Goal: Communication & Community: Connect with others

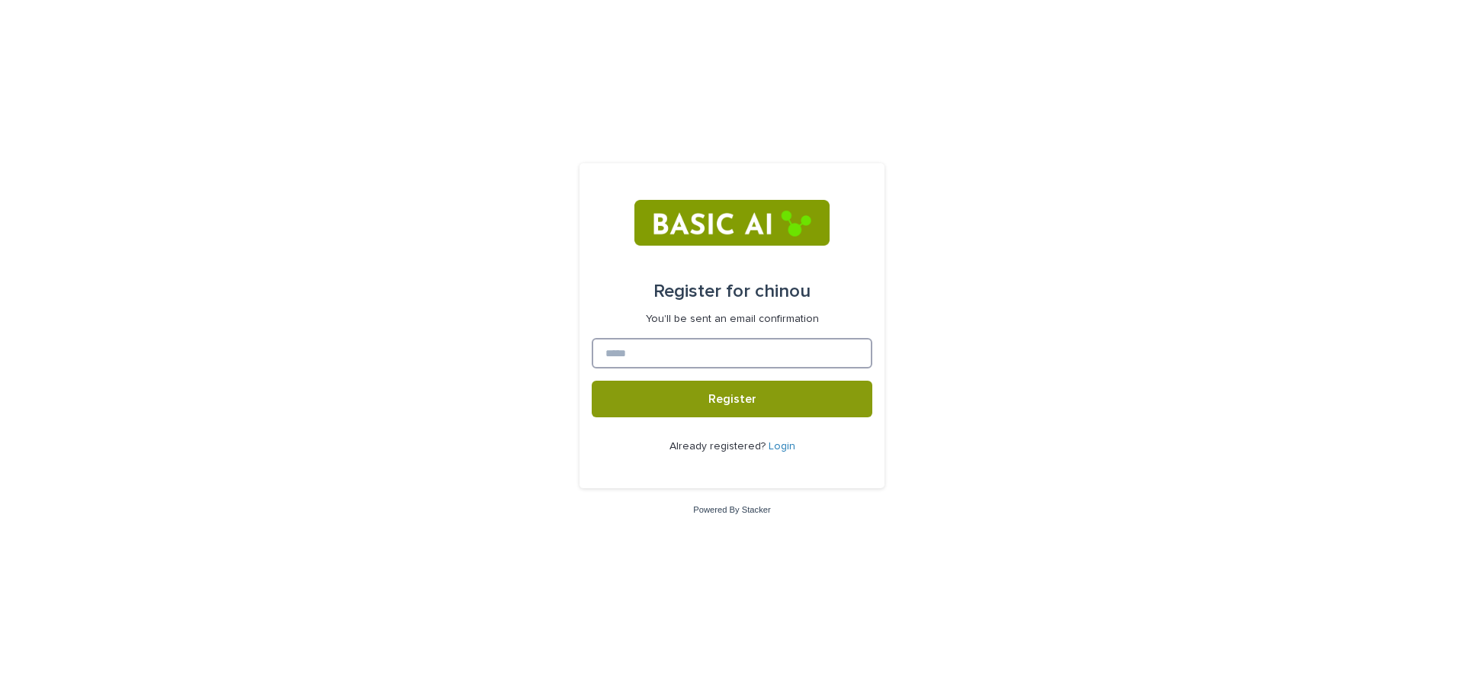
click at [671, 360] on input at bounding box center [732, 353] width 281 height 31
type input "**********"
click at [739, 400] on span "Register" at bounding box center [733, 399] width 48 height 12
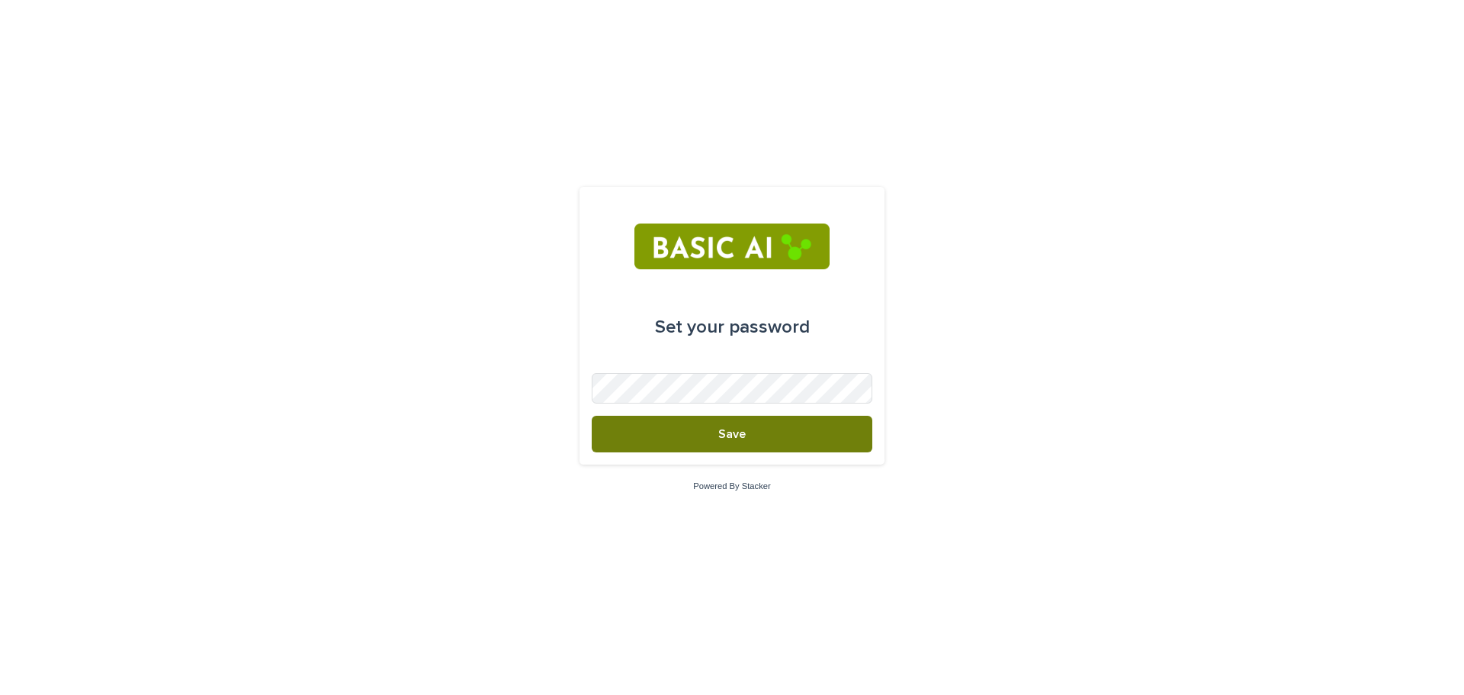
click at [756, 442] on button "Save" at bounding box center [732, 434] width 281 height 37
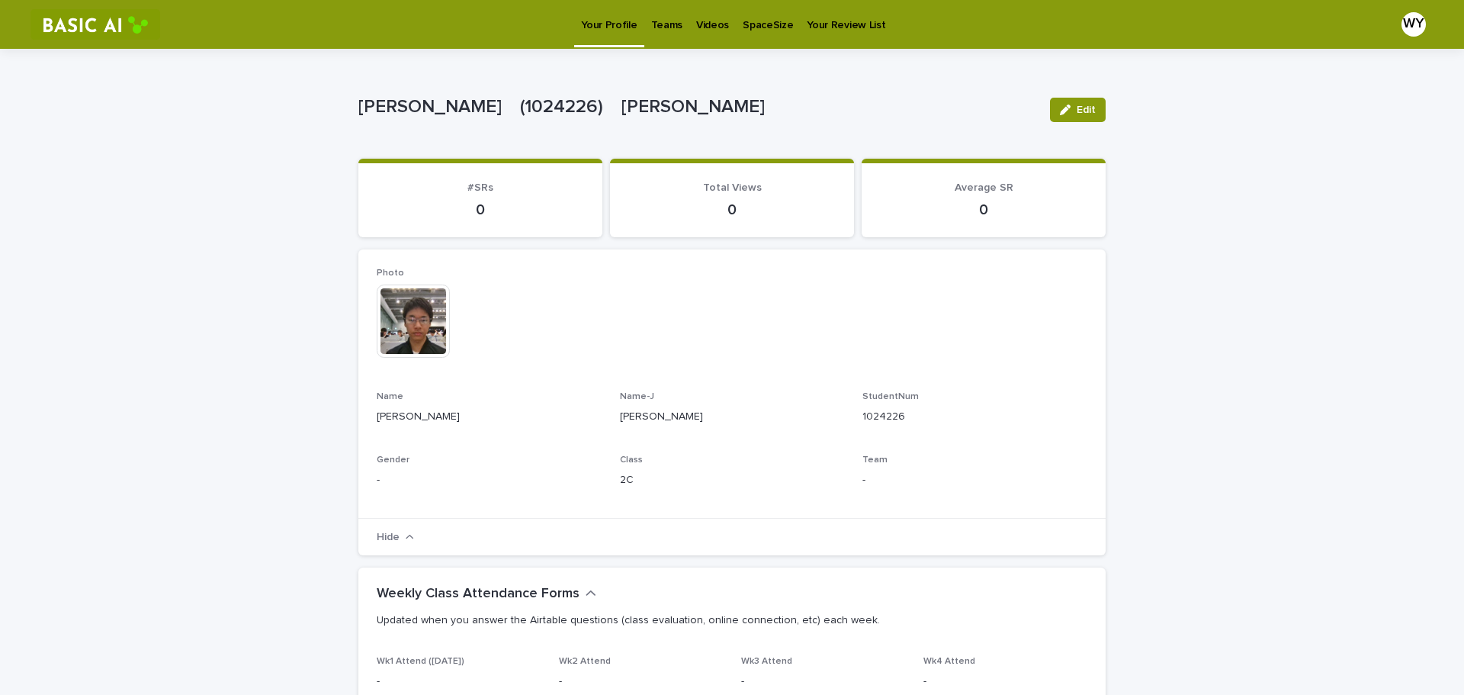
click at [401, 337] on img at bounding box center [413, 320] width 73 height 73
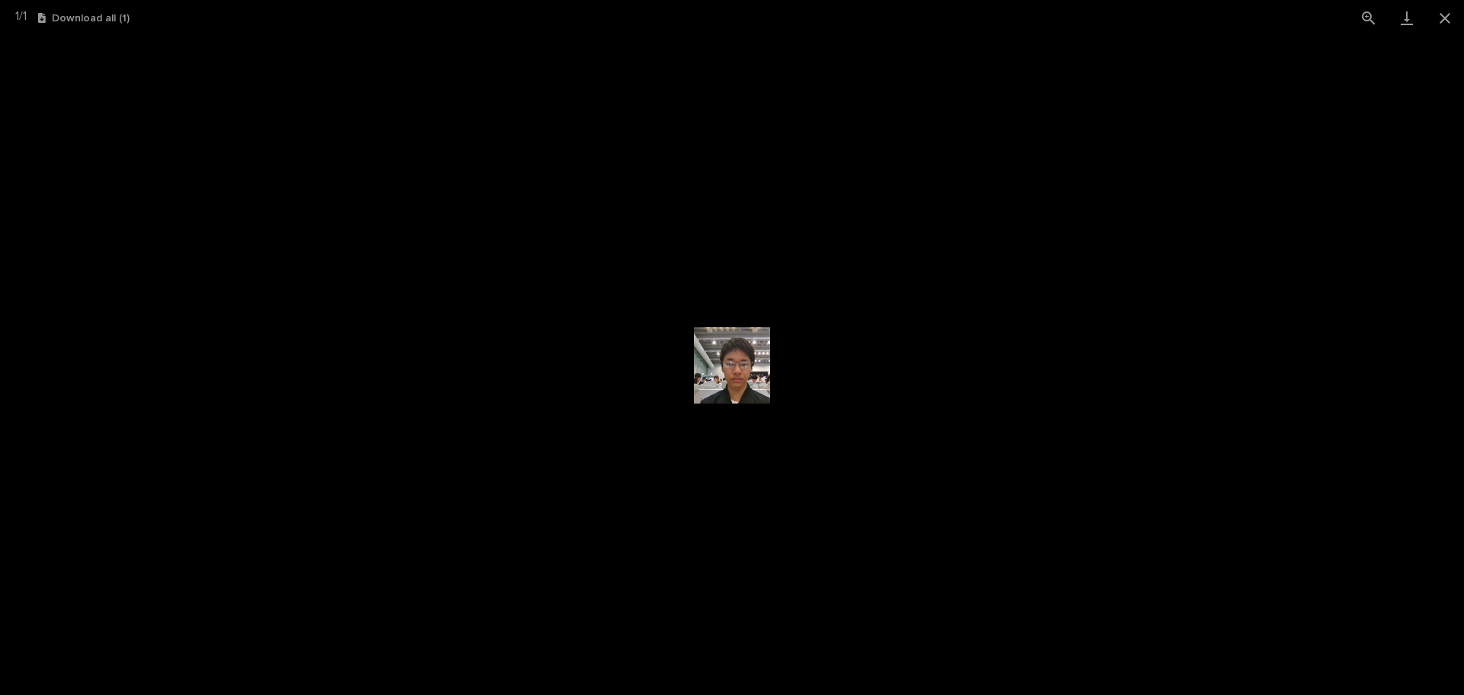
drag, startPoint x: 926, startPoint y: 338, endPoint x: 990, endPoint y: 284, distance: 83.4
click at [931, 333] on picture at bounding box center [732, 365] width 1464 height 659
click at [1452, 20] on button "Close gallery" at bounding box center [1445, 18] width 38 height 36
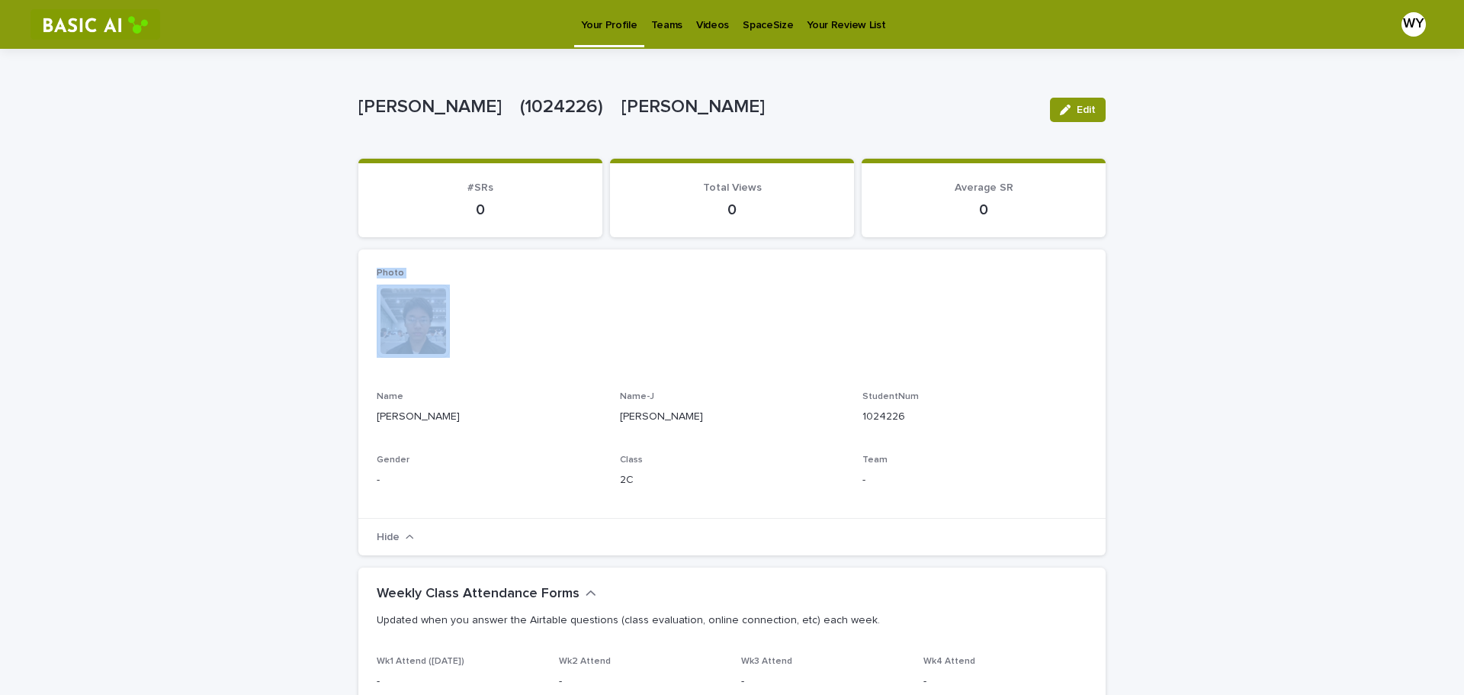
drag, startPoint x: 341, startPoint y: 262, endPoint x: 524, endPoint y: 366, distance: 210.4
click at [537, 313] on div "This file cannot be opened Download File" at bounding box center [732, 322] width 711 height 76
click at [662, 23] on p "Teams" at bounding box center [666, 16] width 31 height 32
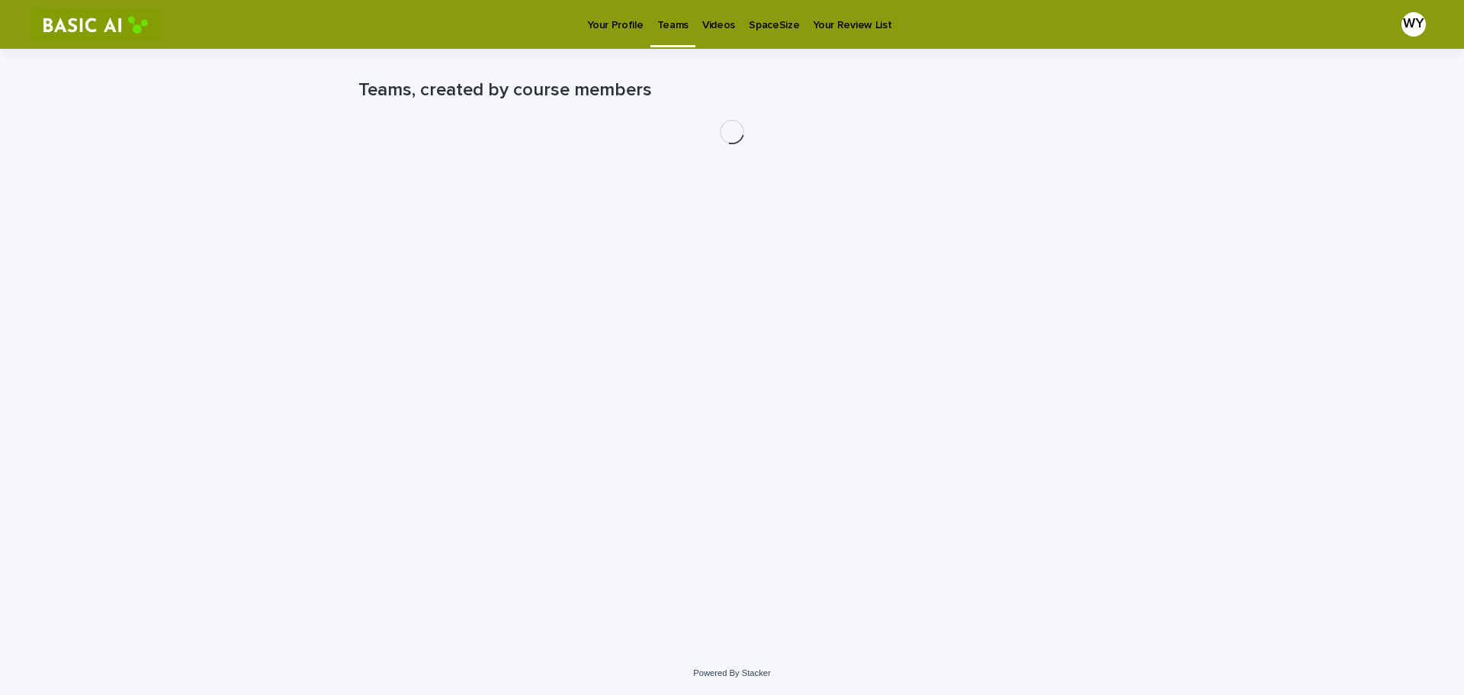
click at [706, 21] on p "Videos" at bounding box center [718, 16] width 33 height 32
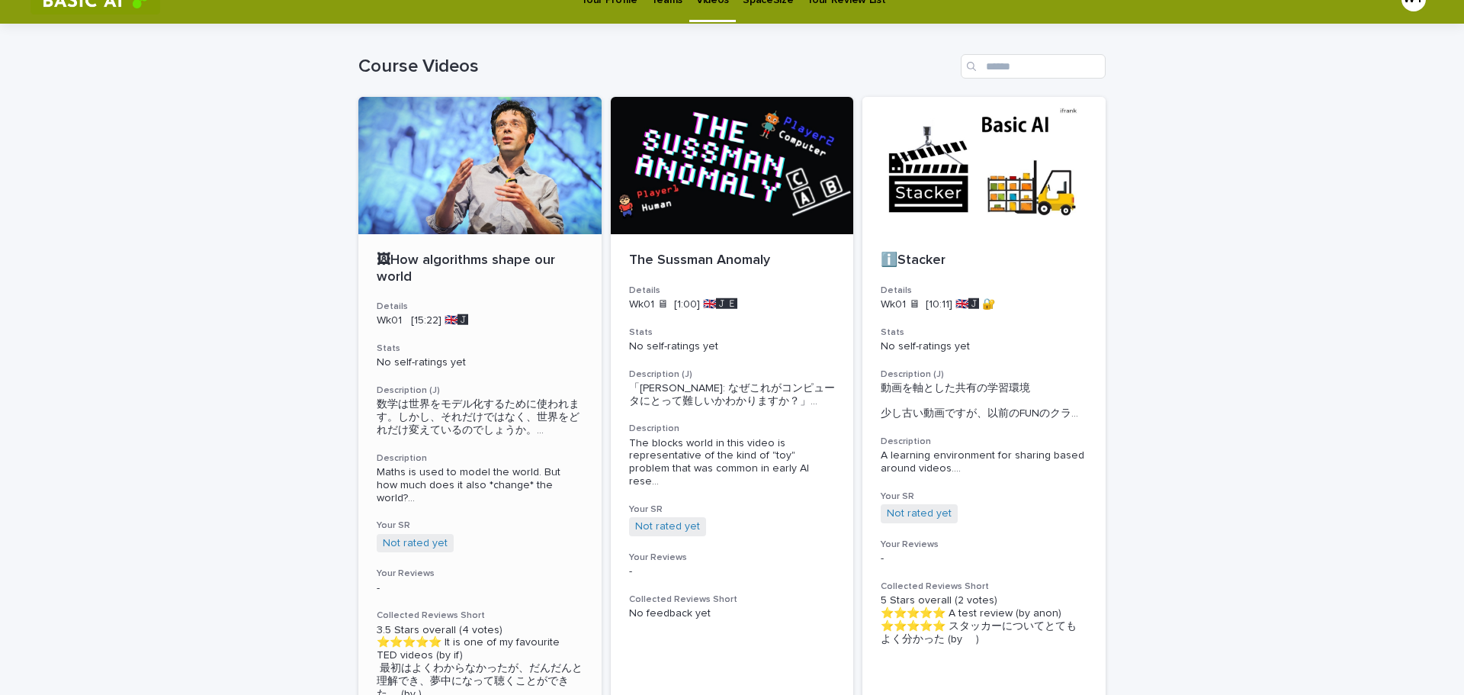
scroll to position [76, 0]
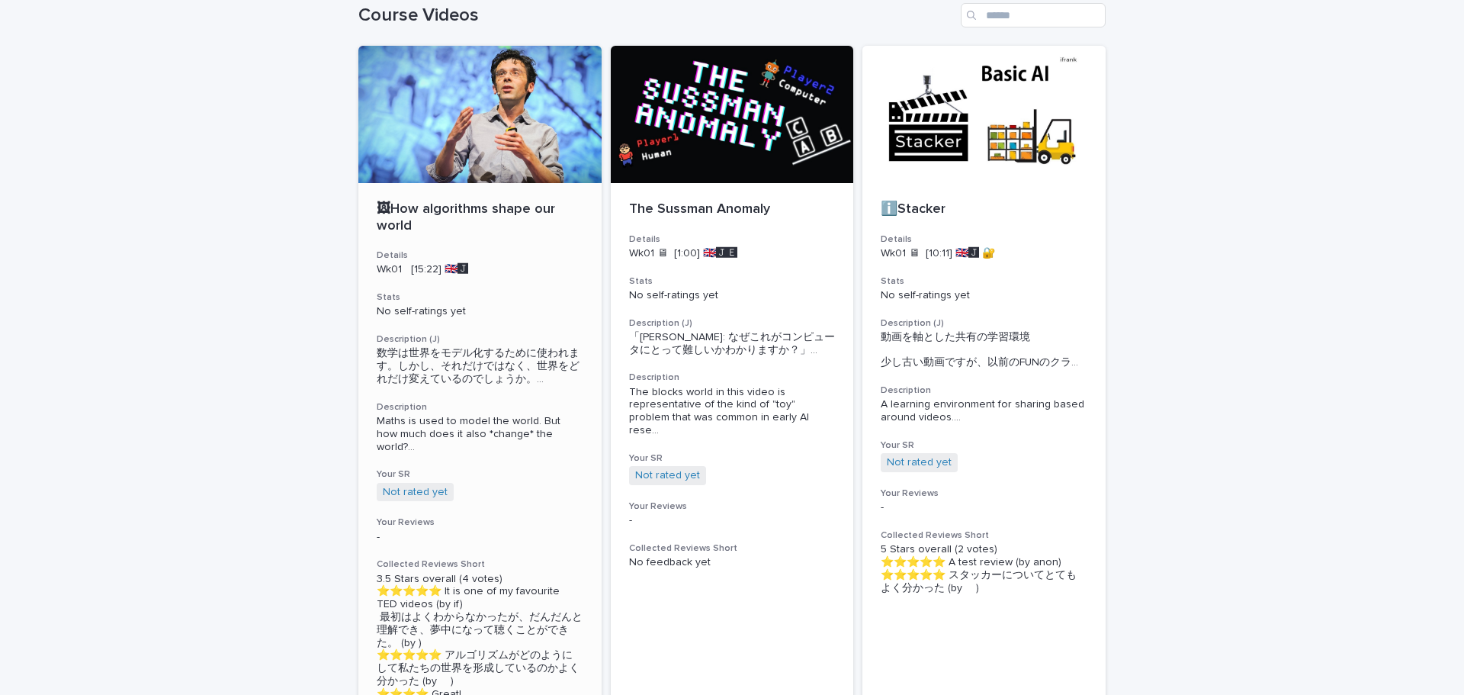
click at [533, 257] on h3 "Details" at bounding box center [480, 255] width 207 height 12
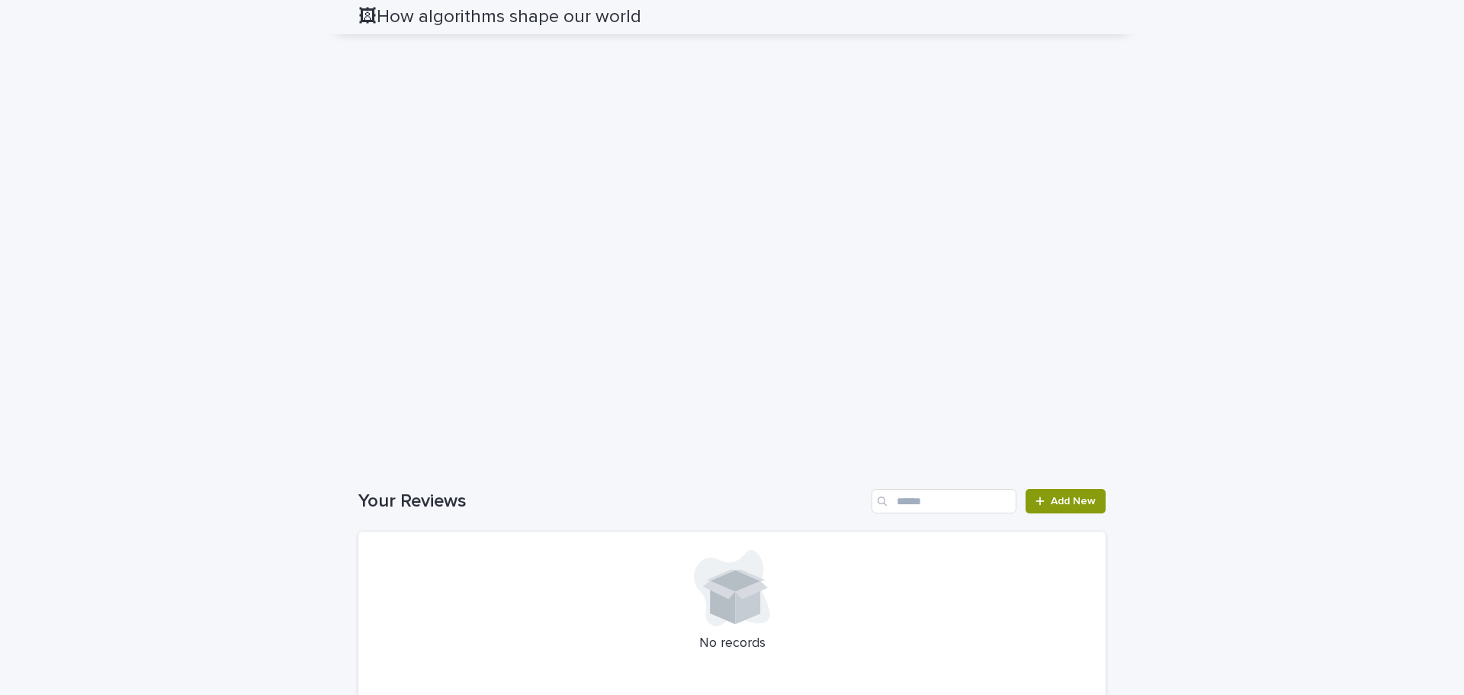
scroll to position [1255, 0]
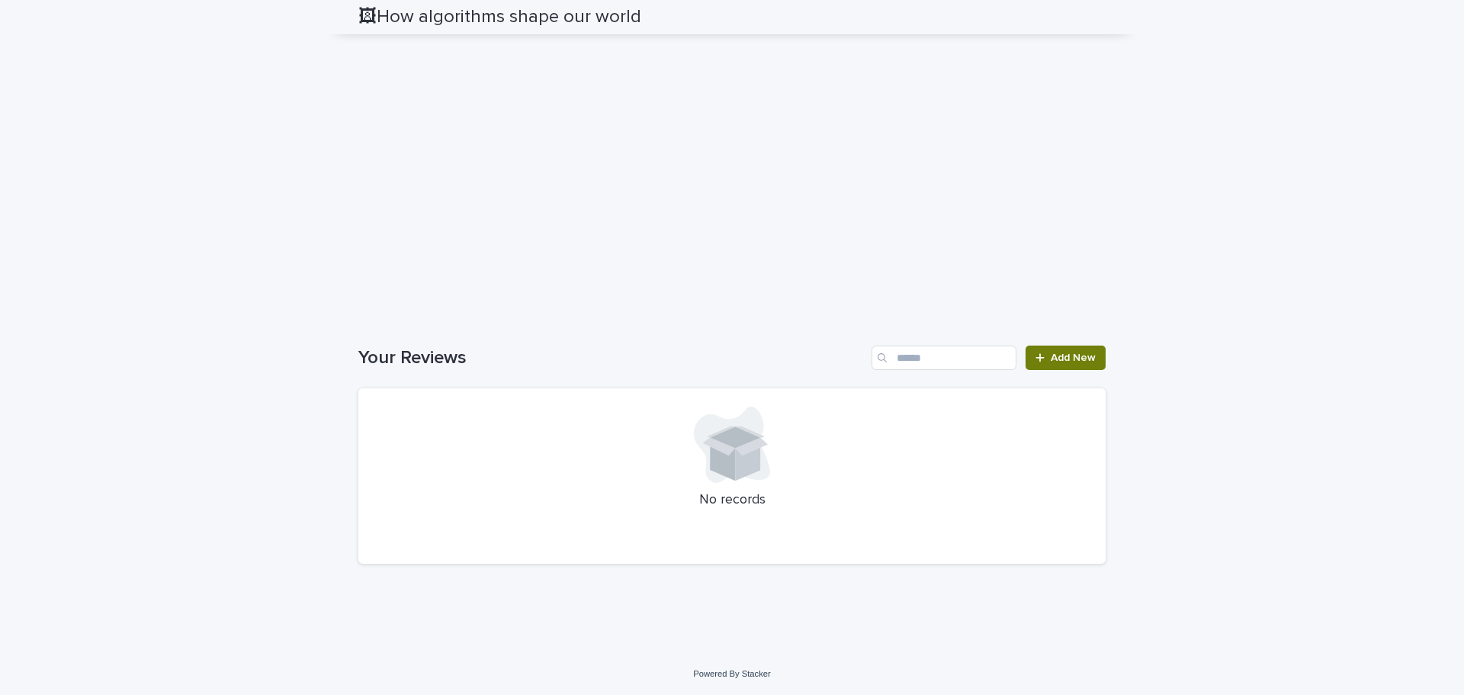
click at [1059, 358] on span "Add New" at bounding box center [1073, 357] width 45 height 11
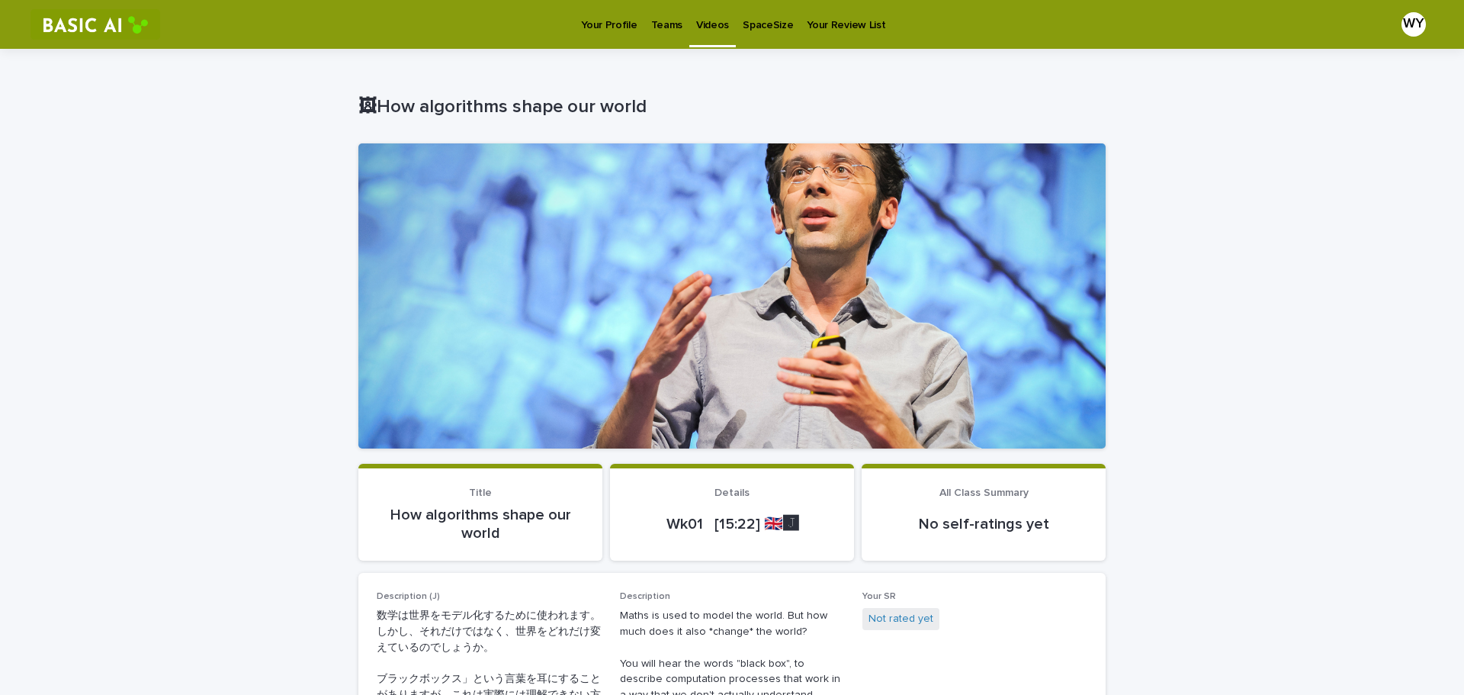
click at [725, 307] on div at bounding box center [731, 295] width 747 height 305
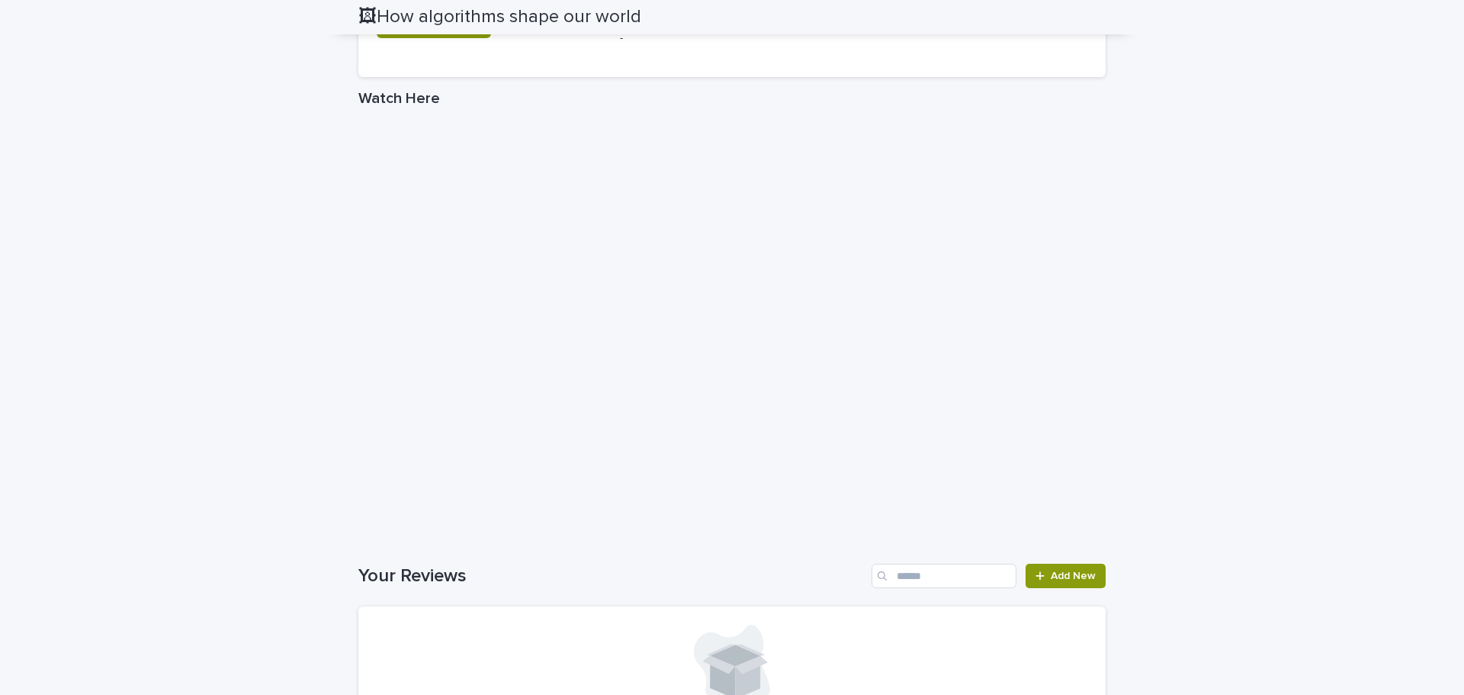
scroll to position [1024, 0]
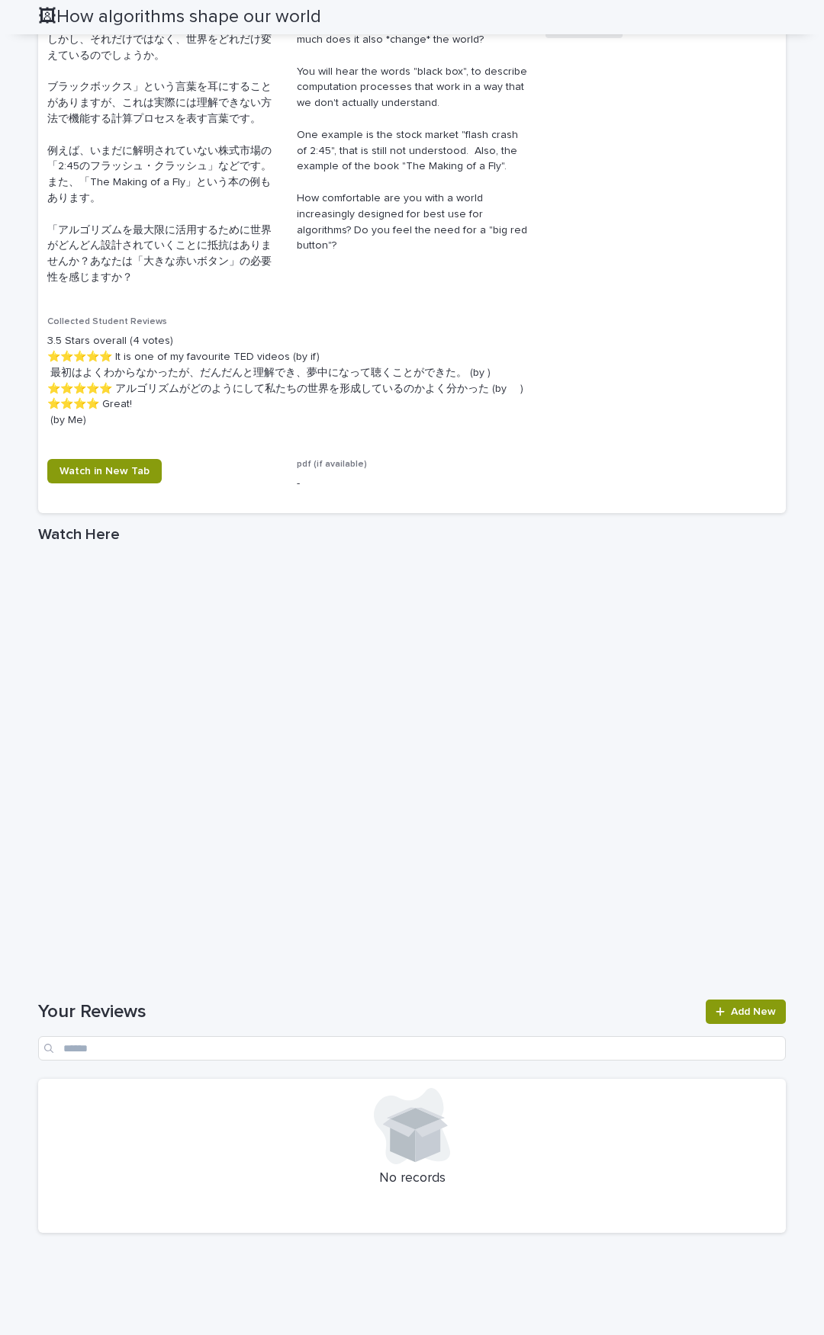
scroll to position [566, 0]
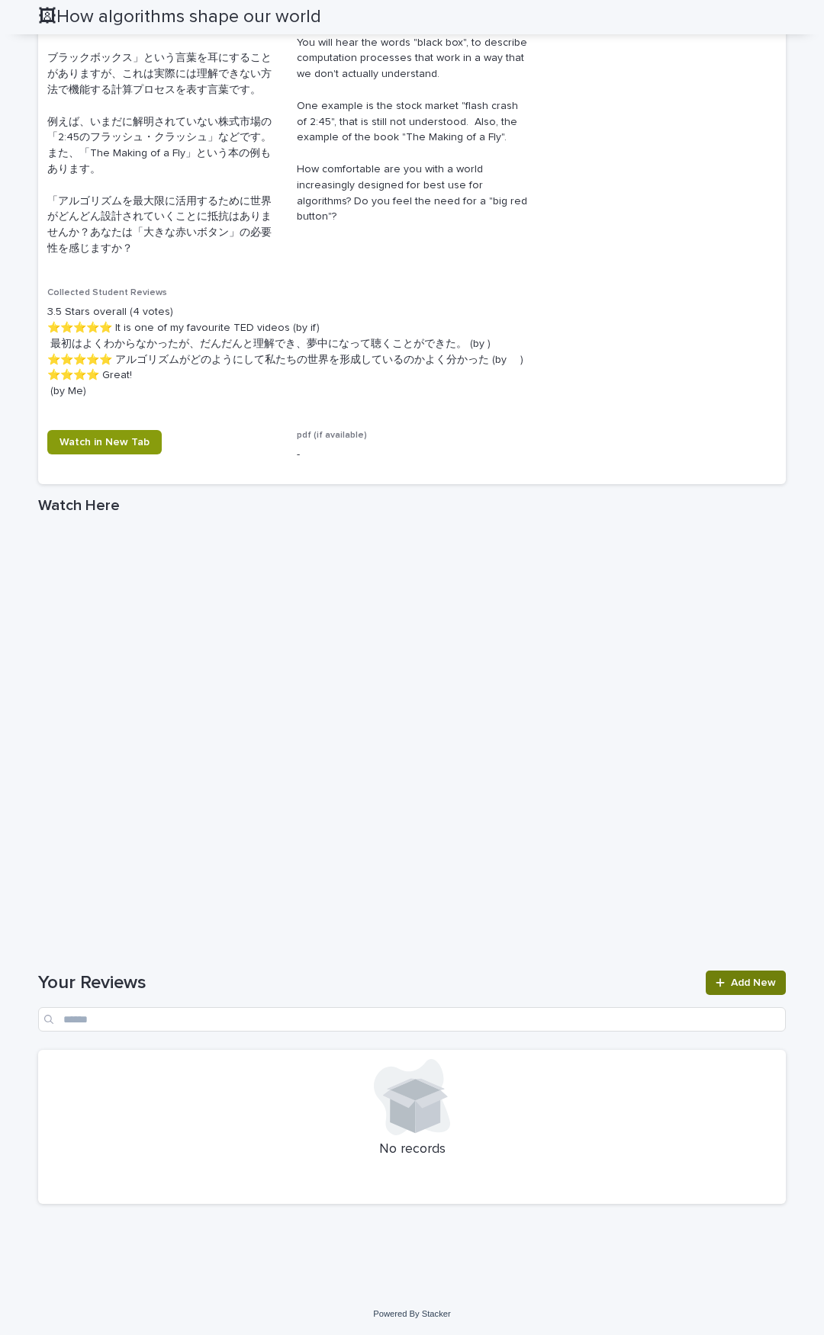
click at [765, 694] on span "Add New" at bounding box center [753, 983] width 45 height 11
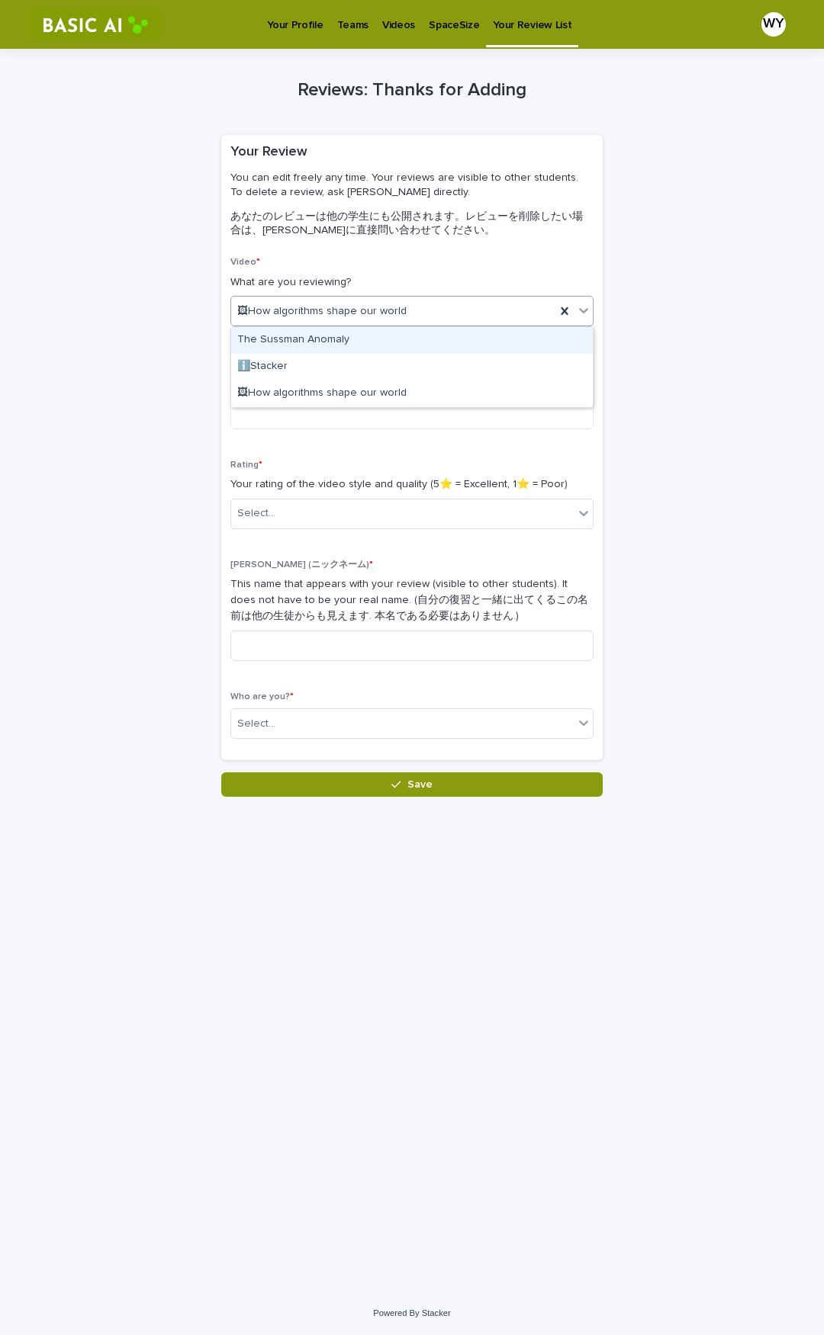
click at [407, 309] on div "🖼How algorithms shape our world" at bounding box center [393, 311] width 324 height 25
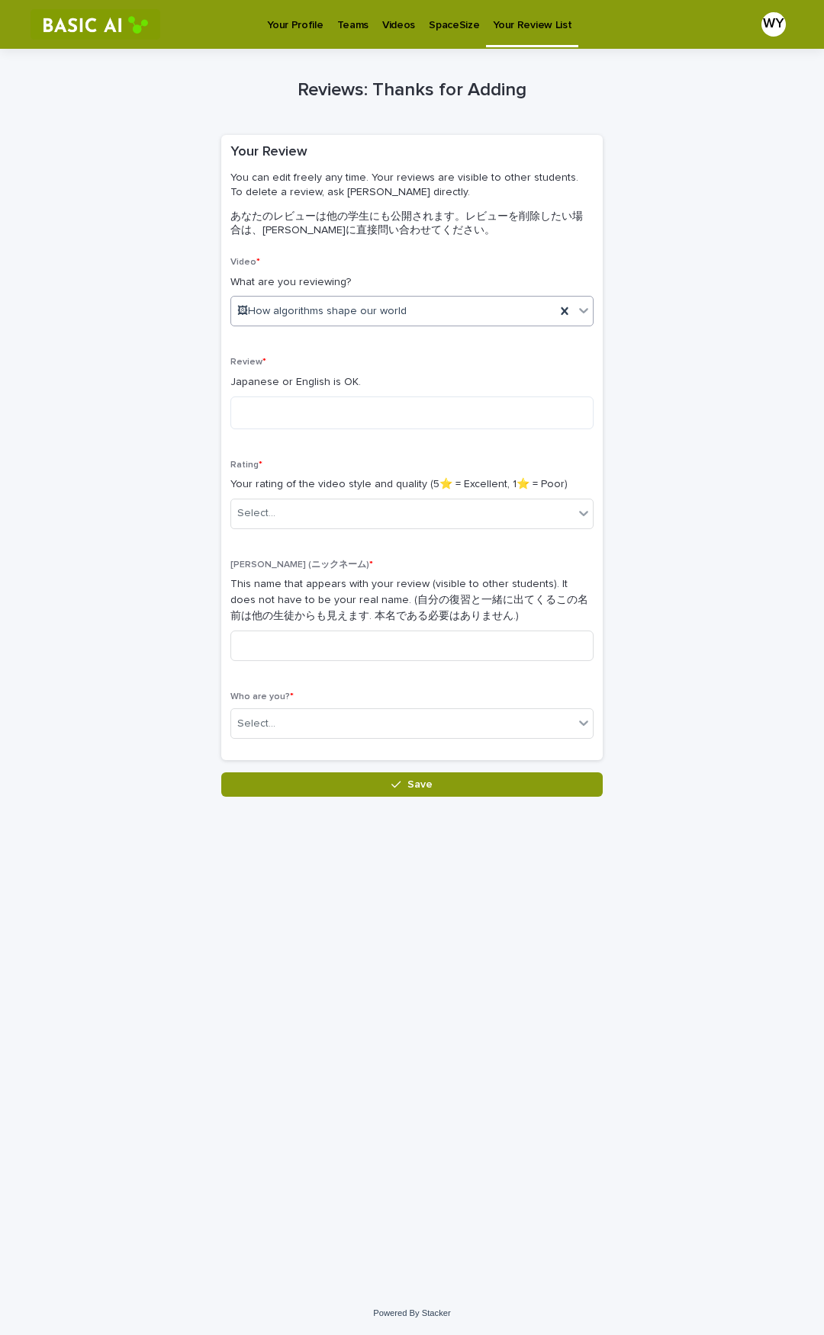
click at [407, 309] on div "🖼How algorithms shape our world" at bounding box center [393, 311] width 324 height 25
click at [372, 407] on textarea at bounding box center [411, 413] width 363 height 33
click at [655, 379] on div "Reviews: Thanks for Adding Loading... Saving… Loading... Saving… Loading... Sav…" at bounding box center [411, 423] width 747 height 748
click at [284, 518] on div "Select..." at bounding box center [402, 513] width 342 height 25
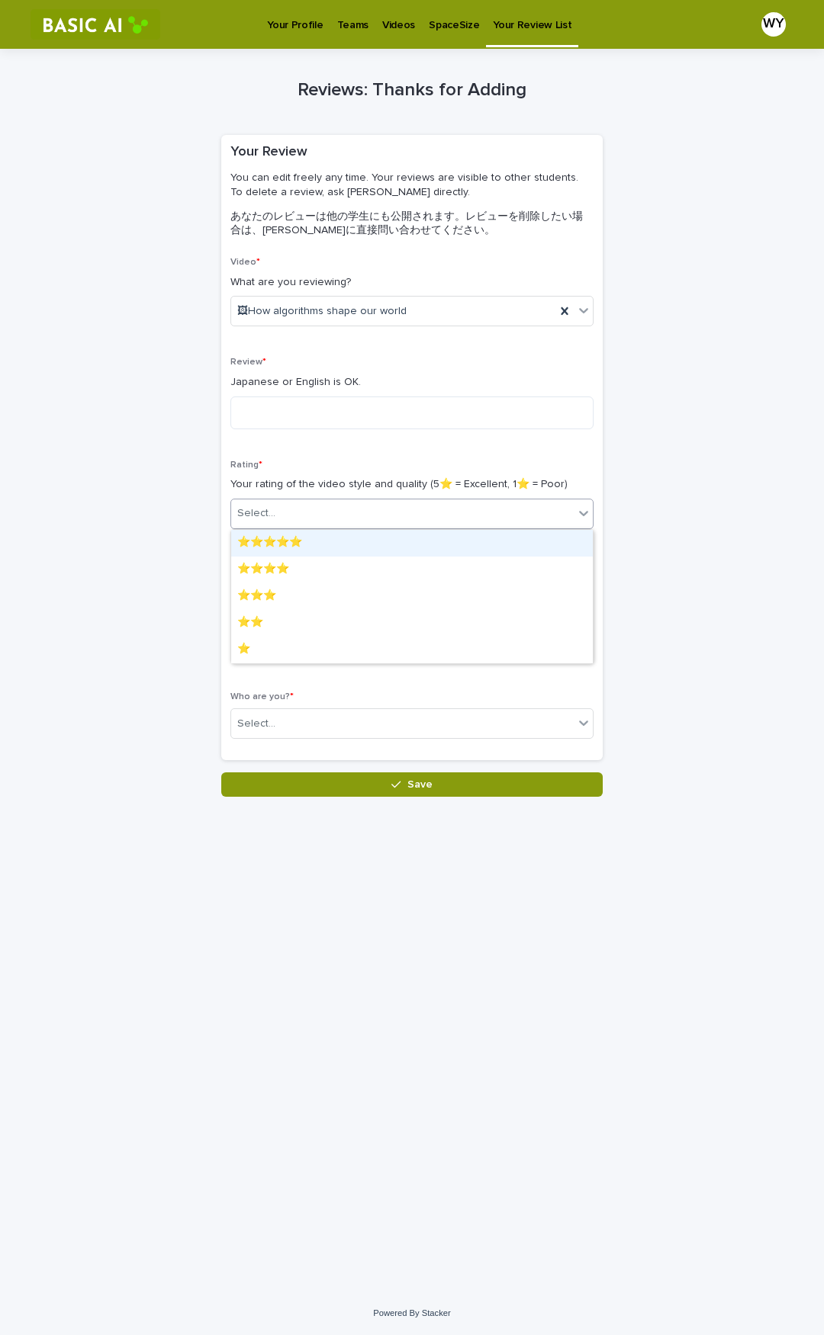
click at [288, 537] on div "⭐️⭐️⭐️⭐️⭐️" at bounding box center [412, 543] width 362 height 27
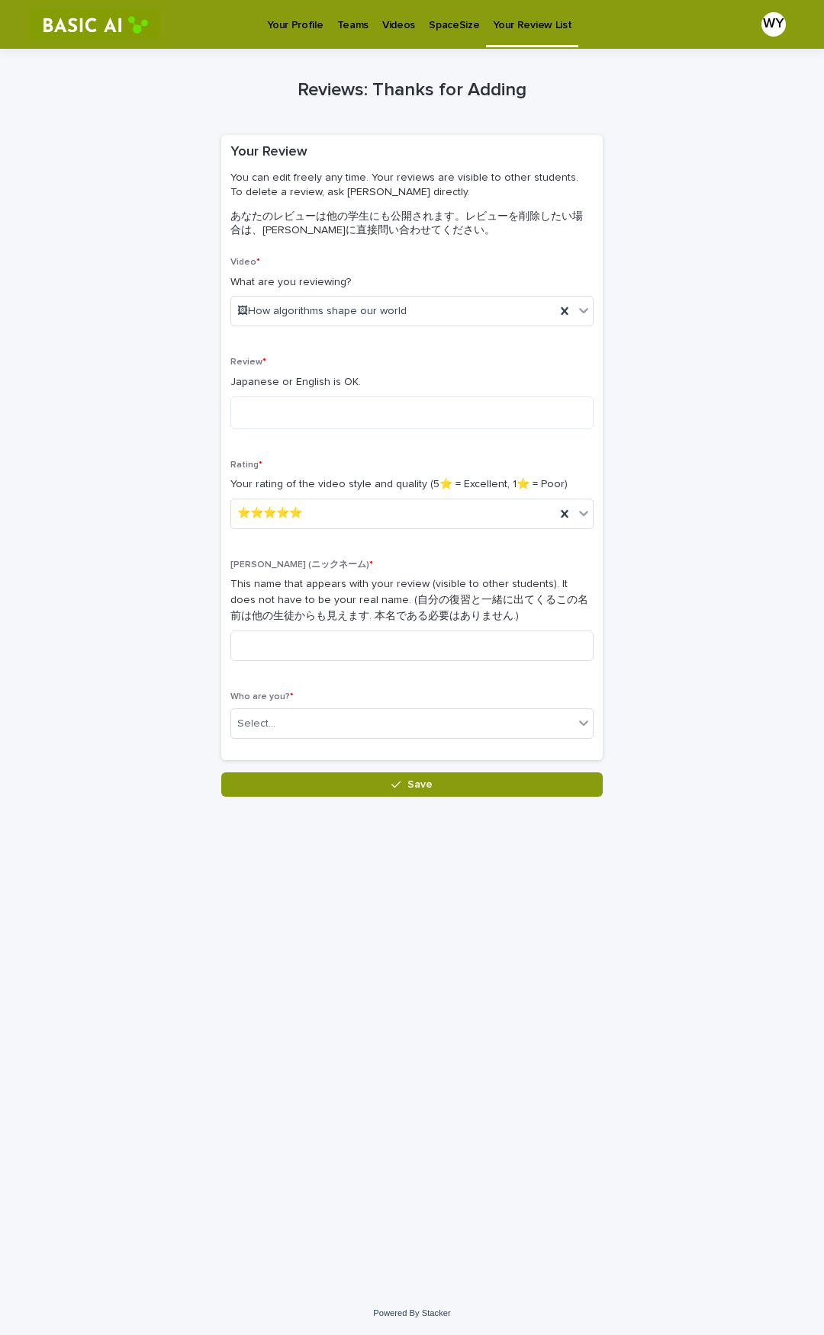
click at [606, 694] on div "Loading... Saving… Loading... Saving… Reviews: Thanks for Adding Loading... Sav…" at bounding box center [412, 651] width 763 height 1205
click at [721, 694] on div "Loading... Saving… Loading... Saving… Reviews: Thanks for Adding Loading... Sav…" at bounding box center [412, 651] width 763 height 1205
click at [654, 161] on div "Reviews: Thanks for Adding Loading... Saving… Loading... Saving… Loading... Sav…" at bounding box center [411, 423] width 747 height 748
click at [648, 256] on div "Reviews: Thanks for Adding Loading... Saving… Loading... Saving… Loading... Sav…" at bounding box center [411, 423] width 747 height 748
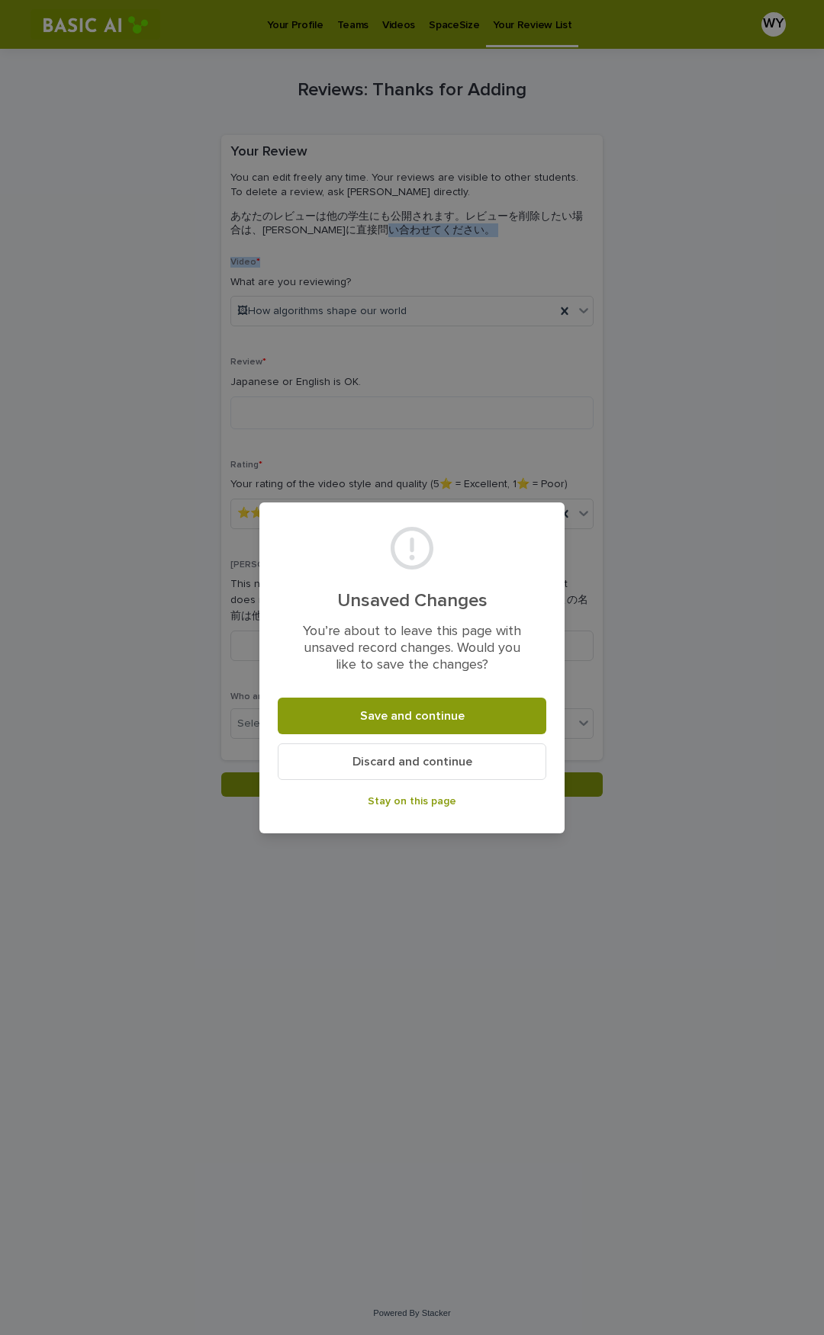
click at [464, 694] on button "Discard and continue" at bounding box center [412, 762] width 268 height 37
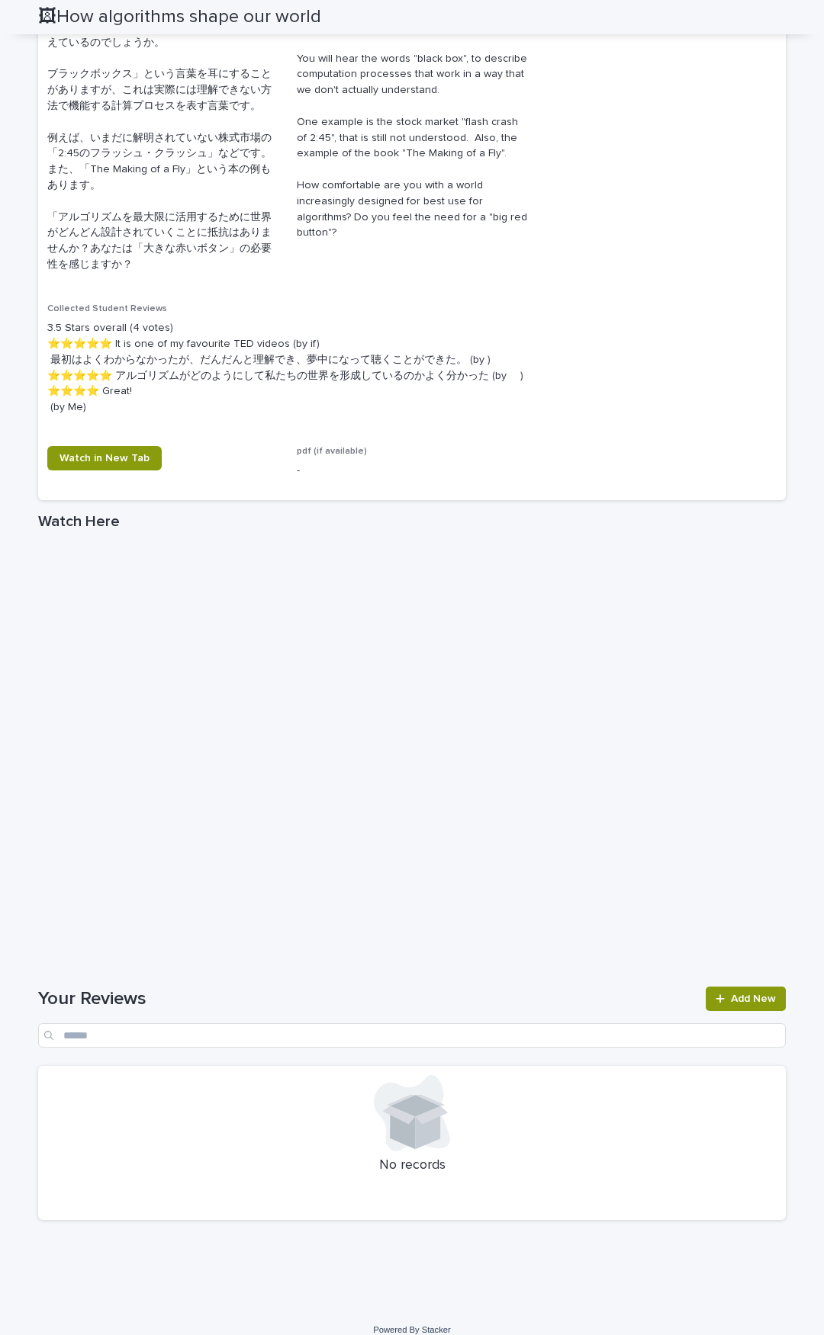
scroll to position [566, 0]
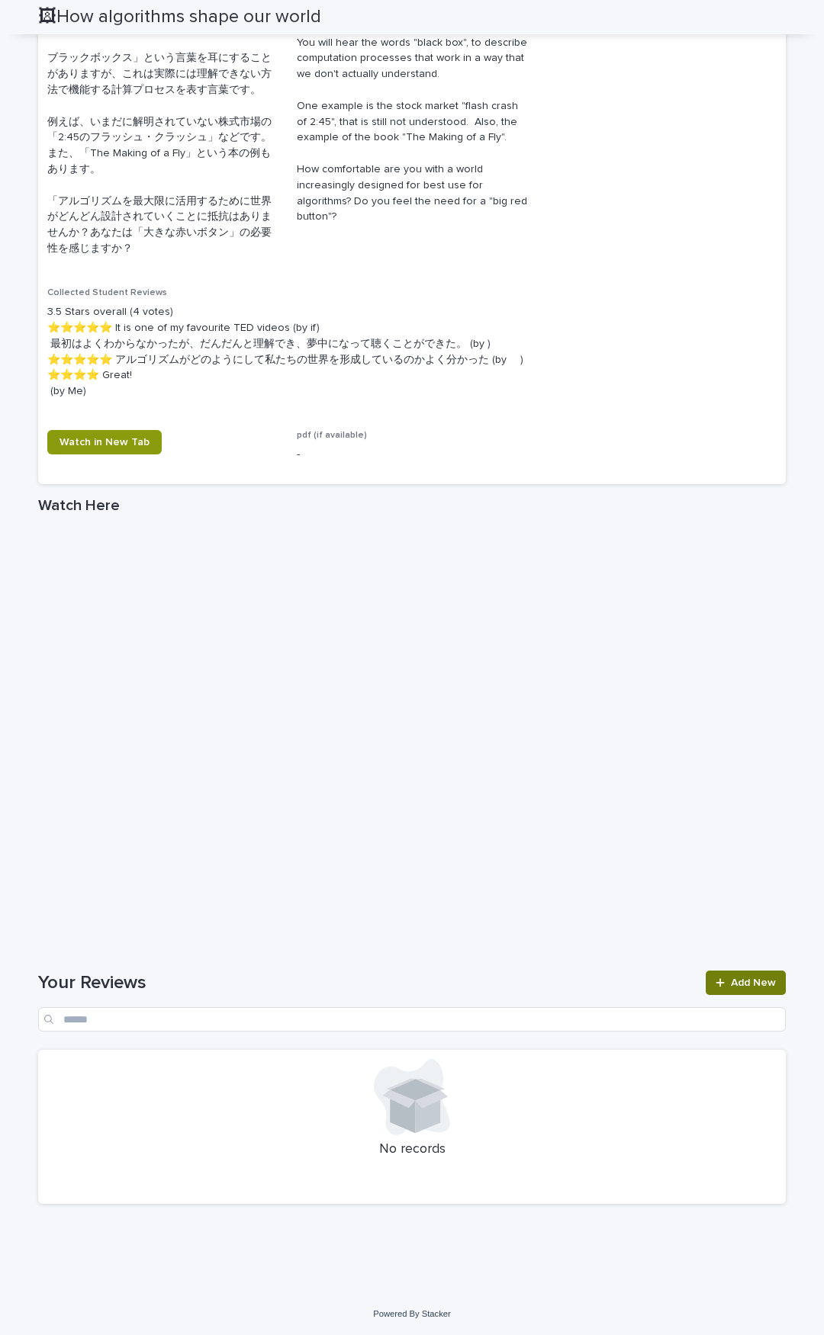
click at [738, 694] on link "Add New" at bounding box center [746, 983] width 80 height 24
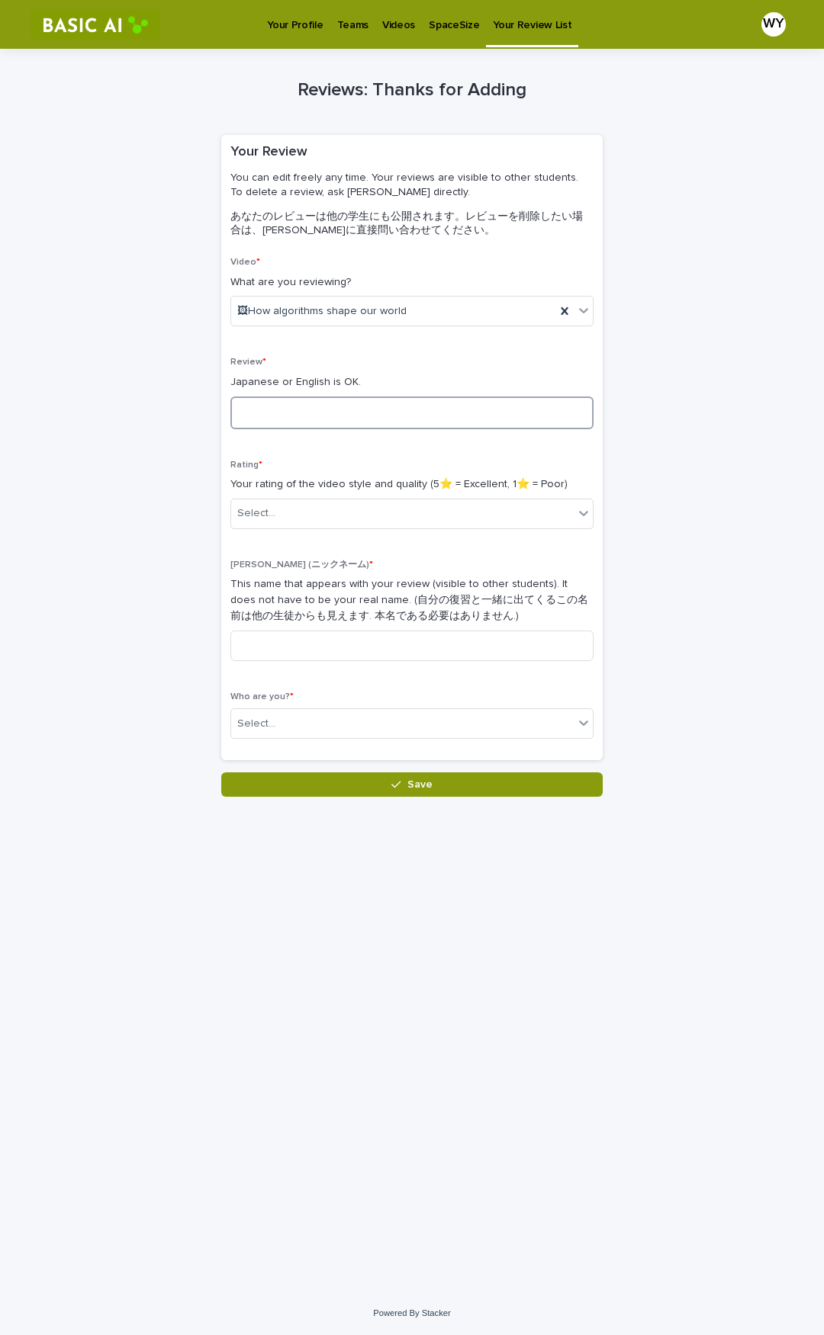
click at [345, 411] on textarea at bounding box center [411, 413] width 363 height 33
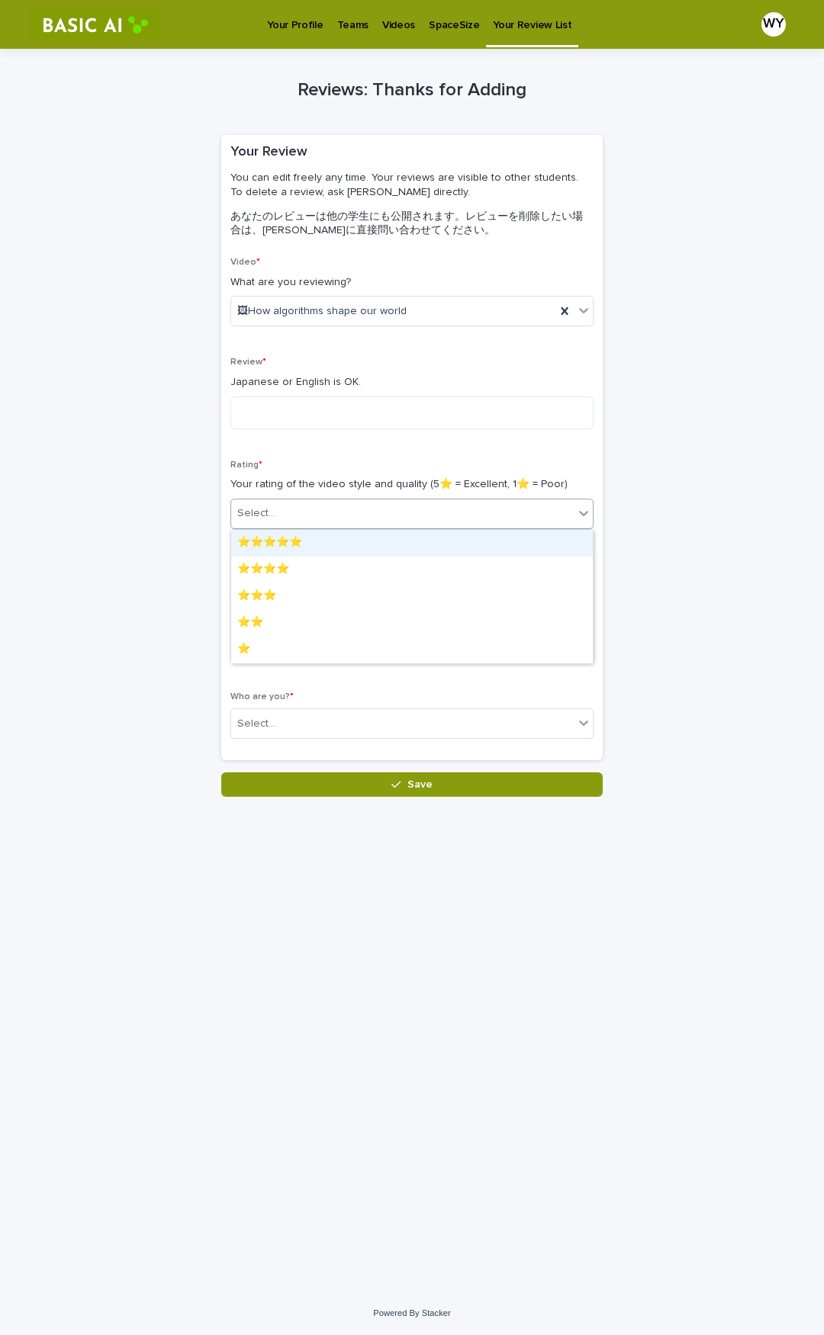
click at [327, 509] on div "Select..." at bounding box center [402, 513] width 342 height 25
click at [313, 537] on div "⭐️⭐️⭐️⭐️⭐️" at bounding box center [412, 543] width 362 height 27
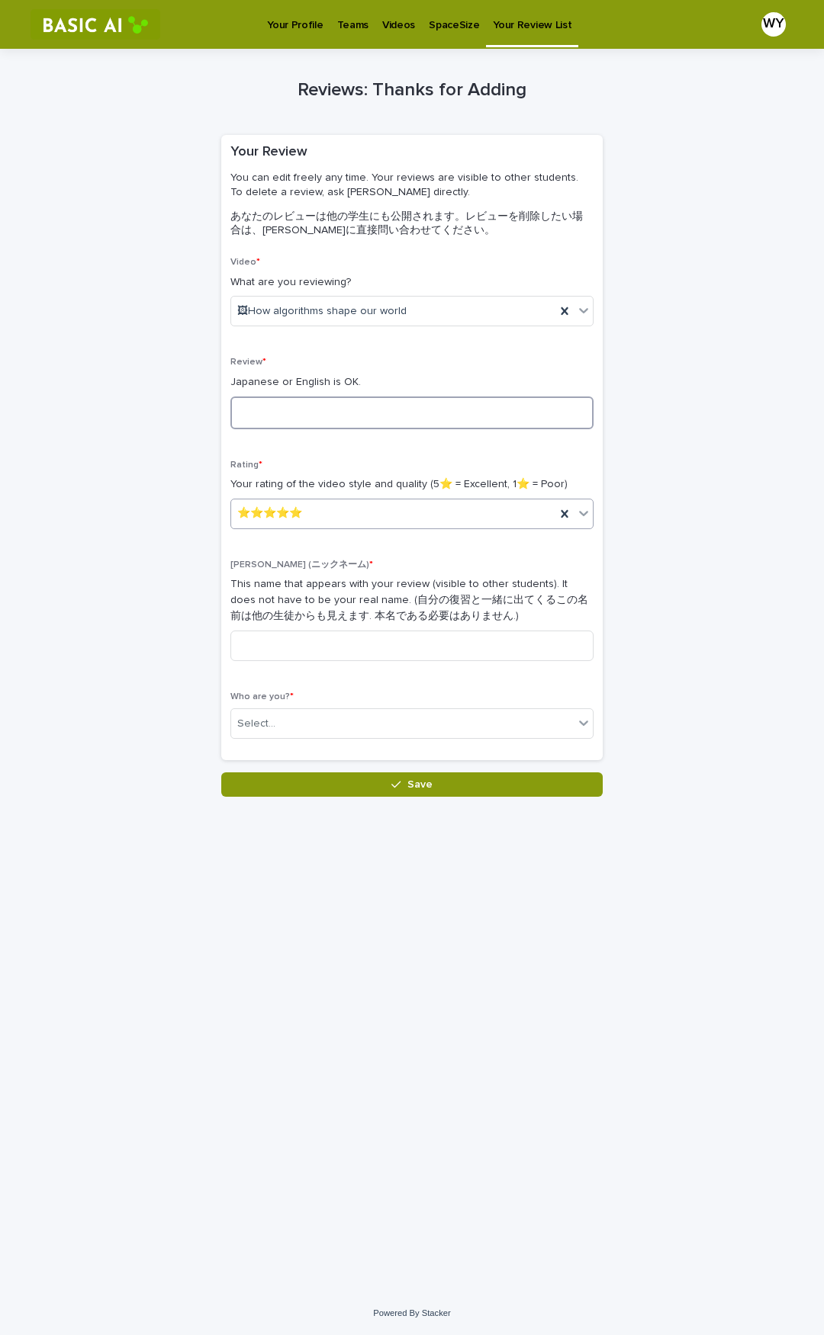
click at [307, 419] on textarea at bounding box center [411, 413] width 363 height 33
click at [350, 410] on textarea at bounding box center [411, 413] width 363 height 33
click at [321, 650] on input at bounding box center [411, 646] width 363 height 31
click at [349, 654] on input "***" at bounding box center [411, 646] width 363 height 31
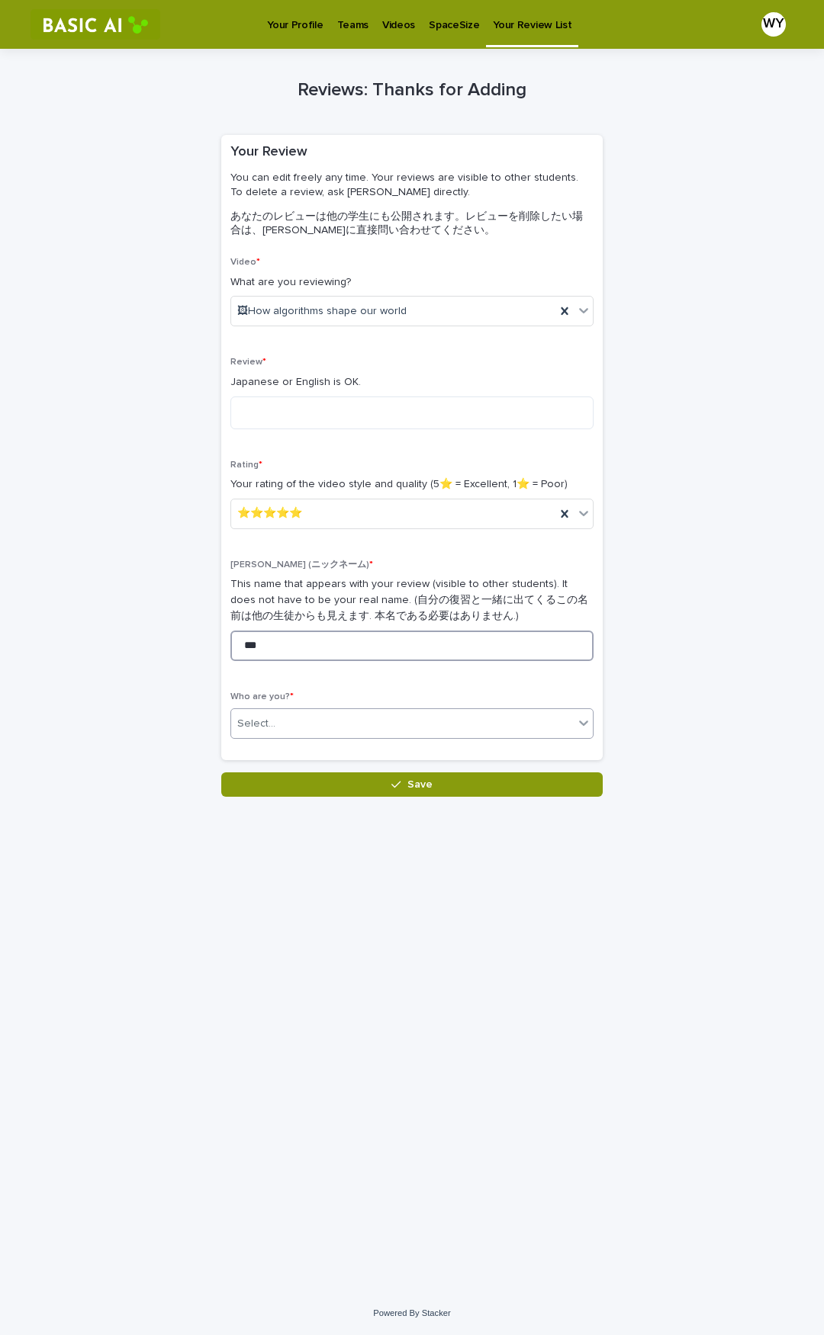
type input "***"
click at [323, 694] on div "Select..." at bounding box center [402, 724] width 342 height 25
click at [327, 694] on div "[PERSON_NAME]　(1024226)　[PERSON_NAME]" at bounding box center [412, 753] width 362 height 27
click at [299, 412] on textarea at bounding box center [411, 413] width 363 height 33
paste textarea "**********"
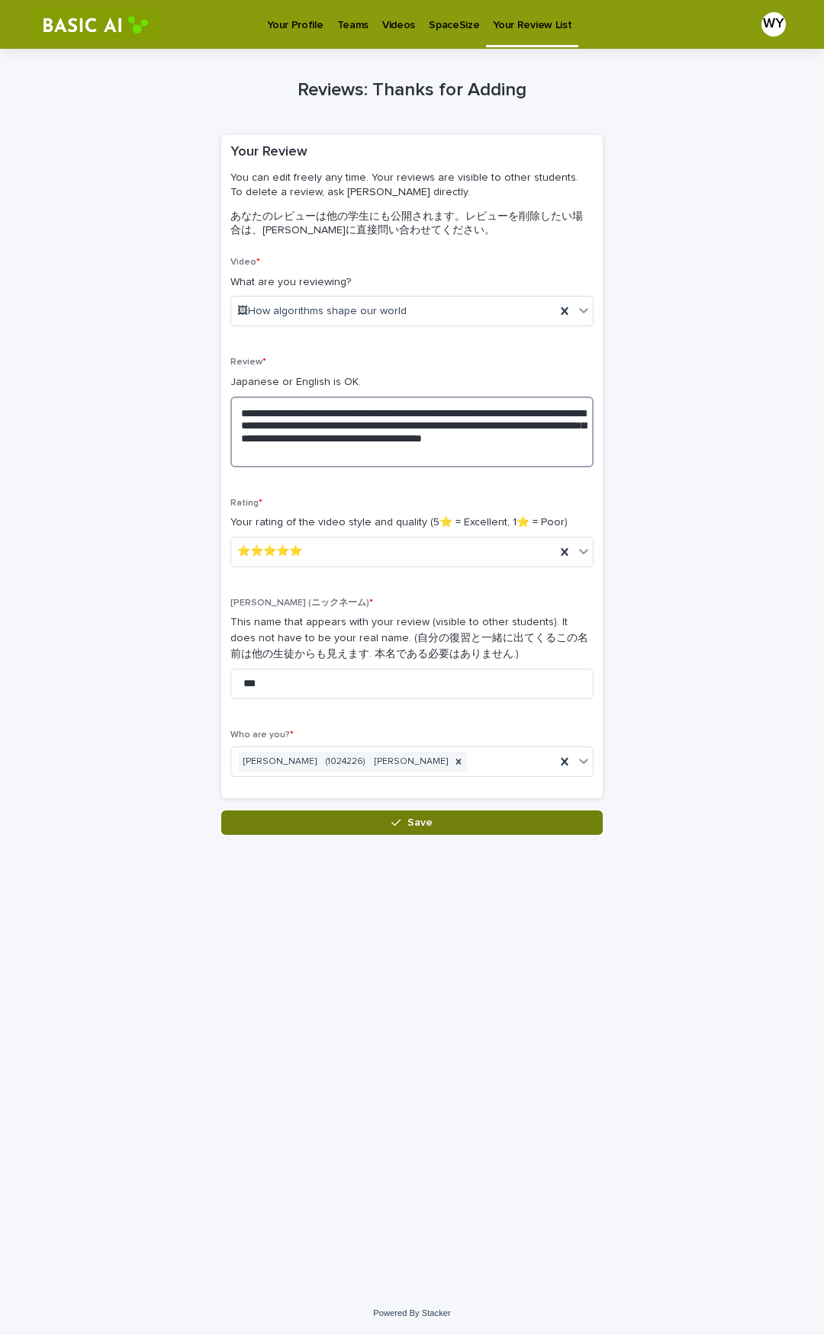
type textarea "**********"
click at [477, 694] on button "Save" at bounding box center [411, 823] width 381 height 24
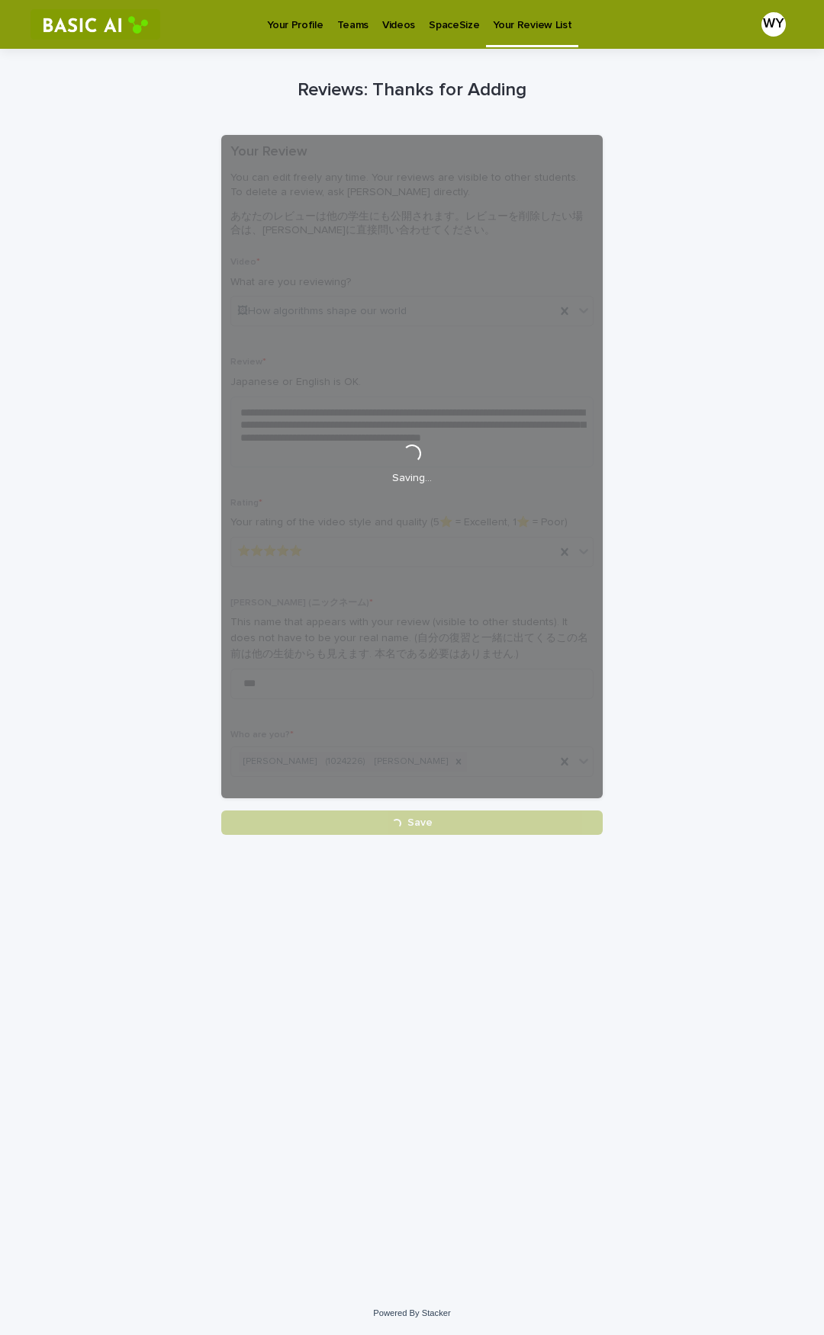
click at [156, 446] on div "**********" at bounding box center [411, 442] width 747 height 786
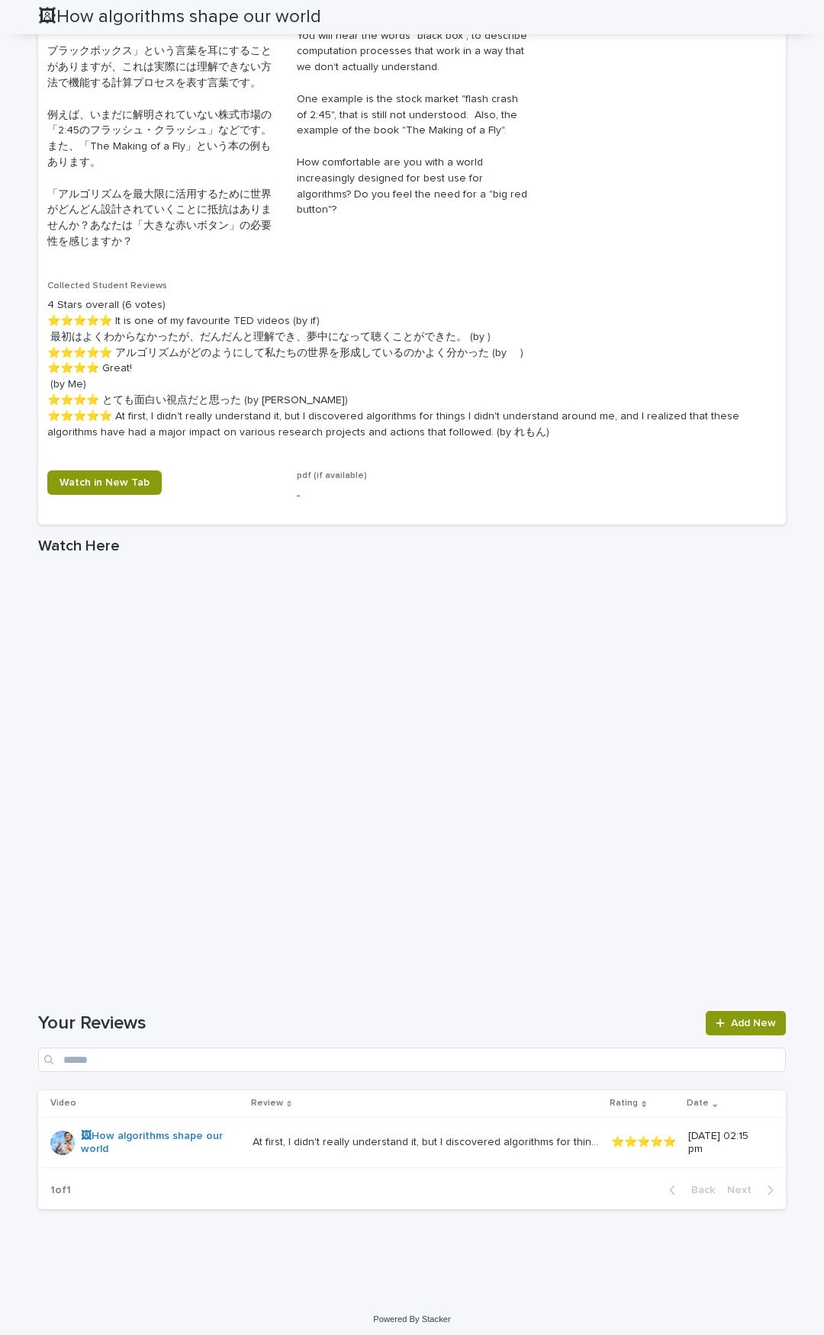
scroll to position [579, 0]
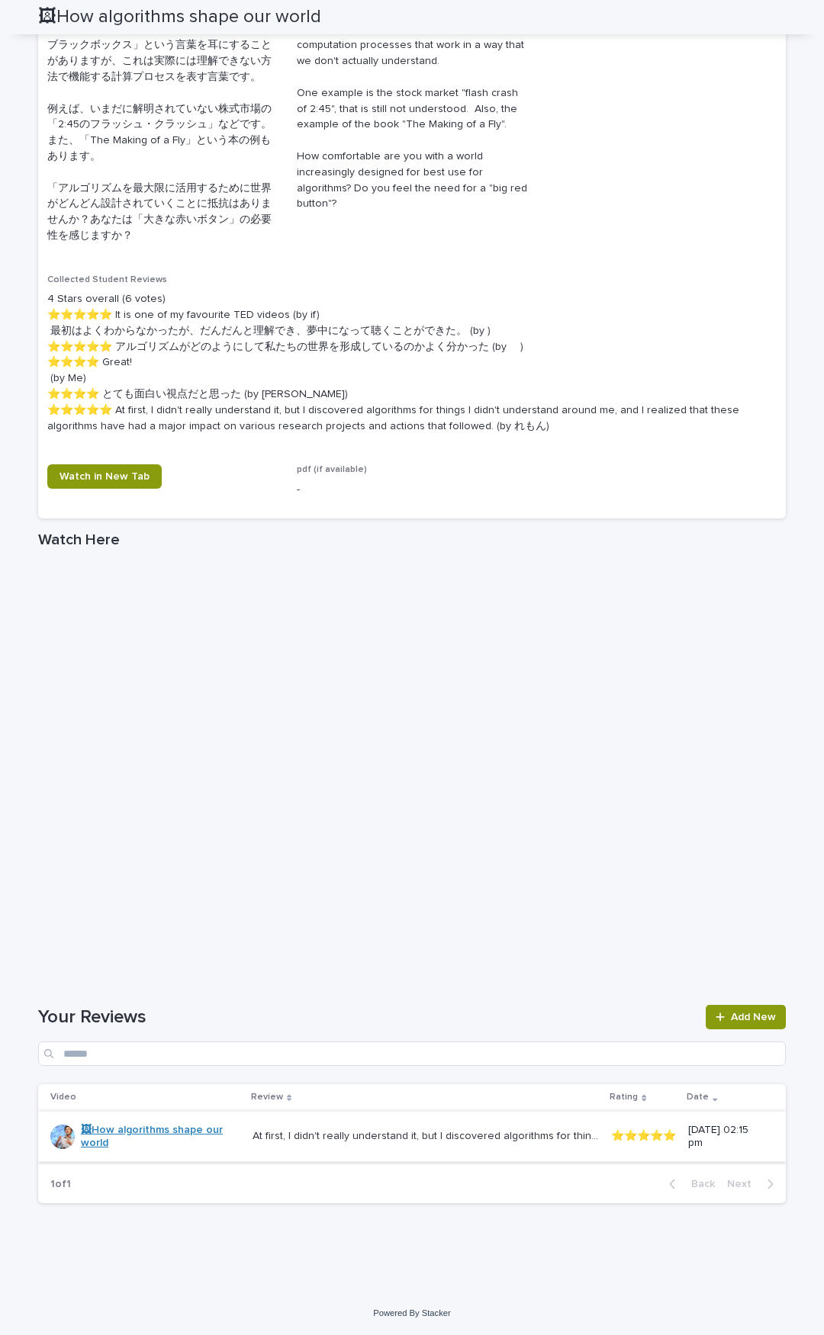
click at [162, 694] on link "🖼How algorithms shape our world" at bounding box center [160, 1137] width 159 height 26
drag, startPoint x: 163, startPoint y: 1127, endPoint x: 349, endPoint y: 1251, distance: 223.2
click at [349, 694] on div "Loading... Saving… Loading... Saving… 🖼How algorithms shape our world 🖼How algo…" at bounding box center [412, 362] width 763 height 1784
click at [153, 694] on link "🖼How algorithms shape our world" at bounding box center [160, 1137] width 159 height 26
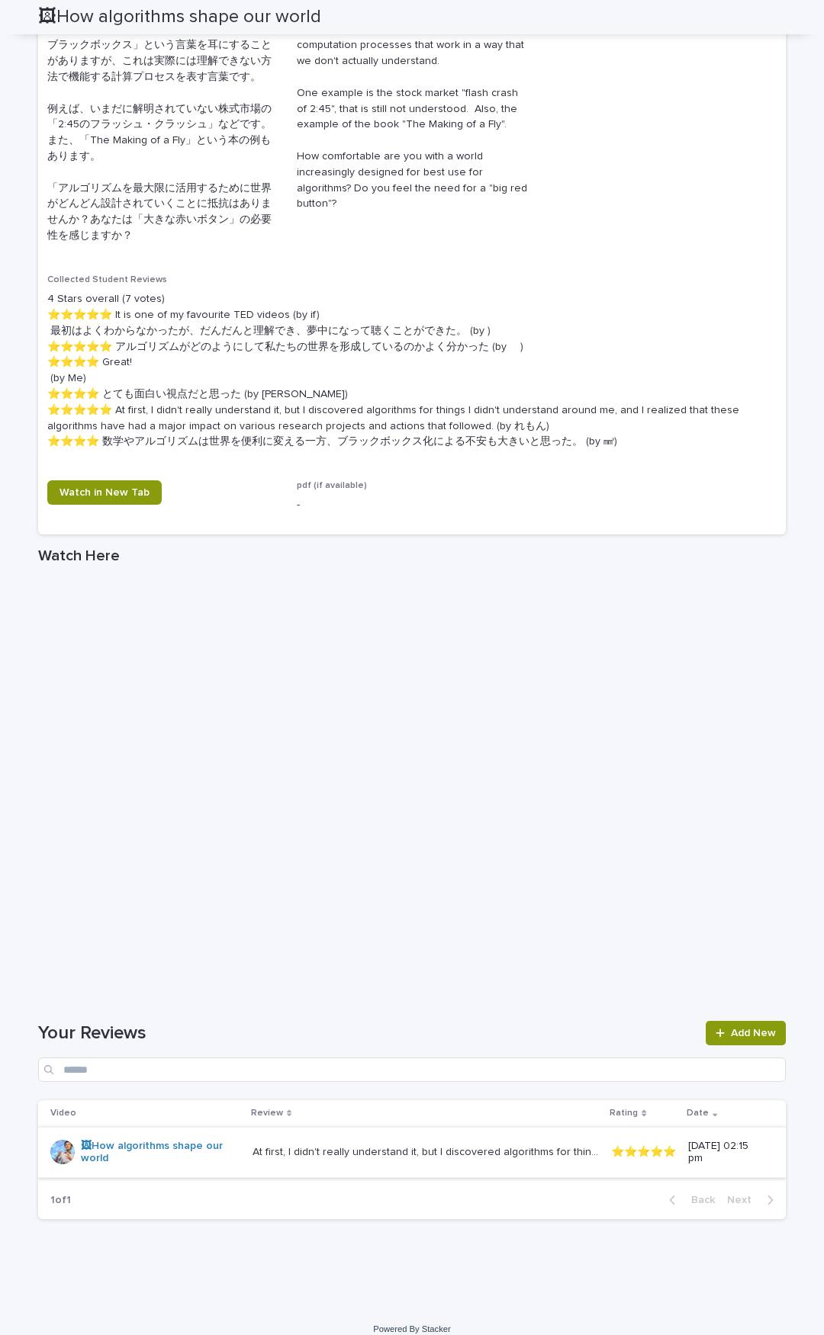
scroll to position [595, 0]
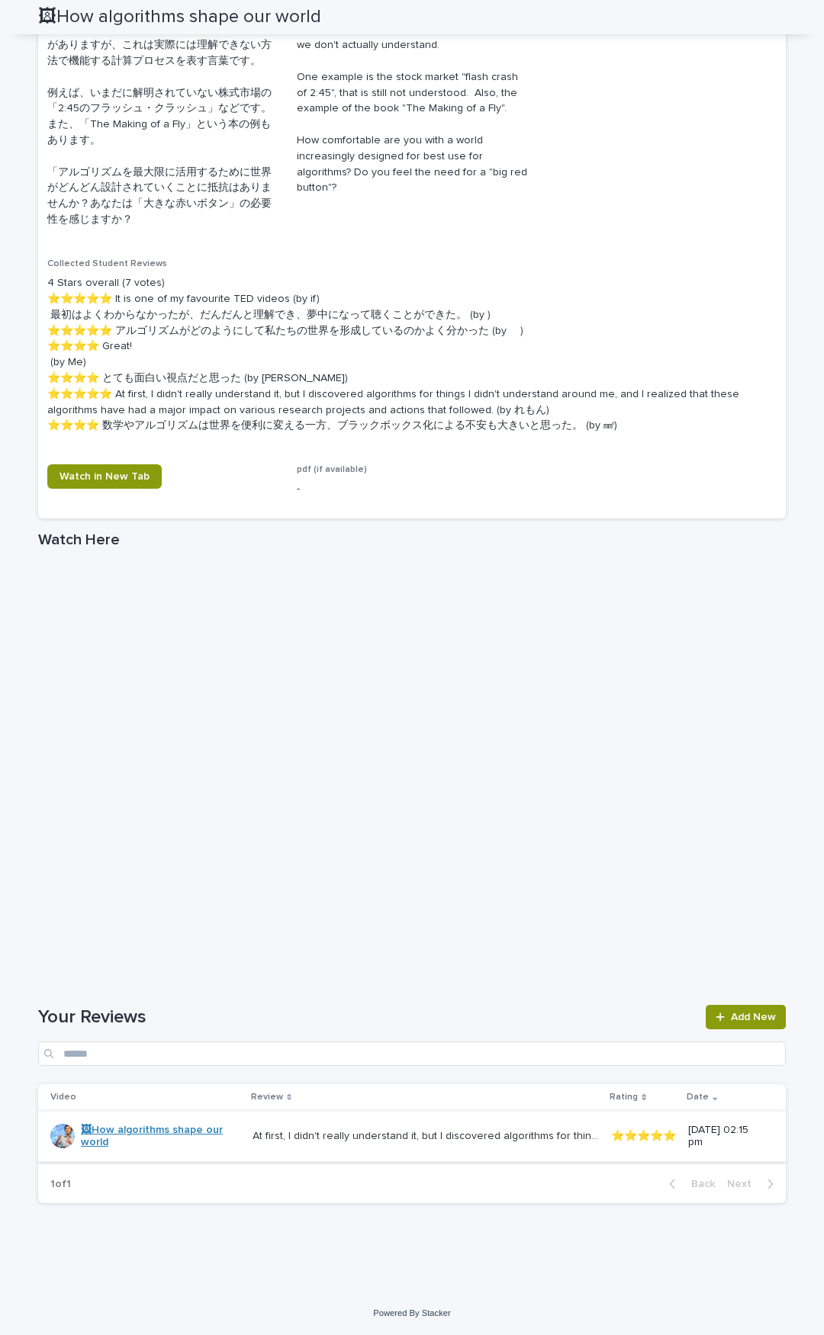
click at [108, 694] on link "🖼How algorithms shape our world" at bounding box center [160, 1137] width 159 height 26
drag, startPoint x: 366, startPoint y: 1133, endPoint x: 454, endPoint y: 1194, distance: 106.8
click at [454, 694] on div "1 of 1 Back Next" at bounding box center [411, 1184] width 747 height 38
click at [464, 694] on p "At first, I didn't really understand it, but I discovered algorithms for things…" at bounding box center [426, 1135] width 349 height 16
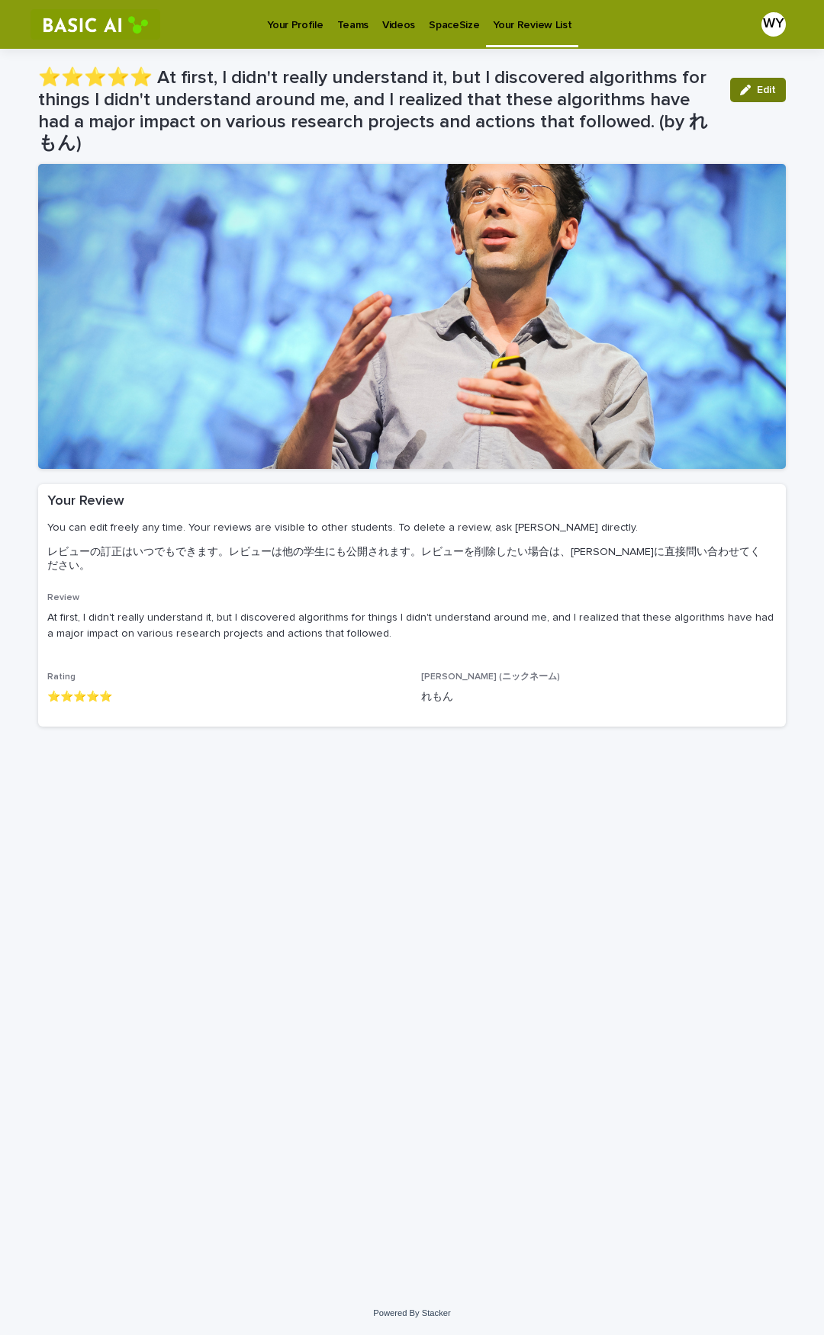
click at [767, 85] on span "Edit" at bounding box center [766, 90] width 19 height 11
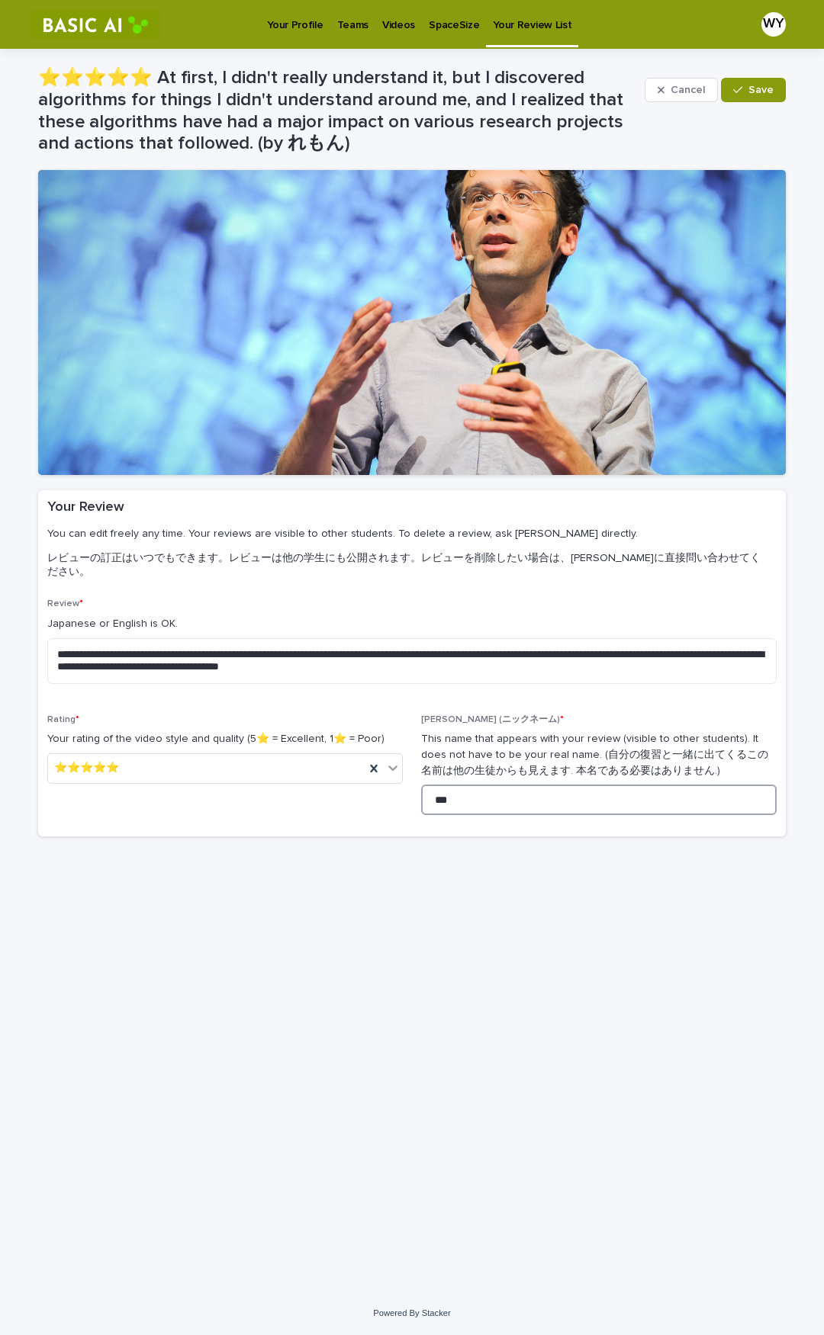
click at [485, 694] on input "***" at bounding box center [598, 800] width 355 height 31
type input "*"
type input "*********"
click at [727, 88] on button "Save" at bounding box center [753, 90] width 65 height 24
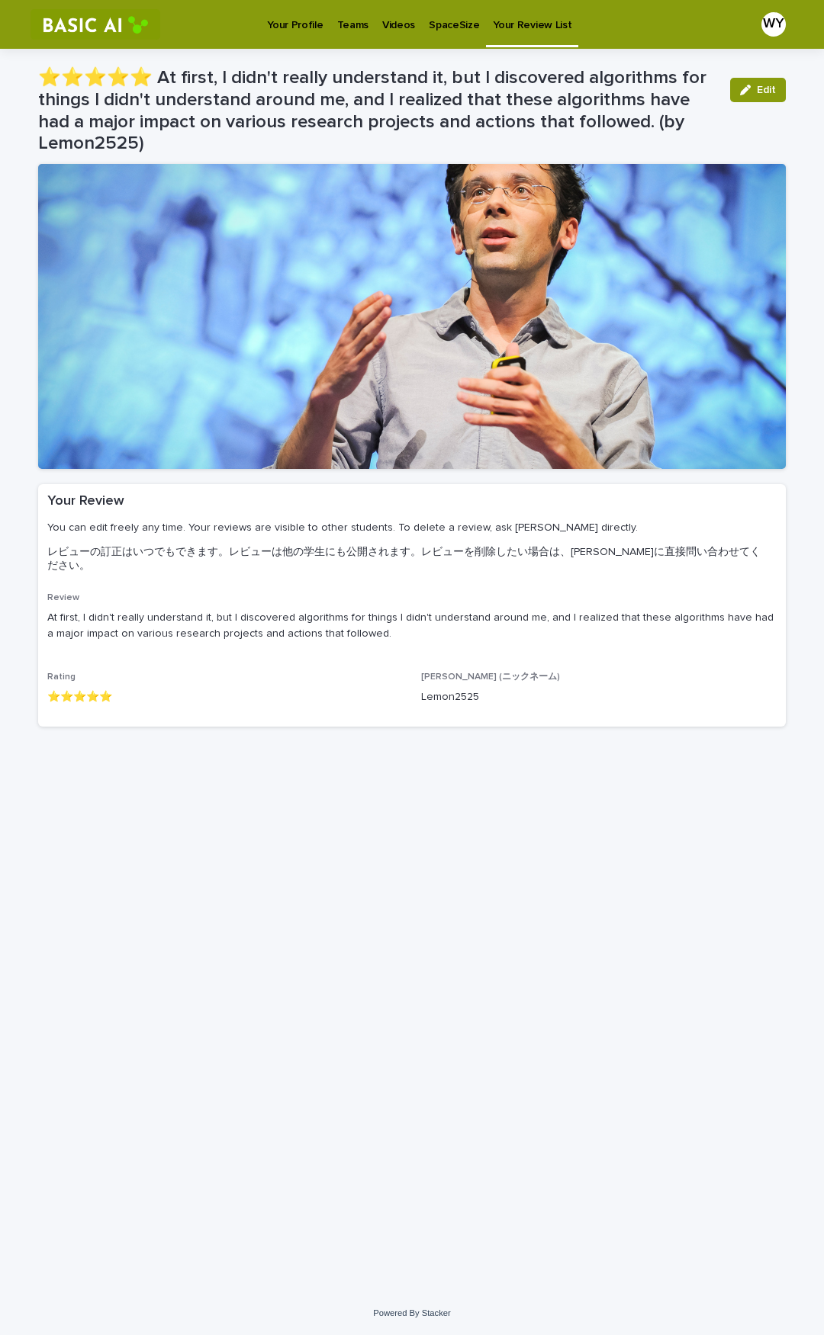
click at [450, 25] on p "SpaceSize" at bounding box center [454, 16] width 50 height 32
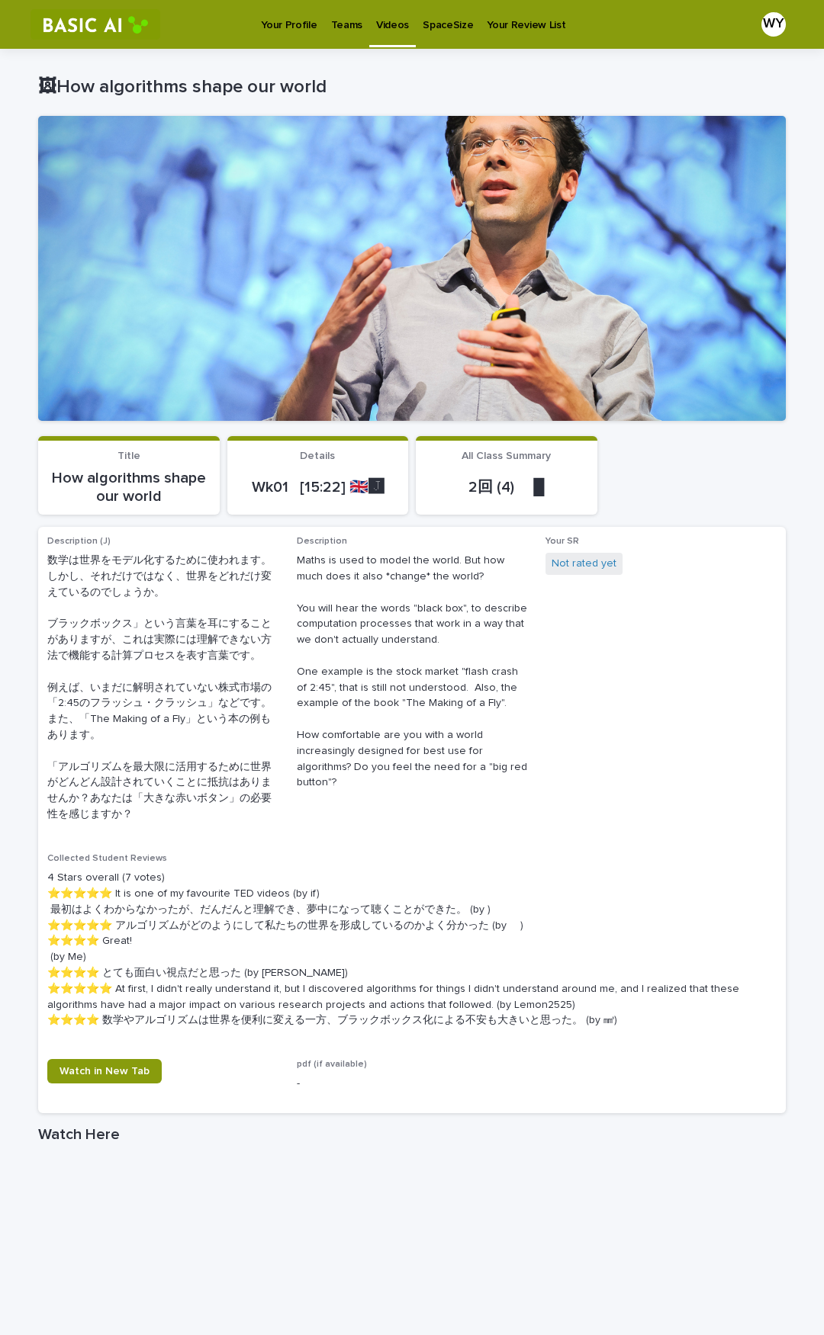
drag, startPoint x: 423, startPoint y: 1005, endPoint x: 305, endPoint y: 1007, distance: 118.2
click at [305, 694] on p "4 Stars overall (7 votes) ⭐️⭐️⭐️⭐️⭐️ It is one of my favourite TED videos (by i…" at bounding box center [411, 949] width 729 height 159
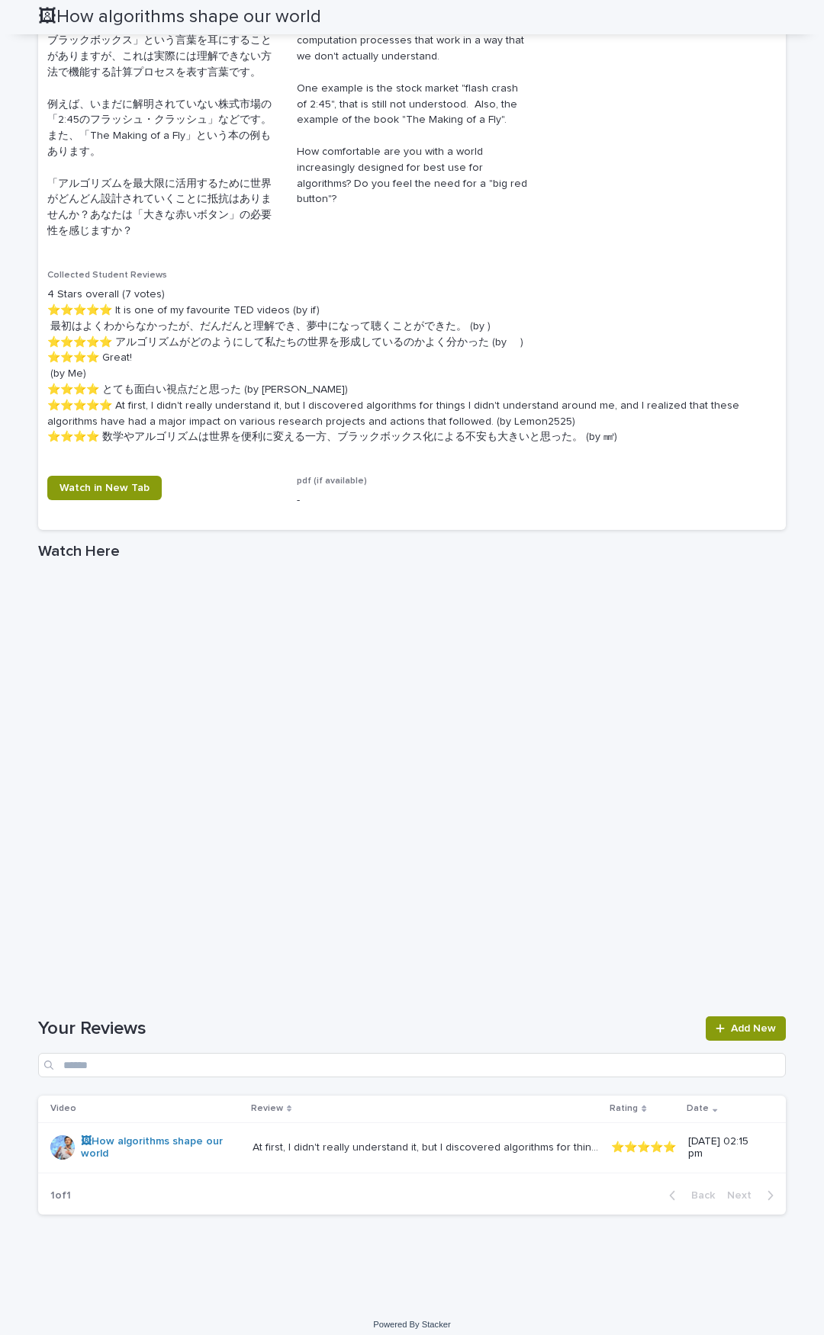
scroll to position [595, 0]
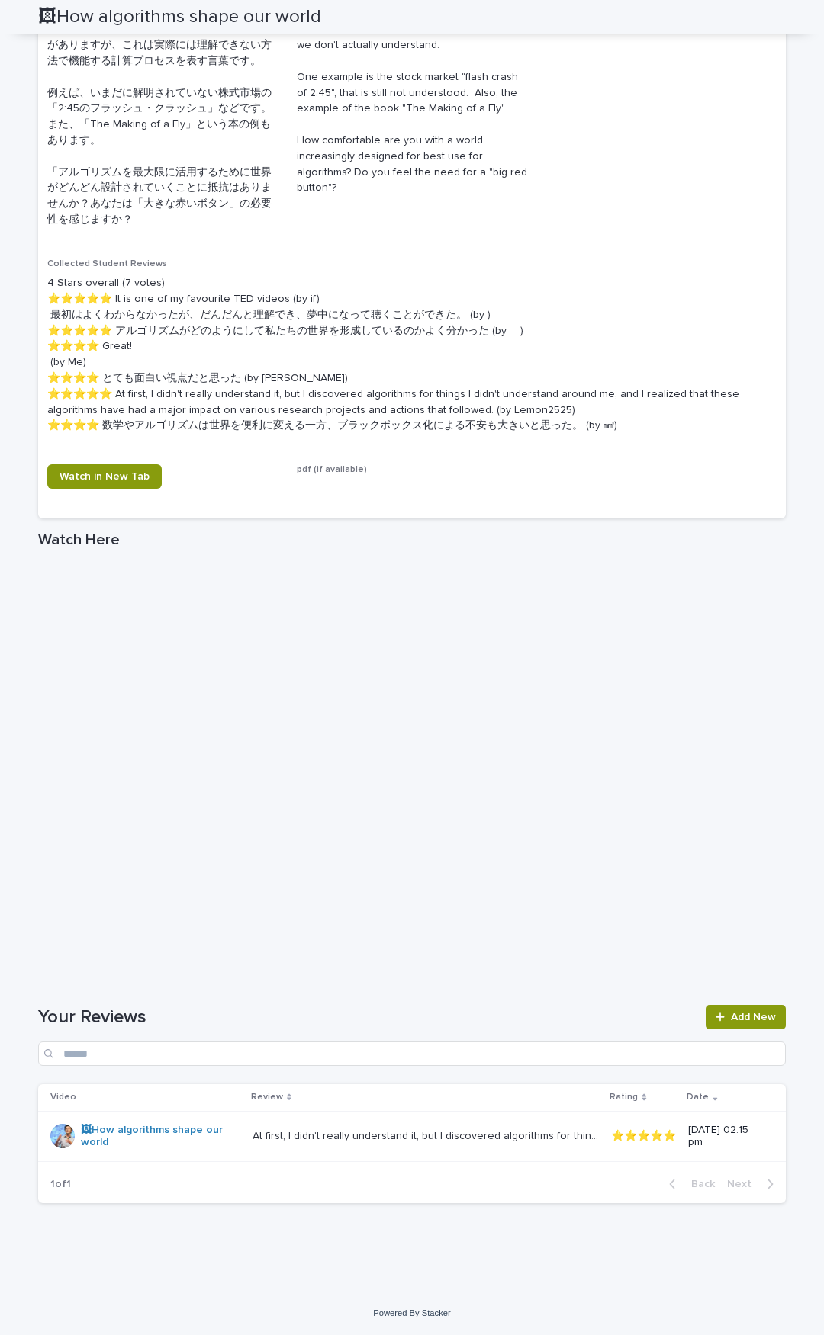
click at [465, 694] on p "At first, I didn't really understand it, but I discovered algorithms for things…" at bounding box center [426, 1135] width 349 height 16
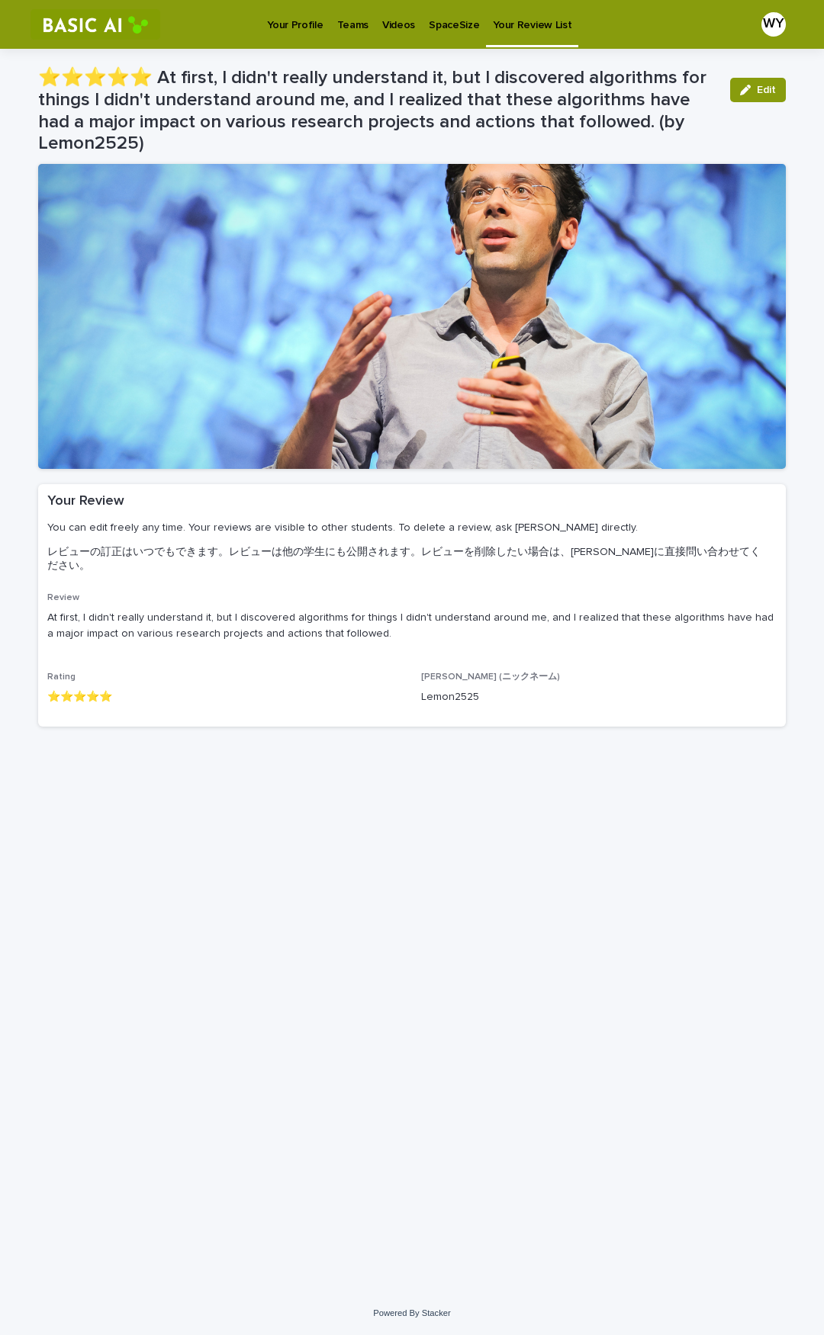
drag, startPoint x: 471, startPoint y: 685, endPoint x: 480, endPoint y: 509, distance: 176.4
click at [316, 694] on div "Loading... Saving… Loading... Saving… ⭐️⭐️⭐️⭐️⭐️ At first, I didn't really unde…" at bounding box center [412, 651] width 763 height 1205
click at [746, 82] on button "Edit" at bounding box center [758, 90] width 56 height 24
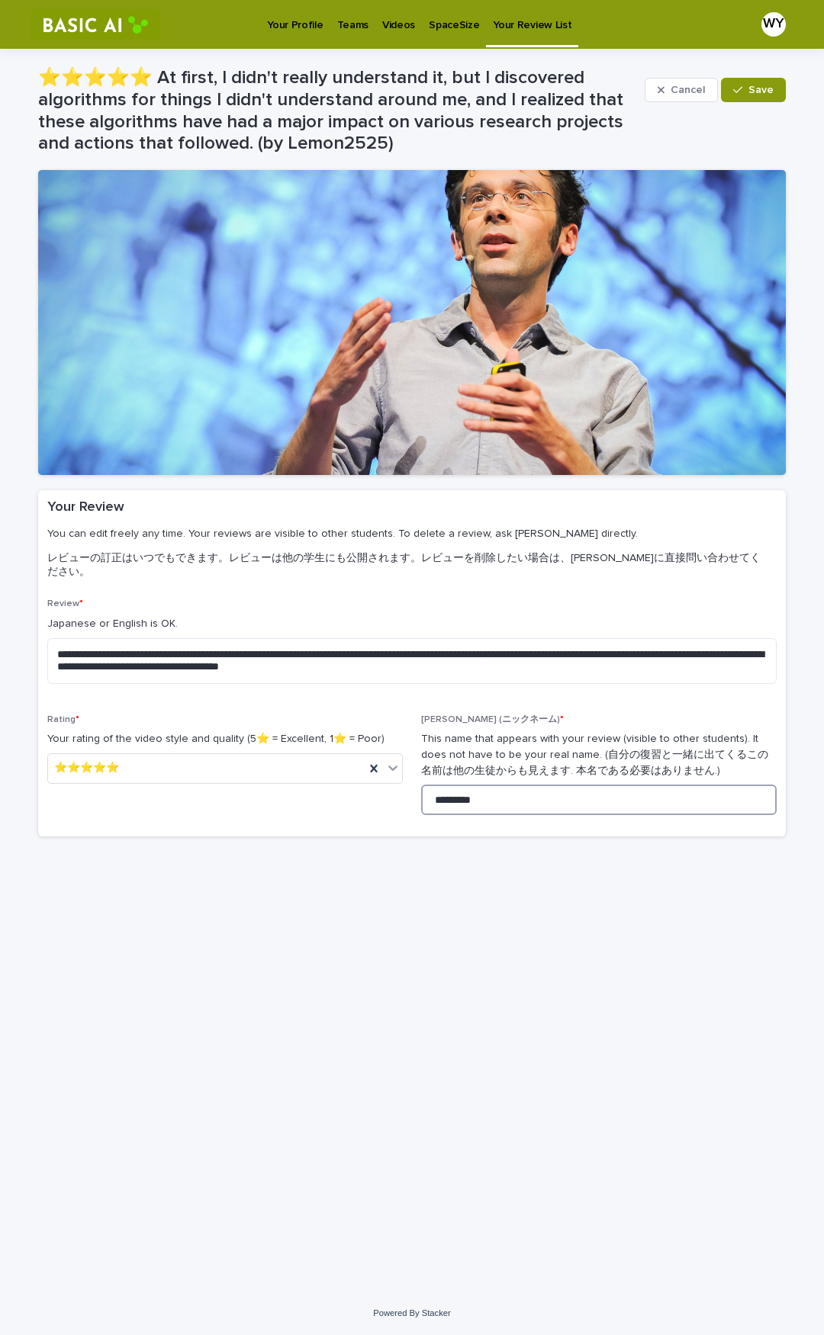
click at [522, 694] on input "*********" at bounding box center [598, 800] width 355 height 31
type input "*****"
click at [770, 85] on span "Save" at bounding box center [760, 90] width 25 height 11
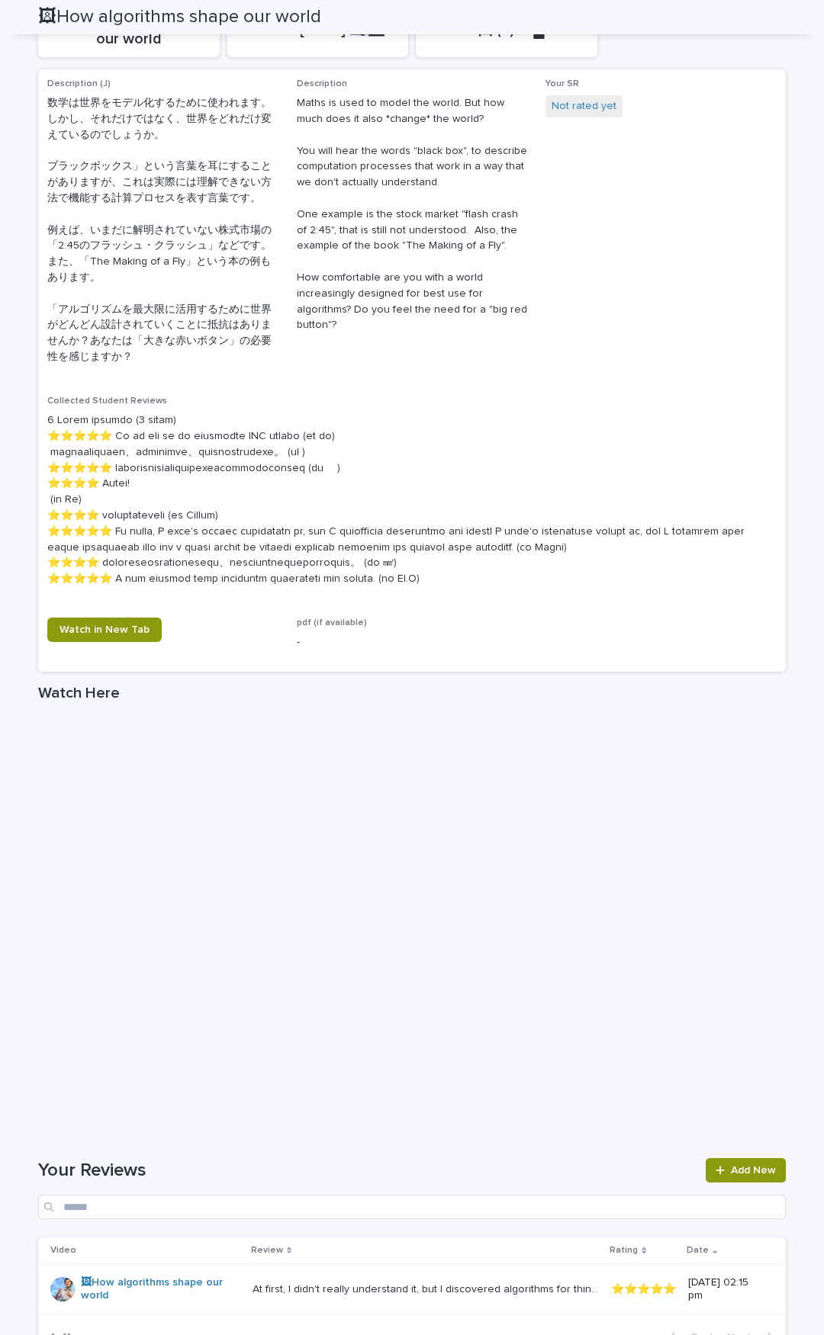
scroll to position [497, 0]
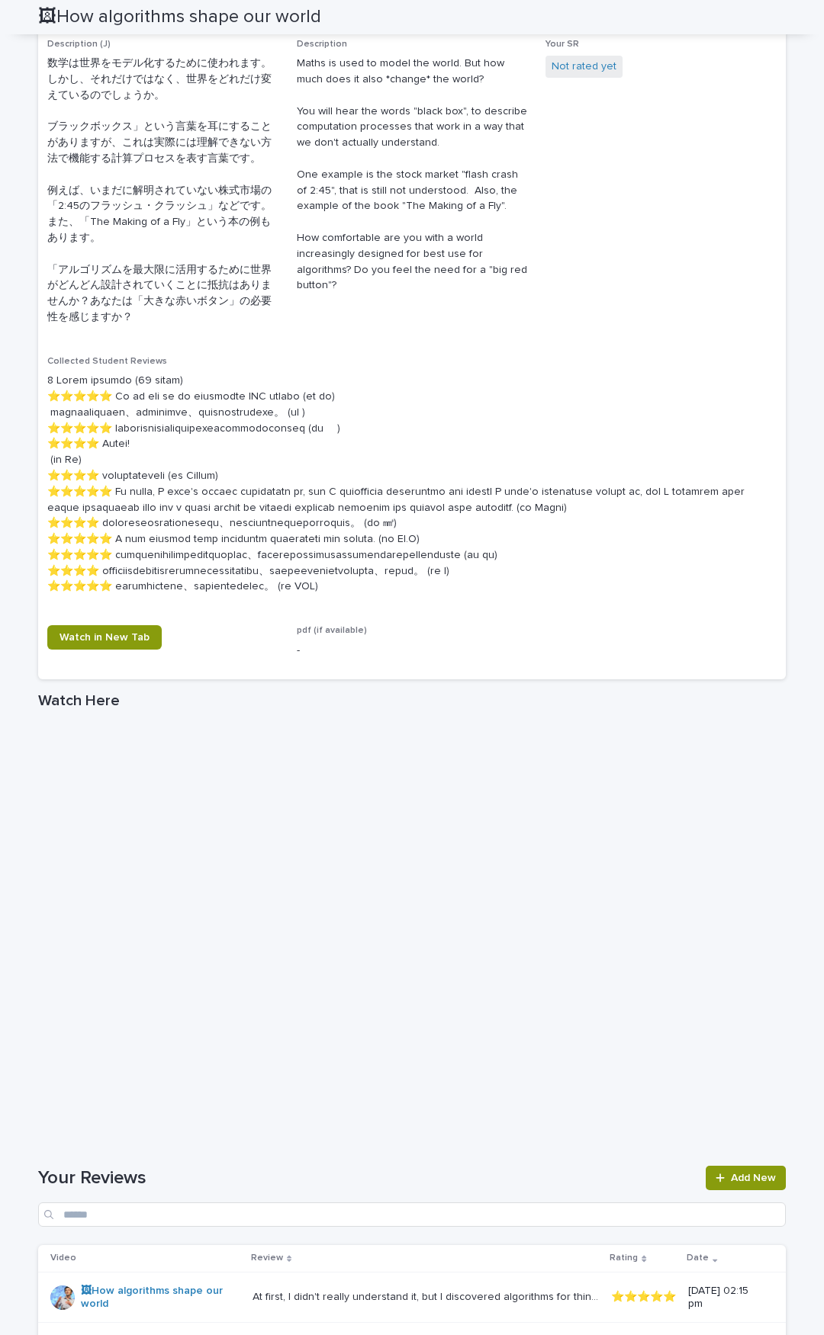
click at [544, 694] on h1 "Your Reviews" at bounding box center [367, 1179] width 658 height 22
click at [567, 694] on h1 "Your Reviews" at bounding box center [367, 1179] width 658 height 22
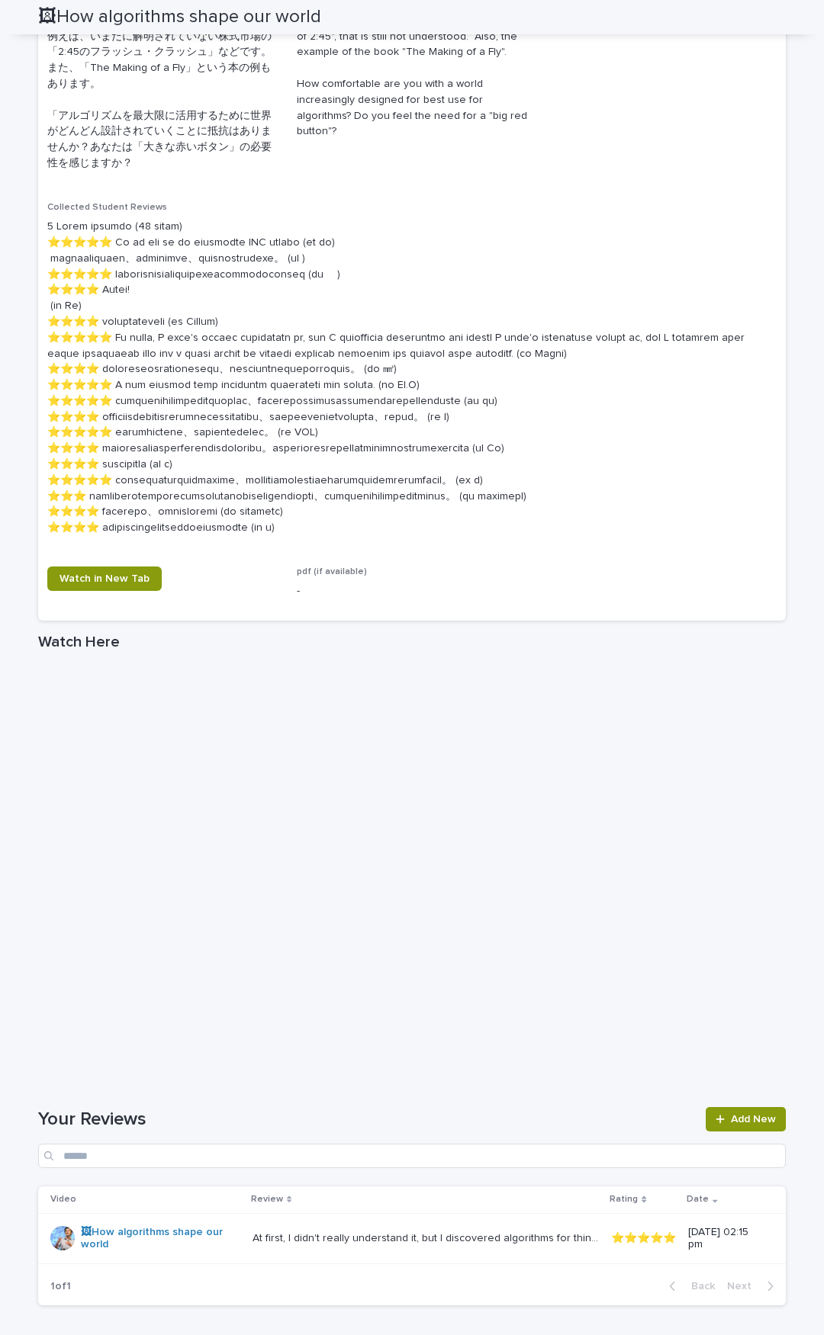
scroll to position [833, 0]
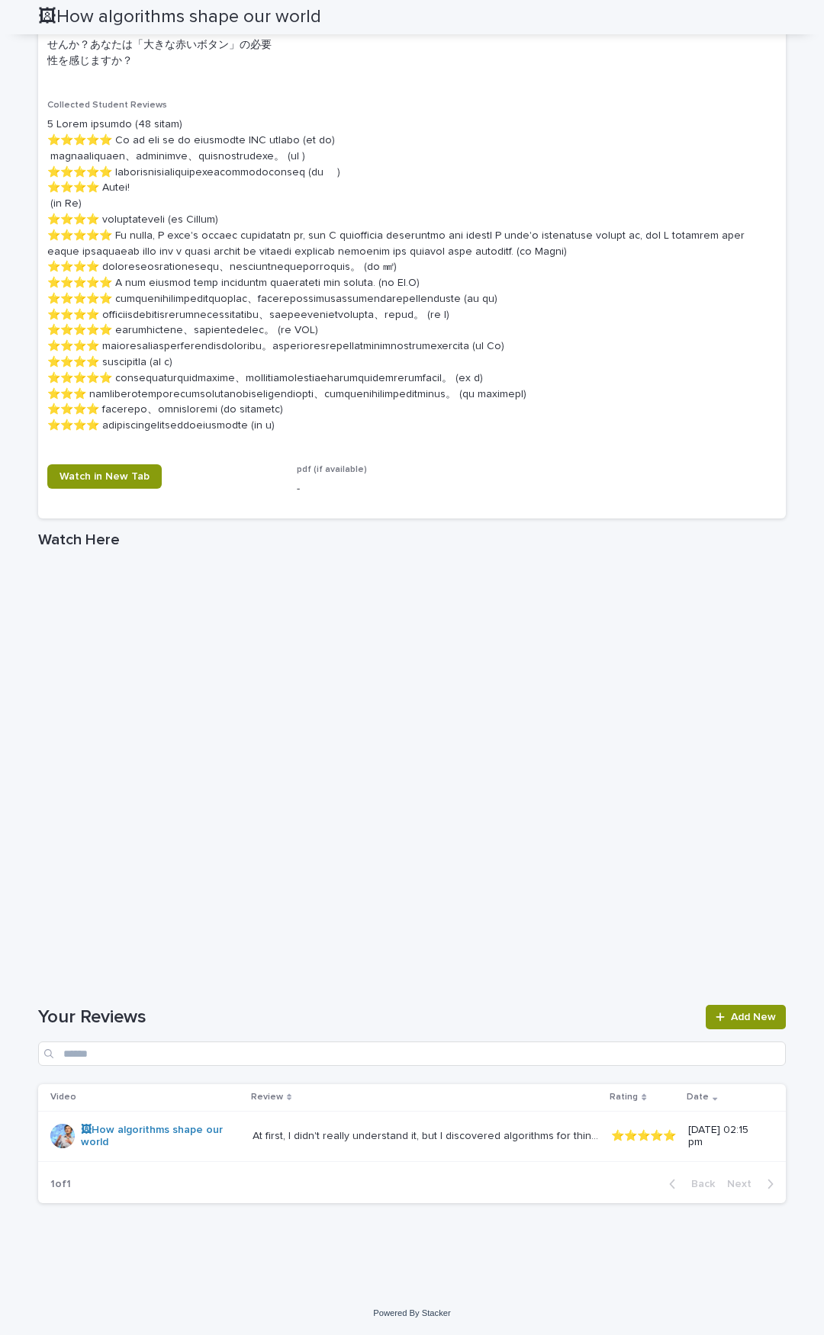
click at [434, 694] on h1 "Your Reviews" at bounding box center [367, 1018] width 658 height 22
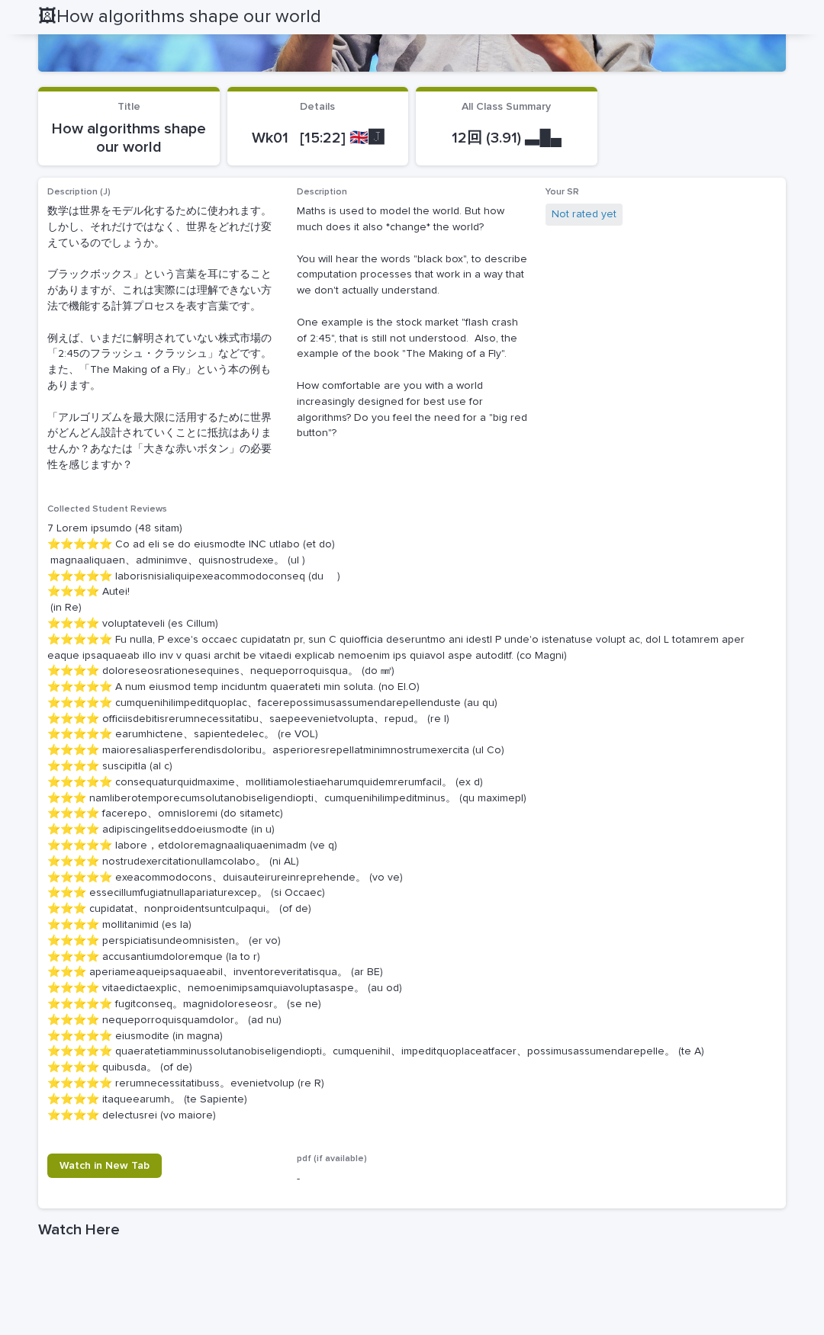
scroll to position [373, 0]
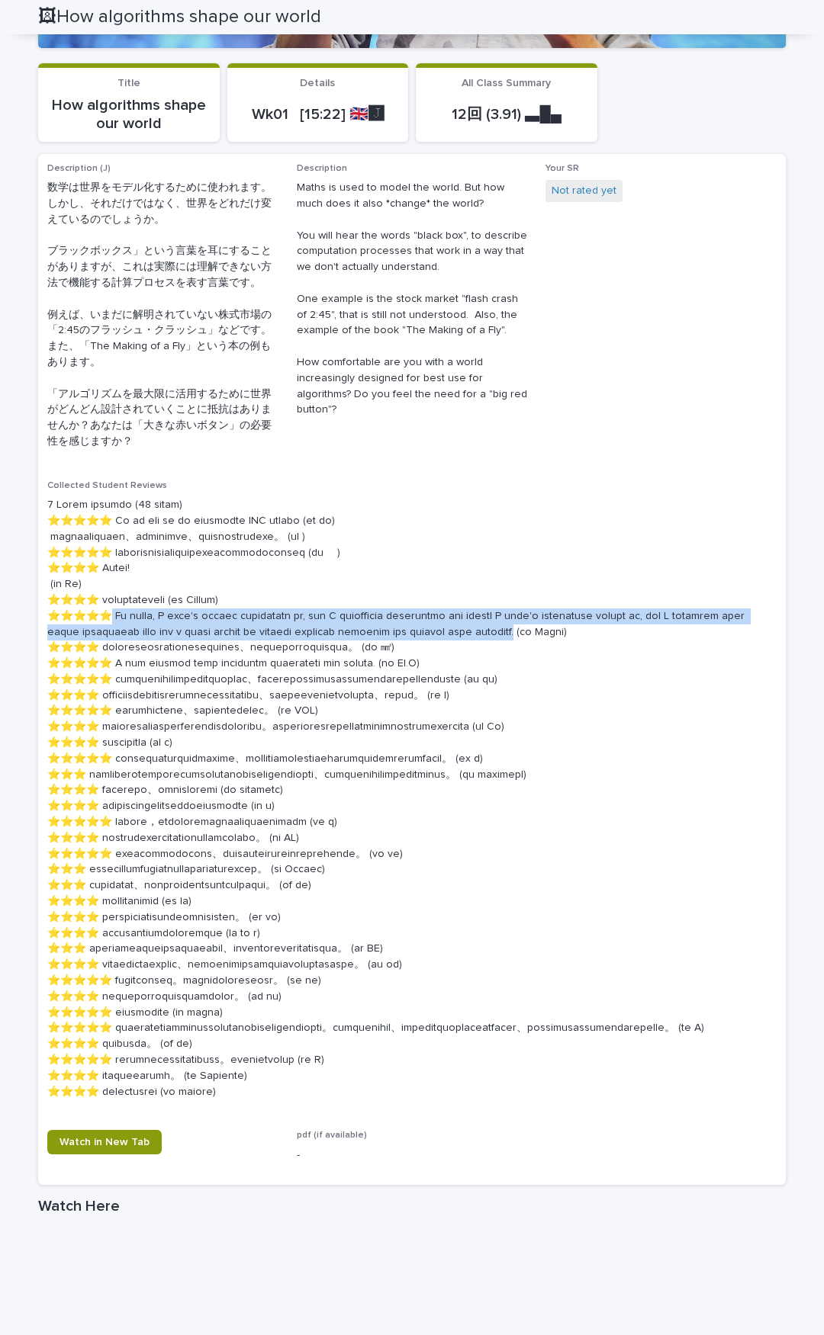
drag, startPoint x: 116, startPoint y: 619, endPoint x: 415, endPoint y: 634, distance: 299.4
click at [415, 634] on p at bounding box center [411, 798] width 729 height 603
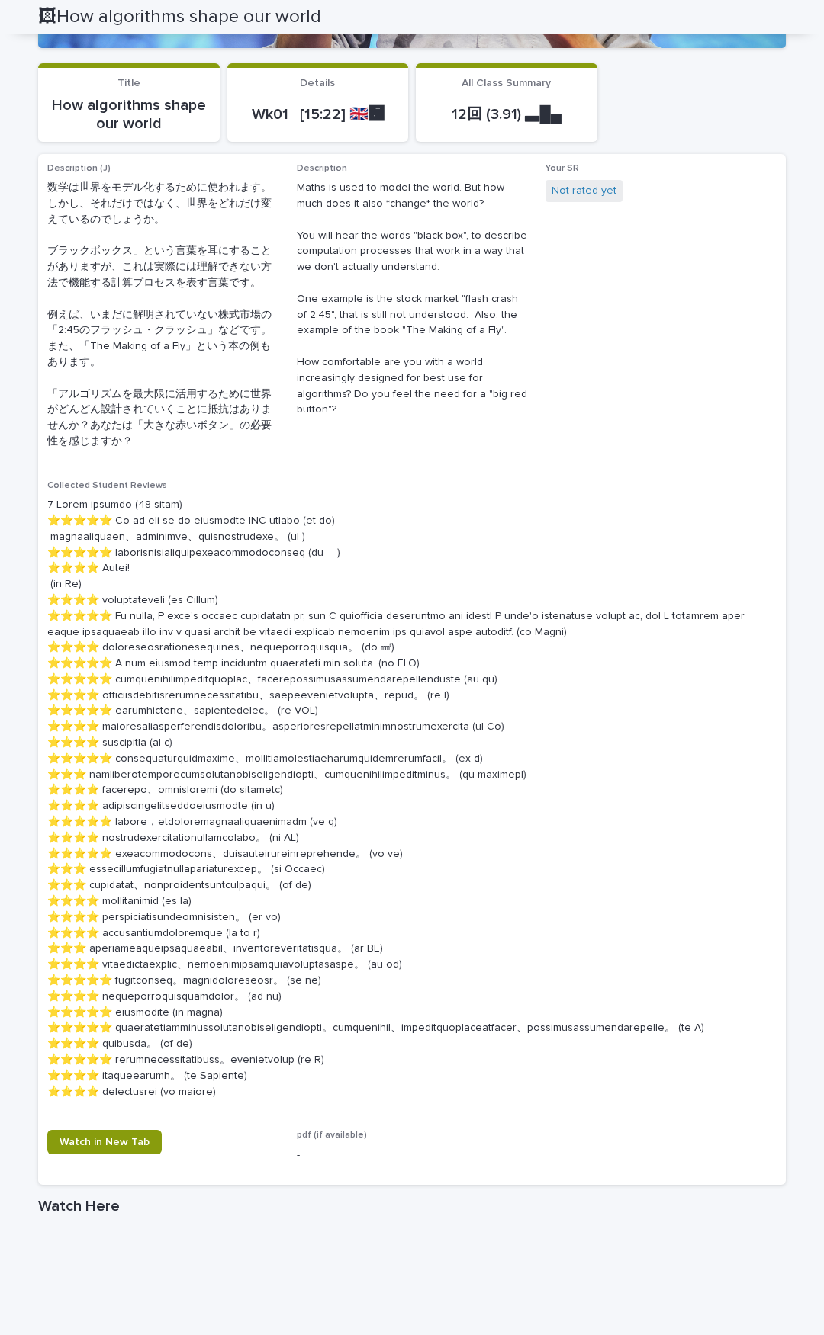
click at [503, 639] on p at bounding box center [411, 798] width 729 height 603
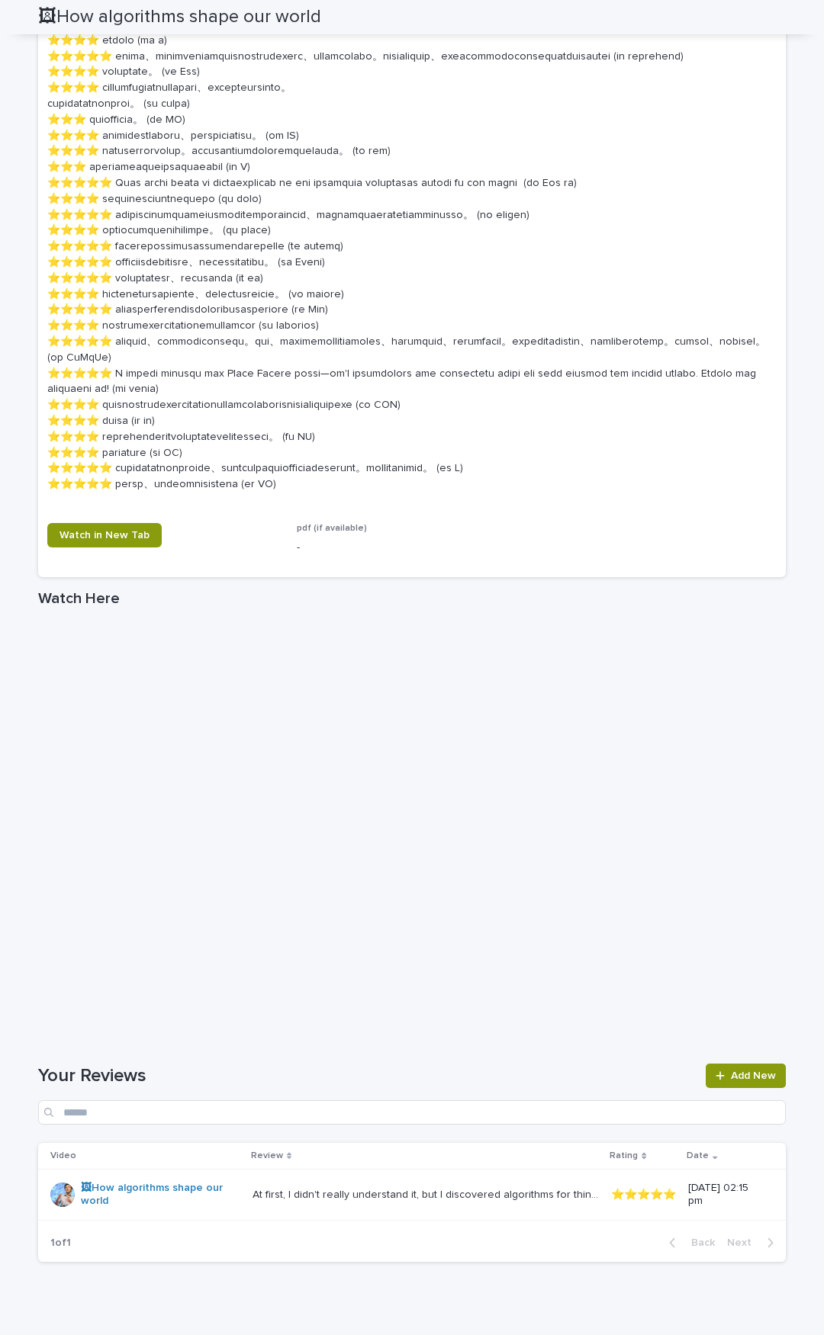
scroll to position [1538, 0]
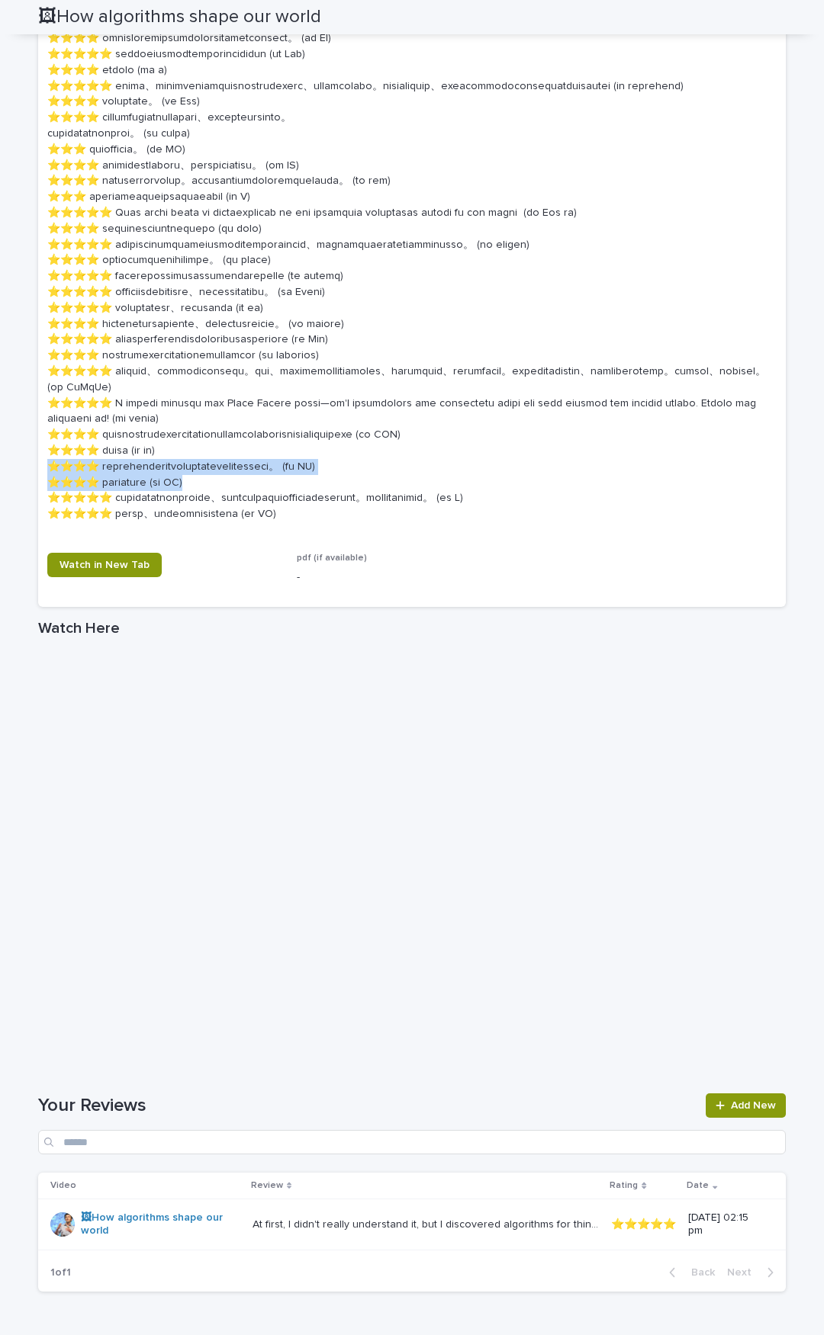
drag, startPoint x: 233, startPoint y: 626, endPoint x: 44, endPoint y: 612, distance: 189.6
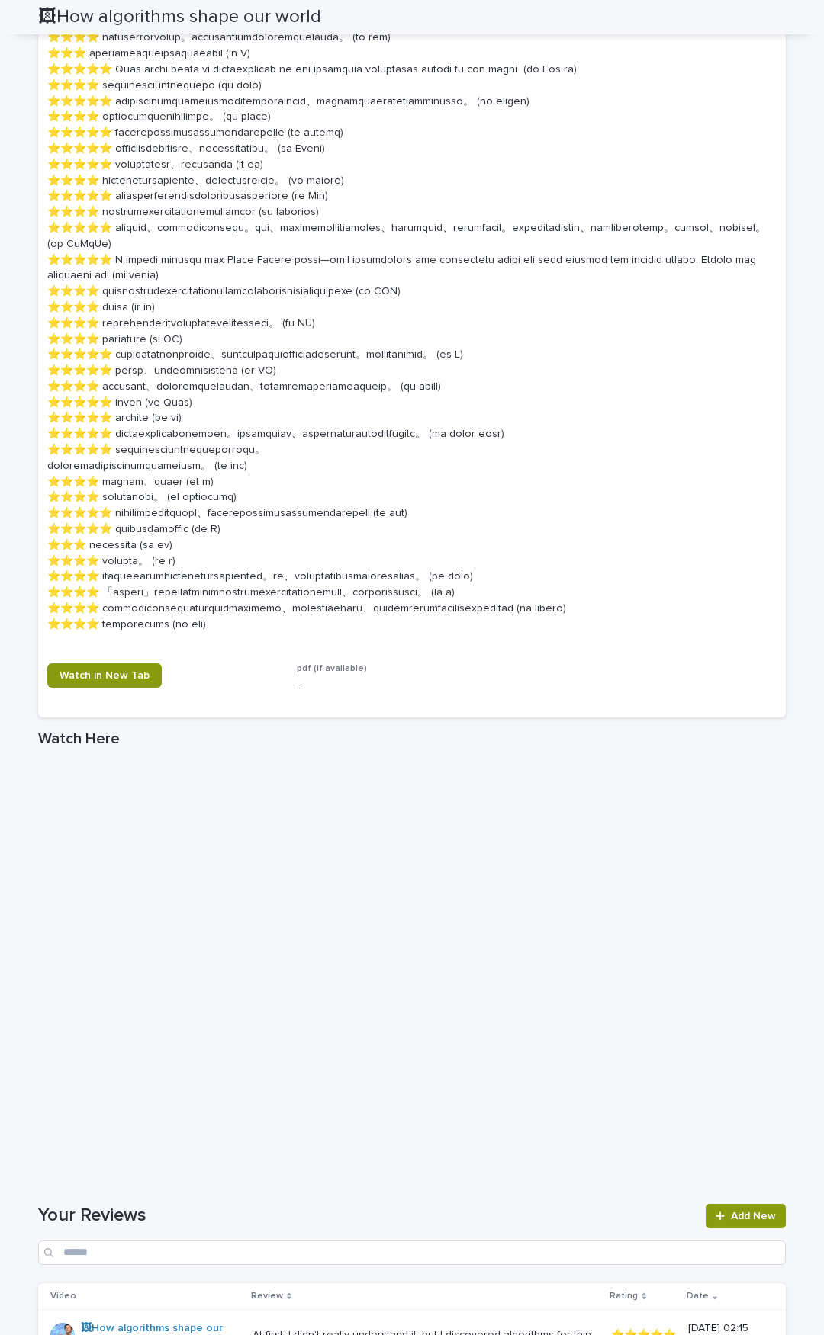
scroll to position [1696, 0]
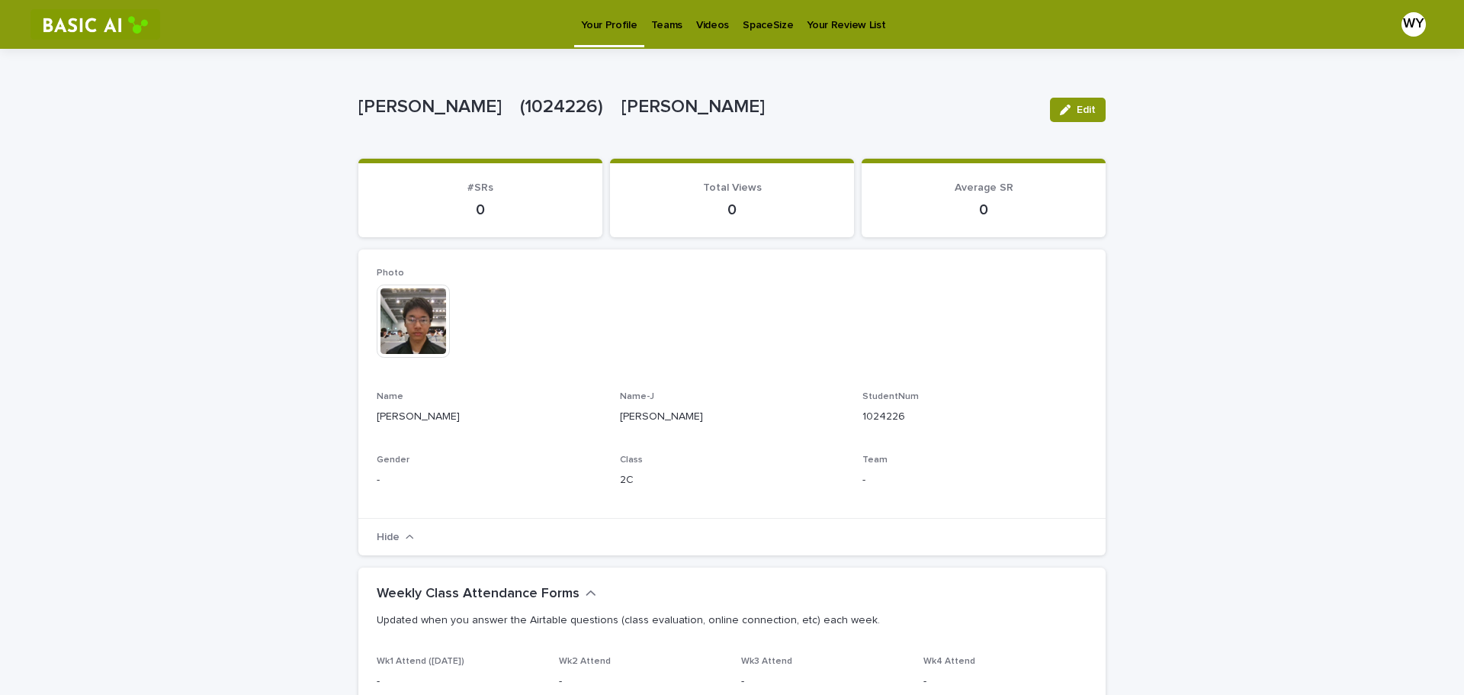
click at [712, 22] on p "Videos" at bounding box center [712, 16] width 33 height 32
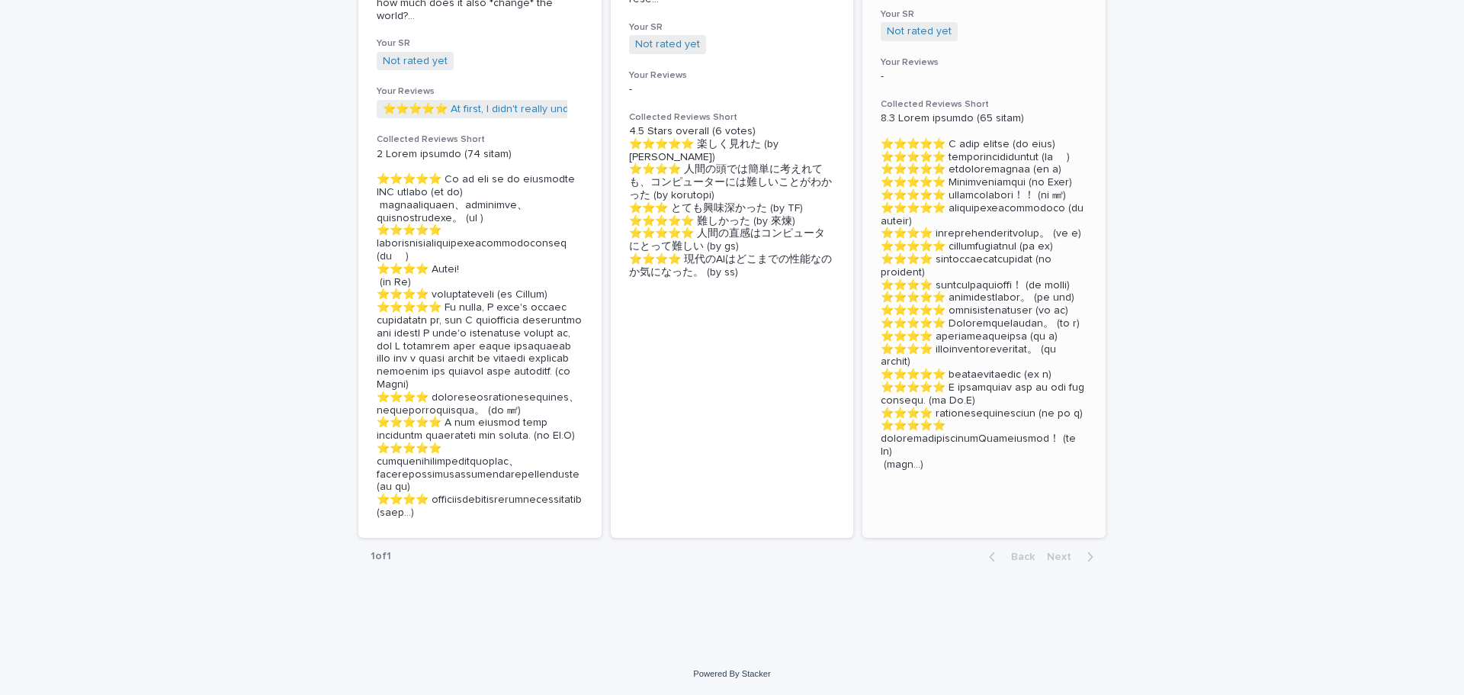
scroll to position [76, 0]
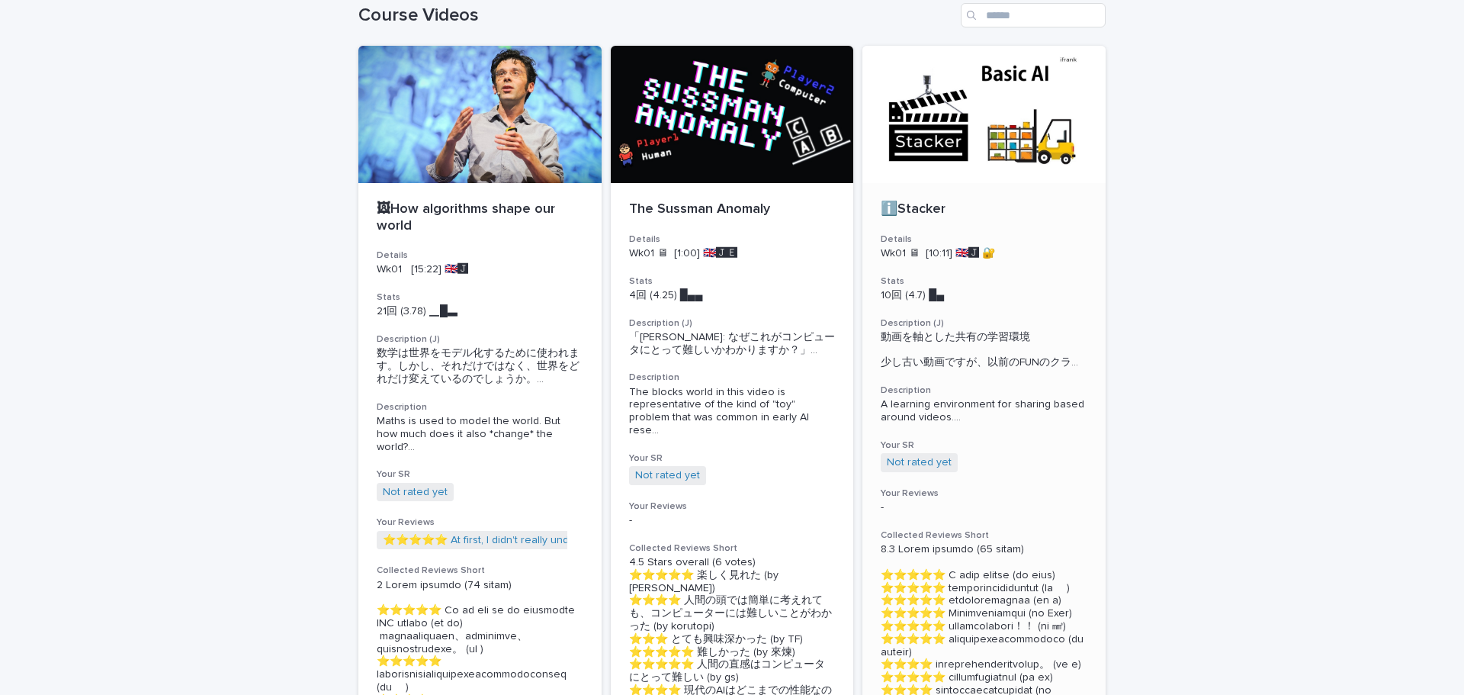
click at [978, 129] on div at bounding box center [984, 114] width 243 height 137
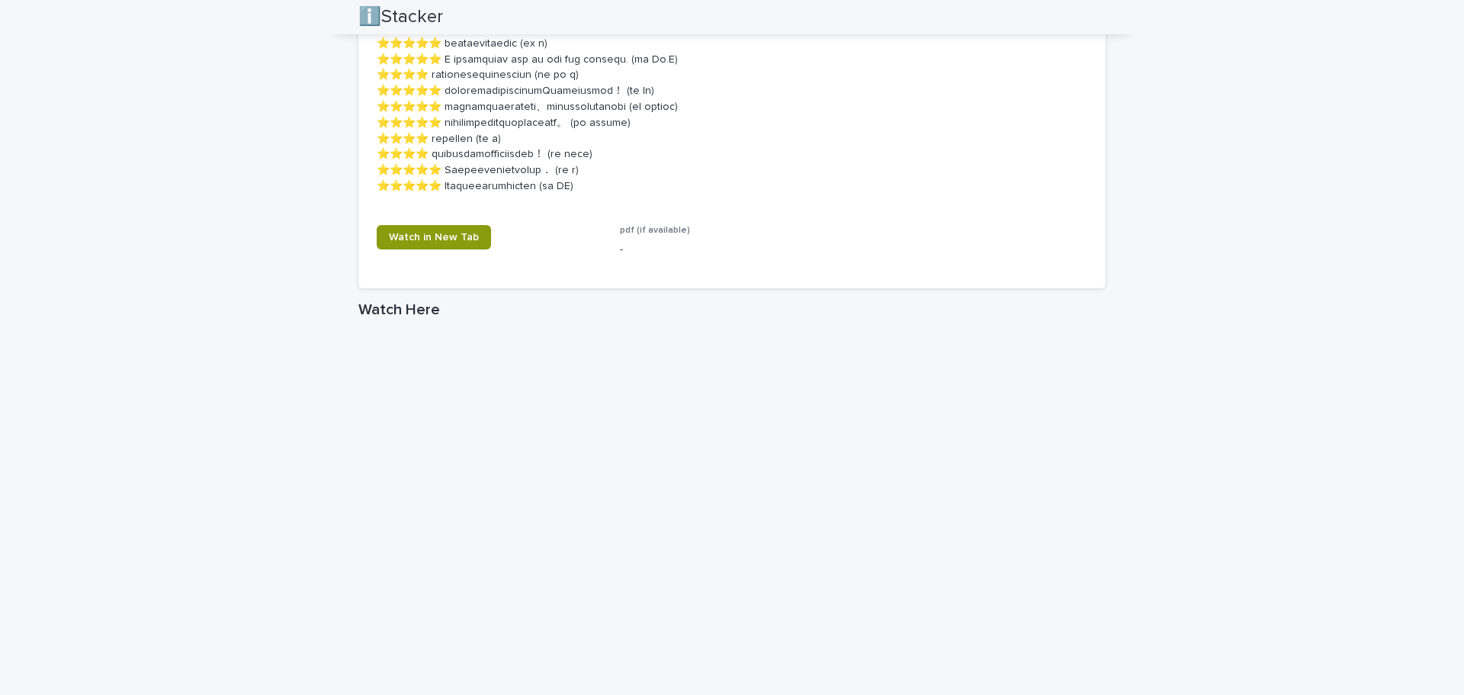
scroll to position [1252, 0]
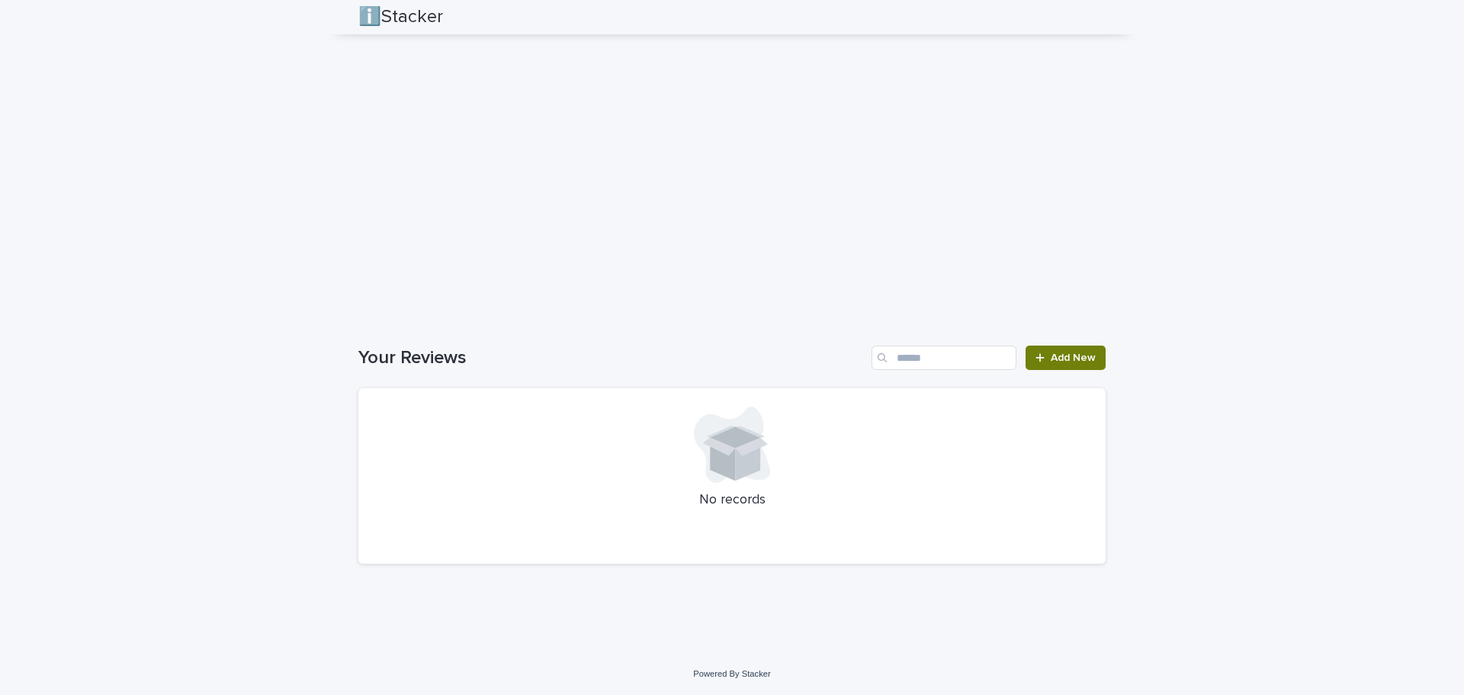
click at [1071, 352] on link "Add New" at bounding box center [1066, 358] width 80 height 24
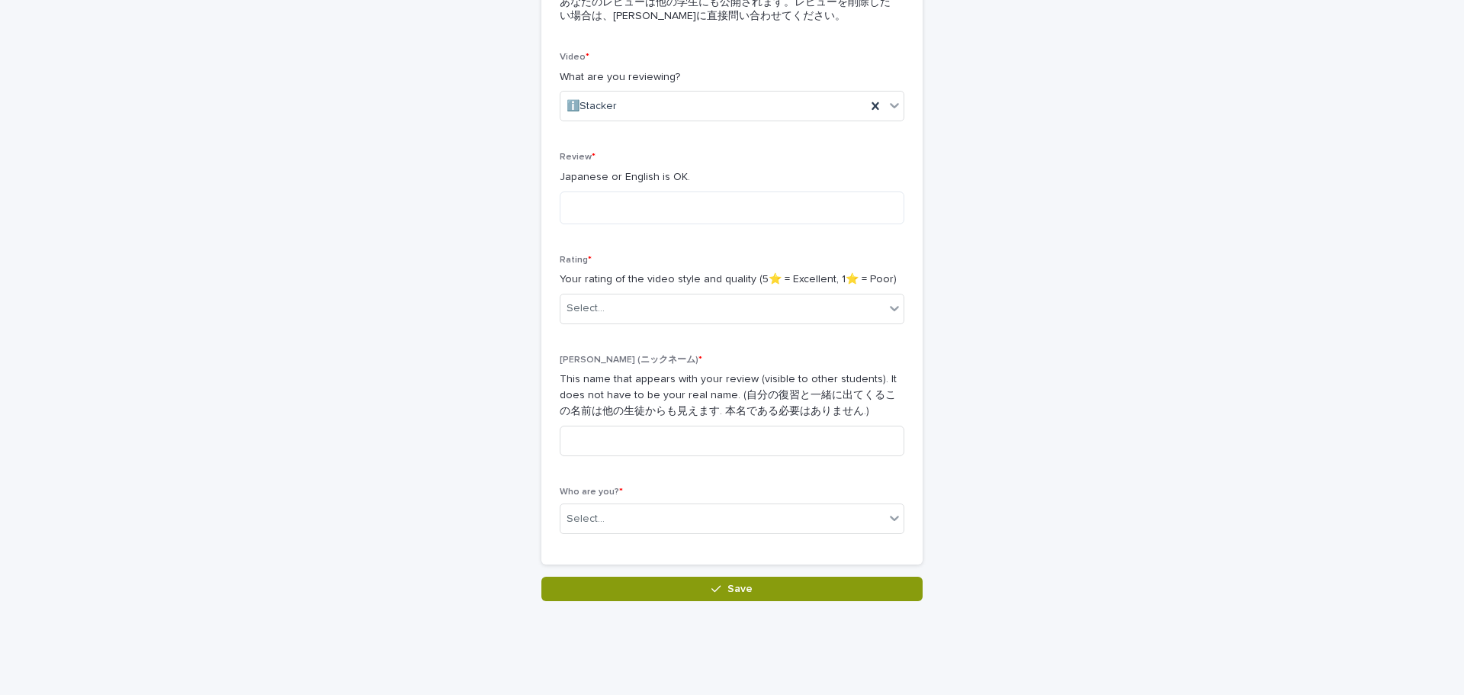
scroll to position [173, 0]
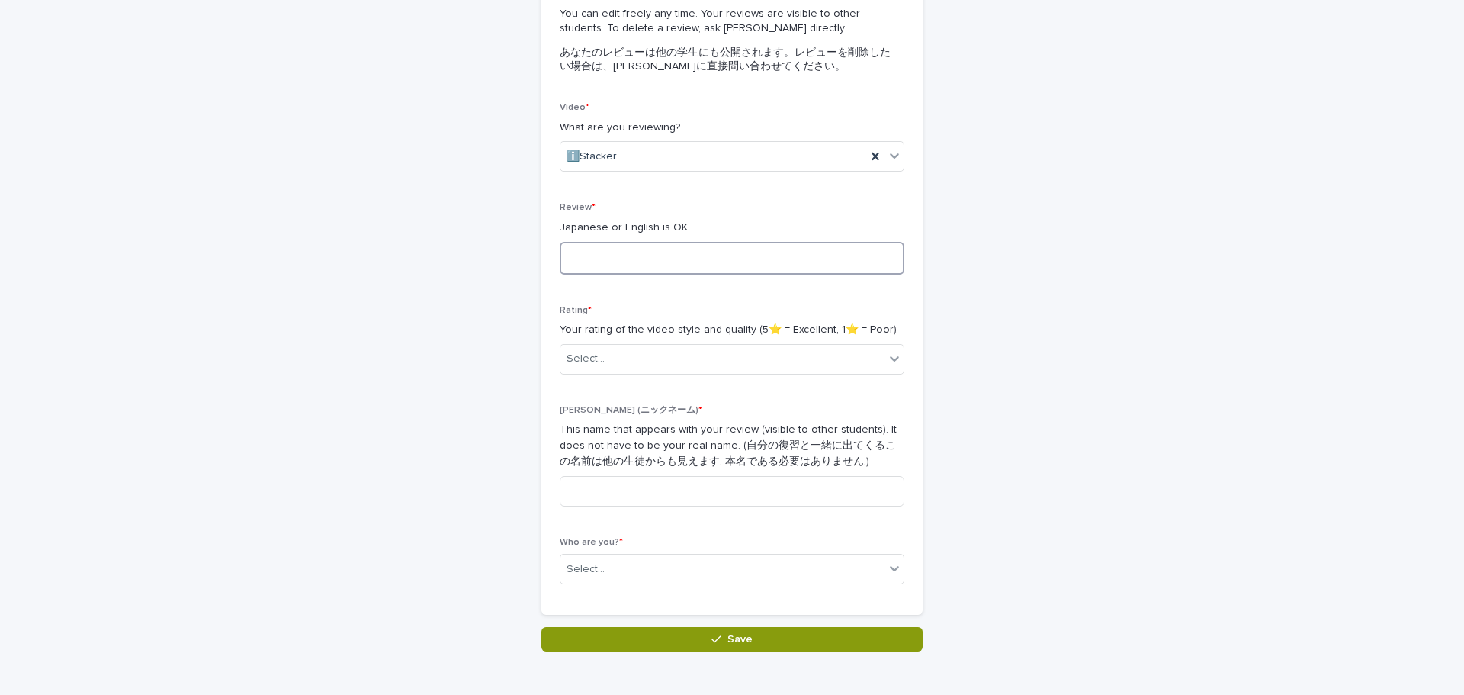
click at [638, 251] on textarea at bounding box center [732, 258] width 345 height 33
type textarea "*"
type textarea "**********"
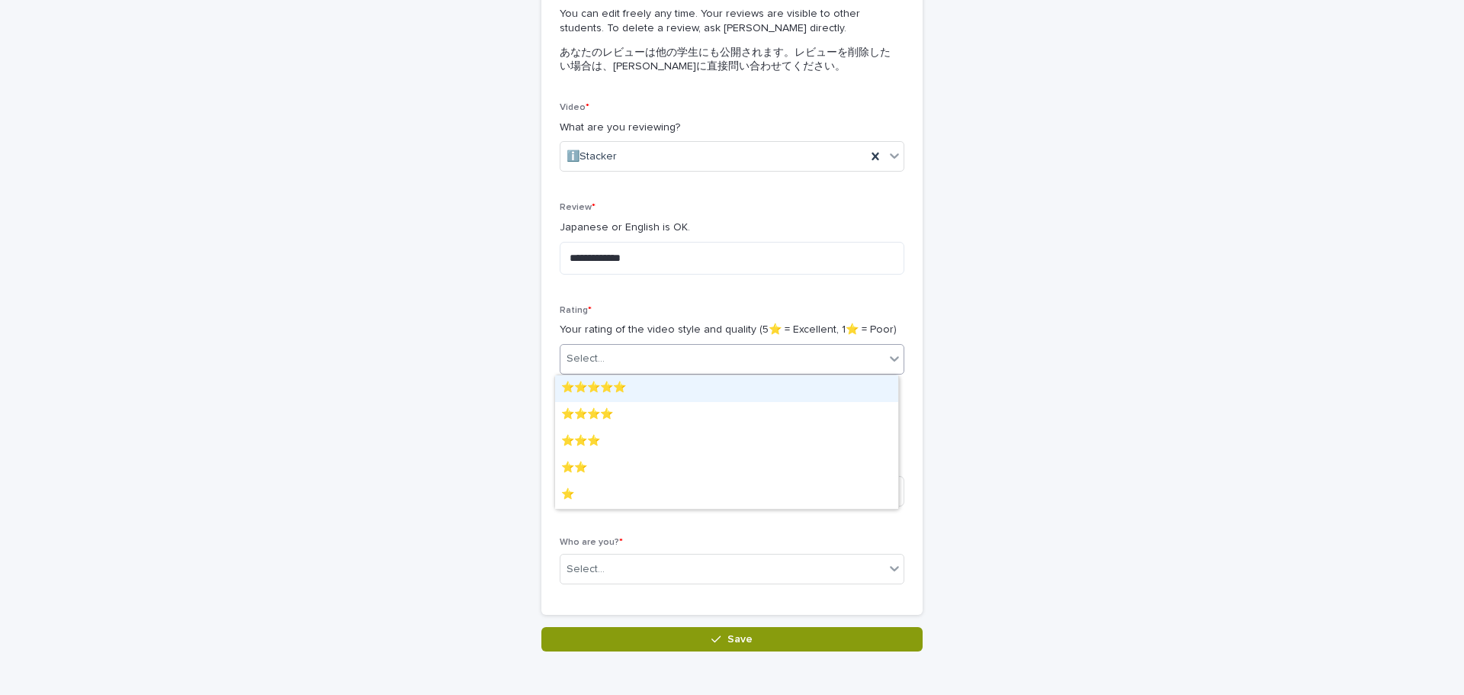
click at [662, 372] on div "Select..." at bounding box center [732, 359] width 345 height 31
click at [655, 375] on div "⭐️⭐️⭐️⭐️⭐️" at bounding box center [726, 388] width 343 height 27
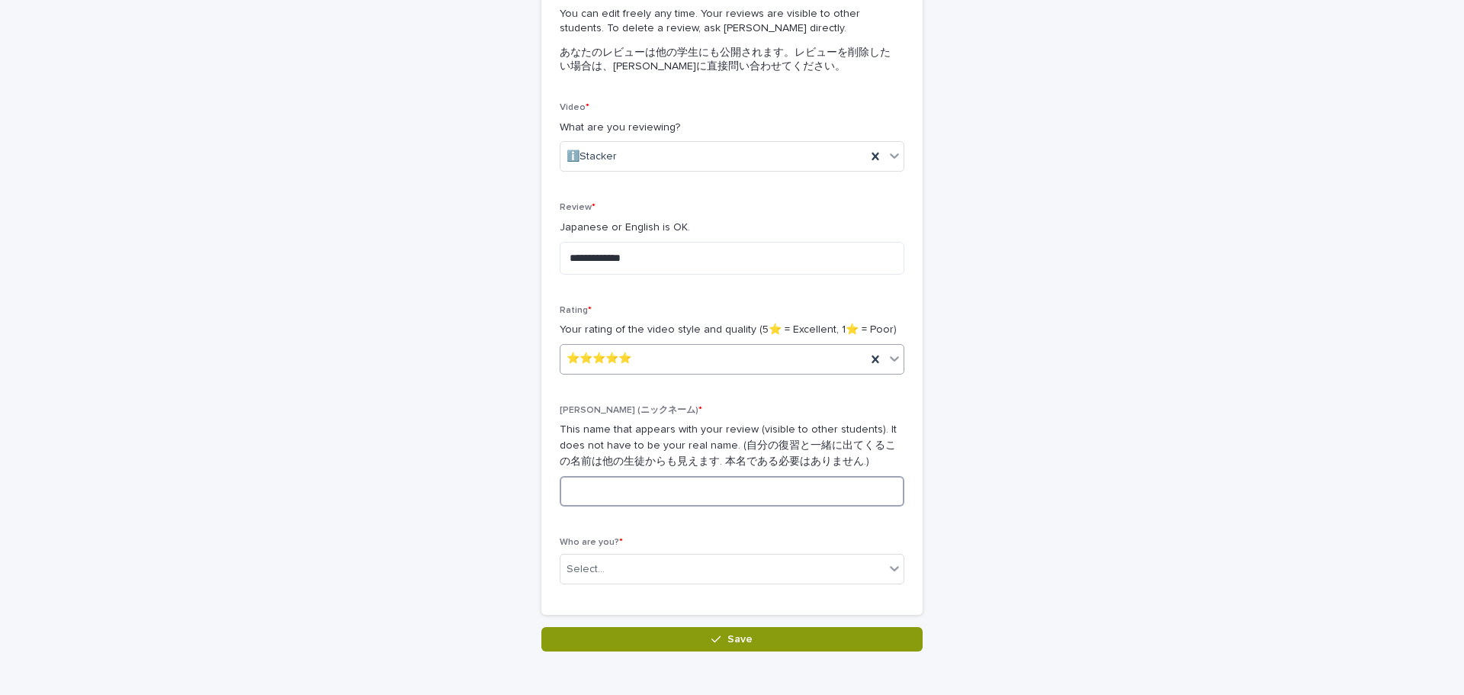
click at [664, 479] on input at bounding box center [732, 491] width 345 height 31
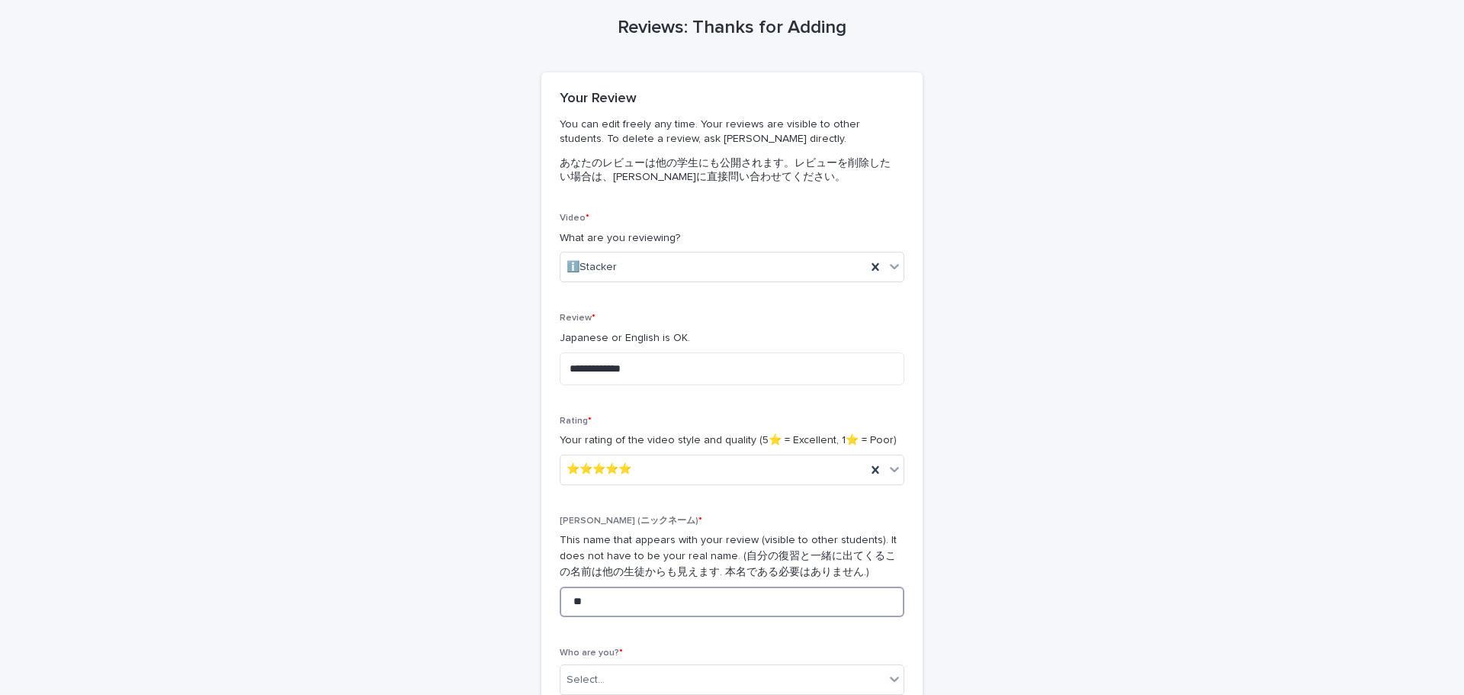
scroll to position [249, 0]
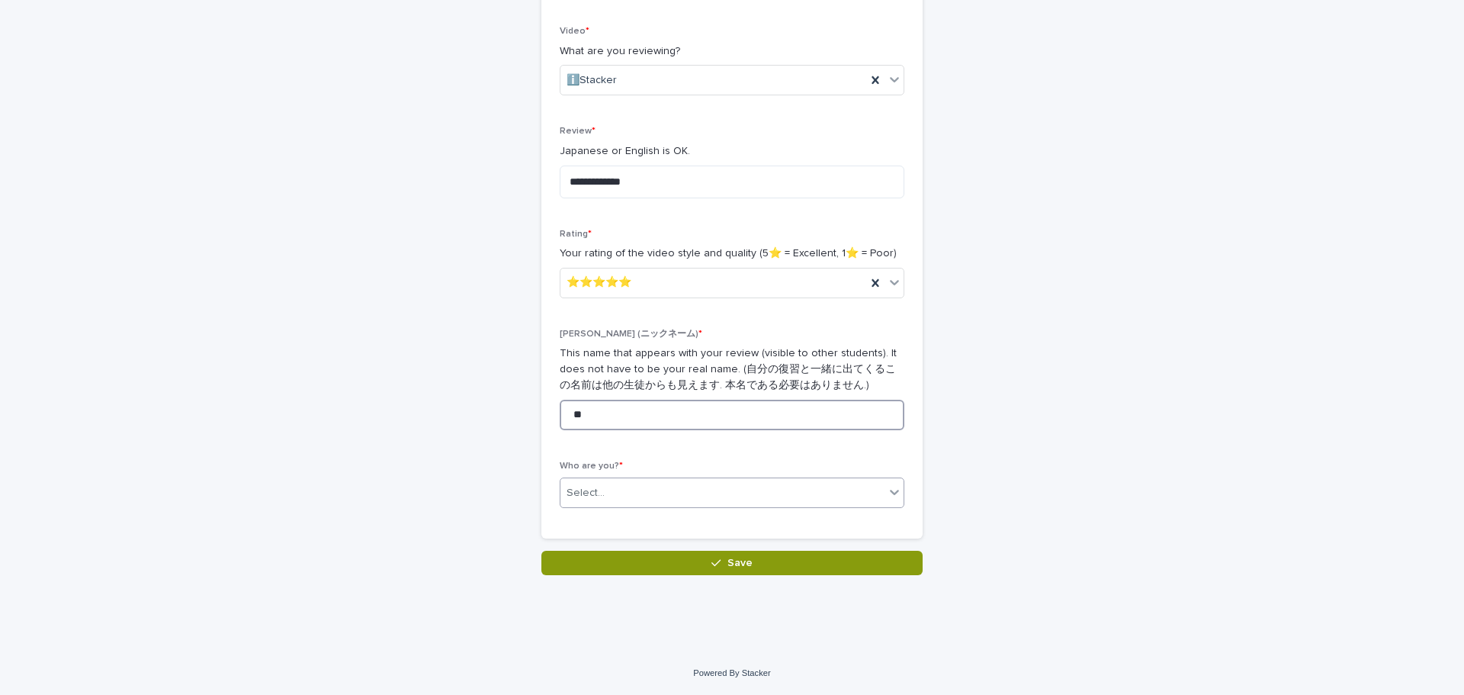
type input "**"
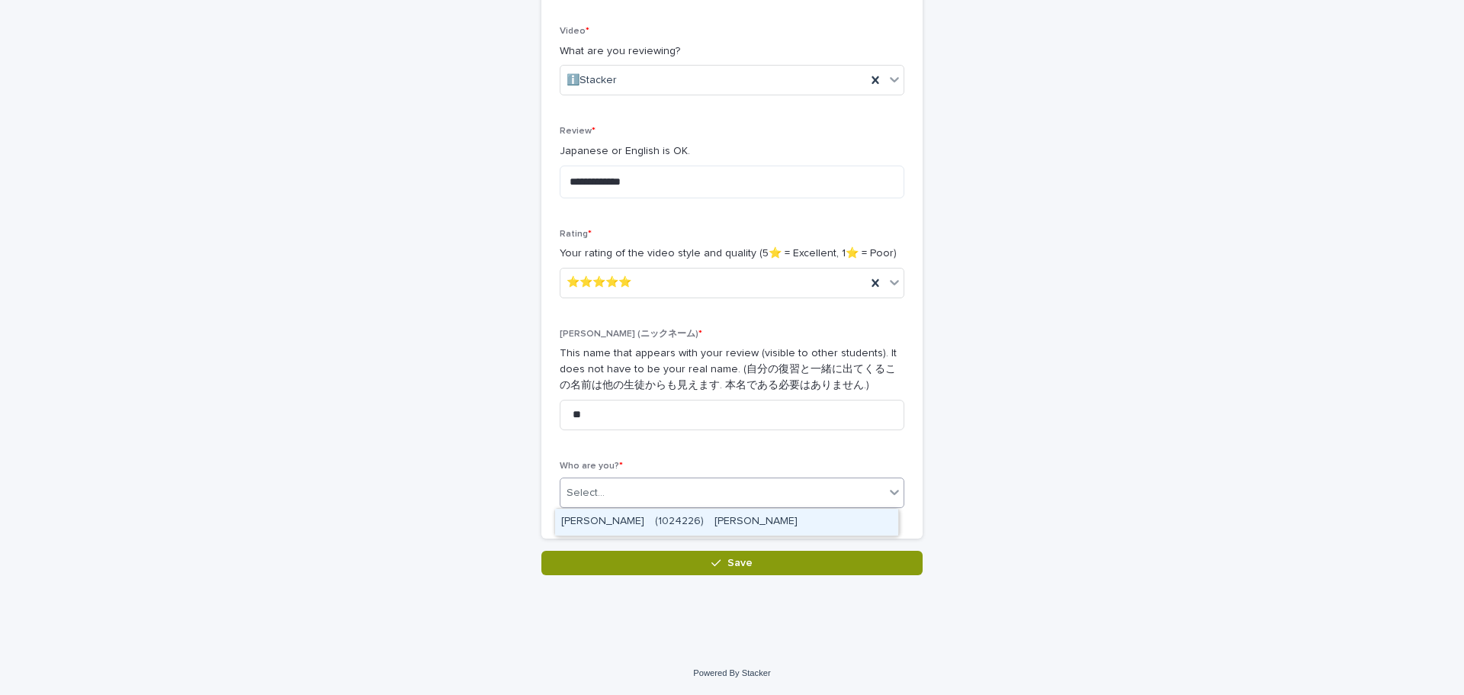
click at [728, 484] on div "Select..." at bounding box center [723, 493] width 324 height 25
click at [659, 522] on div "[PERSON_NAME]　(1024226)　[PERSON_NAME]" at bounding box center [726, 522] width 343 height 27
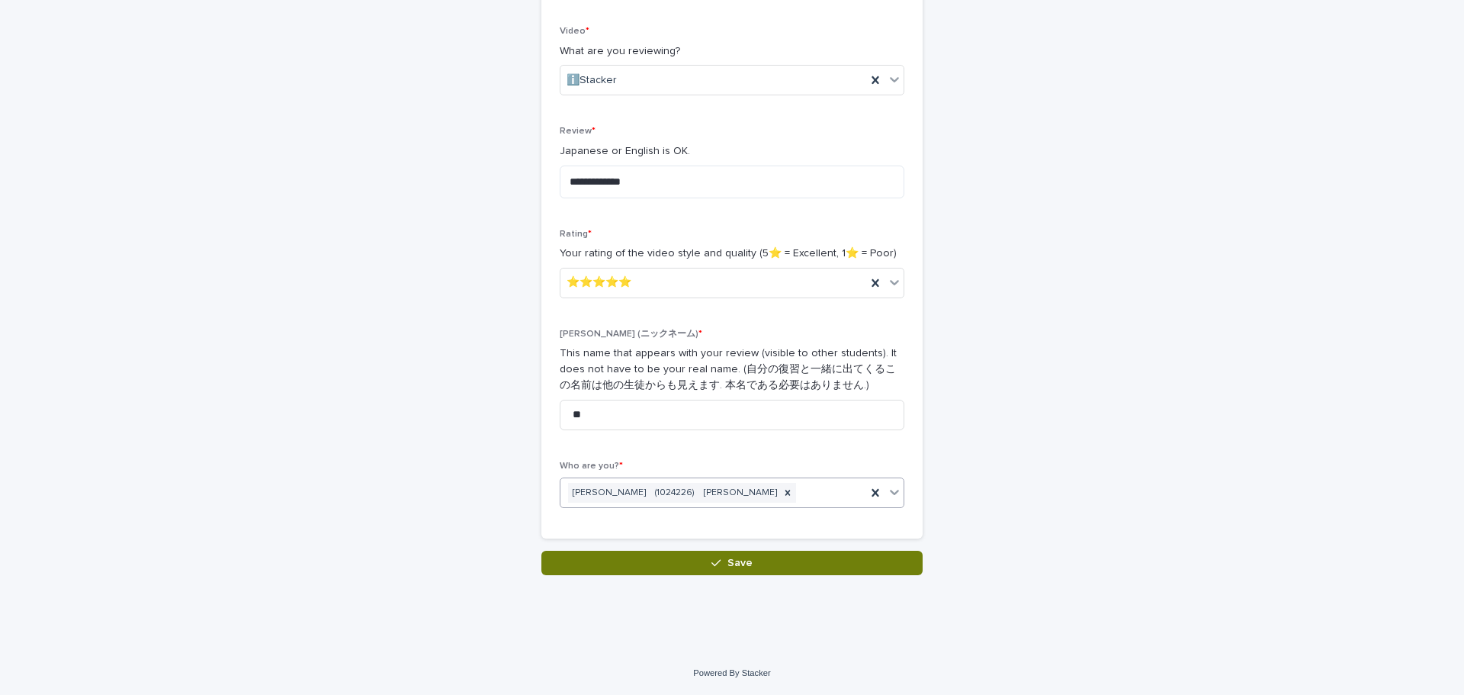
click at [774, 558] on button "Save" at bounding box center [732, 563] width 381 height 24
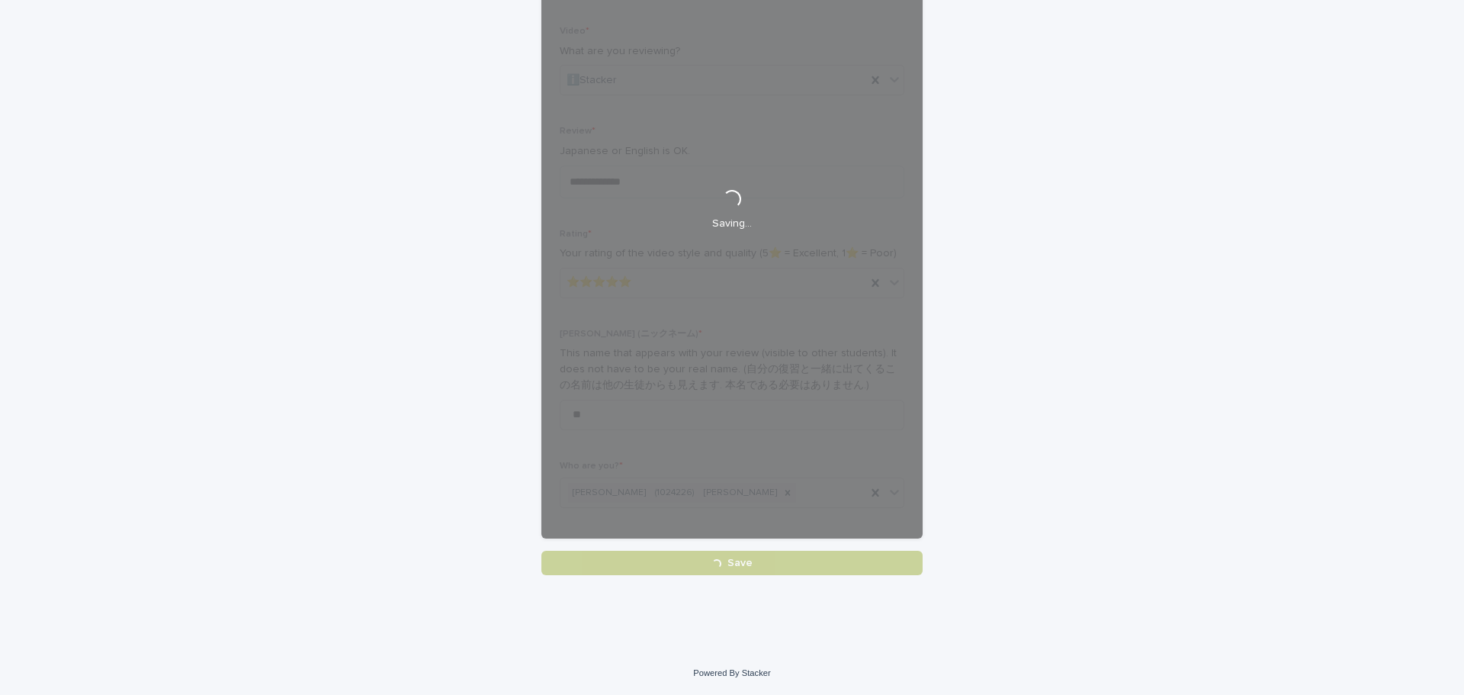
scroll to position [0, 0]
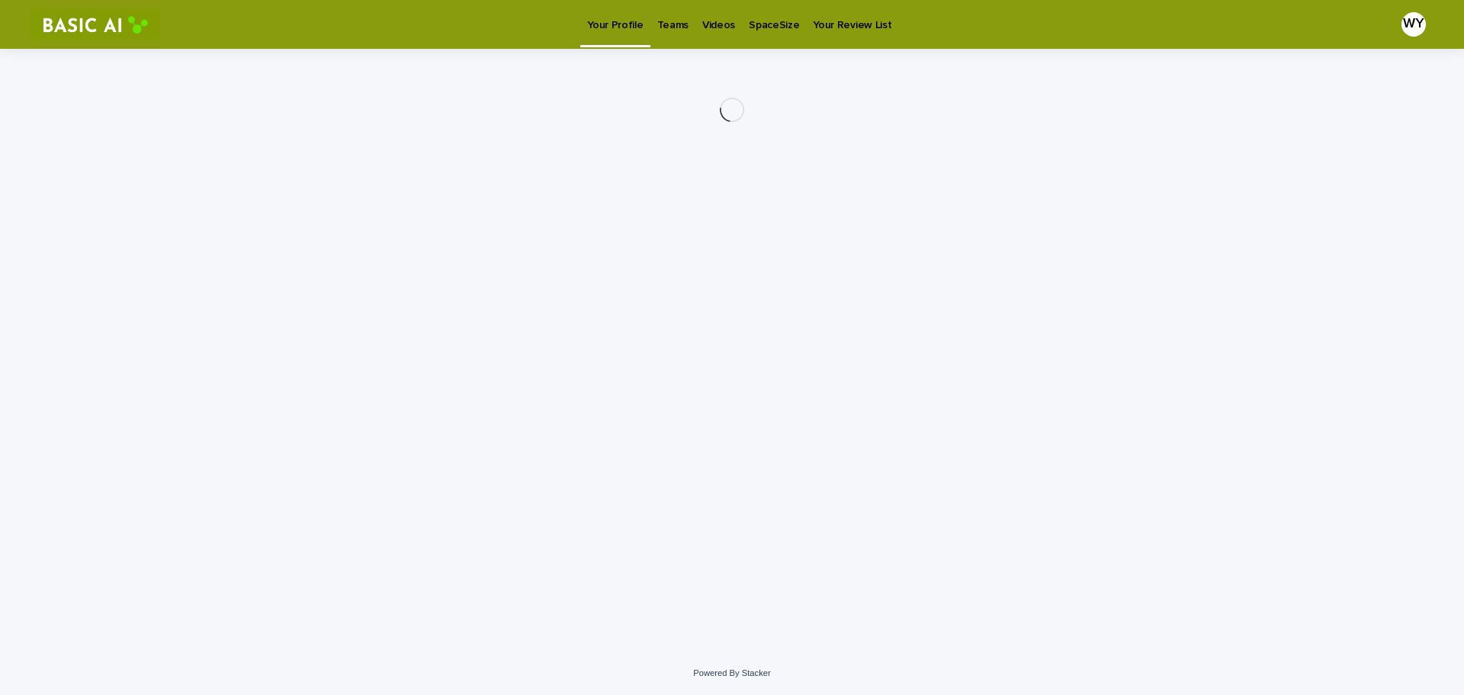
click at [707, 27] on p "Videos" at bounding box center [718, 16] width 33 height 32
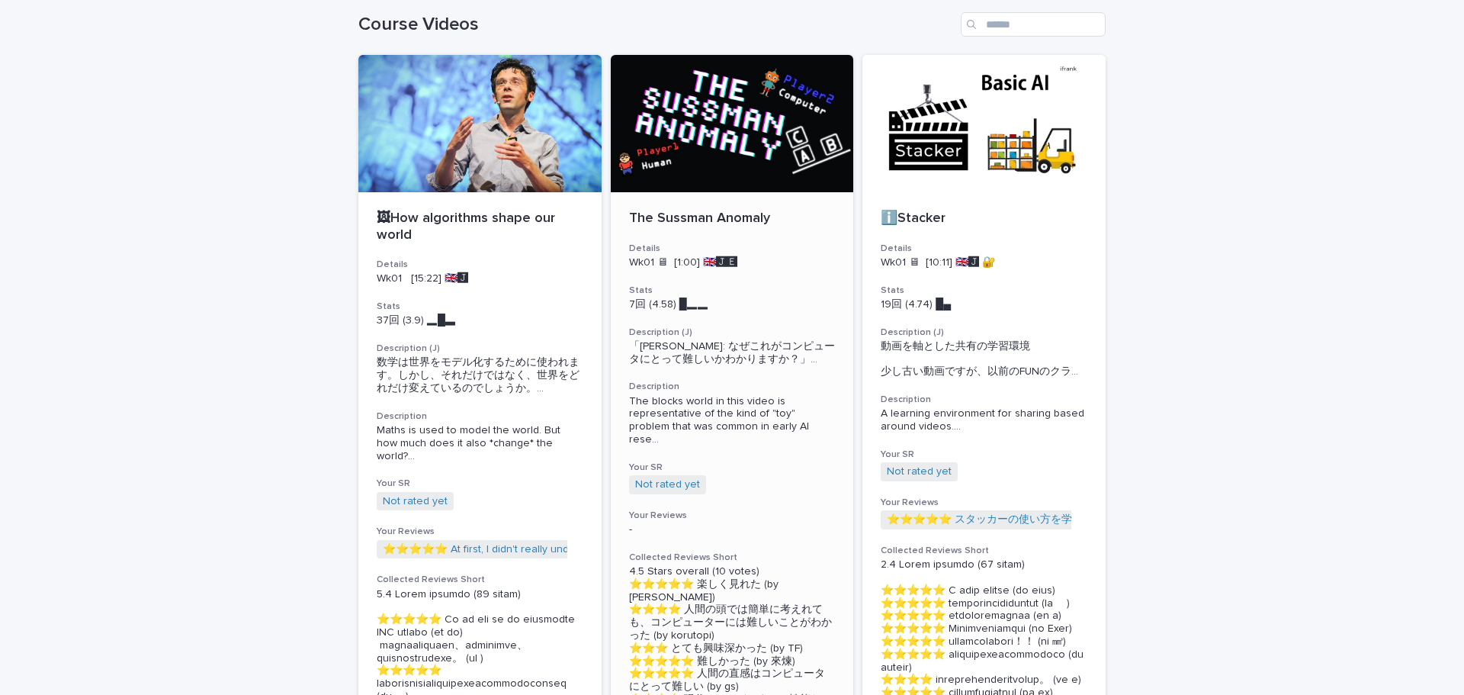
scroll to position [76, 0]
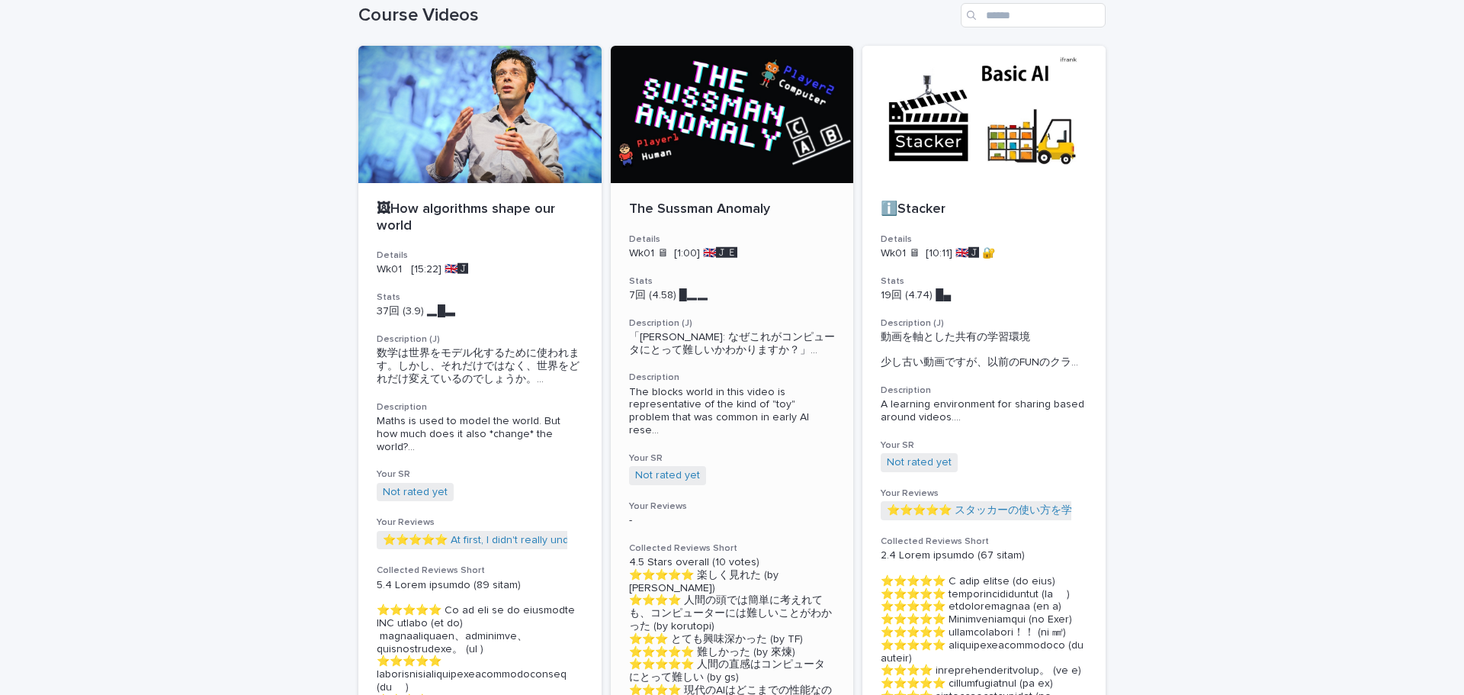
click at [728, 321] on h3 "Description (J)" at bounding box center [732, 323] width 207 height 12
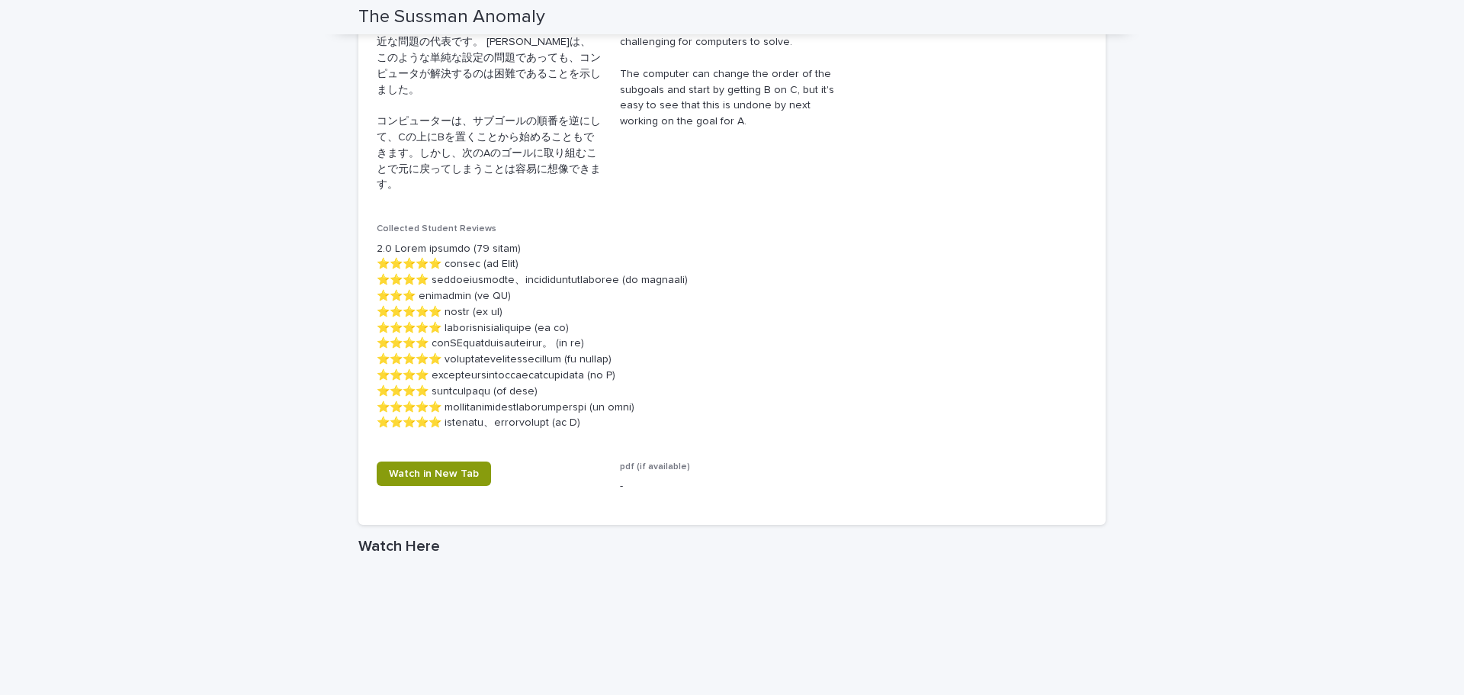
scroll to position [616, 0]
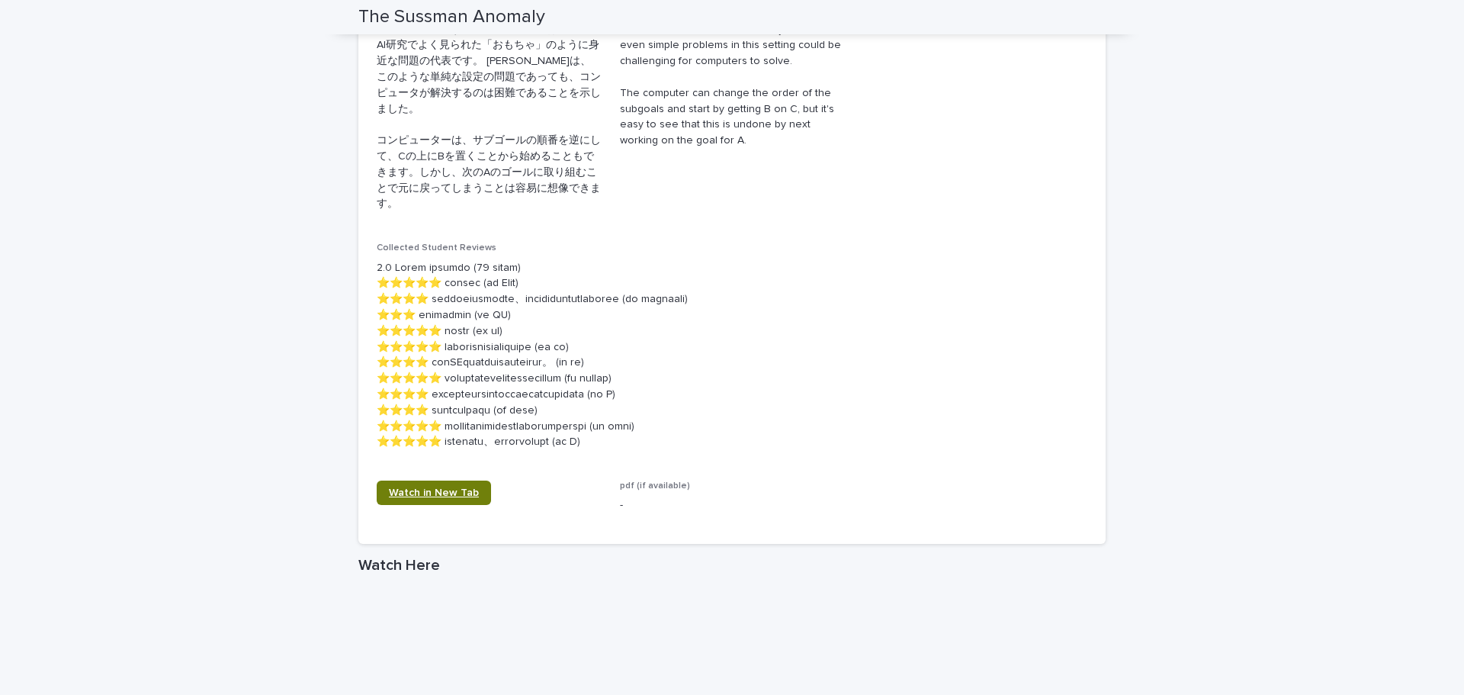
click at [455, 486] on link "Watch in New Tab" at bounding box center [434, 493] width 114 height 24
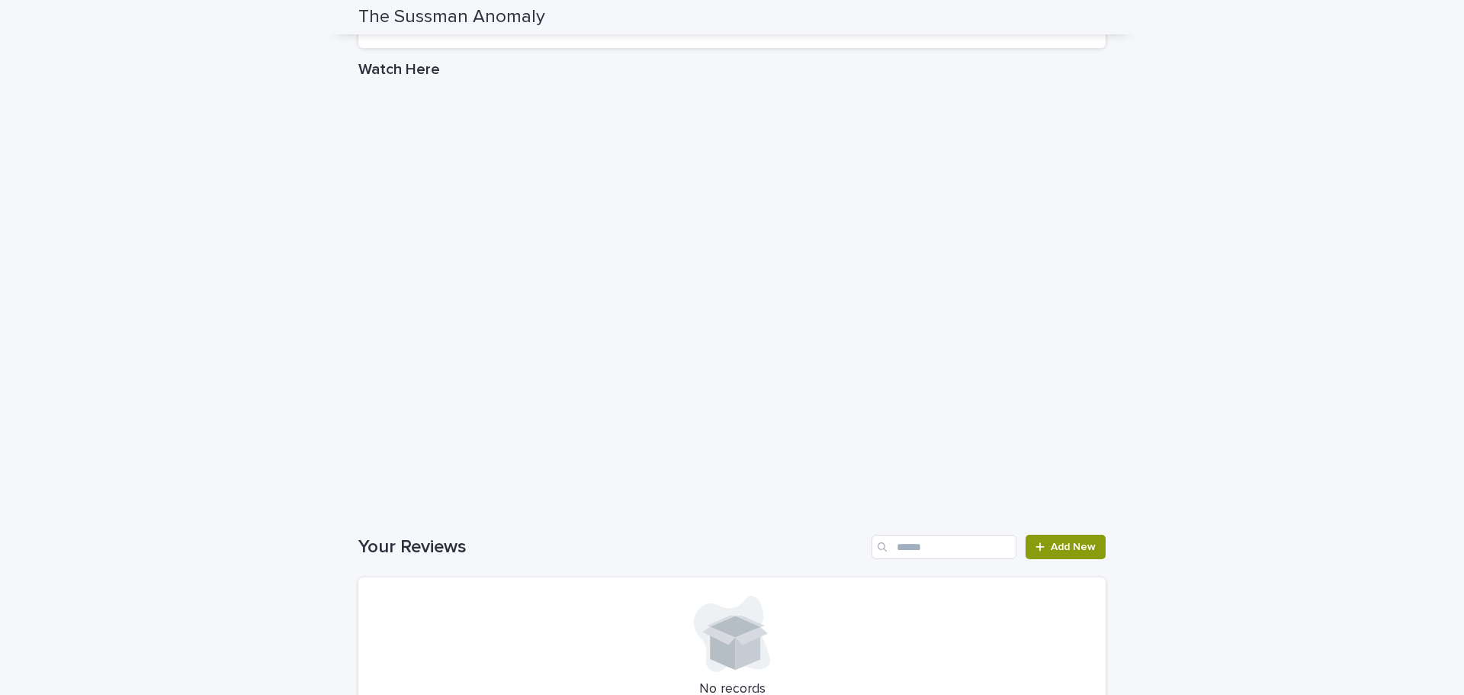
scroll to position [1301, 0]
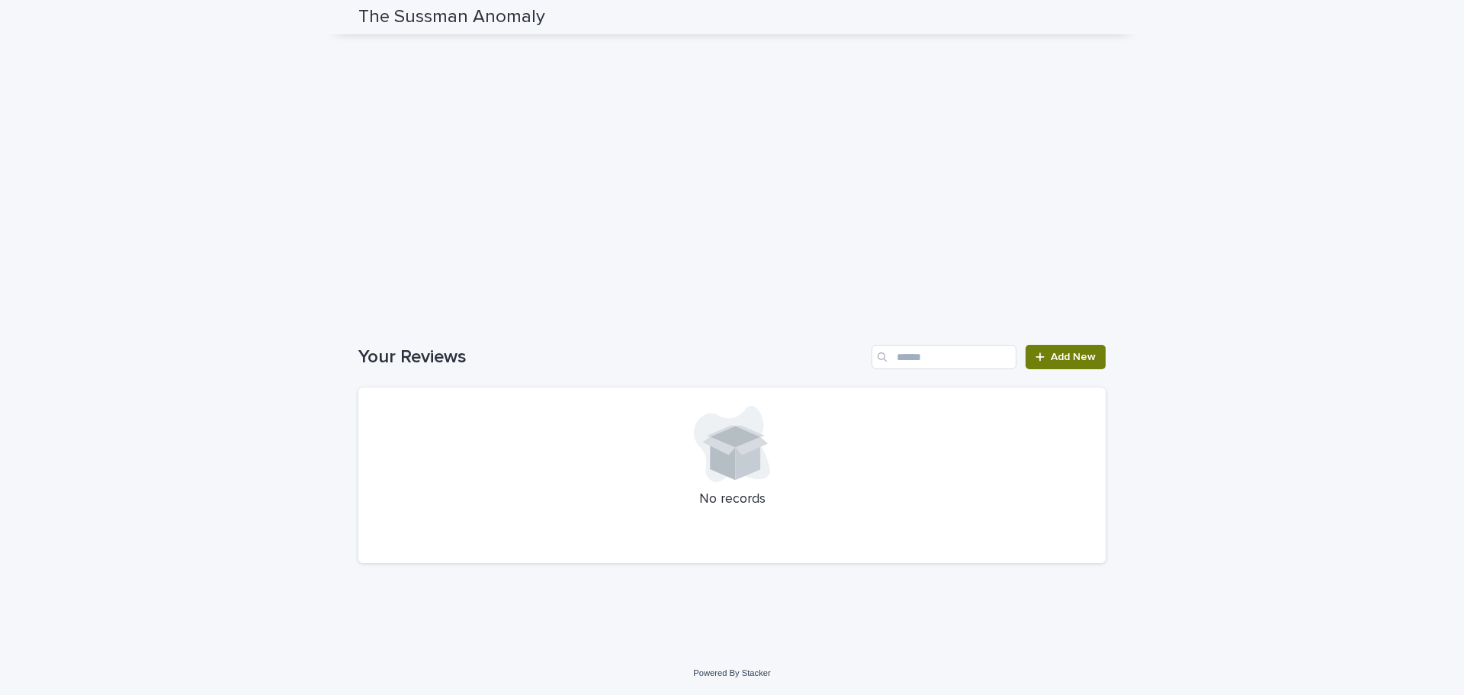
click at [1035, 349] on link "Add New" at bounding box center [1066, 357] width 80 height 24
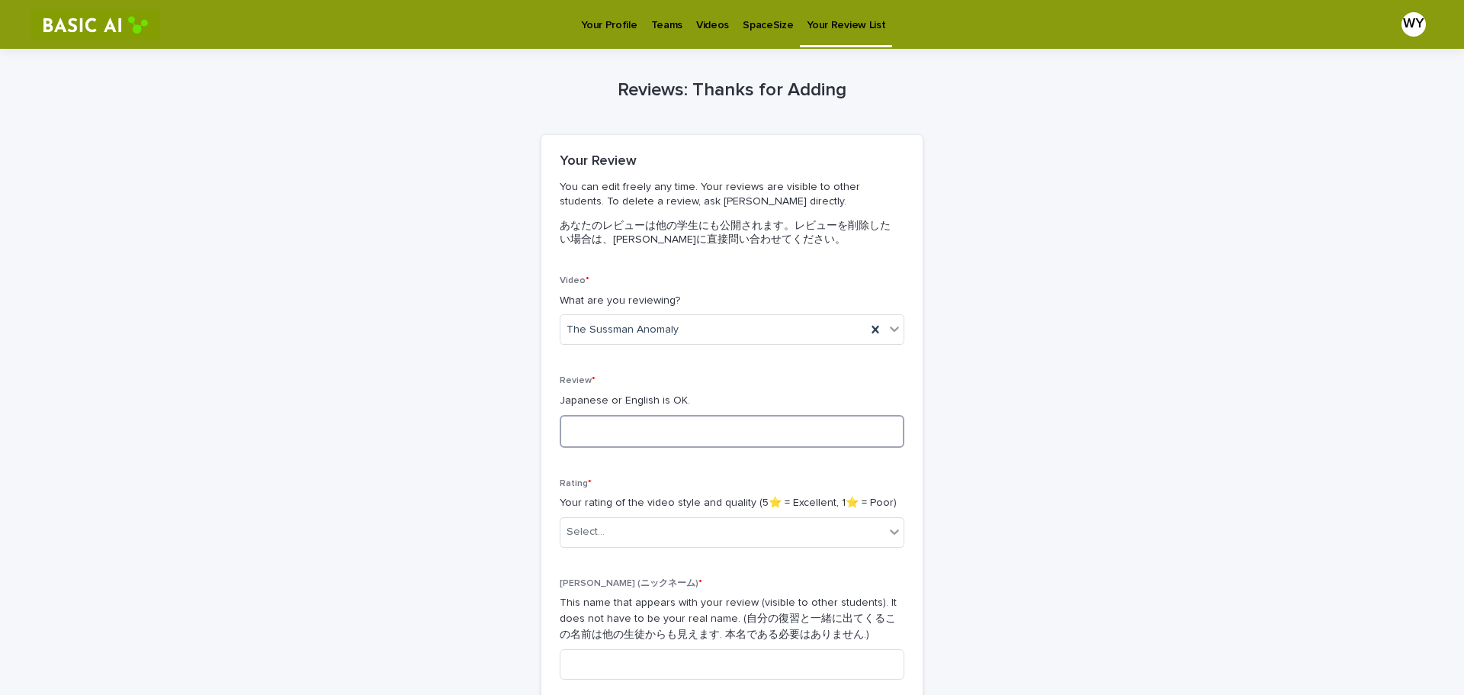
click at [644, 432] on textarea at bounding box center [732, 431] width 345 height 33
type textarea "*"
type textarea "***"
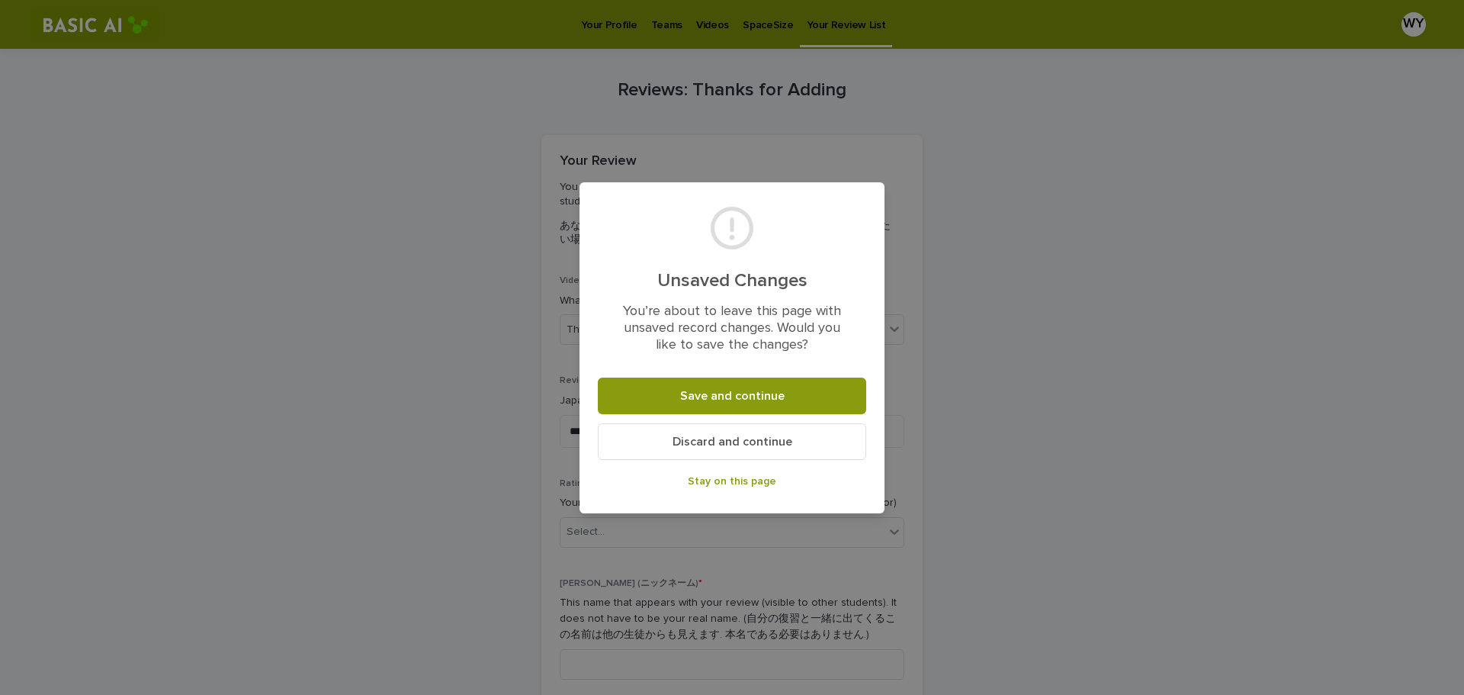
click at [770, 445] on span "Discard and continue" at bounding box center [733, 442] width 120 height 12
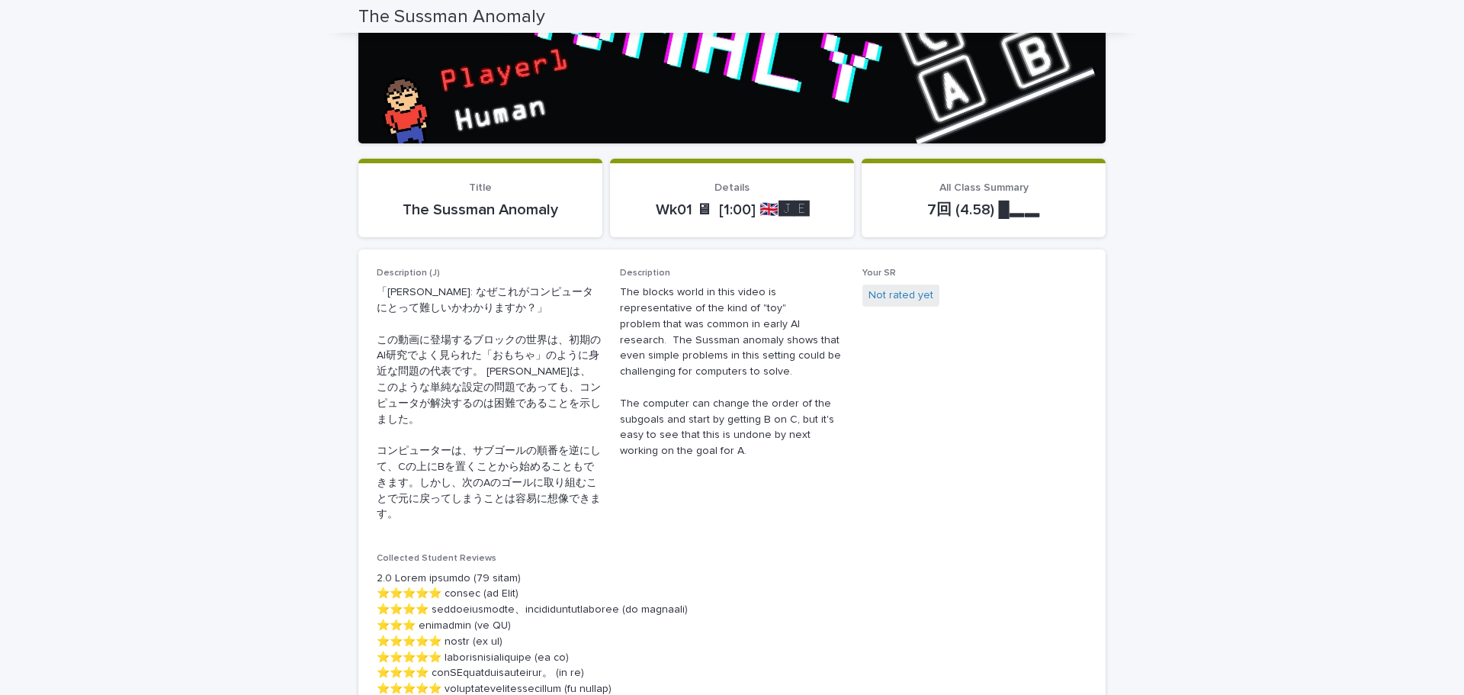
scroll to position [686, 0]
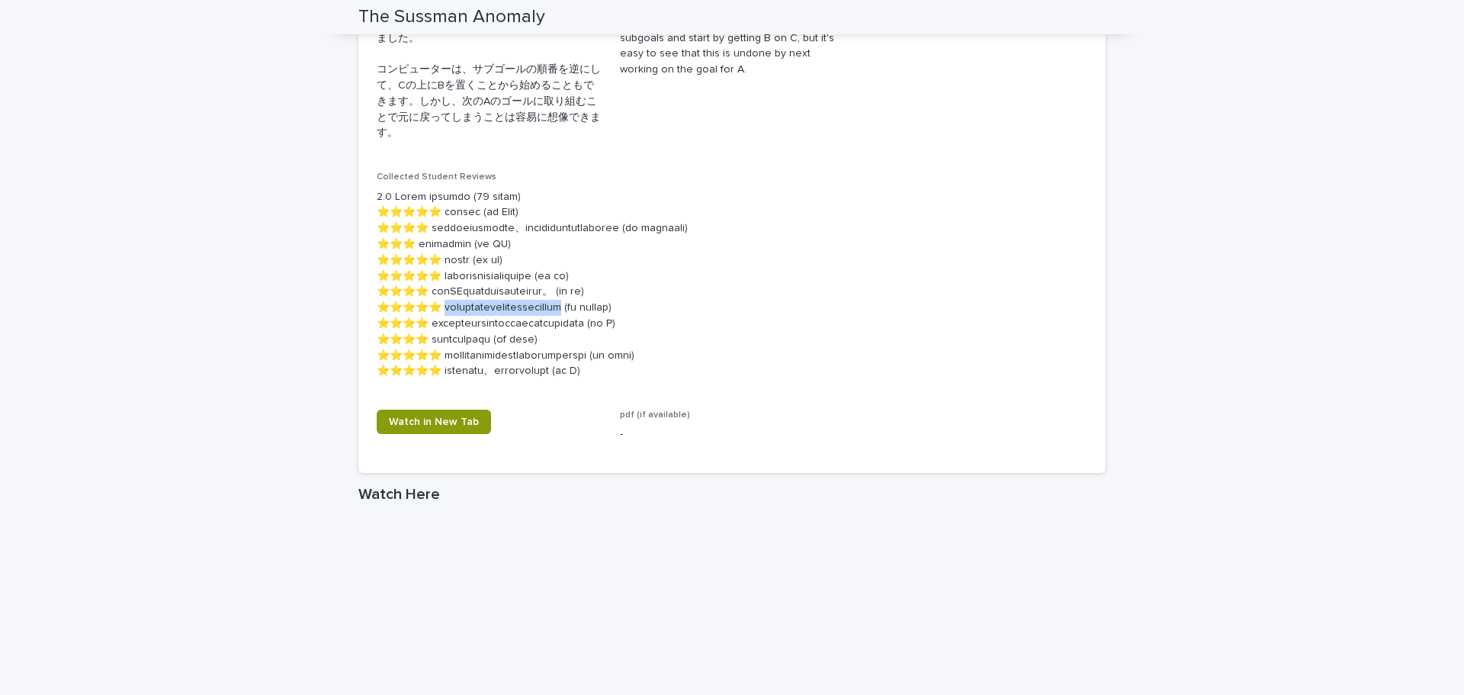
drag, startPoint x: 450, startPoint y: 304, endPoint x: 699, endPoint y: 303, distance: 248.6
click at [699, 303] on p at bounding box center [732, 284] width 711 height 191
copy p "人間でも簡単な問題をロボットが苦手なことに驚いた"
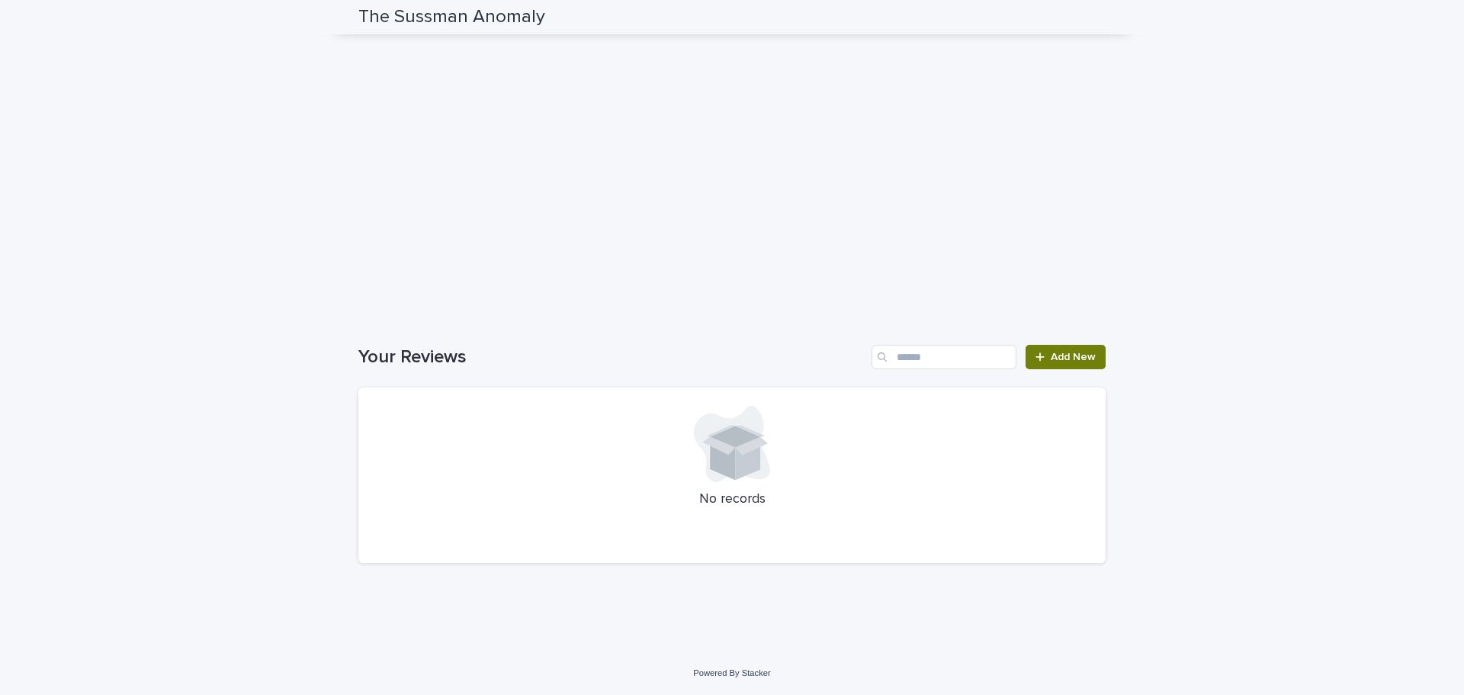
click at [1060, 363] on link "Add New" at bounding box center [1066, 357] width 80 height 24
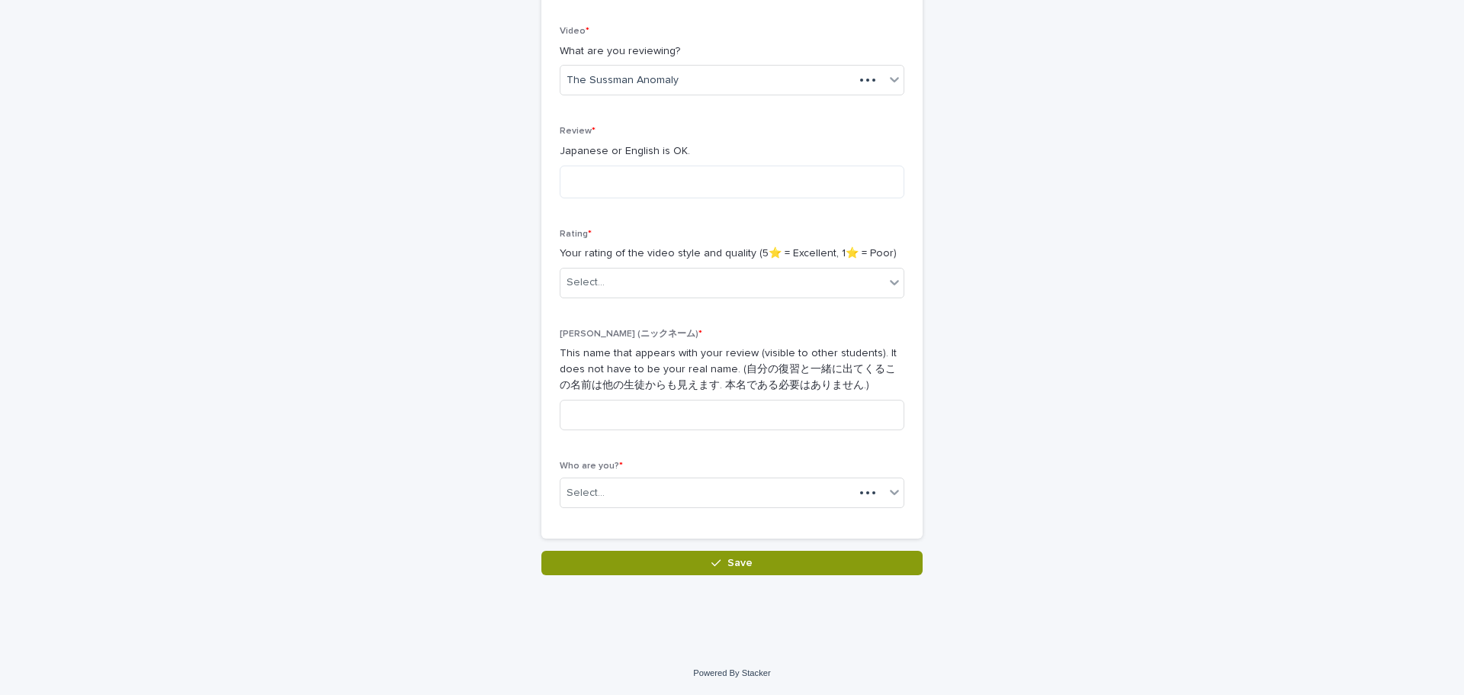
scroll to position [249, 0]
click at [645, 412] on input at bounding box center [732, 415] width 345 height 31
click at [622, 186] on textarea at bounding box center [732, 182] width 345 height 33
paste textarea "**********"
click at [751, 181] on textarea "**********" at bounding box center [732, 182] width 345 height 33
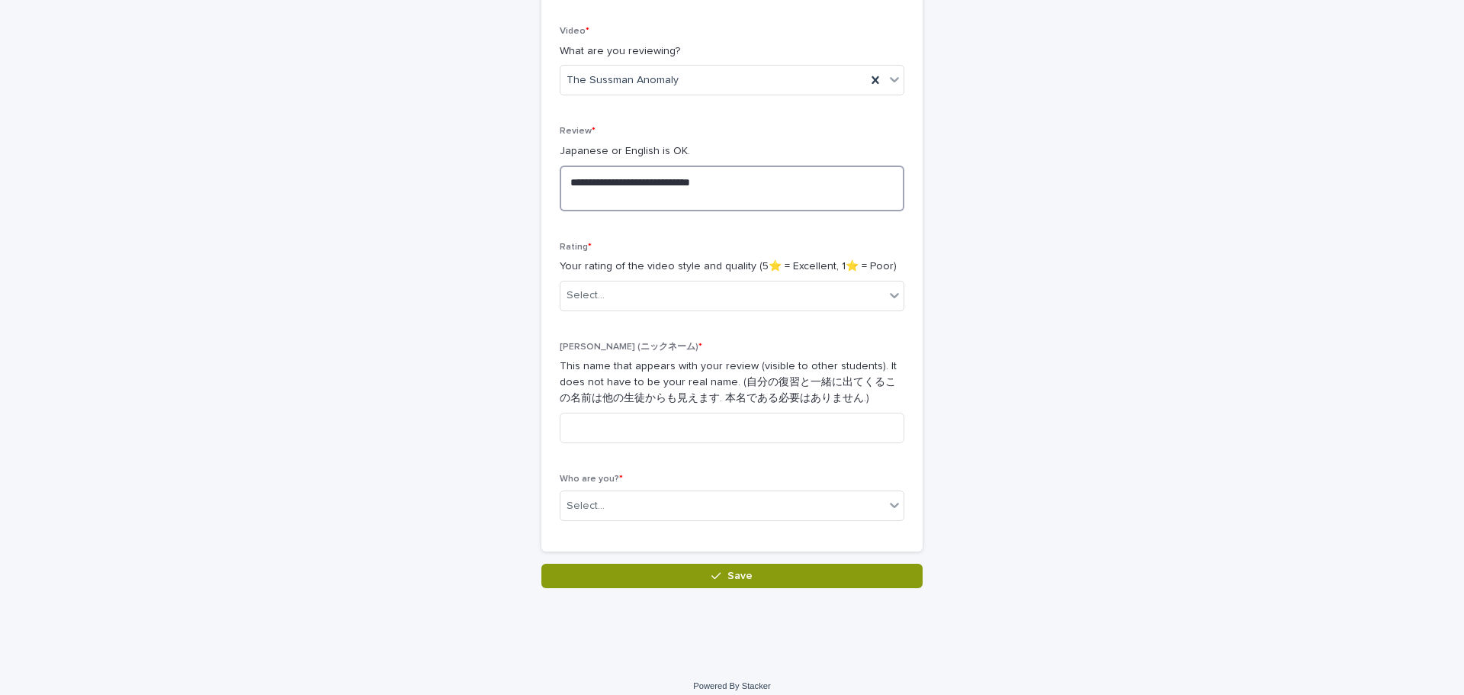
click at [860, 189] on textarea "**********" at bounding box center [732, 189] width 345 height 46
click at [866, 182] on textarea "**********" at bounding box center [732, 189] width 345 height 46
type textarea "**********"
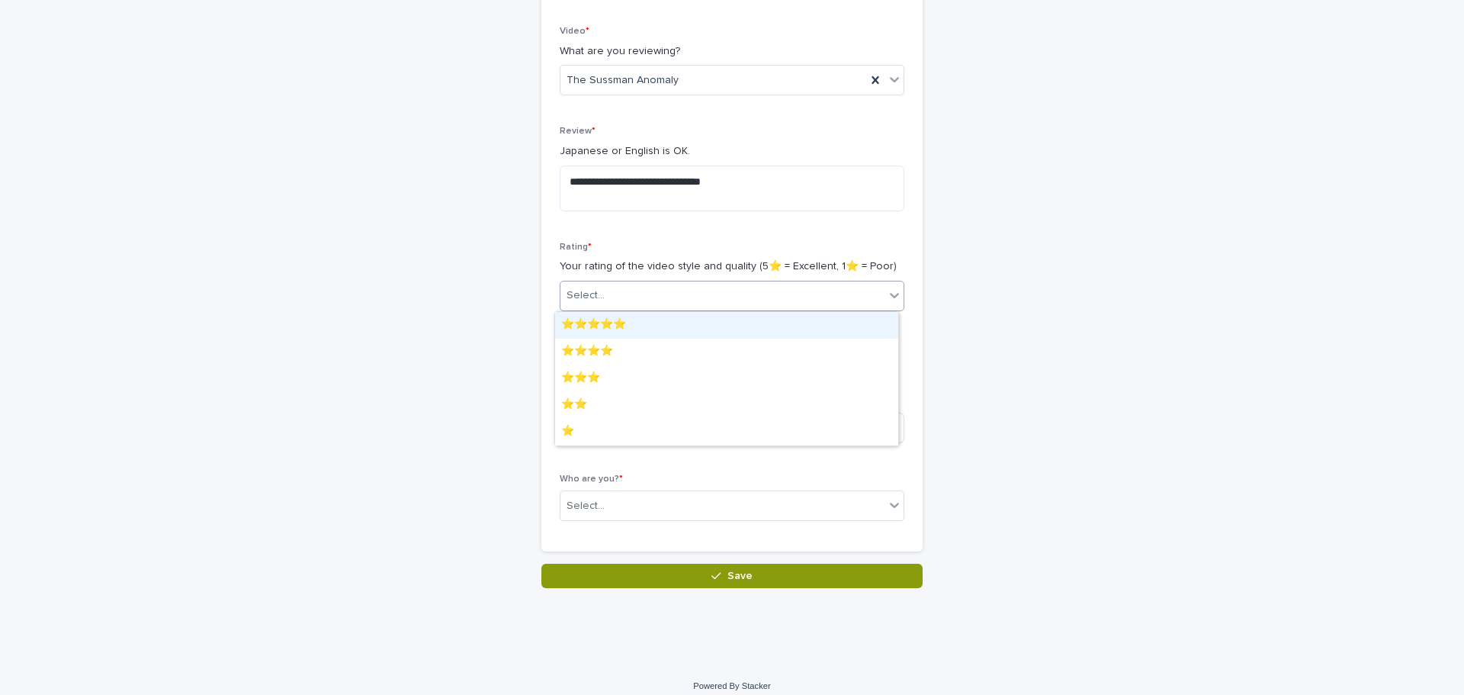
click at [675, 304] on div "Select..." at bounding box center [723, 295] width 324 height 25
click at [662, 330] on div "⭐️⭐️⭐️⭐️⭐️" at bounding box center [726, 325] width 343 height 27
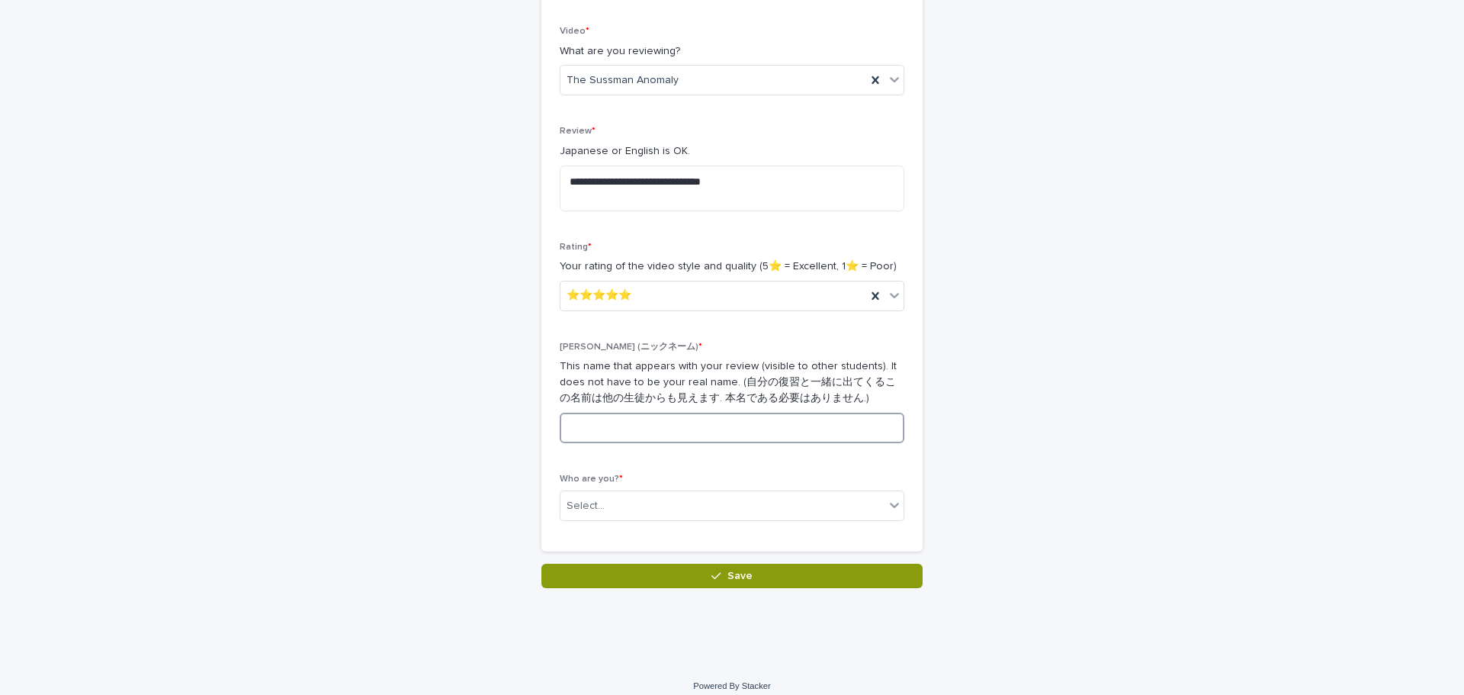
click at [654, 432] on input at bounding box center [732, 428] width 345 height 31
type input "**"
click at [630, 521] on div "Who are you? * Select..." at bounding box center [732, 503] width 345 height 59
click at [631, 510] on div "Select..." at bounding box center [723, 505] width 324 height 25
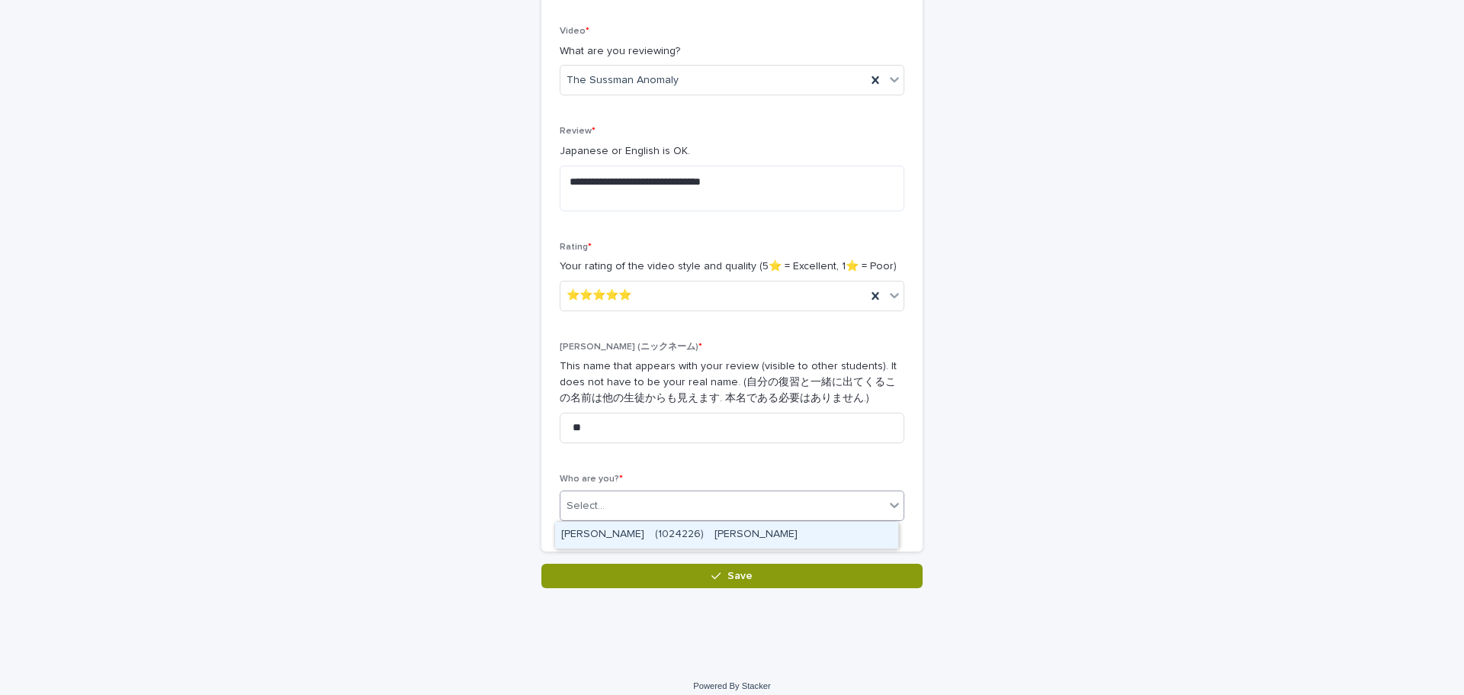
click at [630, 532] on div "[PERSON_NAME]　(1024226)　[PERSON_NAME]" at bounding box center [726, 535] width 343 height 27
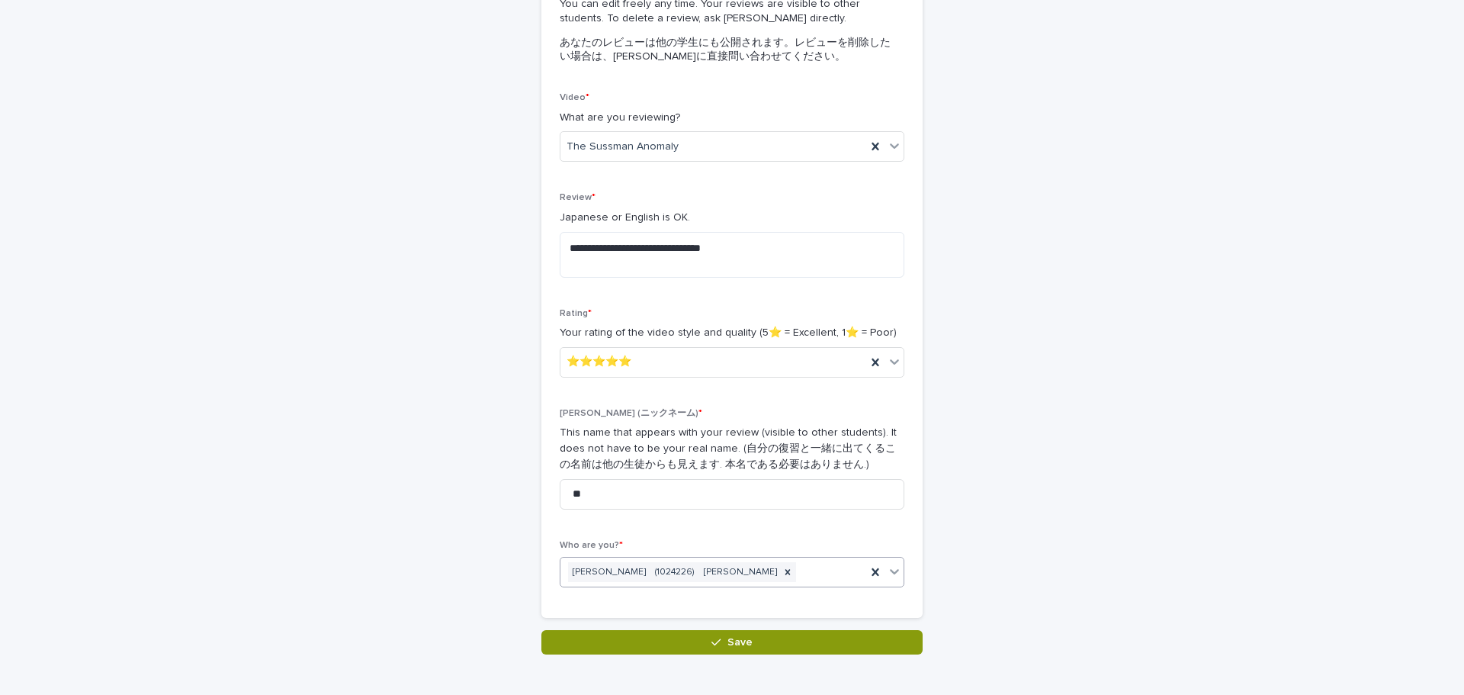
scroll to position [173, 0]
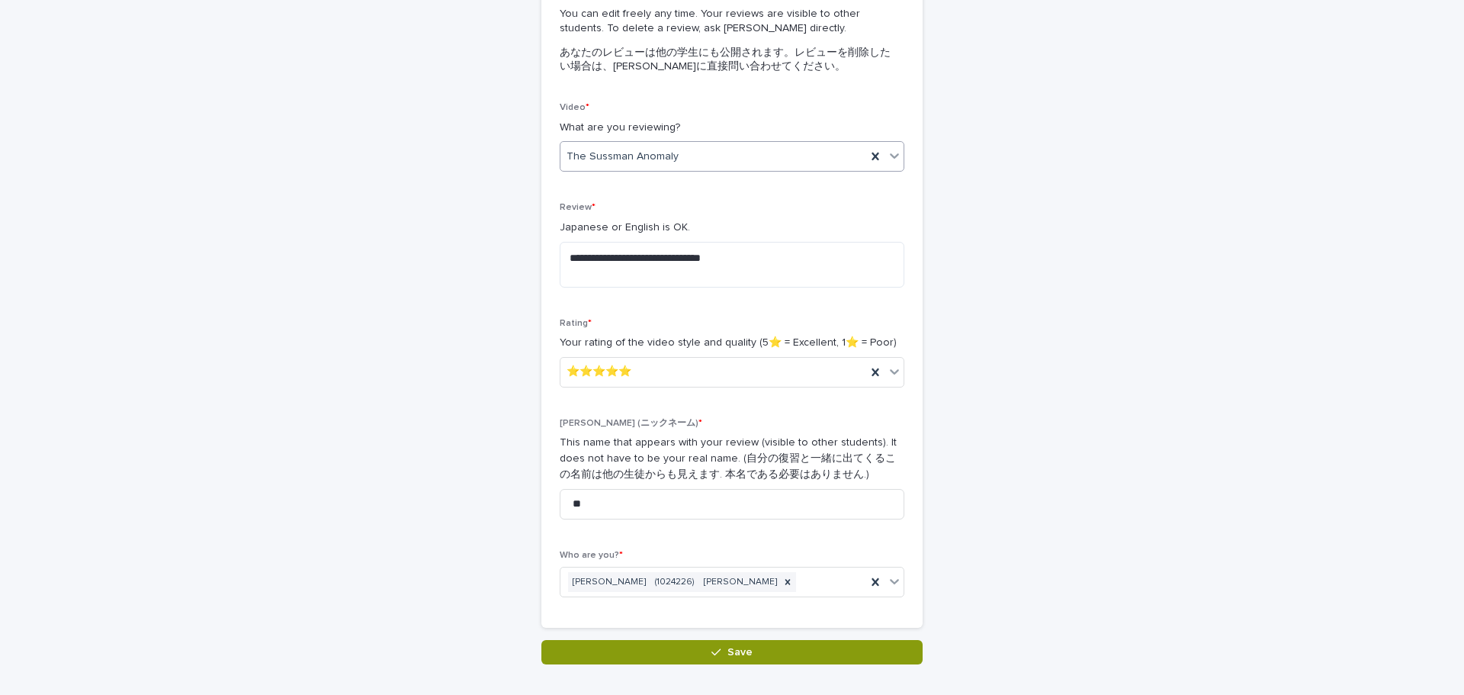
click at [665, 149] on span "The Sussman Anomaly" at bounding box center [623, 157] width 112 height 16
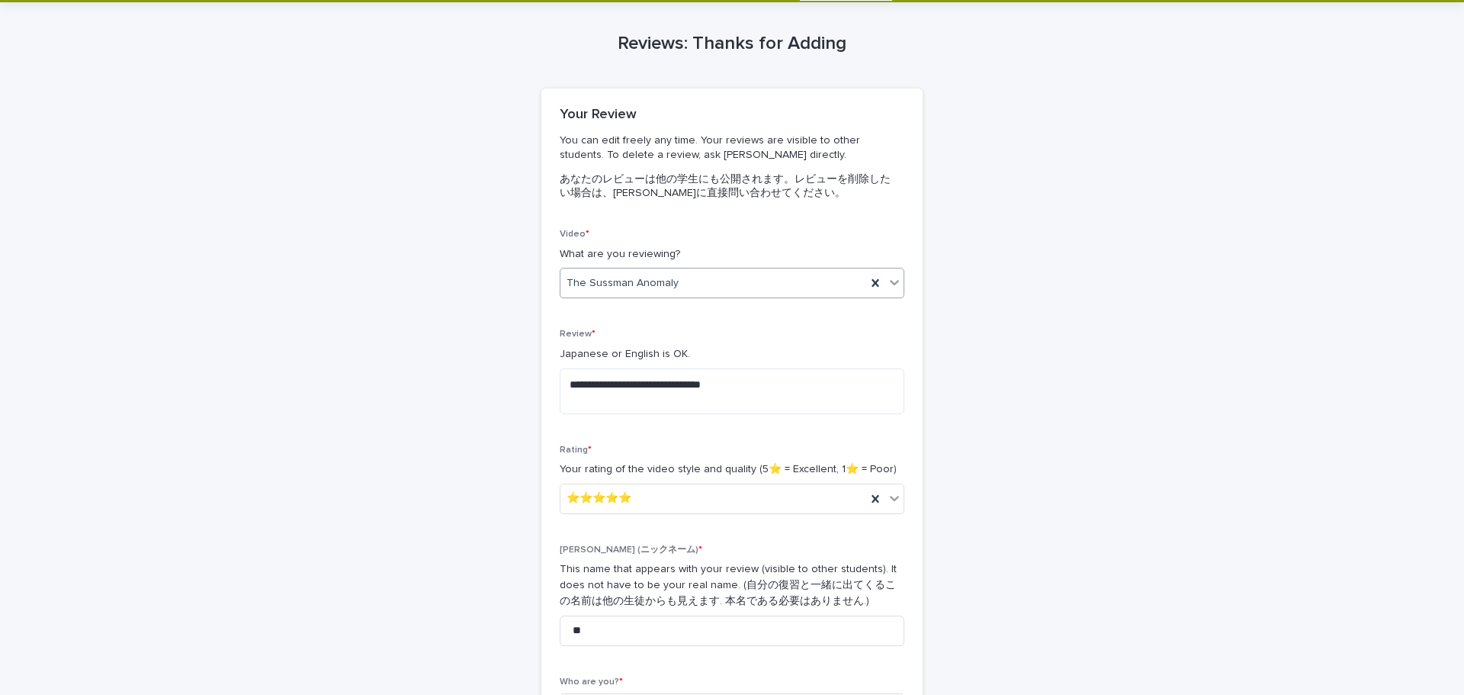
scroll to position [262, 0]
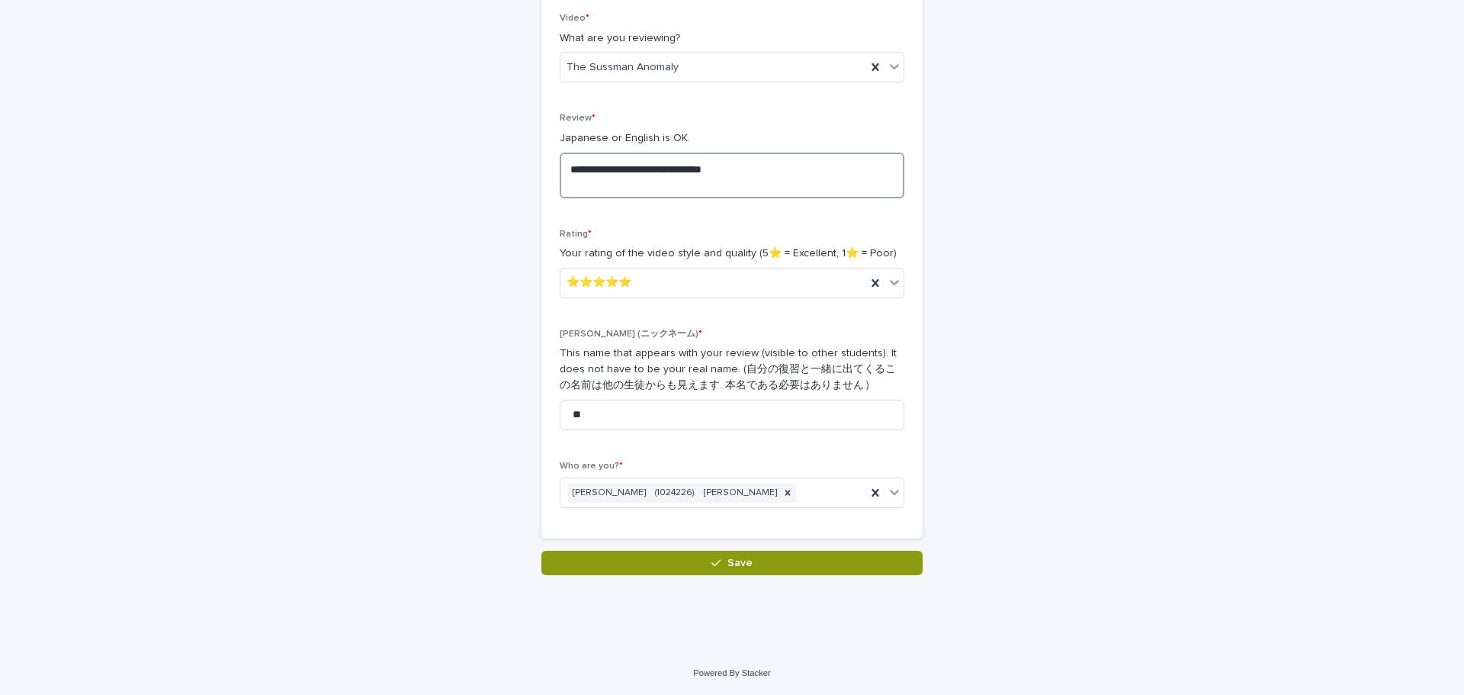
click at [601, 169] on textarea "**********" at bounding box center [732, 176] width 345 height 46
type textarea "**********"
click at [754, 564] on button "Save" at bounding box center [732, 563] width 381 height 24
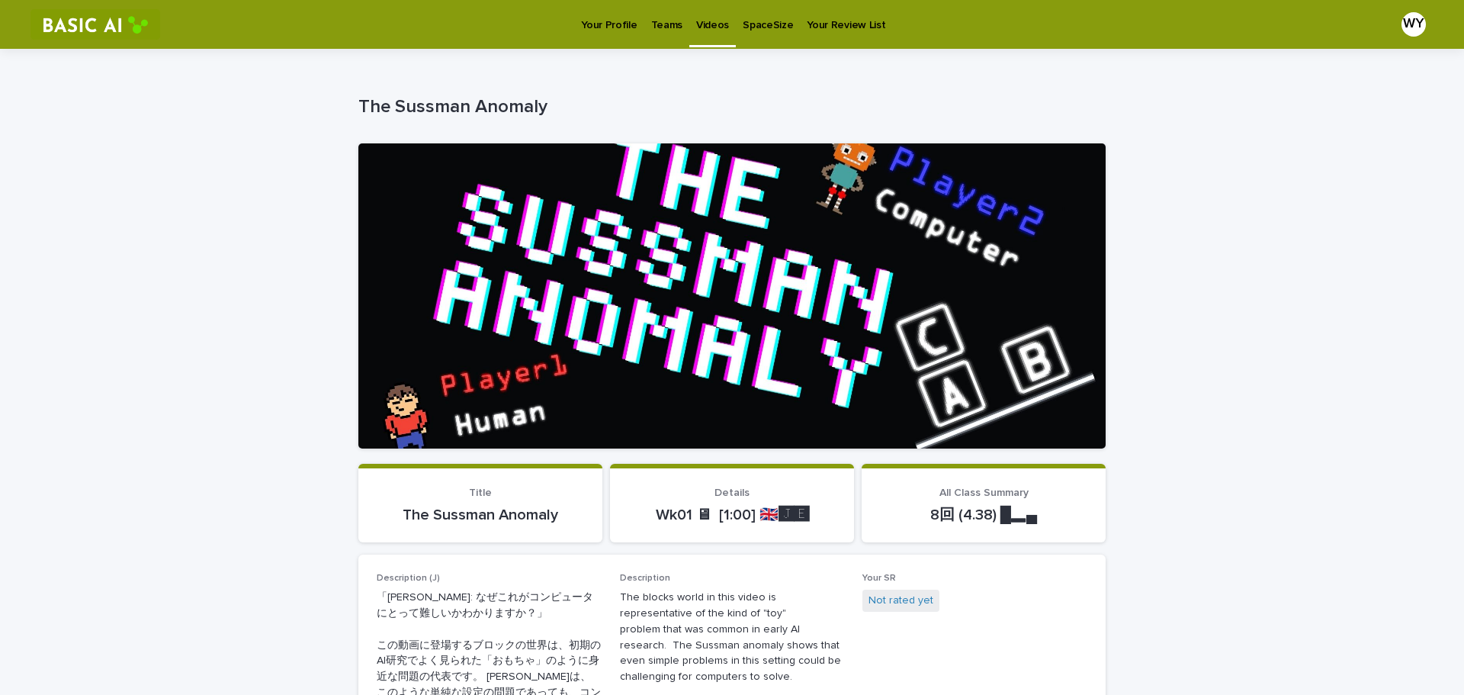
click at [609, 22] on p "Your Profile" at bounding box center [609, 16] width 56 height 32
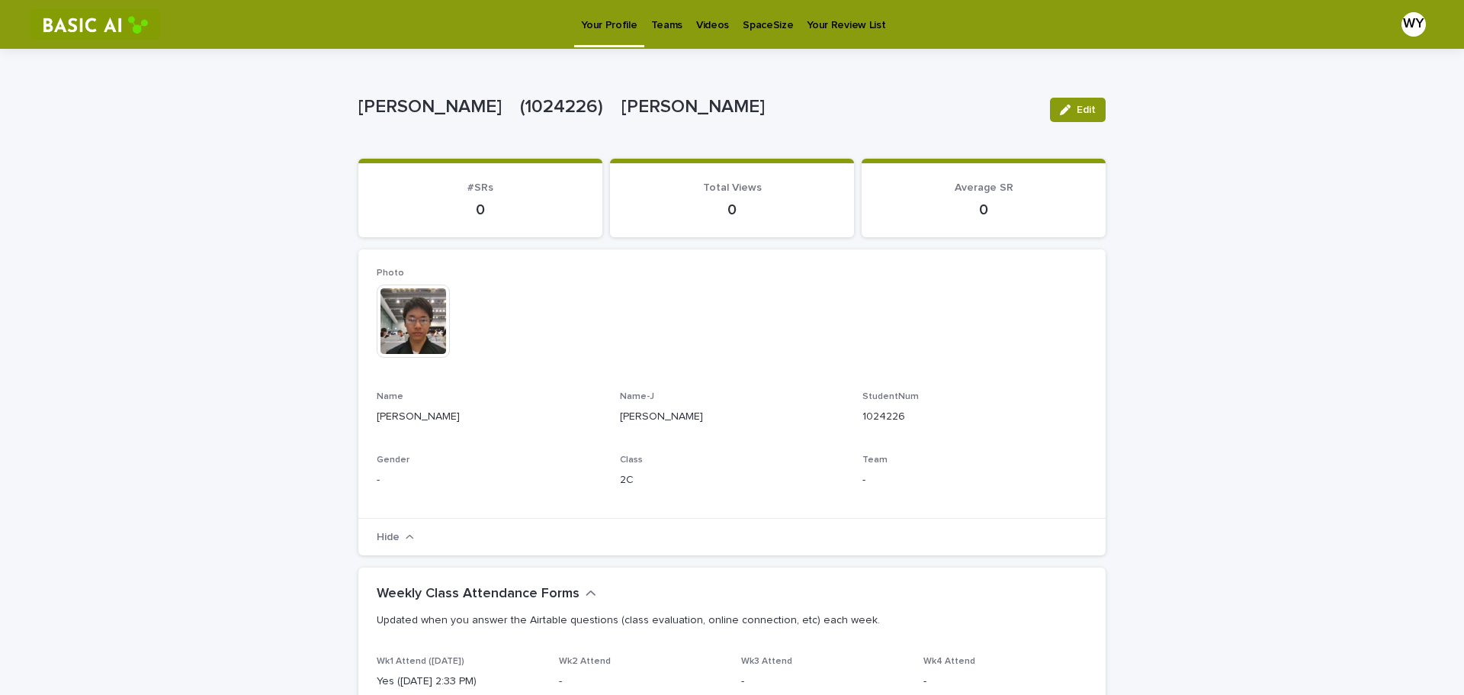
click at [474, 204] on p "0" at bounding box center [480, 210] width 207 height 18
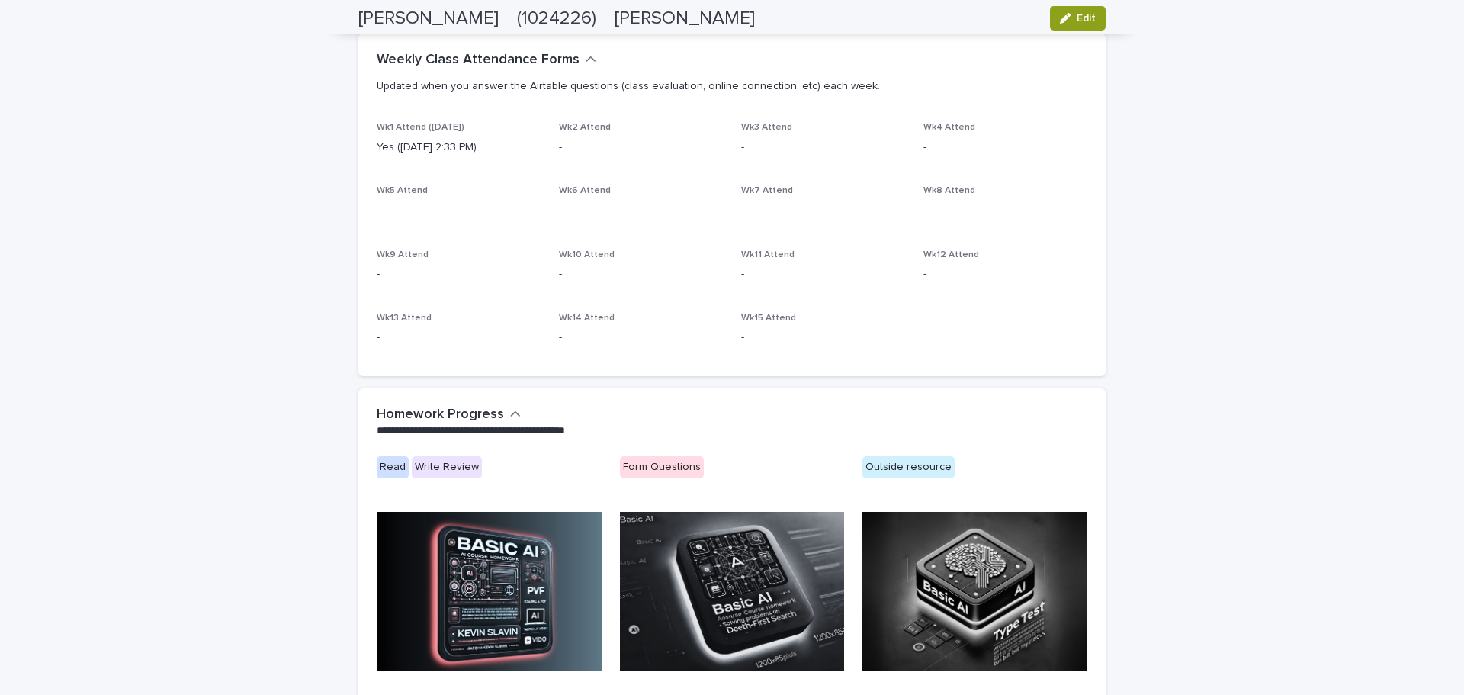
scroll to position [895, 0]
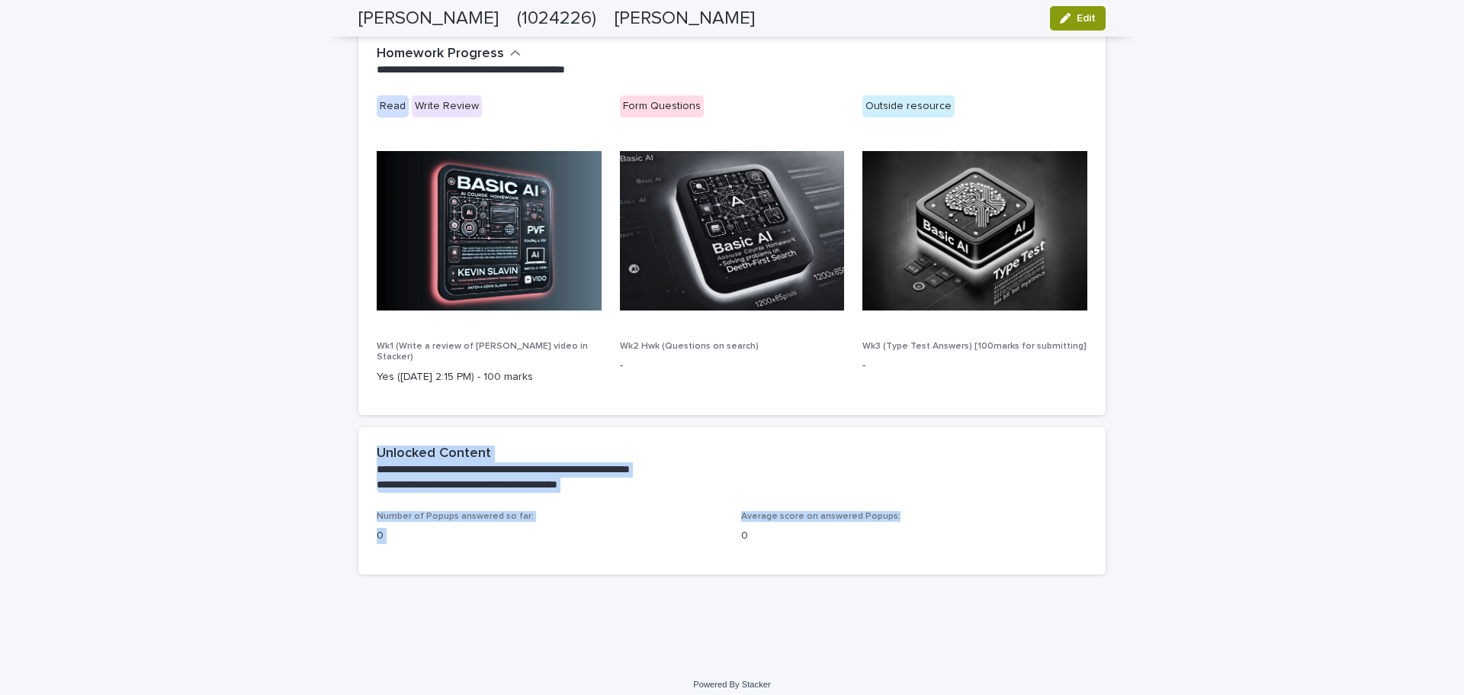
drag, startPoint x: 371, startPoint y: 442, endPoint x: 993, endPoint y: 509, distance: 625.1
click at [993, 509] on section "**********" at bounding box center [731, 500] width 747 height 146
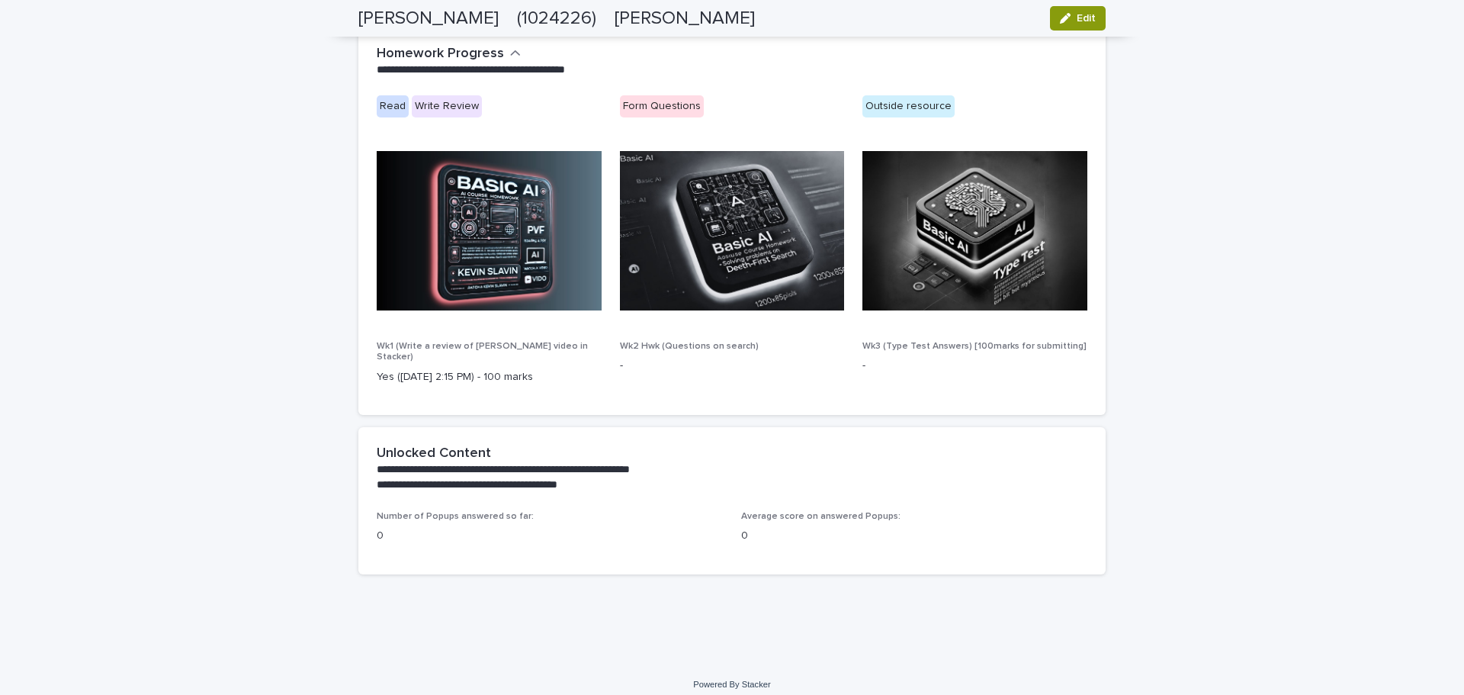
click at [779, 528] on p "0" at bounding box center [914, 536] width 346 height 16
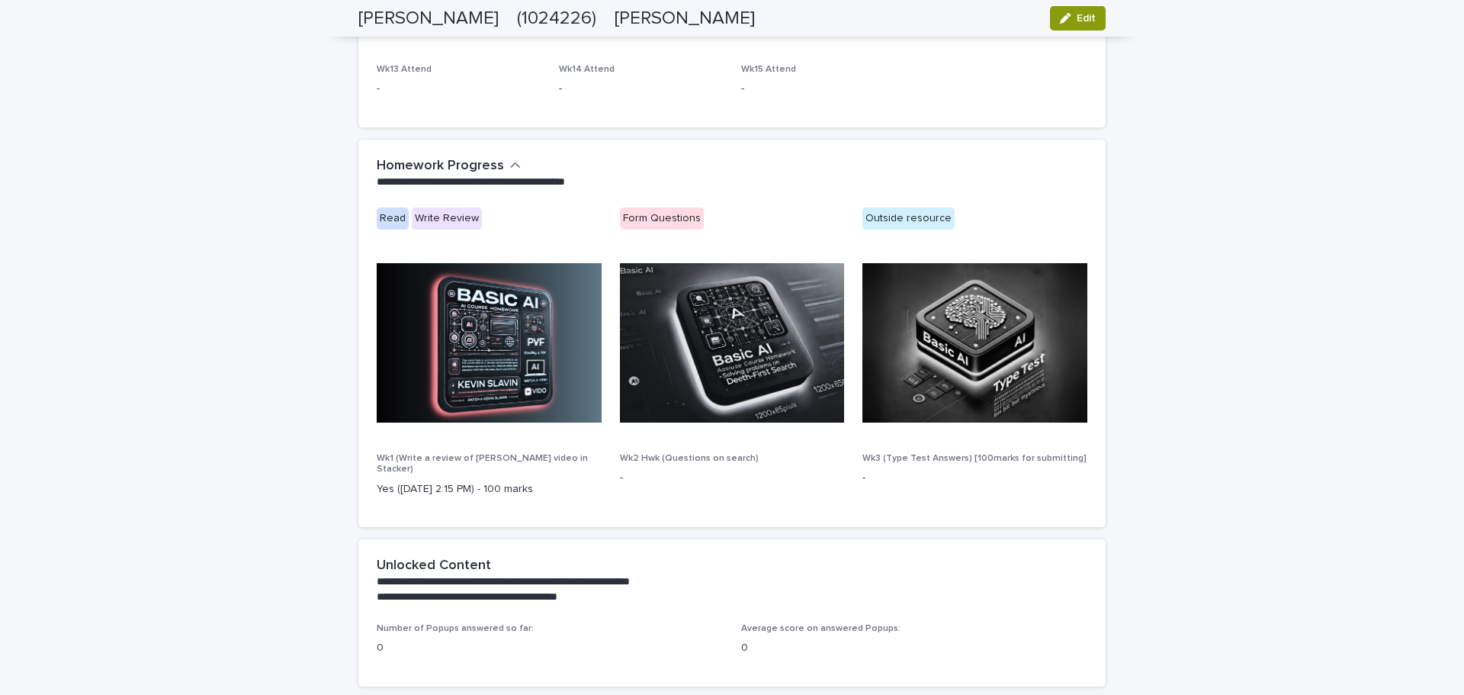
scroll to position [437, 0]
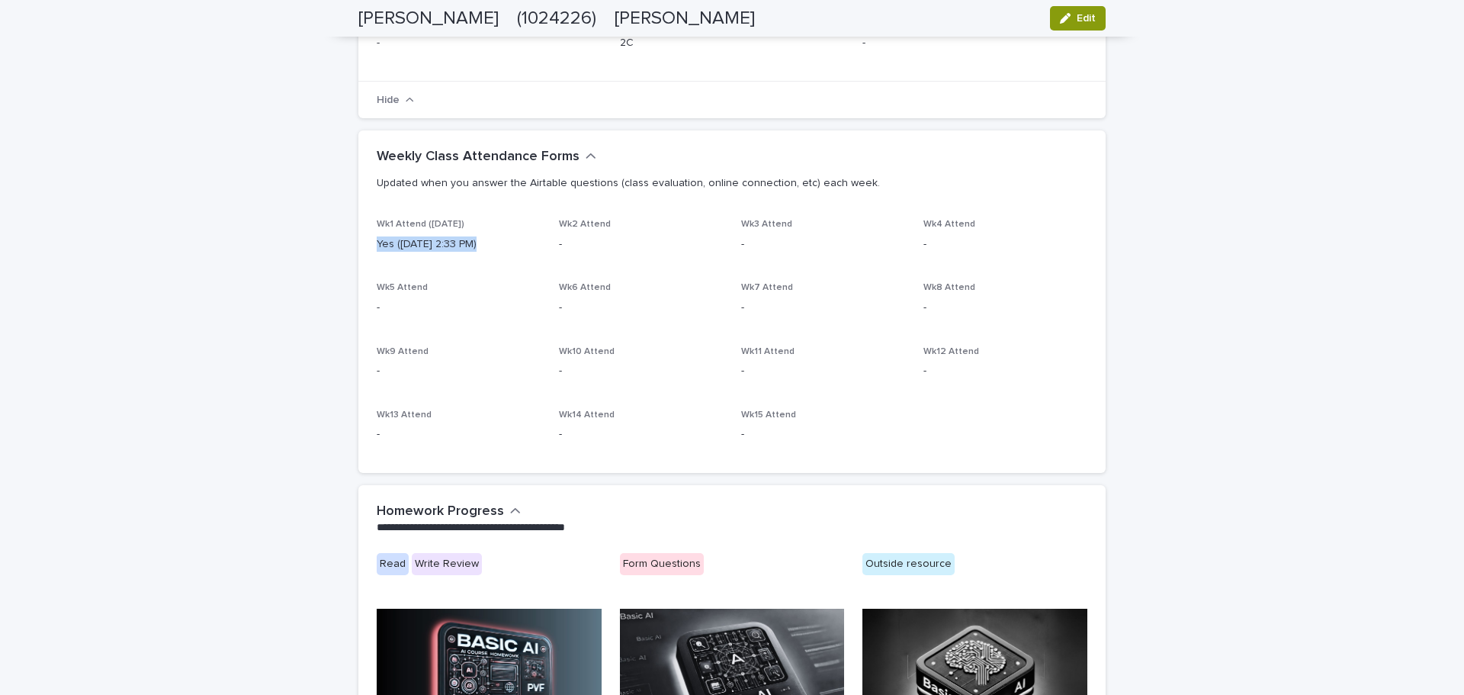
drag, startPoint x: 367, startPoint y: 239, endPoint x: 520, endPoint y: 240, distance: 153.3
click at [520, 240] on div "Wk1 Attend (Sep 28) Yes (Sep 19 2:33 PM) Wk2 Attend - Wk3 Attend - Wk4 Attend -…" at bounding box center [731, 346] width 747 height 254
click at [529, 254] on div "Wk1 Attend (Sep 28) Yes (Sep 19 2:33 PM)" at bounding box center [459, 241] width 164 height 45
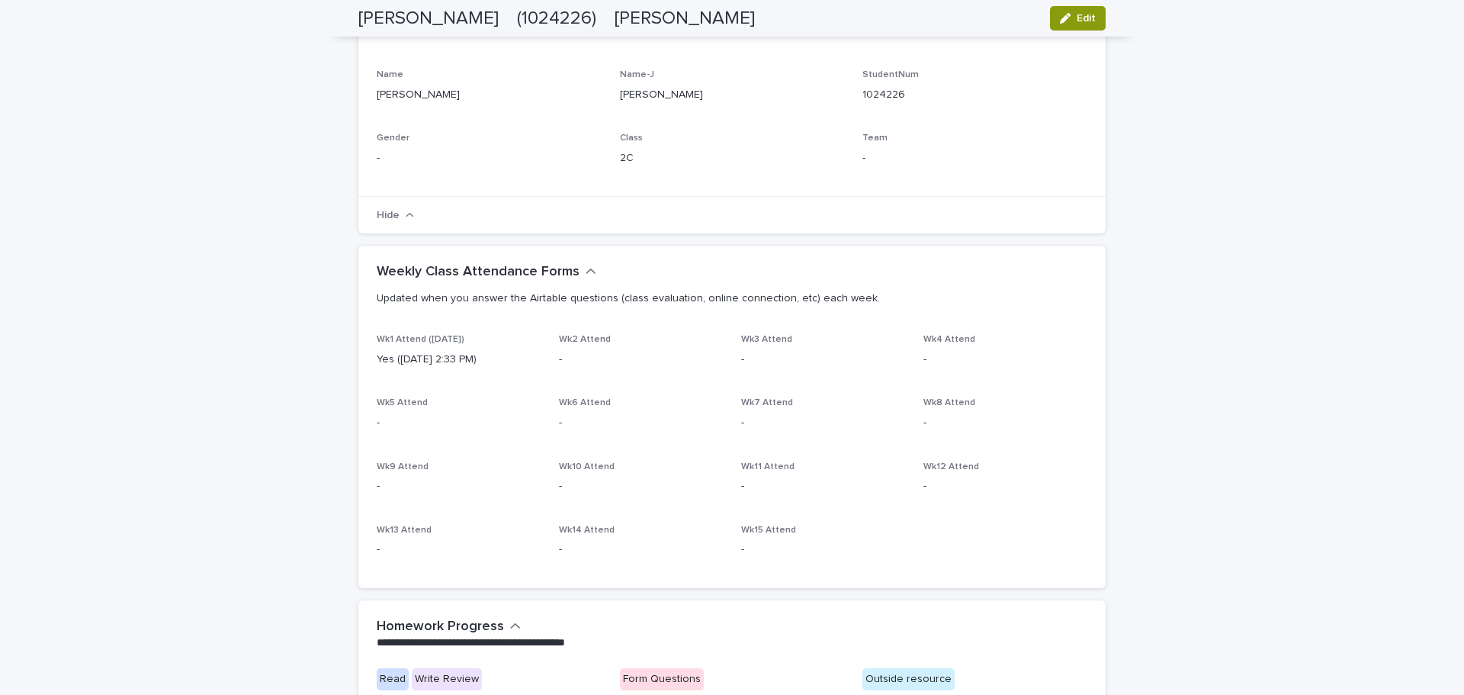
scroll to position [284, 0]
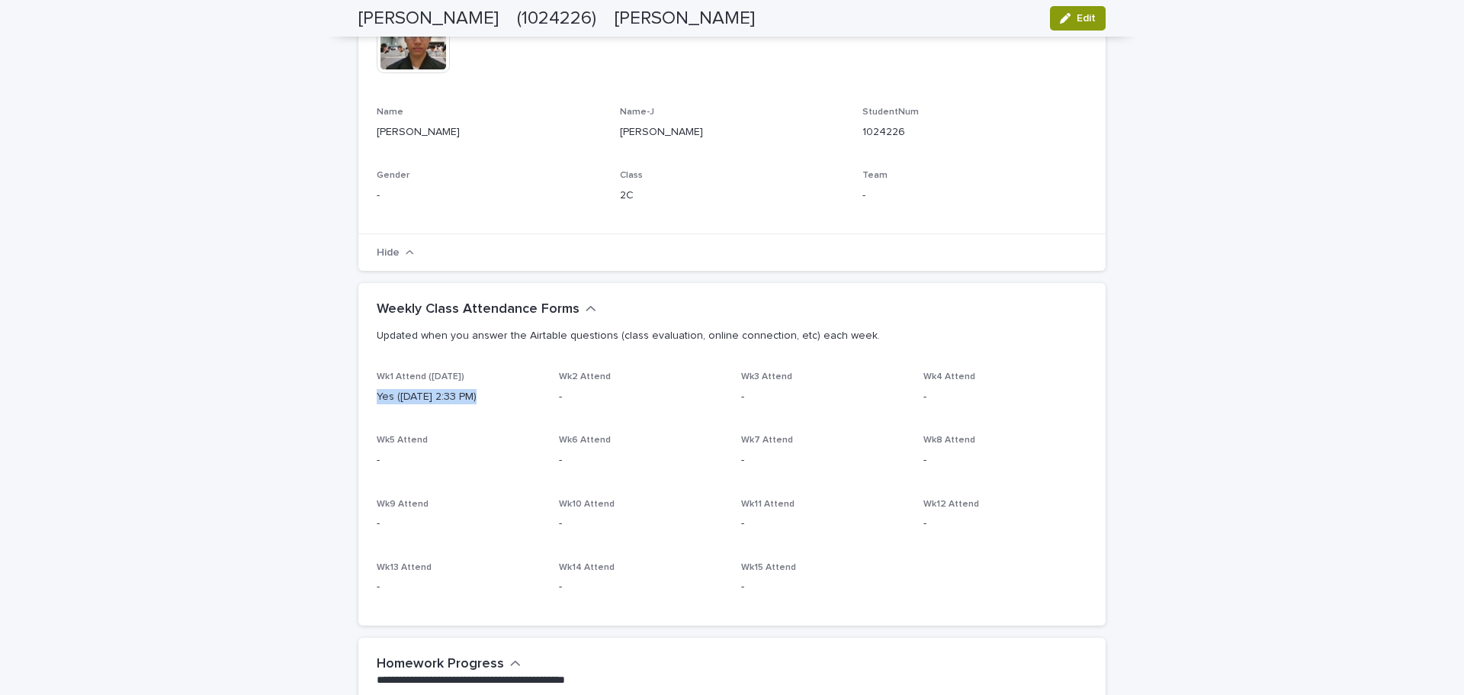
drag, startPoint x: 373, startPoint y: 394, endPoint x: 500, endPoint y: 407, distance: 128.0
click at [500, 407] on div "Wk1 Attend (Sep 28) Yes (Sep 19 2:33 PM)" at bounding box center [459, 393] width 164 height 45
click at [404, 389] on p "Yes ([DATE] 2:33 PM)" at bounding box center [459, 397] width 164 height 16
drag, startPoint x: 374, startPoint y: 395, endPoint x: 511, endPoint y: 392, distance: 137.3
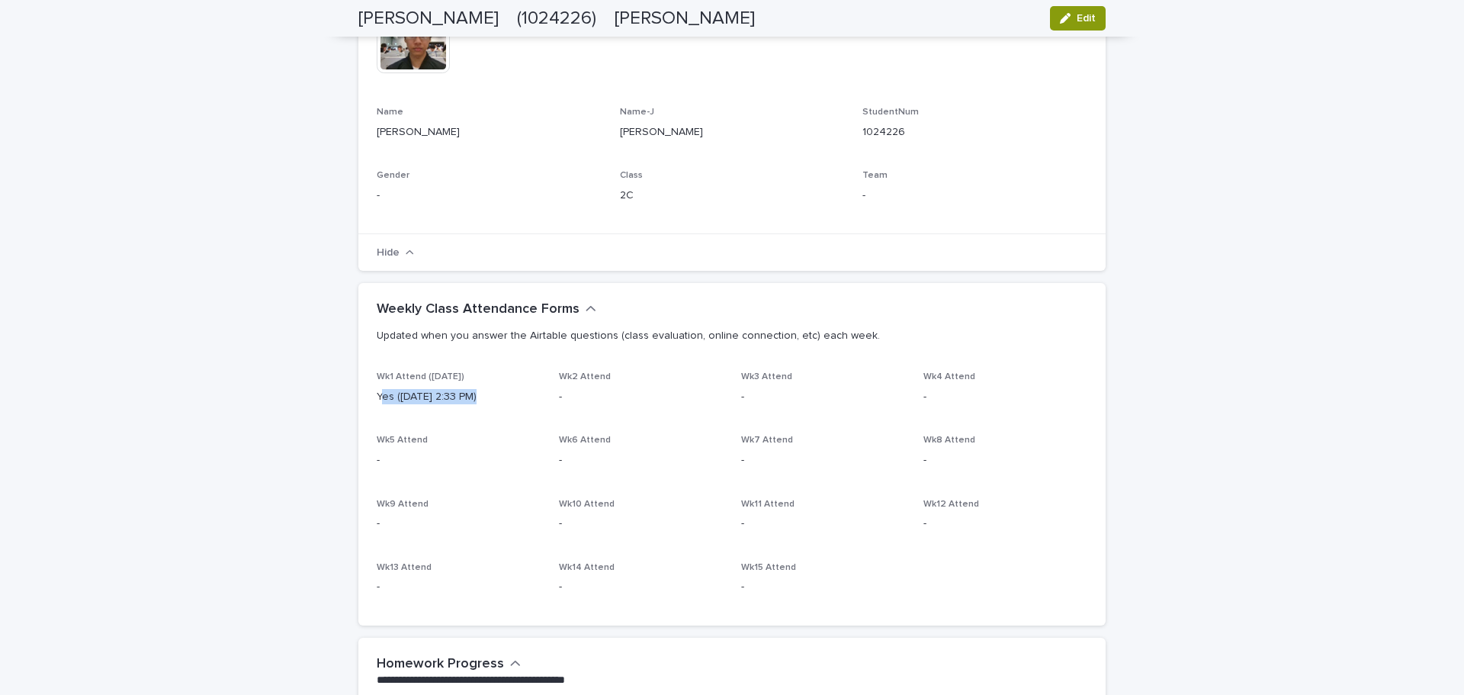
click at [511, 392] on p "Yes ([DATE] 2:33 PM)" at bounding box center [459, 397] width 164 height 16
click at [586, 303] on icon "button" at bounding box center [591, 309] width 11 height 14
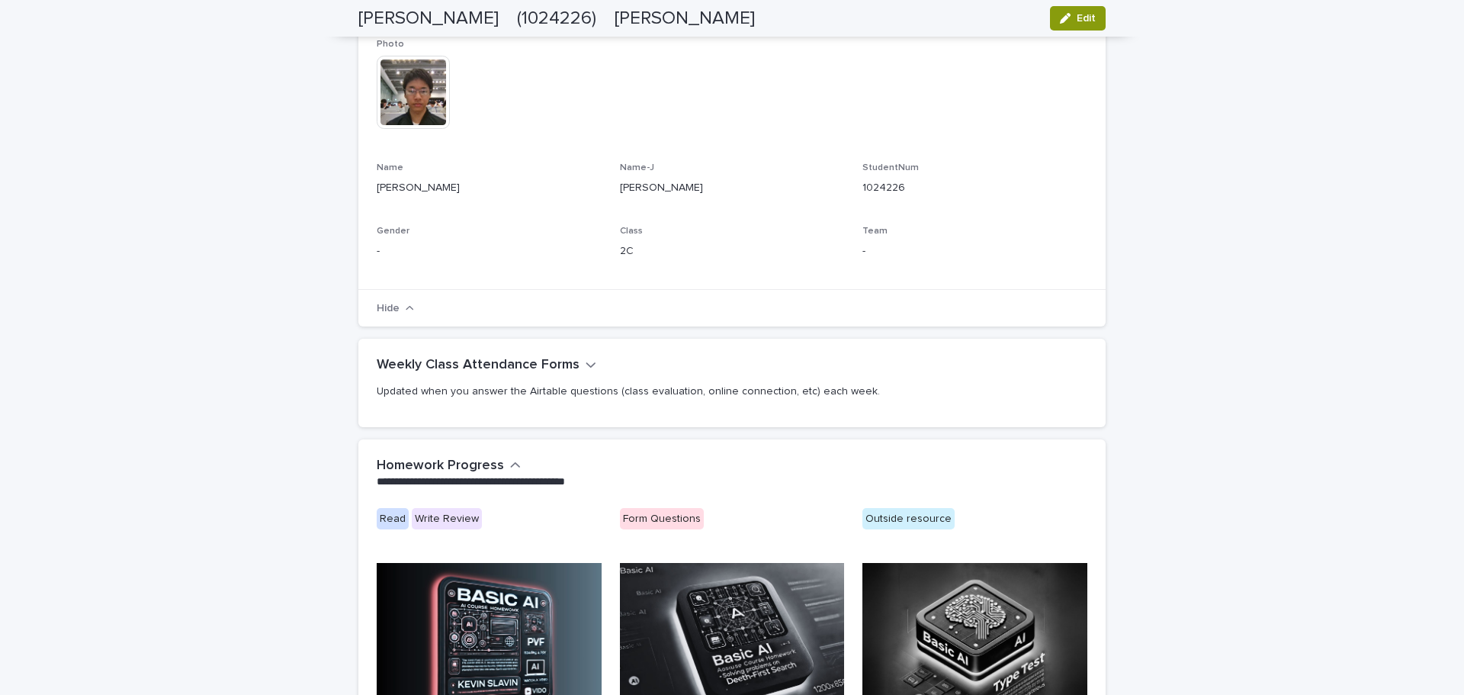
scroll to position [0, 0]
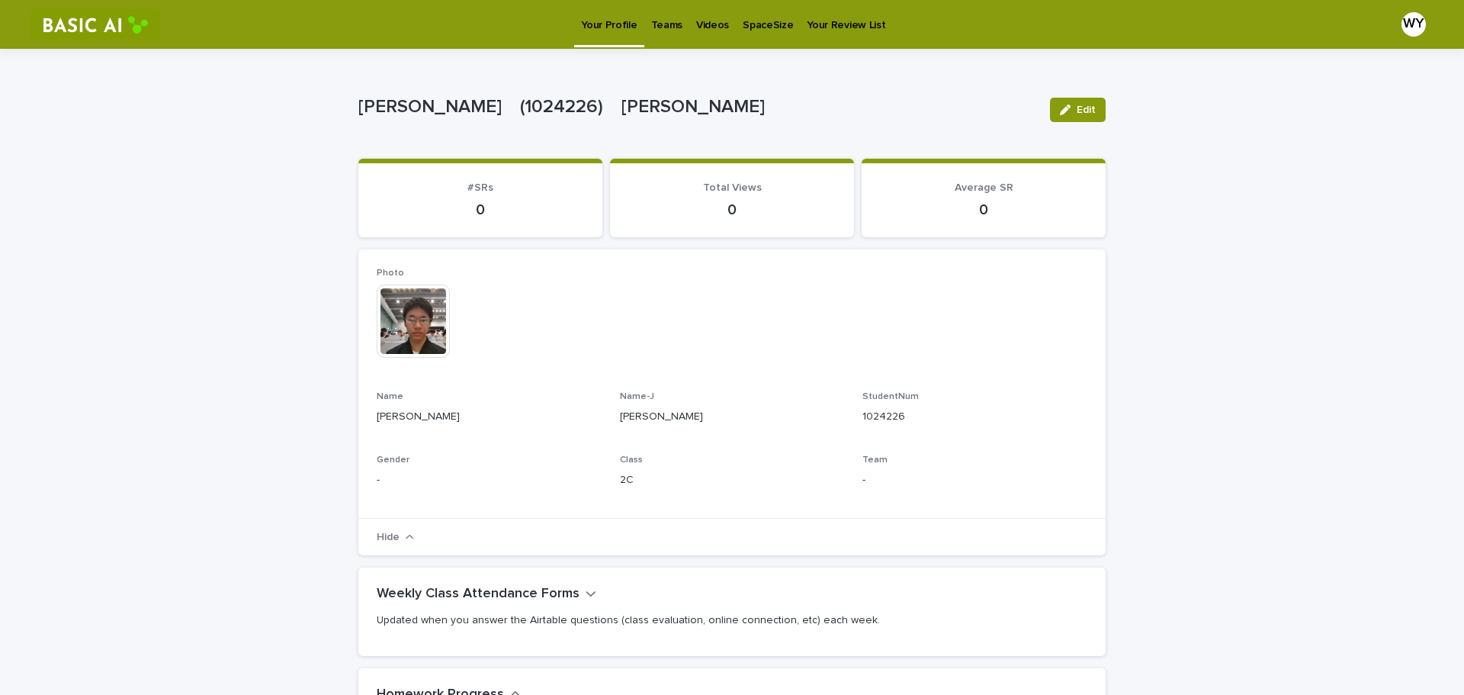
click at [658, 27] on p "Teams" at bounding box center [666, 16] width 31 height 32
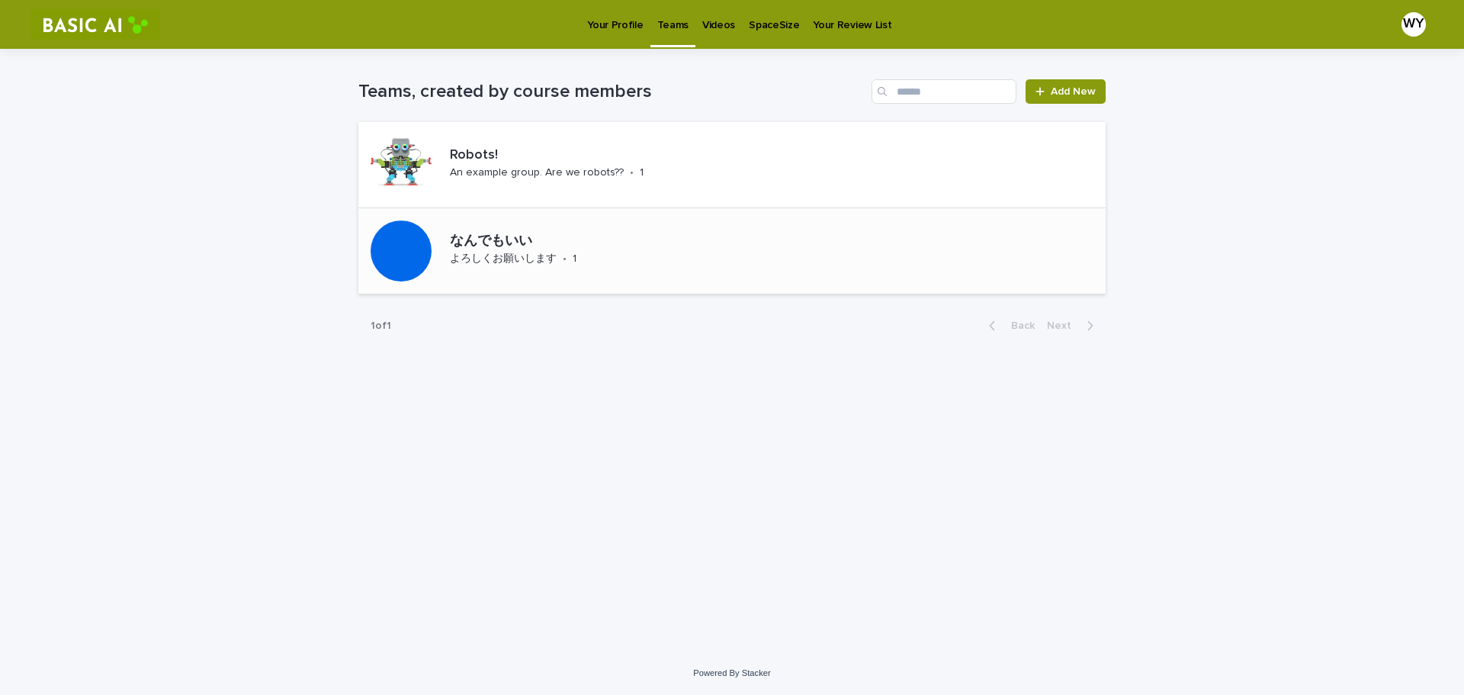
click at [595, 246] on p "なんでもいい" at bounding box center [554, 241] width 209 height 17
click at [628, 21] on p "Your Profile" at bounding box center [615, 16] width 56 height 32
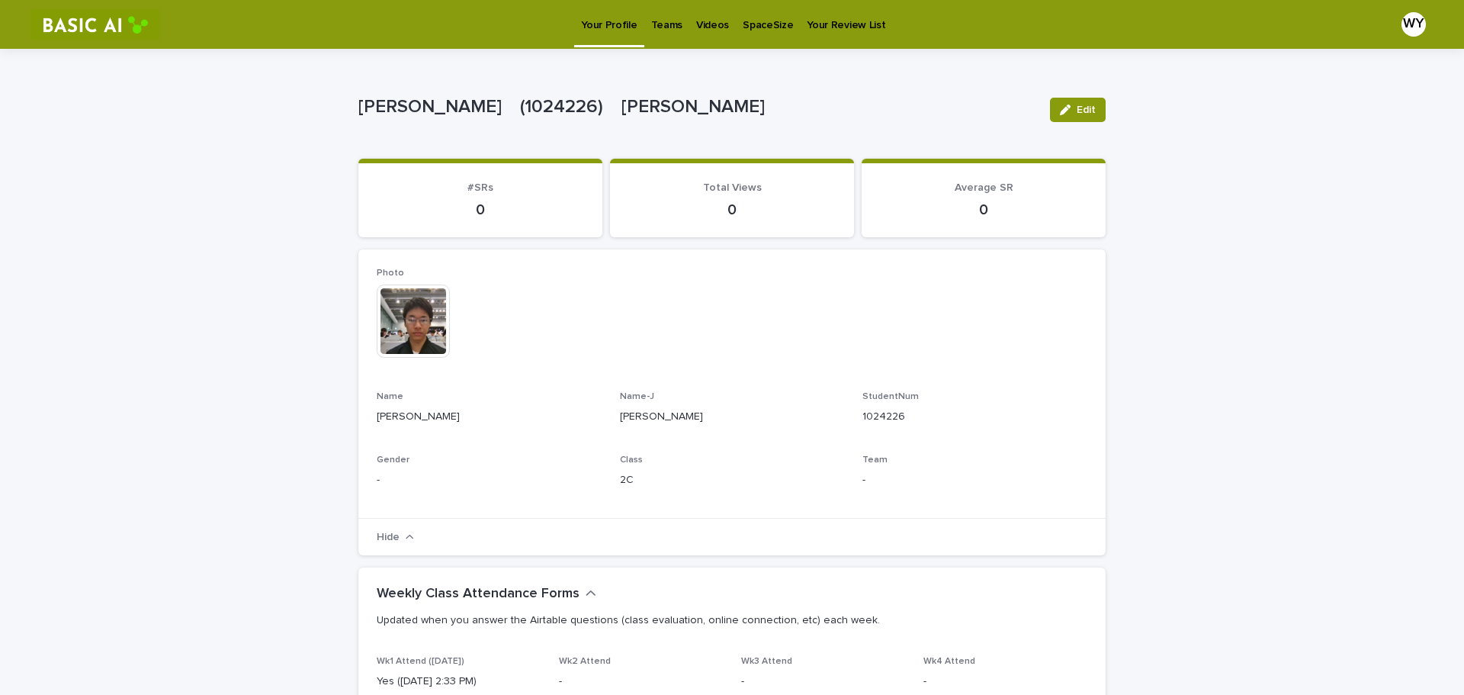
click at [661, 38] on link "Teams" at bounding box center [666, 23] width 45 height 47
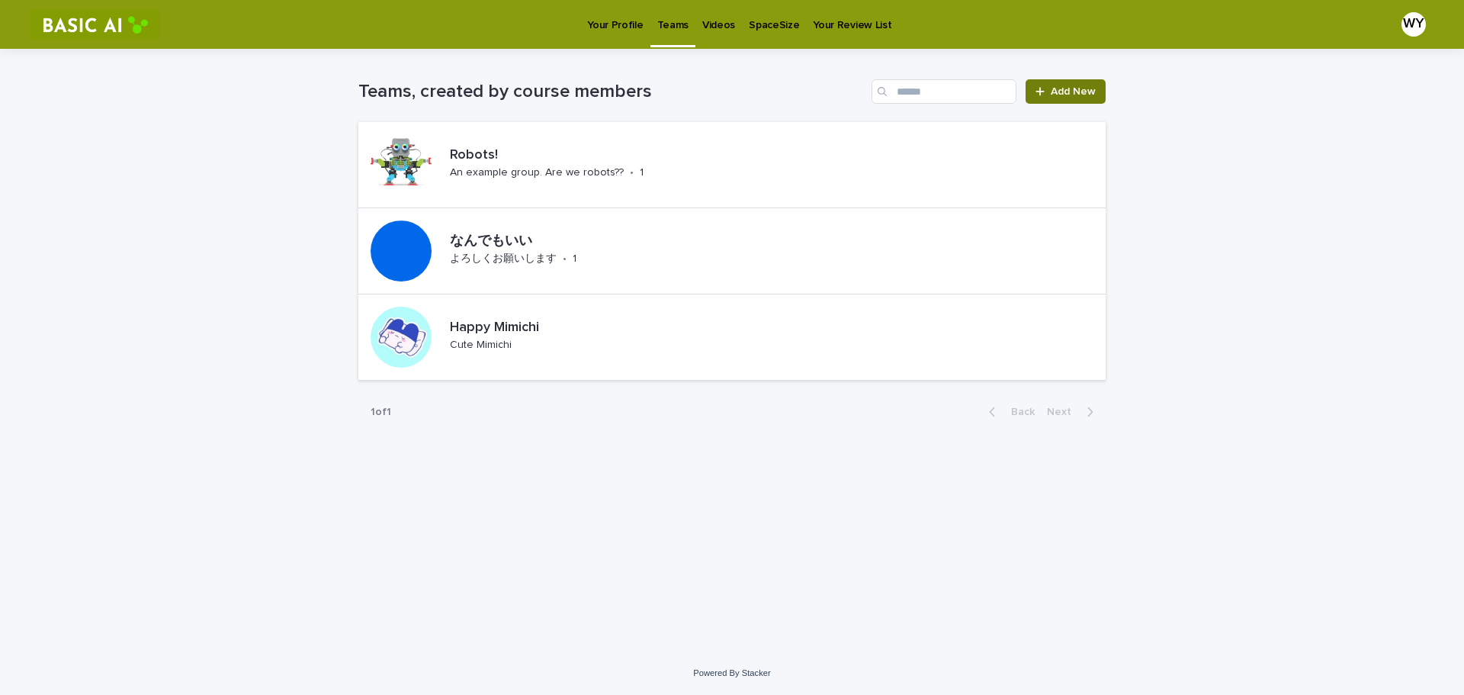
click at [1052, 97] on link "Add New" at bounding box center [1066, 91] width 80 height 24
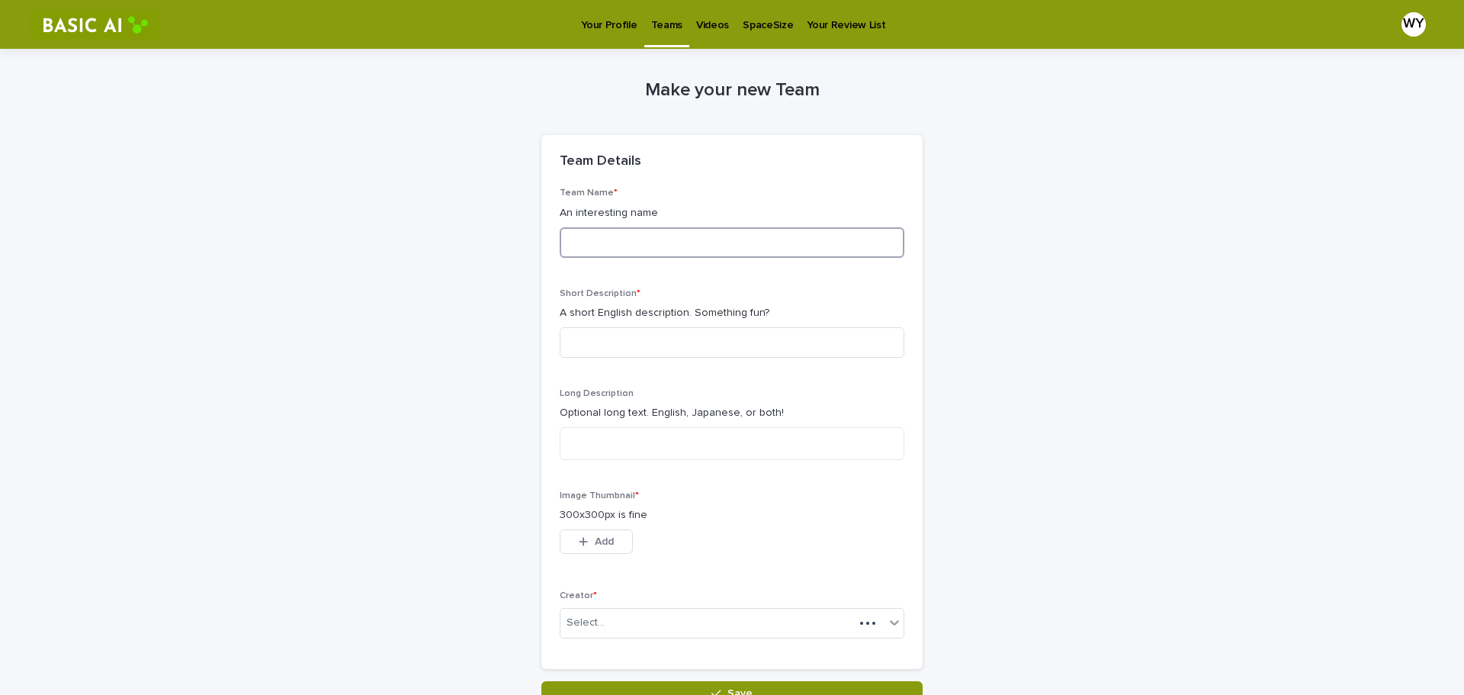
click at [620, 239] on input at bounding box center [732, 242] width 345 height 31
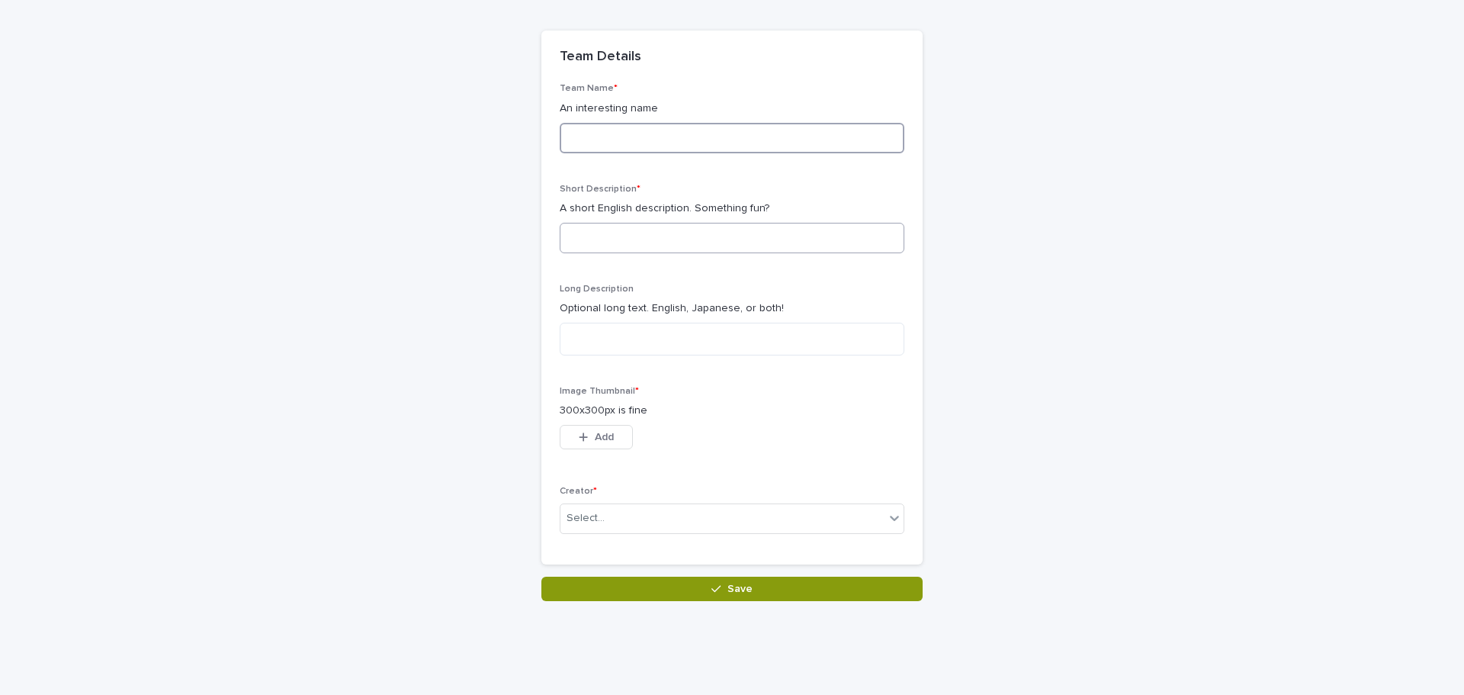
scroll to position [53, 0]
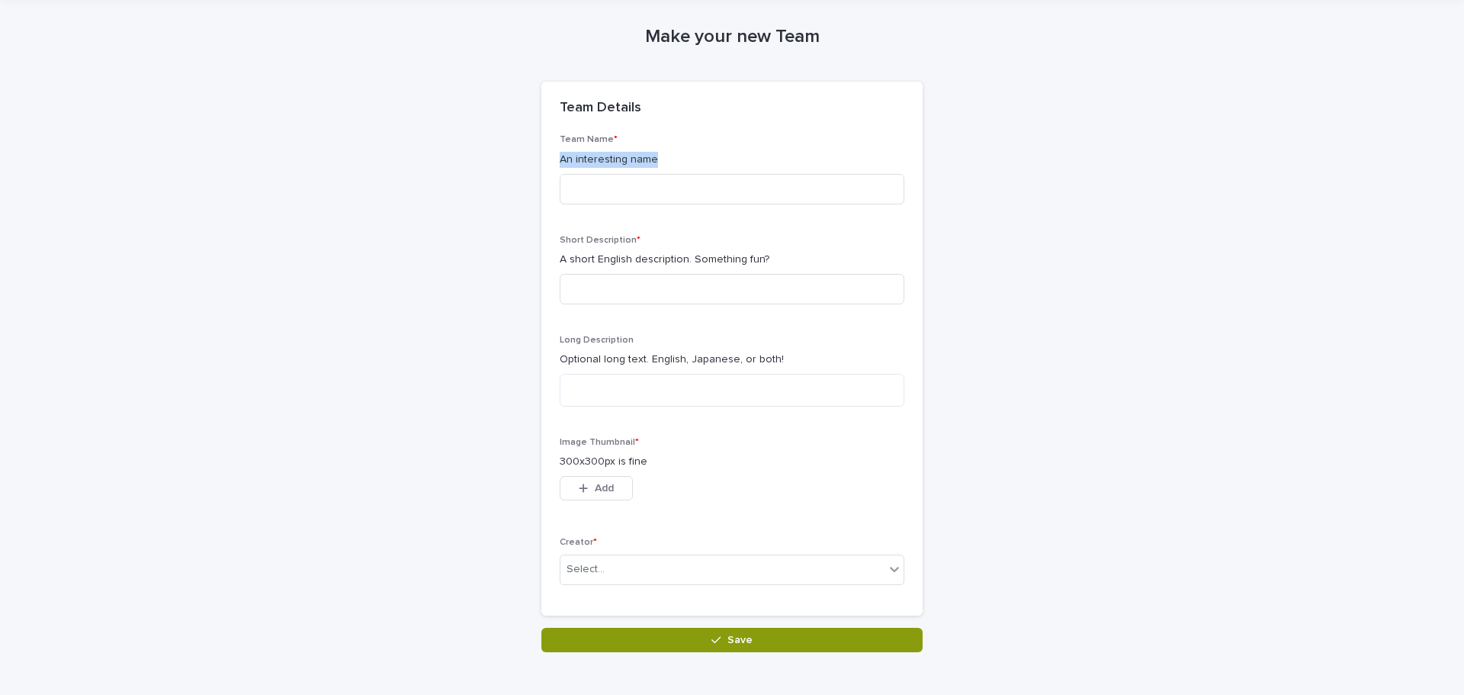
drag, startPoint x: 554, startPoint y: 159, endPoint x: 690, endPoint y: 156, distance: 135.8
click at [689, 156] on p "An interesting name" at bounding box center [732, 160] width 345 height 16
click at [844, 127] on div "Team Details" at bounding box center [732, 108] width 381 height 53
click at [677, 207] on div "Team Name * An interesting name" at bounding box center [732, 175] width 345 height 82
click at [680, 188] on input at bounding box center [732, 189] width 345 height 31
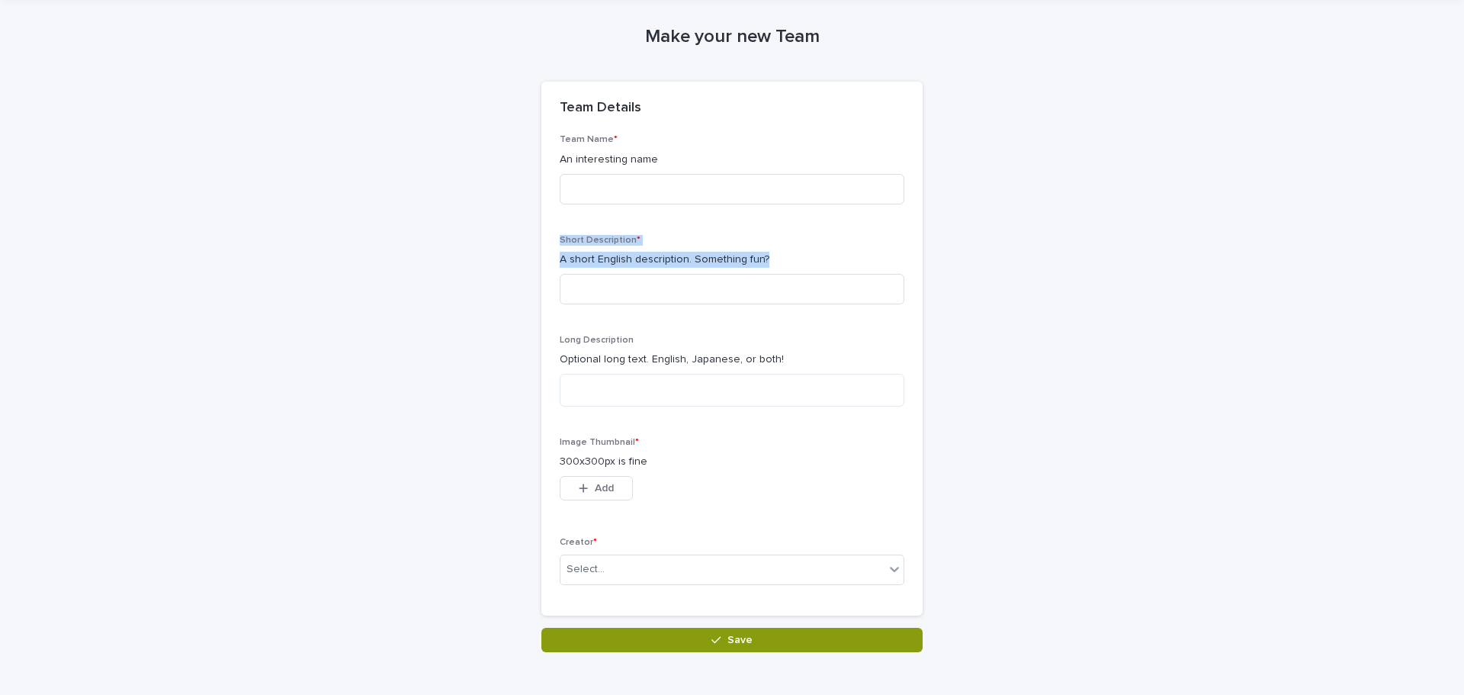
drag, startPoint x: 552, startPoint y: 239, endPoint x: 828, endPoint y: 262, distance: 276.3
click at [823, 265] on div "Team Name * An interesting name Short Description * A short English description…" at bounding box center [732, 374] width 381 height 481
click at [828, 261] on p "A short English description. Something fun?" at bounding box center [732, 260] width 345 height 16
click at [691, 188] on input at bounding box center [732, 189] width 345 height 31
drag, startPoint x: 551, startPoint y: 258, endPoint x: 853, endPoint y: 255, distance: 302.0
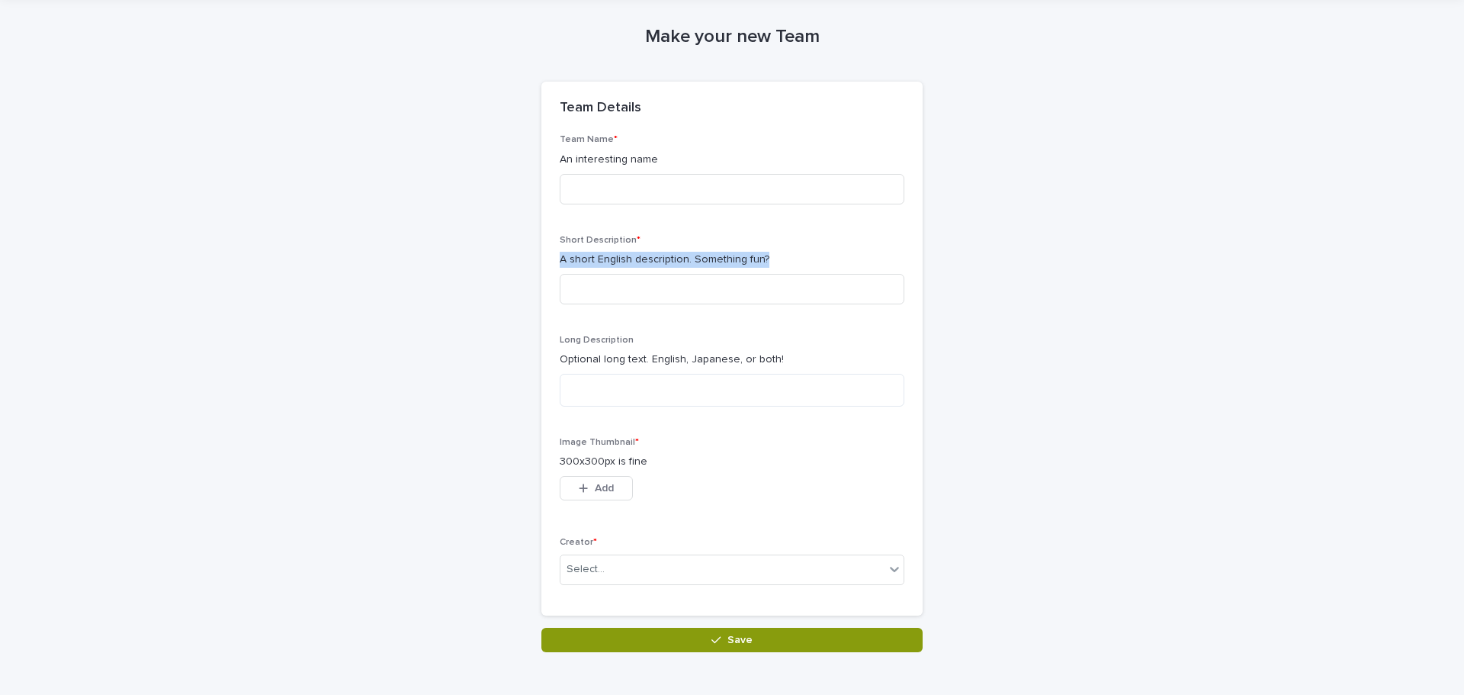
click at [853, 256] on div "Team Name * An interesting name Short Description * A short English description…" at bounding box center [732, 374] width 381 height 481
click at [663, 178] on input at bounding box center [732, 189] width 345 height 31
type input "***"
drag, startPoint x: 553, startPoint y: 358, endPoint x: 831, endPoint y: 355, distance: 278.4
click at [831, 355] on div "Team Name * An interesting name *** Short Description * A short English descrip…" at bounding box center [732, 374] width 381 height 481
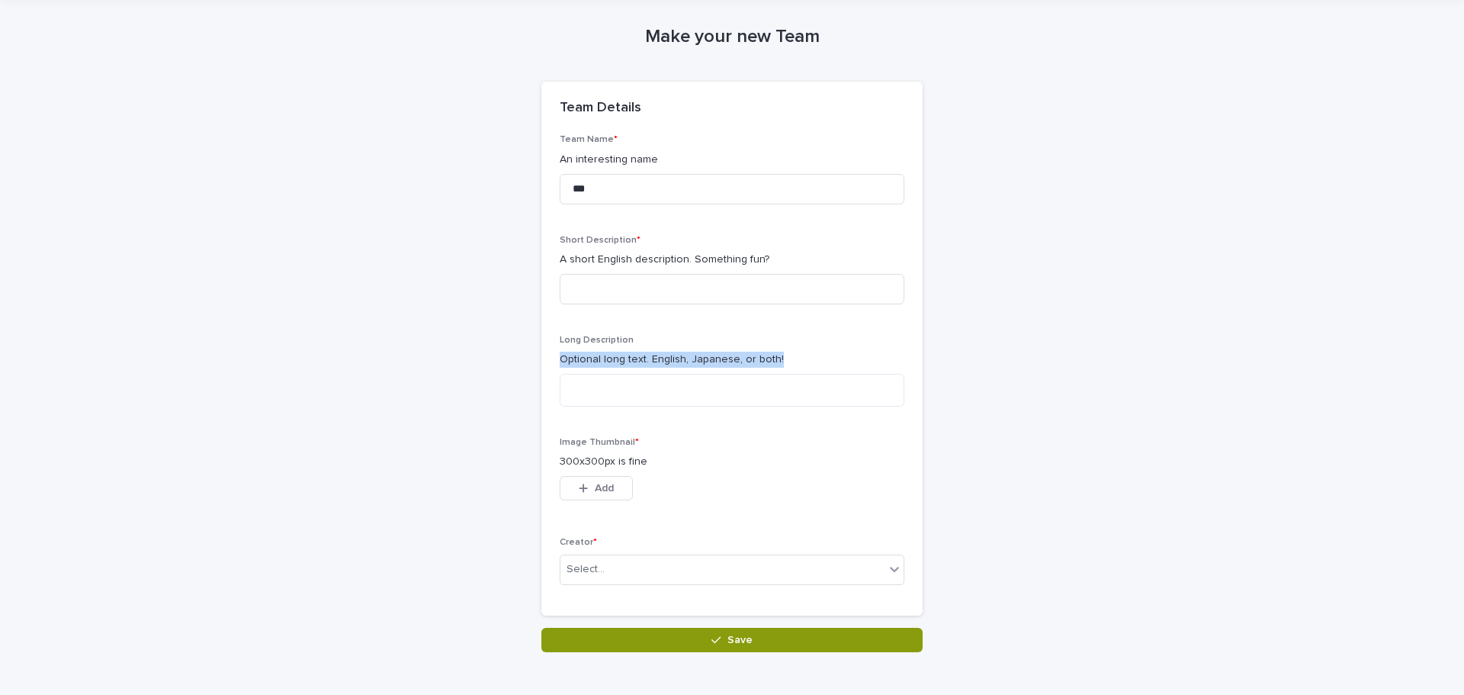
click at [889, 370] on div "Long Description Optional long text. English, Japanese, or both!" at bounding box center [732, 377] width 345 height 84
click at [669, 450] on div "Image Thumbnail * 300x300px is fine This file cannot be opened Download File Add" at bounding box center [732, 478] width 345 height 82
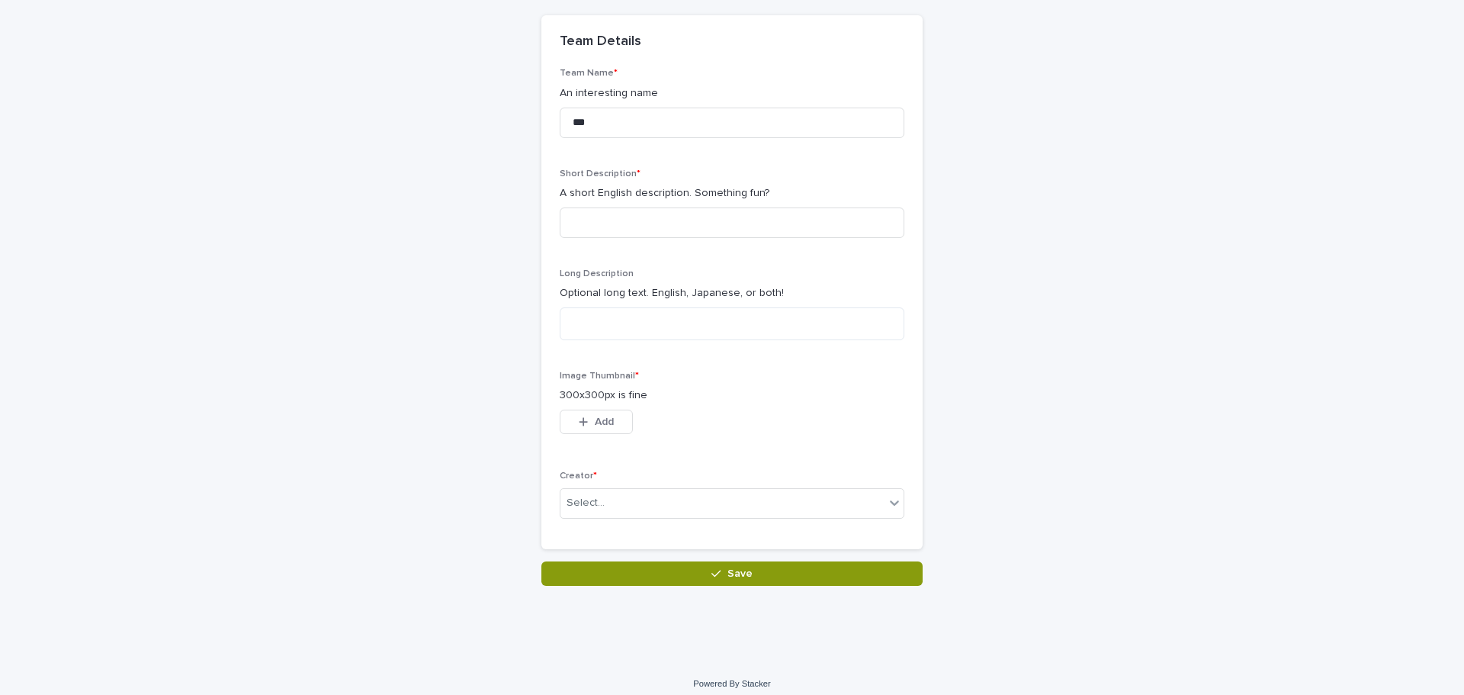
scroll to position [130, 0]
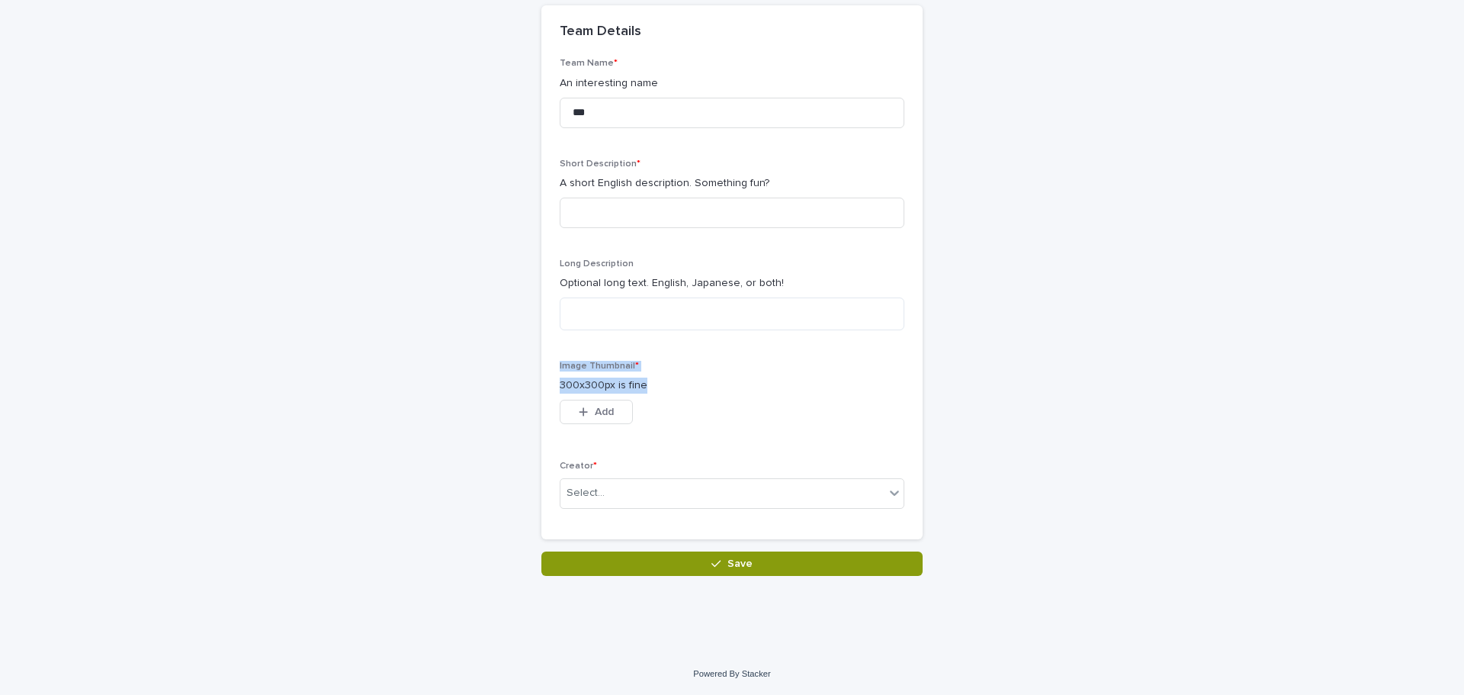
drag, startPoint x: 551, startPoint y: 365, endPoint x: 680, endPoint y: 383, distance: 130.1
click at [680, 383] on div "Team Name * An interesting name *** Short Description * A short English descrip…" at bounding box center [732, 298] width 381 height 481
drag, startPoint x: 705, startPoint y: 389, endPoint x: 646, endPoint y: 413, distance: 63.6
click at [705, 390] on p "300x300px is fine" at bounding box center [732, 386] width 345 height 16
click at [714, 388] on p "300x300px is fine" at bounding box center [732, 386] width 345 height 16
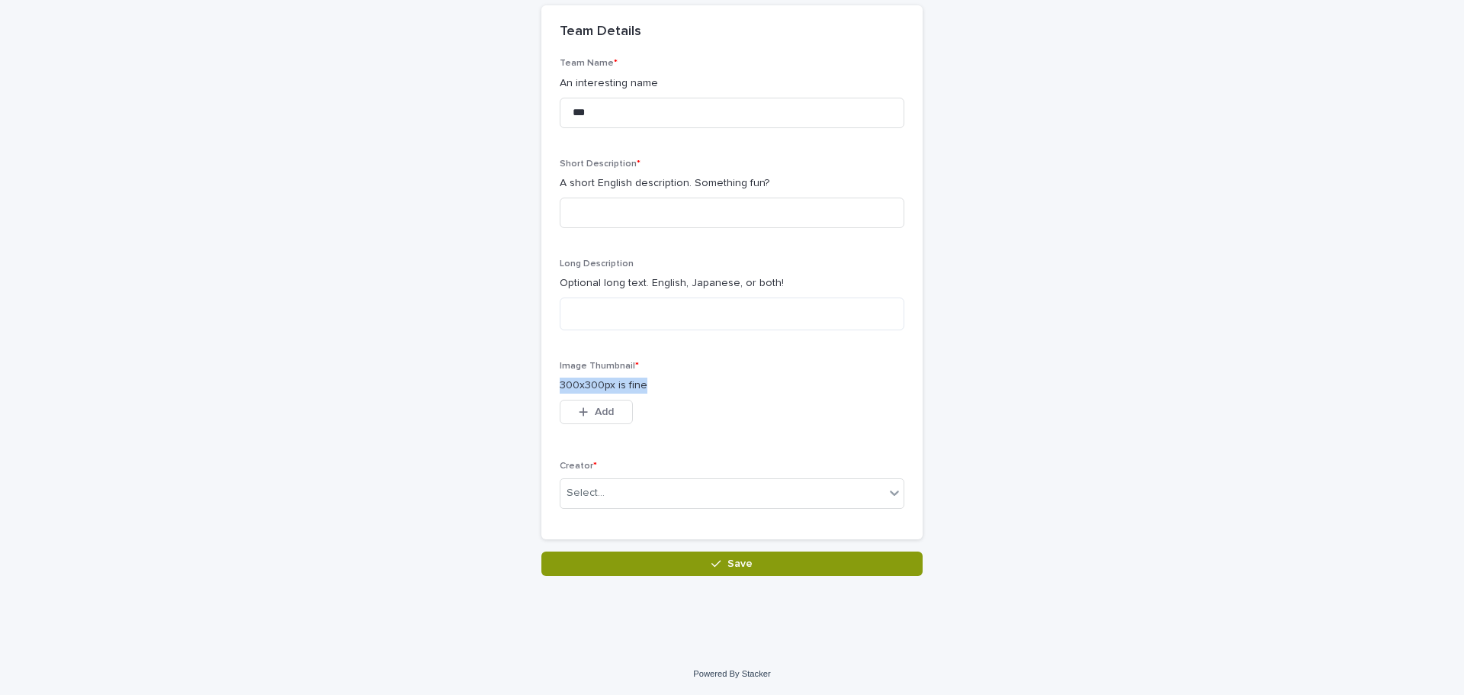
drag, startPoint x: 554, startPoint y: 387, endPoint x: 689, endPoint y: 381, distance: 135.2
click at [689, 381] on p "300x300px is fine" at bounding box center [732, 386] width 345 height 16
drag, startPoint x: 903, startPoint y: 348, endPoint x: 722, endPoint y: 429, distance: 198.0
click at [902, 349] on div "Team Name * An interesting name *** Short Description * A short English descrip…" at bounding box center [732, 298] width 381 height 481
click at [643, 477] on div "Creator * Select..." at bounding box center [732, 490] width 345 height 59
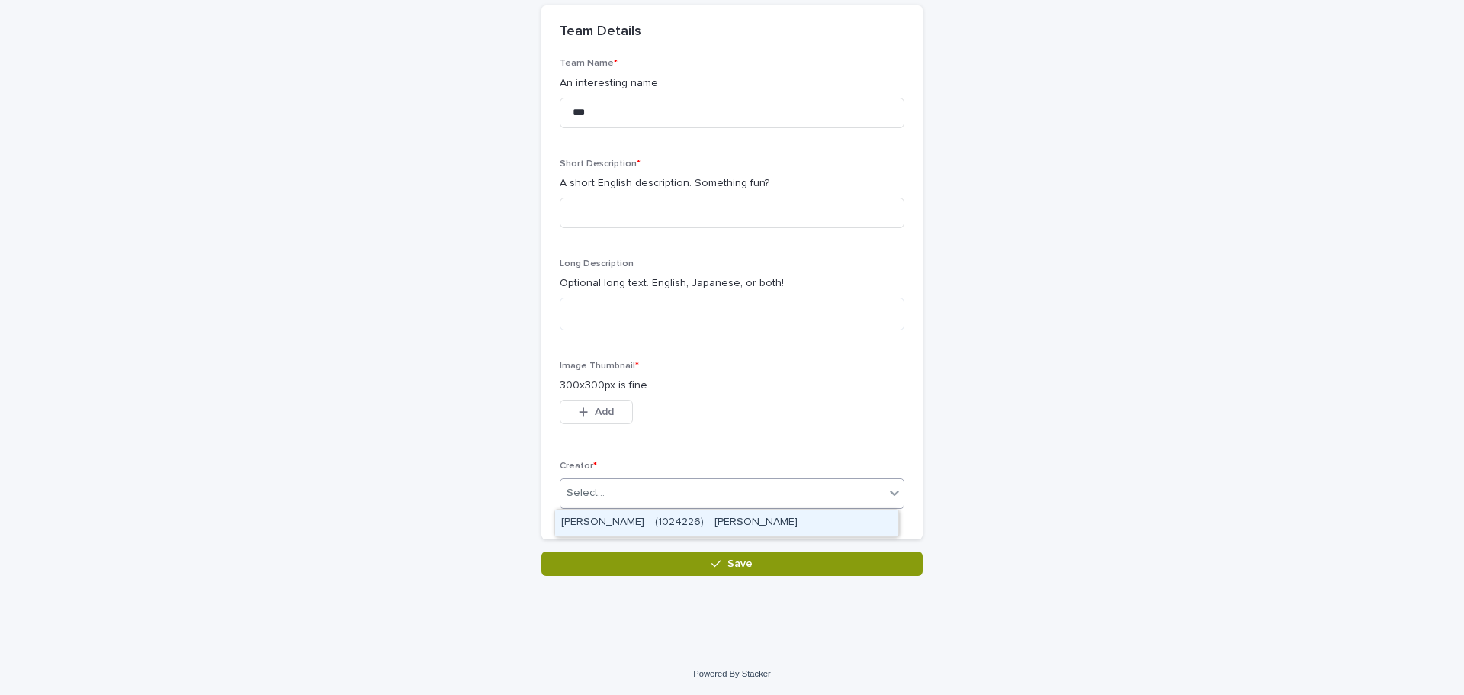
click at [643, 489] on div "Select..." at bounding box center [723, 493] width 324 height 25
click at [722, 527] on div "[PERSON_NAME]　(1024226)　[PERSON_NAME]" at bounding box center [726, 522] width 343 height 27
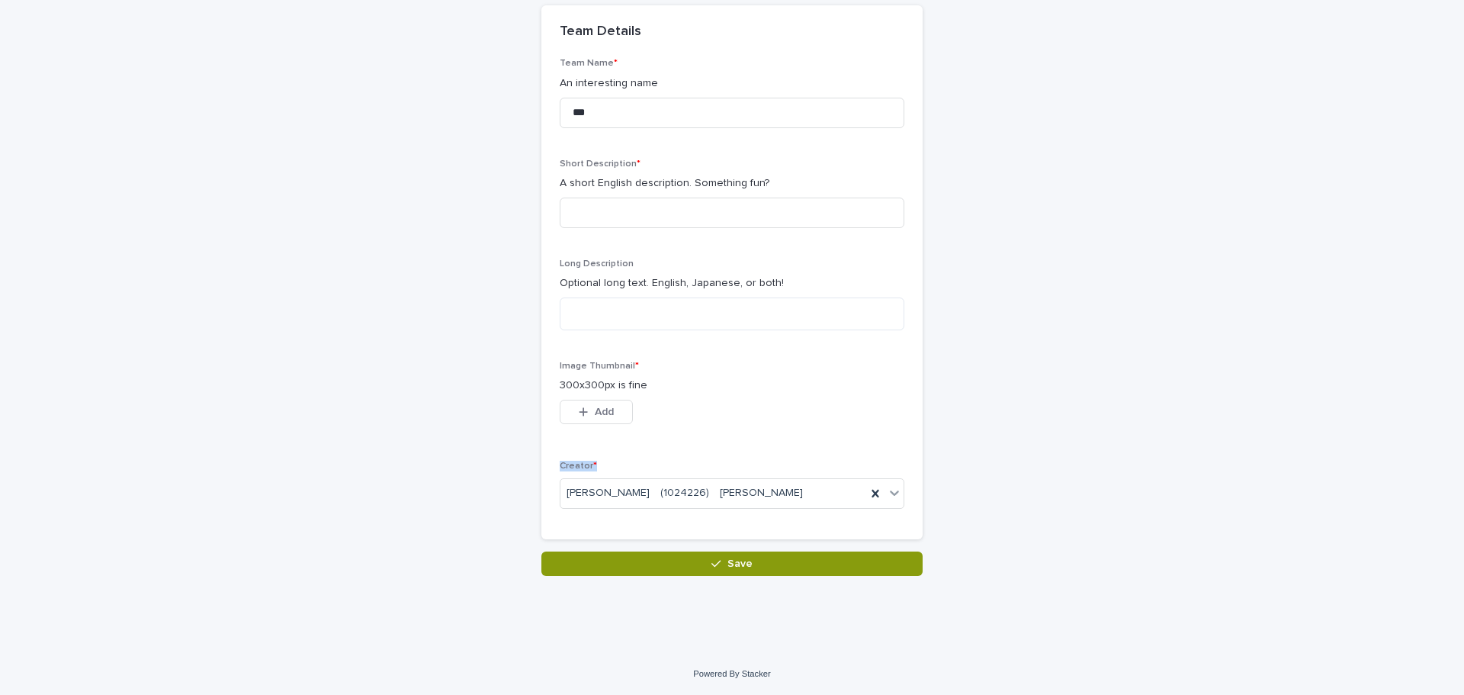
drag, startPoint x: 551, startPoint y: 462, endPoint x: 635, endPoint y: 464, distance: 83.9
click at [635, 464] on div "Team Name * An interesting name *** Short Description * A short English descrip…" at bounding box center [732, 298] width 381 height 481
click at [844, 407] on div "This file cannot be opened Download File Add" at bounding box center [732, 415] width 345 height 31
drag, startPoint x: 596, startPoint y: 405, endPoint x: 614, endPoint y: 408, distance: 18.6
click at [596, 405] on button "Add" at bounding box center [596, 412] width 73 height 24
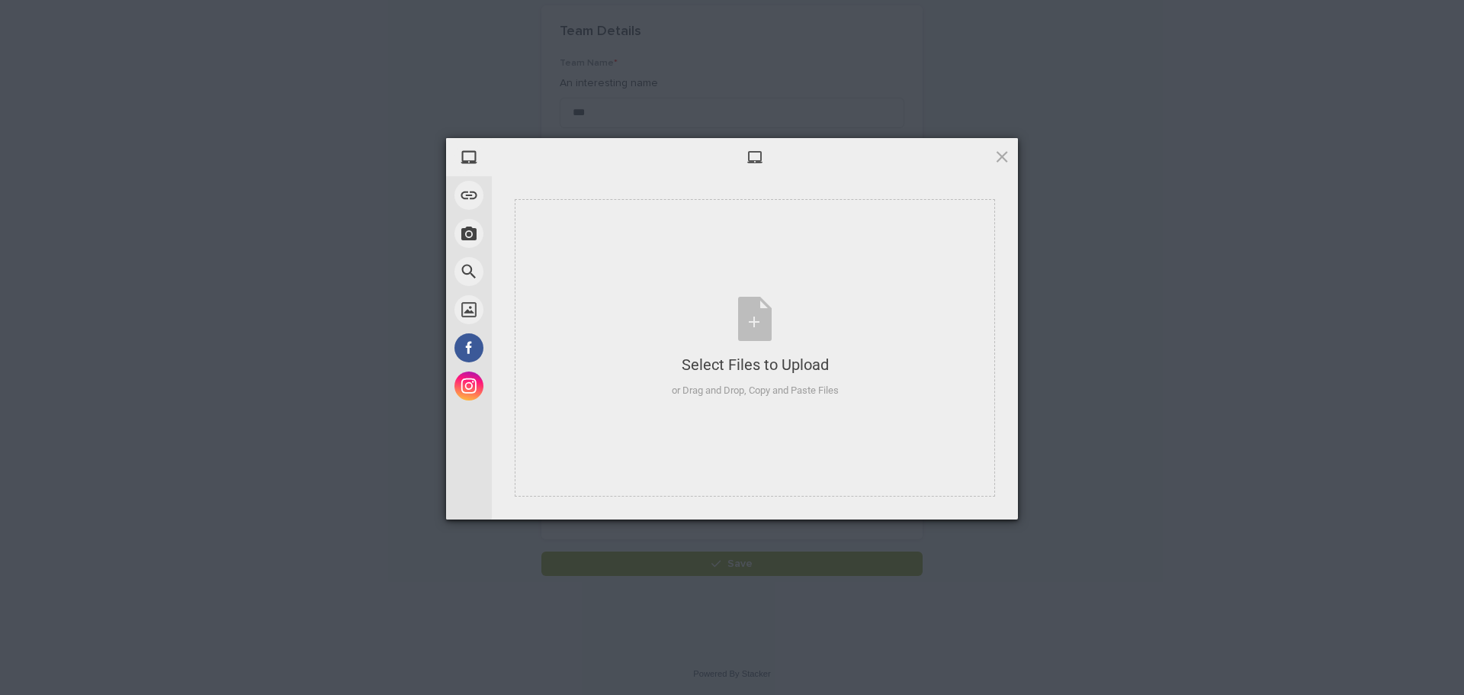
click at [1001, 166] on div at bounding box center [755, 157] width 526 height 38
click at [1008, 148] on span at bounding box center [1002, 156] width 17 height 17
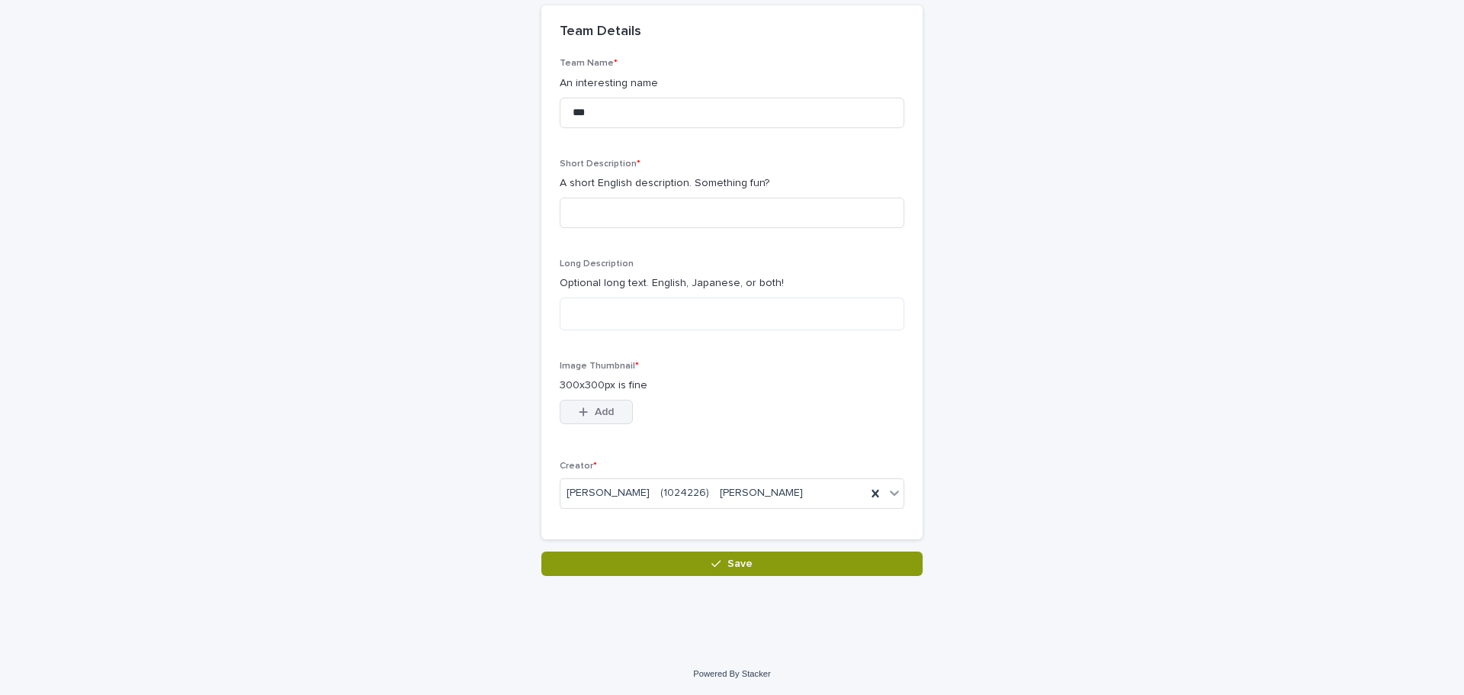
click at [595, 410] on span "Add" at bounding box center [604, 412] width 19 height 11
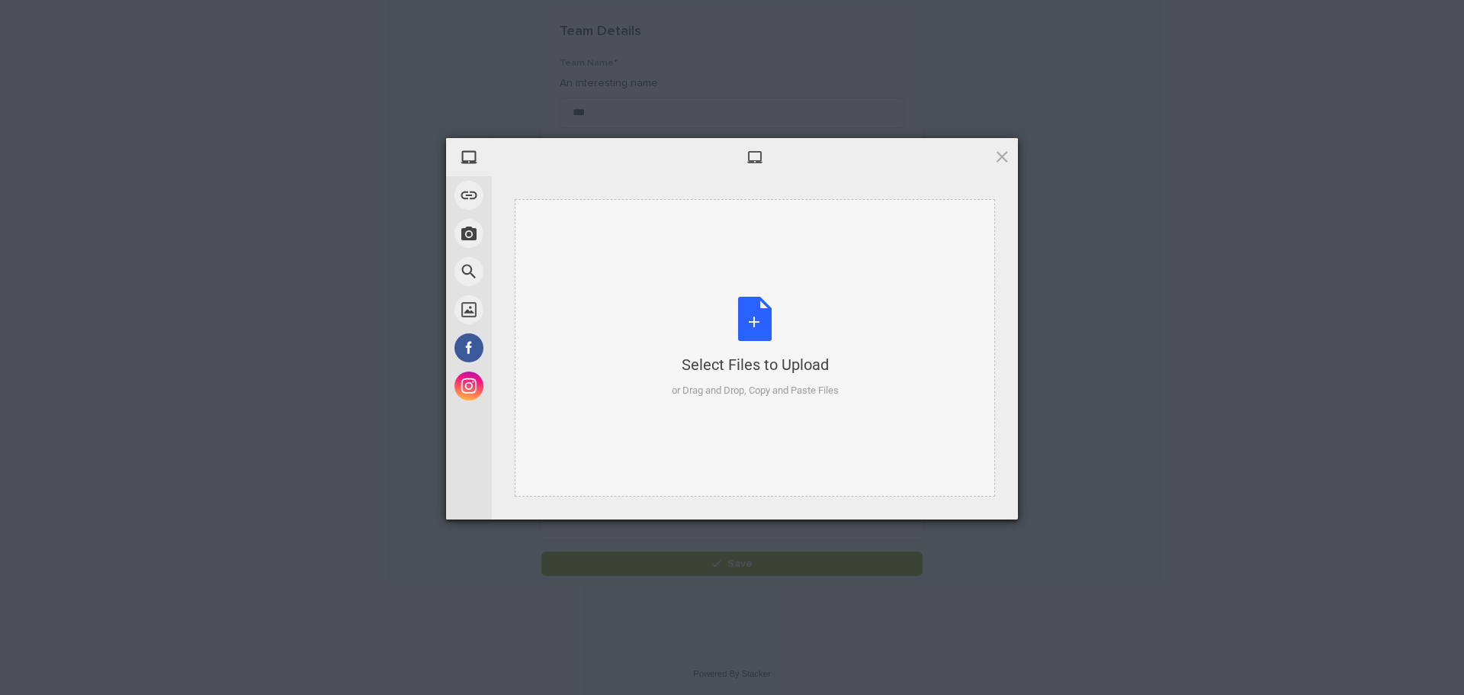
click at [627, 243] on div "Select Files to Upload or Drag and Drop, Copy and Paste Files" at bounding box center [755, 347] width 481 height 297
click at [994, 164] on span at bounding box center [1002, 156] width 17 height 17
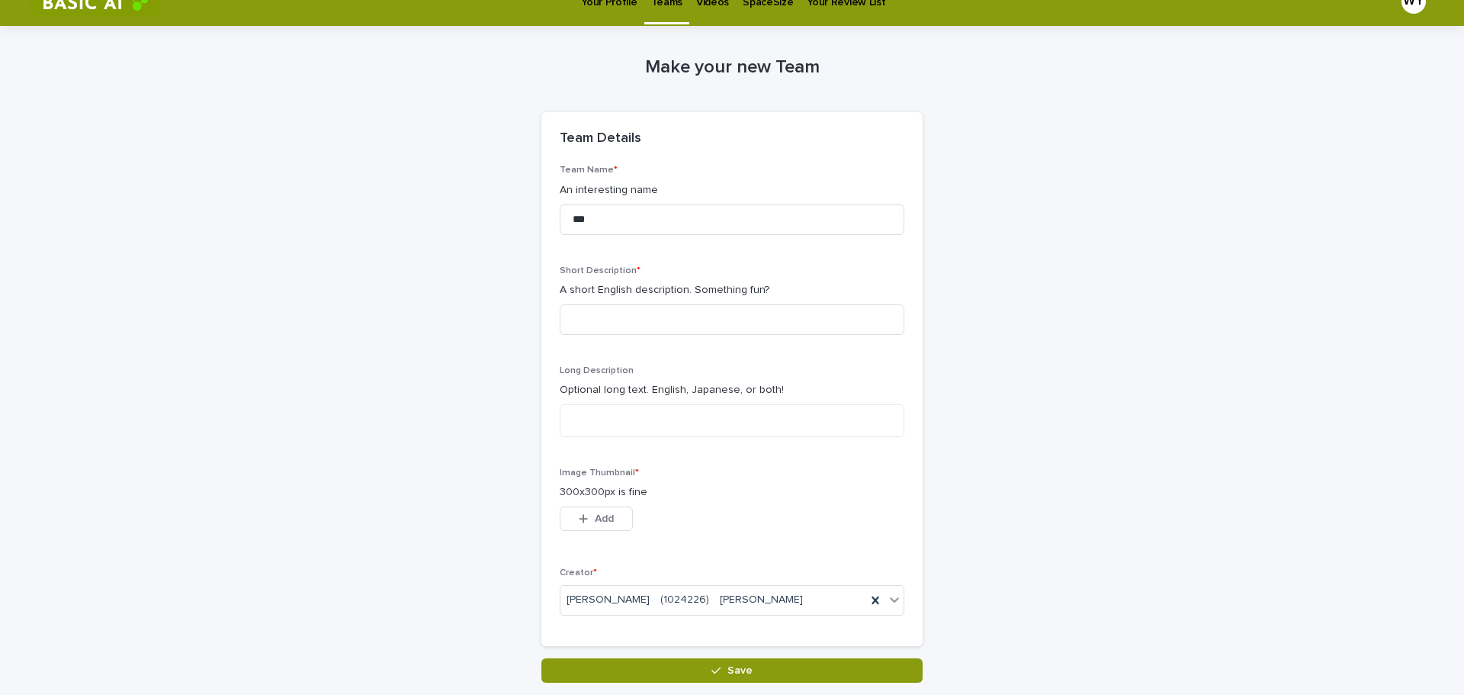
scroll to position [0, 0]
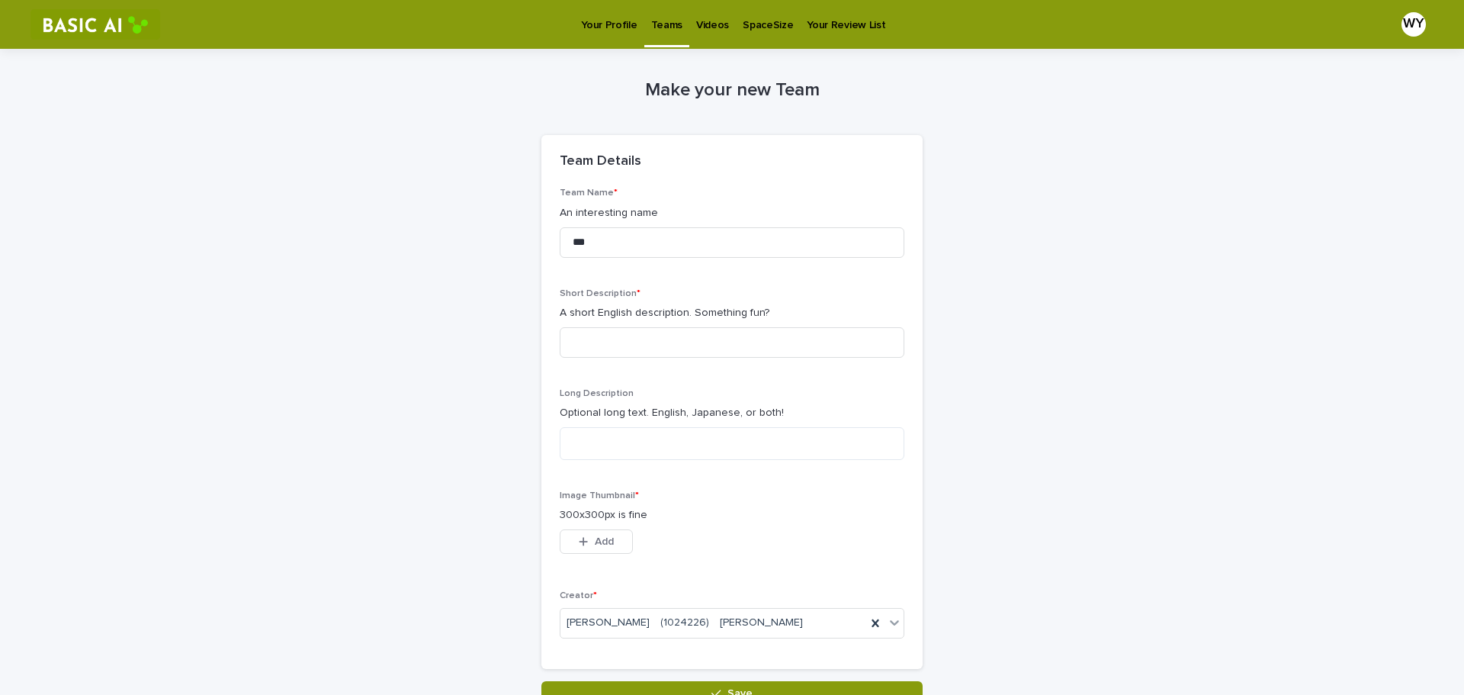
click at [593, 20] on p "Your Profile" at bounding box center [609, 16] width 56 height 32
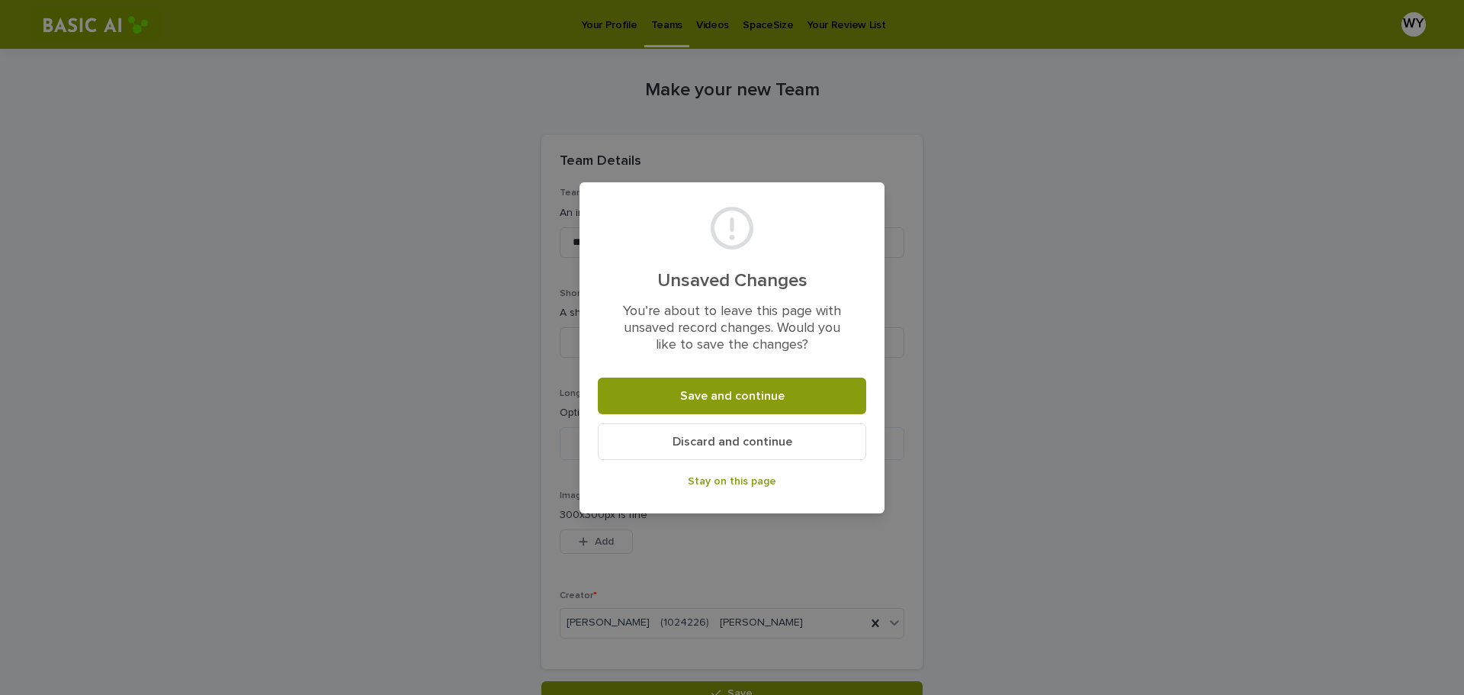
click at [773, 445] on span "Discard and continue" at bounding box center [733, 442] width 120 height 12
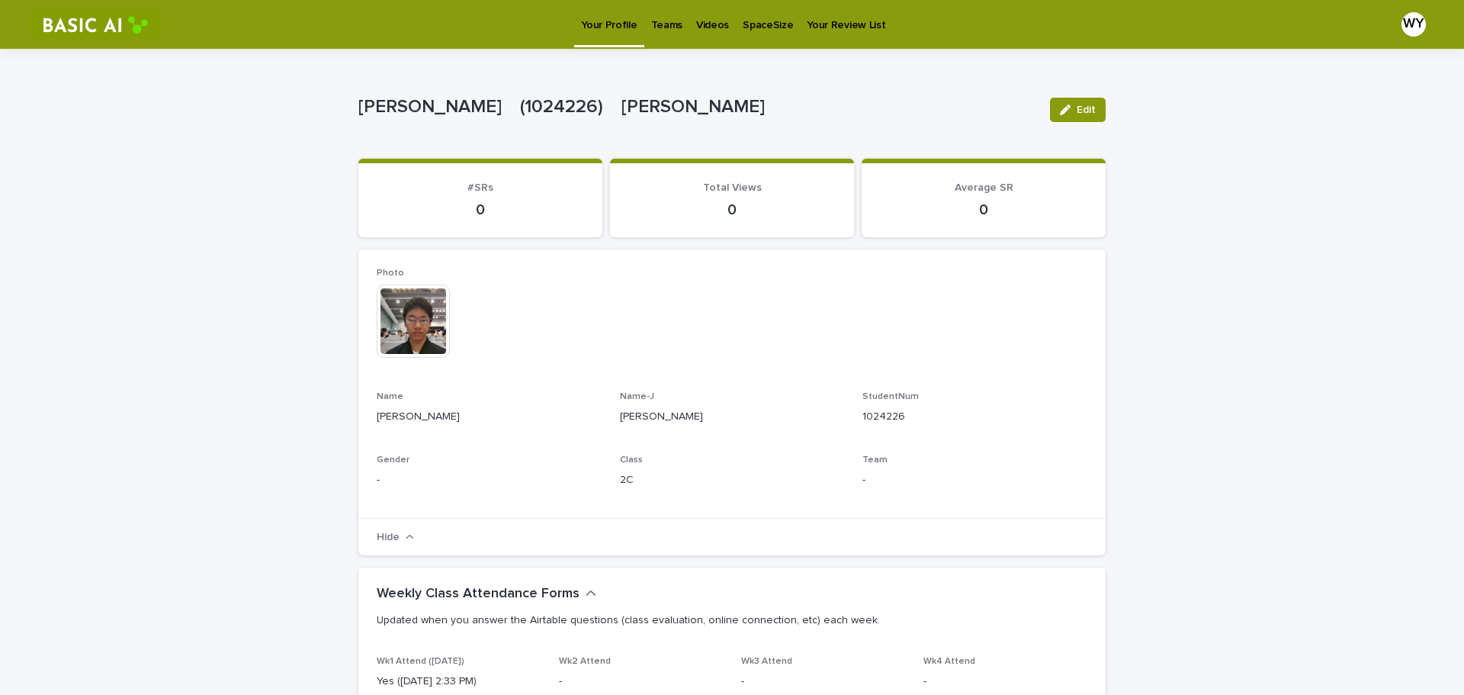
click at [663, 32] on link "Teams" at bounding box center [666, 23] width 45 height 47
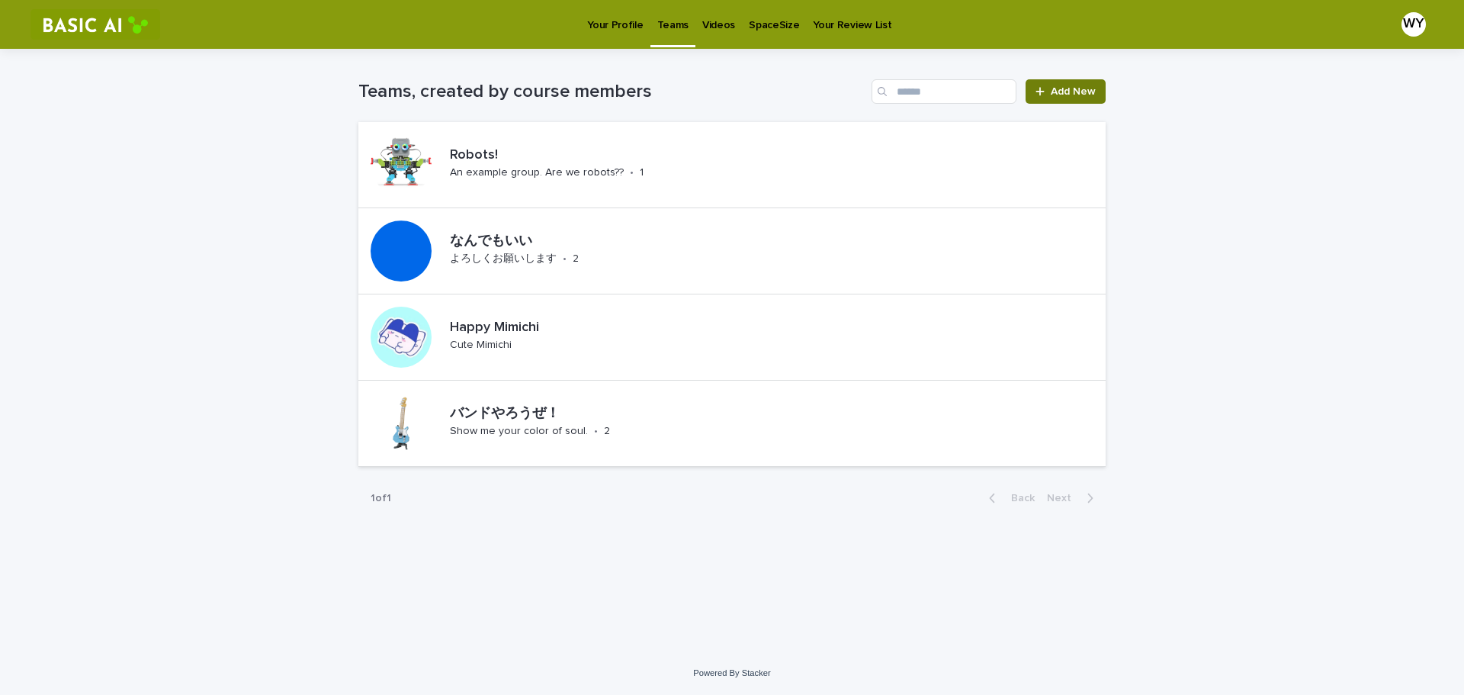
click at [1075, 85] on link "Add New" at bounding box center [1066, 91] width 80 height 24
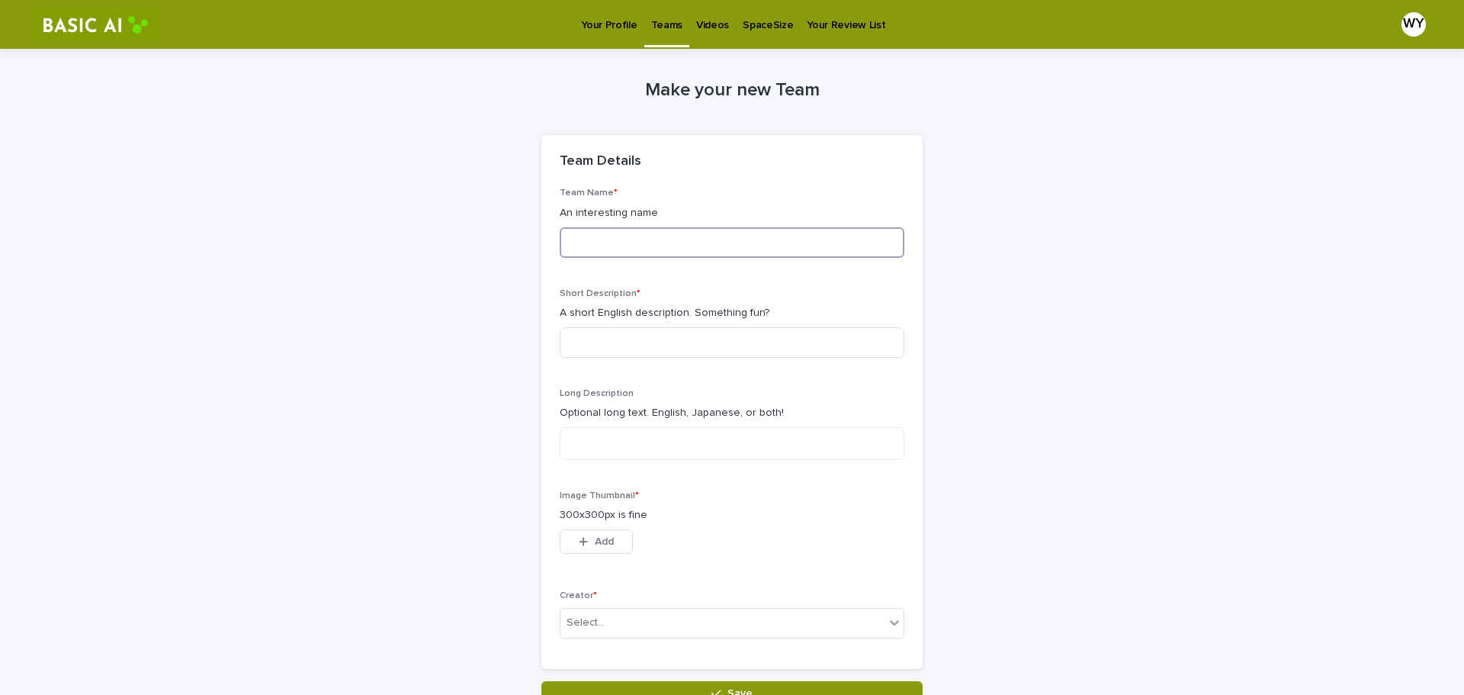
click at [638, 250] on input at bounding box center [732, 242] width 345 height 31
click at [755, 245] on input at bounding box center [732, 242] width 345 height 31
click at [754, 245] on input at bounding box center [732, 242] width 345 height 31
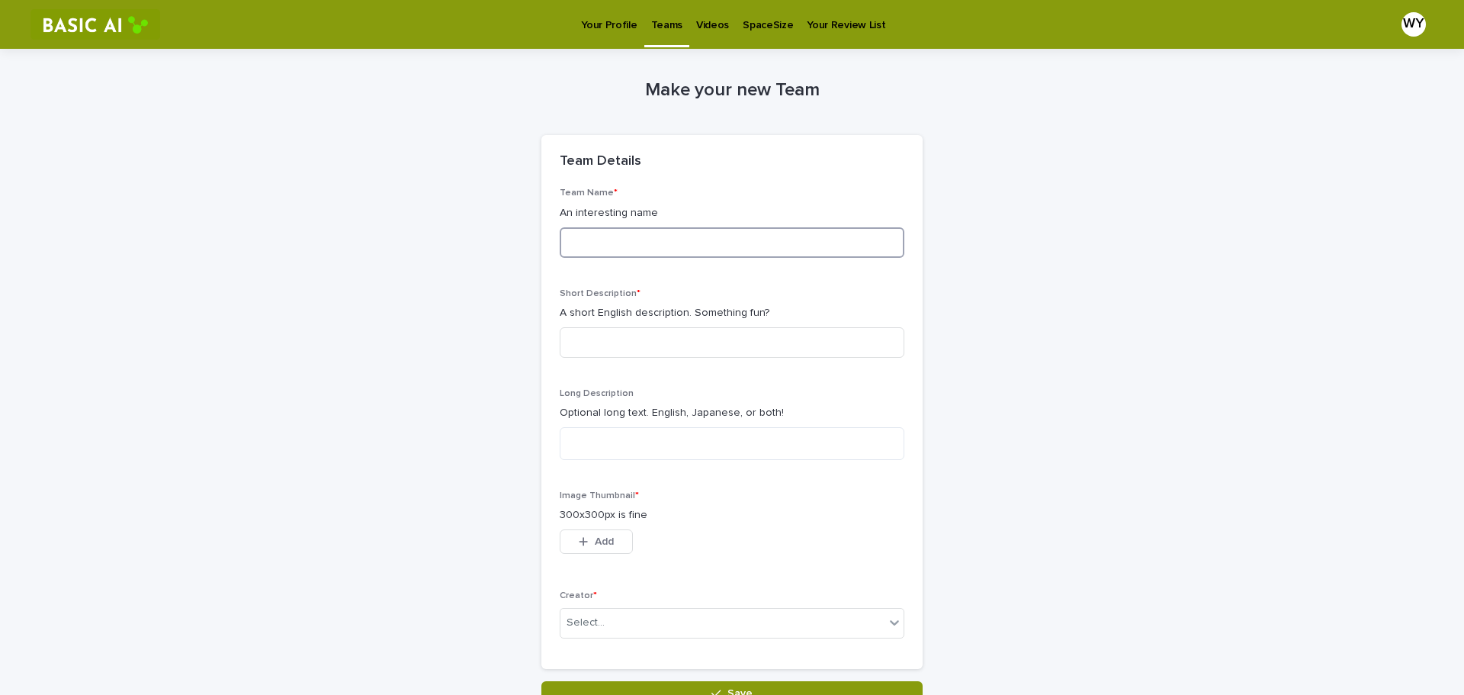
click at [754, 245] on input at bounding box center [732, 242] width 345 height 31
click at [671, 249] on input at bounding box center [732, 242] width 345 height 31
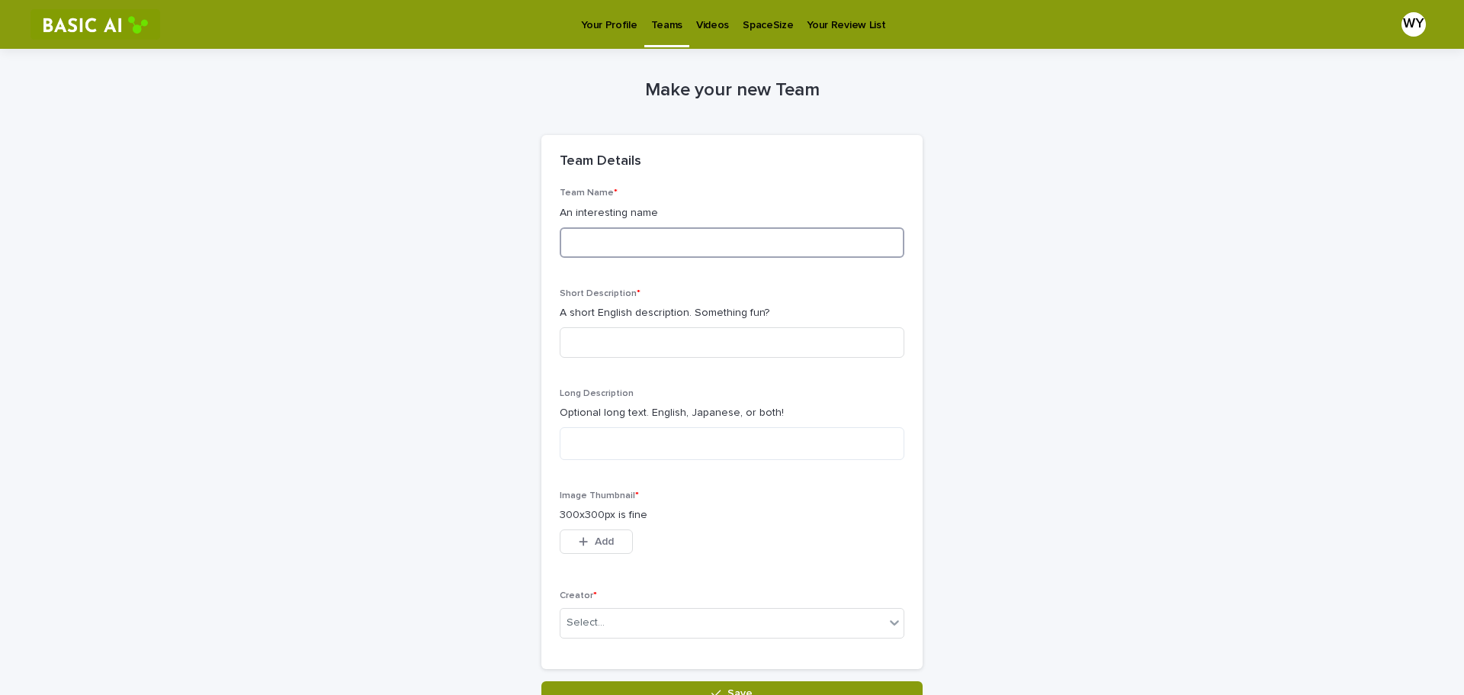
click at [671, 249] on input at bounding box center [732, 242] width 345 height 31
type input "*"
click at [609, 21] on p "Your Profile" at bounding box center [609, 16] width 56 height 32
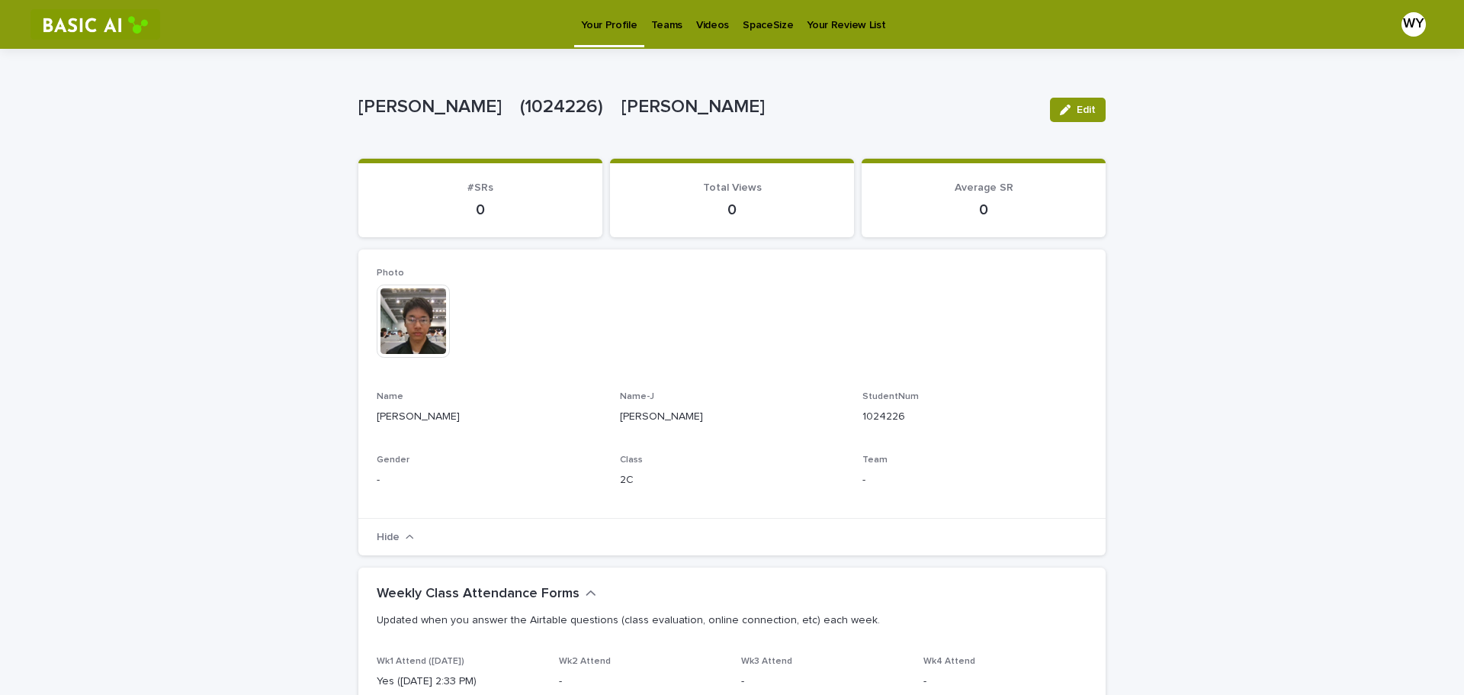
click at [661, 28] on p "Teams" at bounding box center [666, 16] width 31 height 32
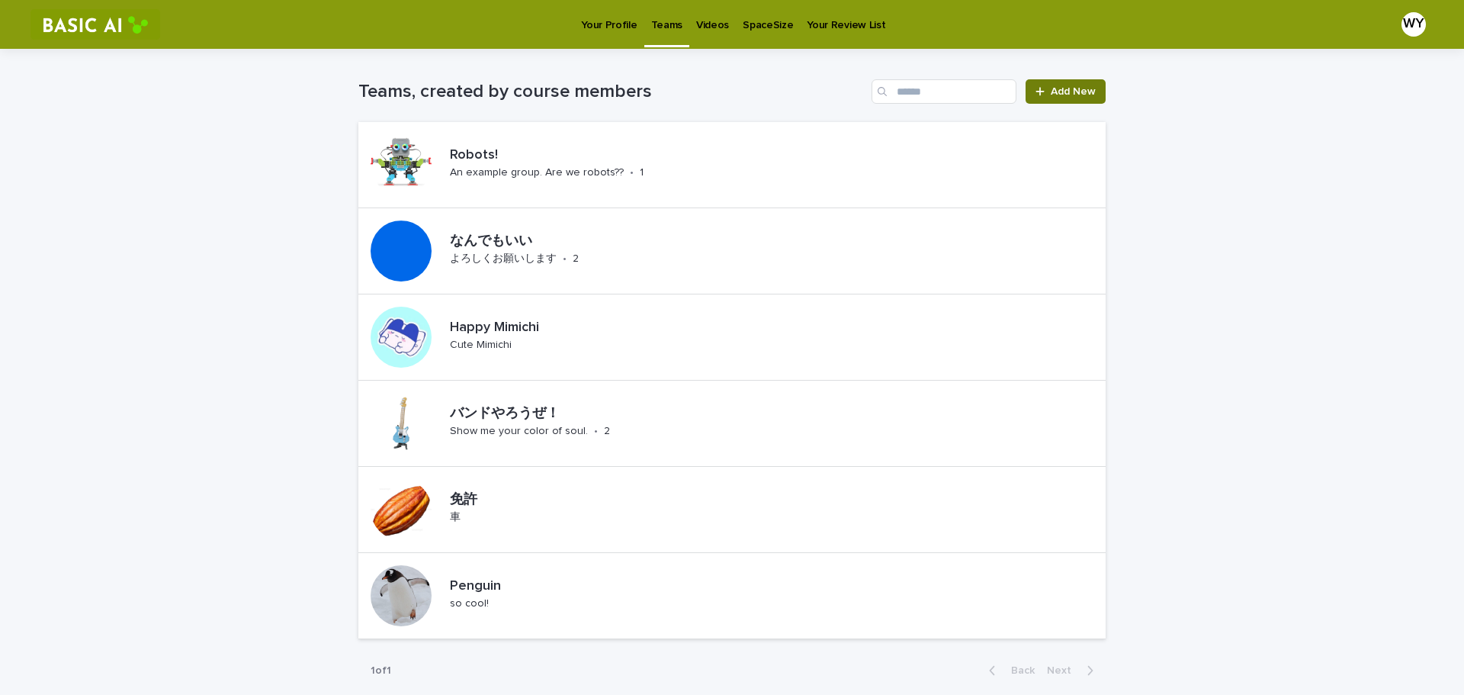
click at [1053, 90] on span "Add New" at bounding box center [1073, 91] width 45 height 11
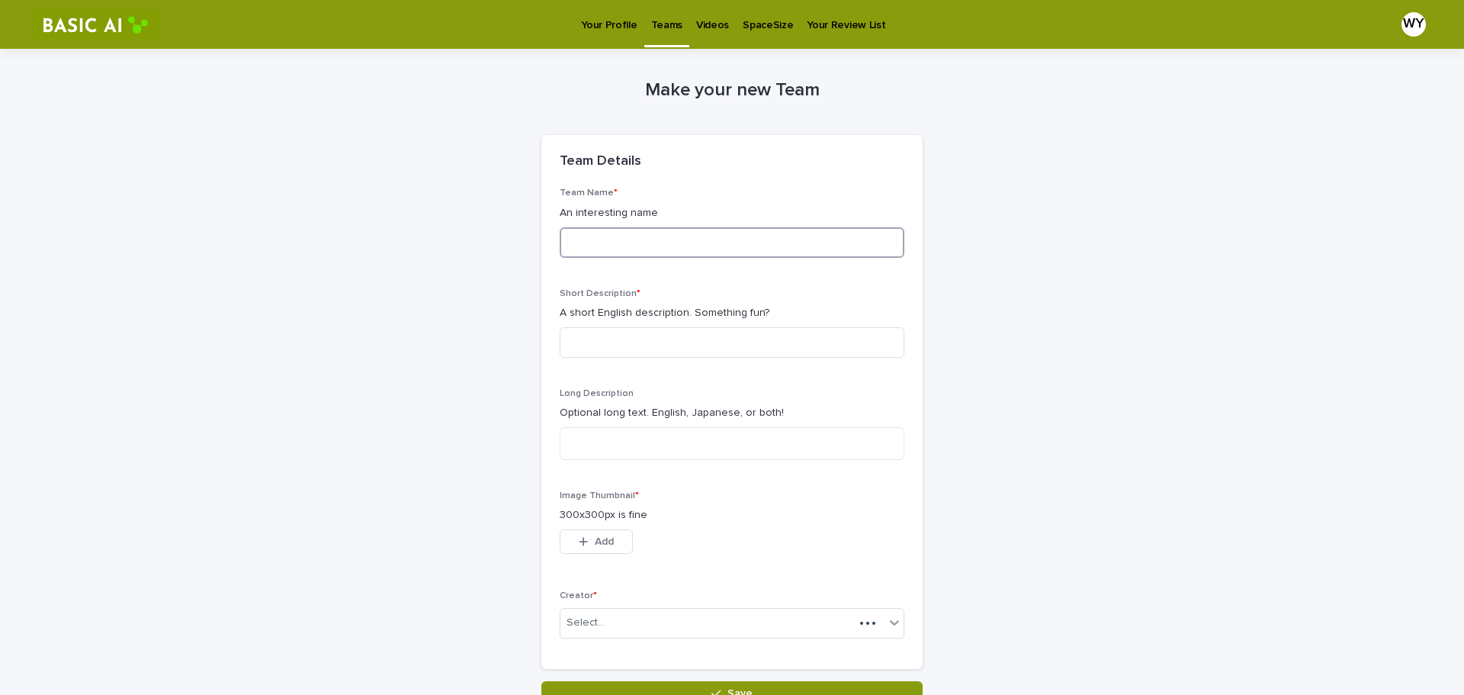
click at [612, 249] on input at bounding box center [732, 242] width 345 height 31
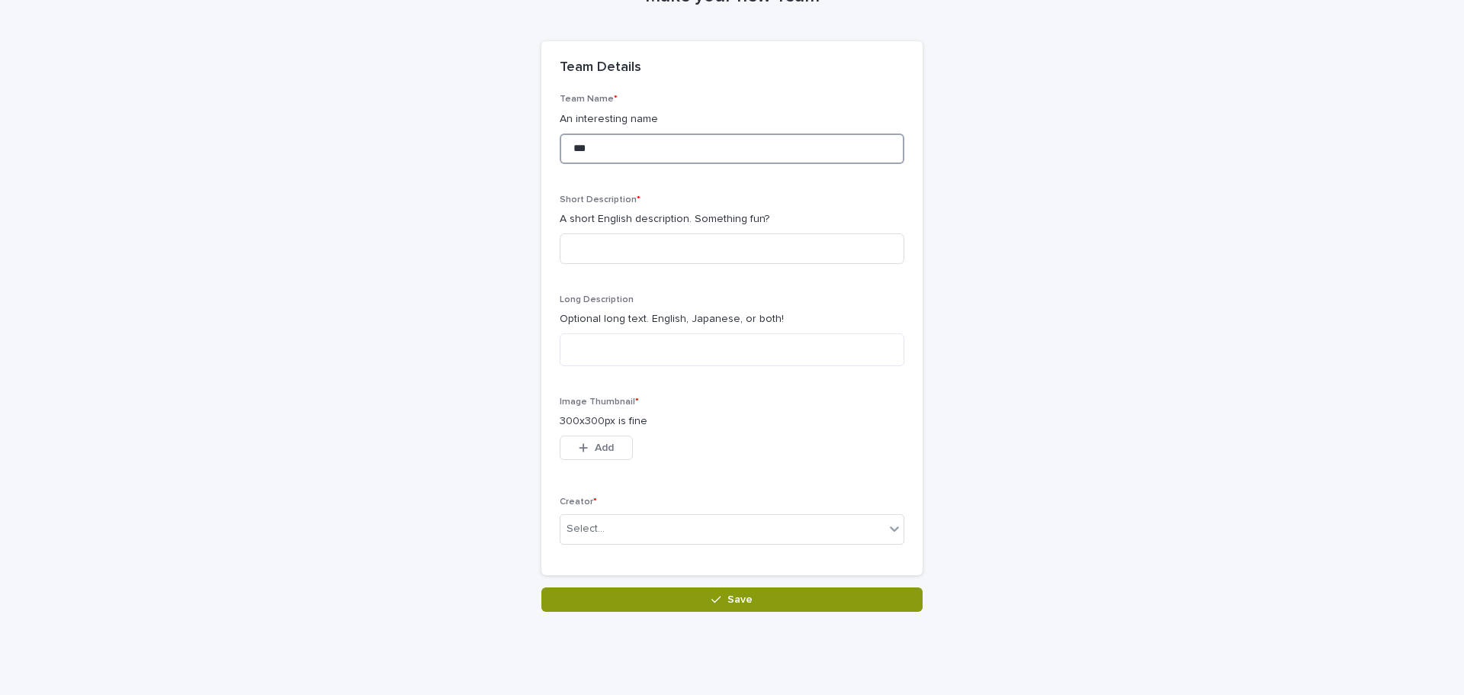
scroll to position [130, 0]
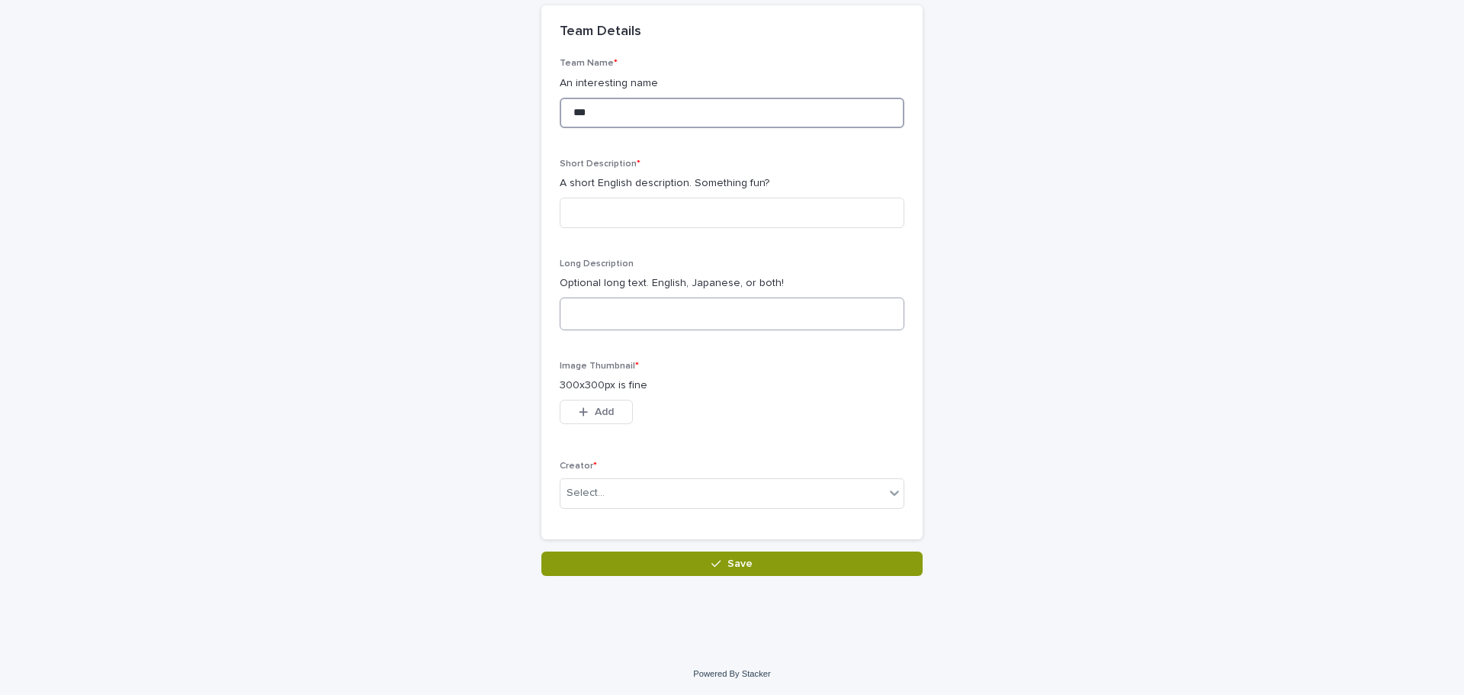
type input "***"
click at [628, 317] on textarea at bounding box center [732, 313] width 345 height 33
click at [664, 210] on input at bounding box center [732, 213] width 345 height 31
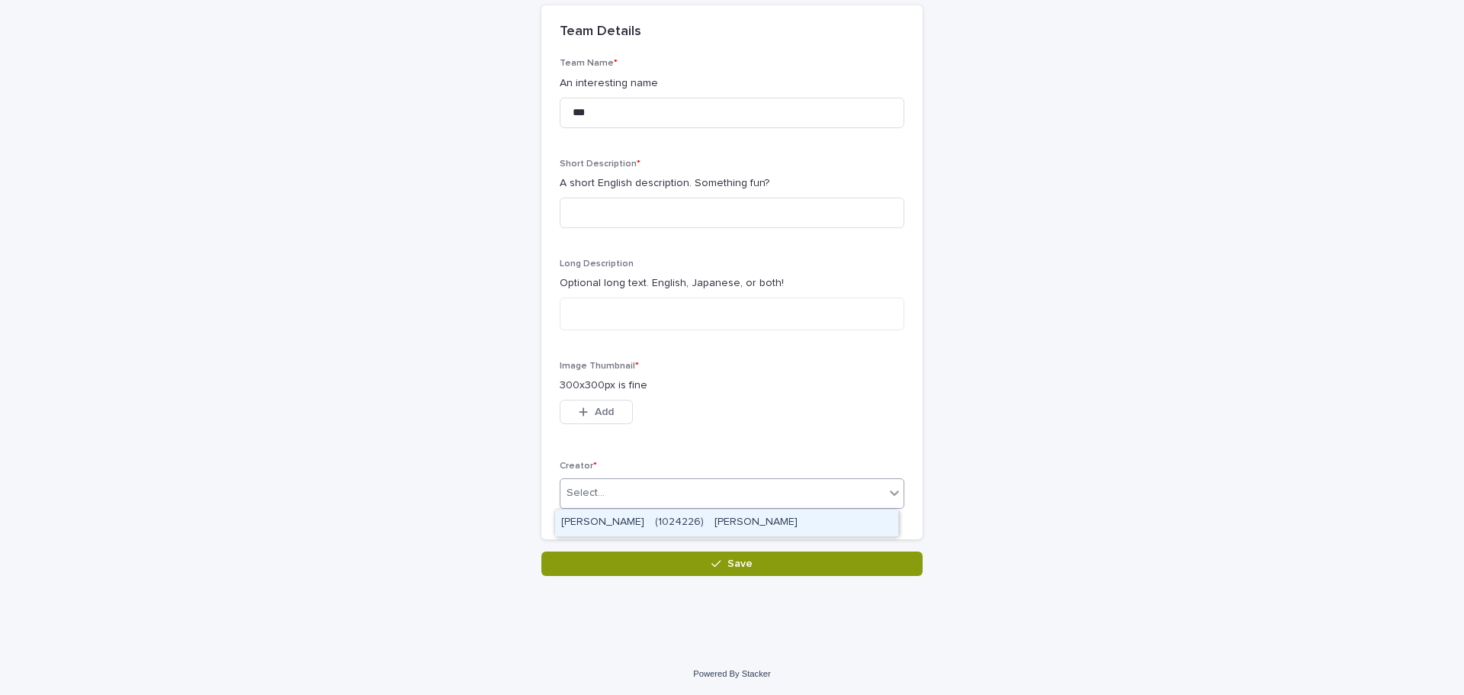
click at [606, 494] on input "text" at bounding box center [607, 493] width 2 height 13
click at [607, 518] on div "[PERSON_NAME]　(1024226)　[PERSON_NAME]" at bounding box center [726, 522] width 343 height 27
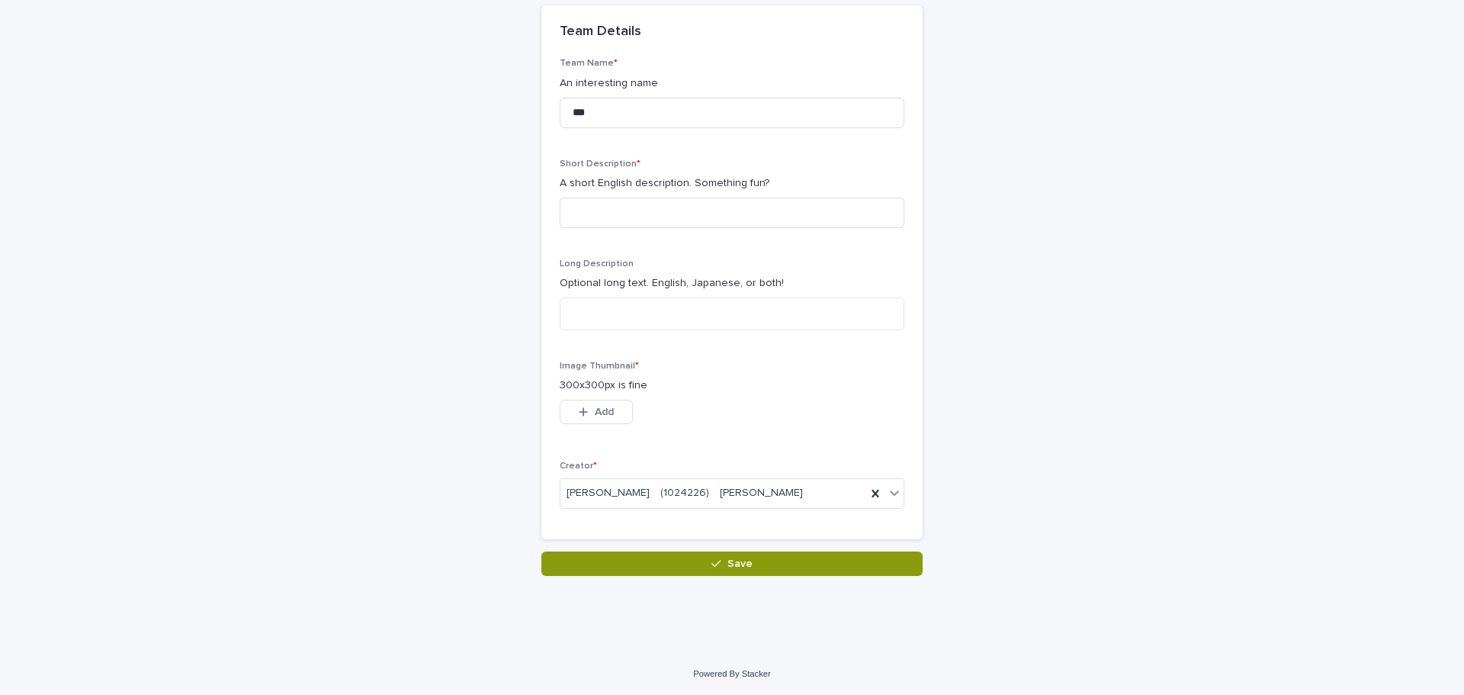
click at [584, 411] on div "button" at bounding box center [586, 412] width 15 height 11
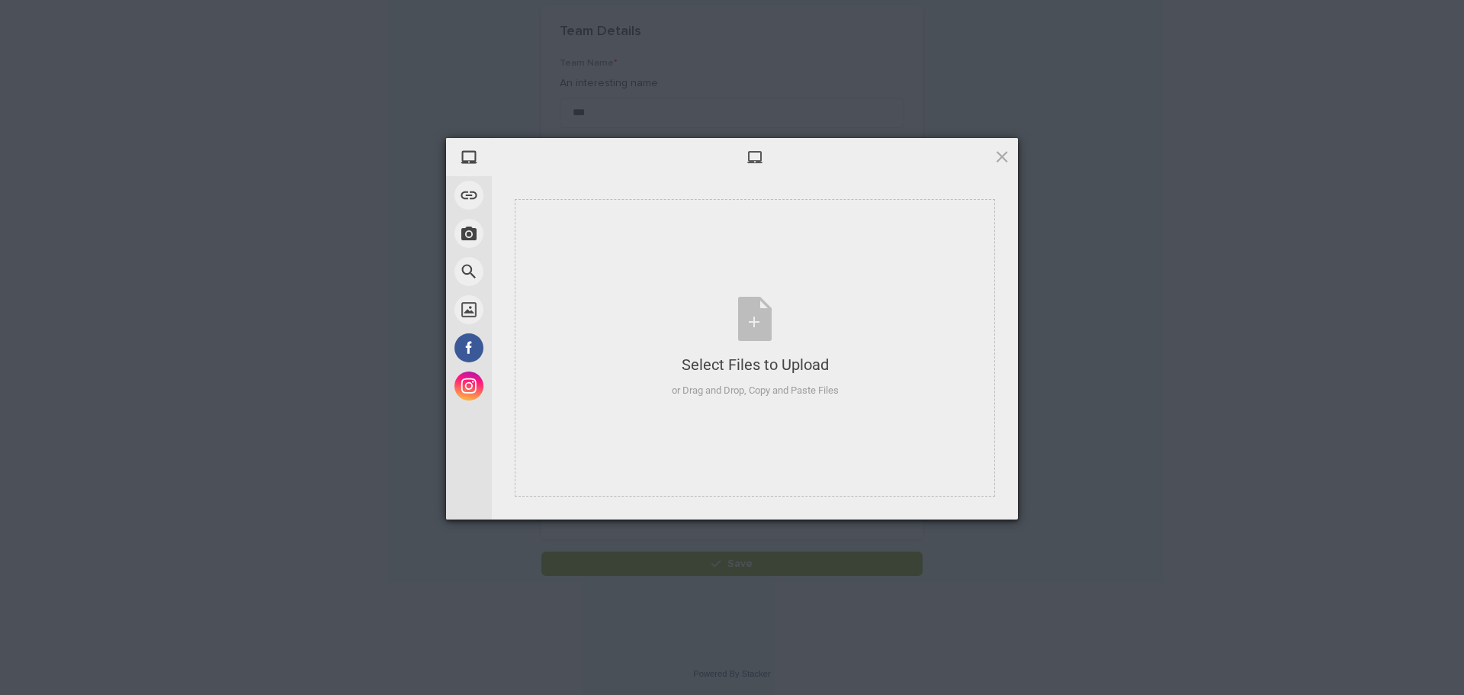
click at [1307, 255] on div "My Device Link (URL) Take Photo Web Search Unsplash Facebook Instagram Select F…" at bounding box center [732, 347] width 1464 height 695
click at [762, 326] on div "Select Files to Upload or Drag and Drop, Copy and Paste Files" at bounding box center [755, 347] width 167 height 101
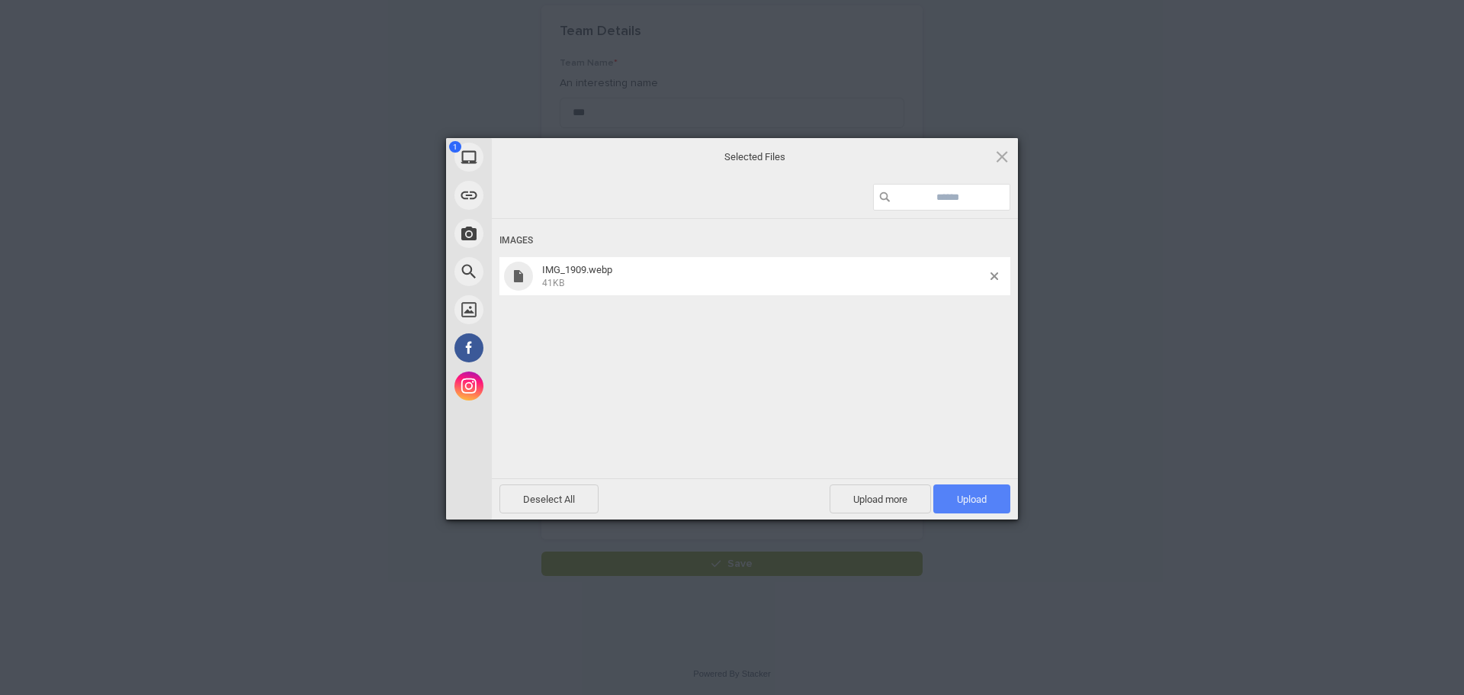
click at [970, 503] on span "Upload 1" at bounding box center [972, 498] width 30 height 11
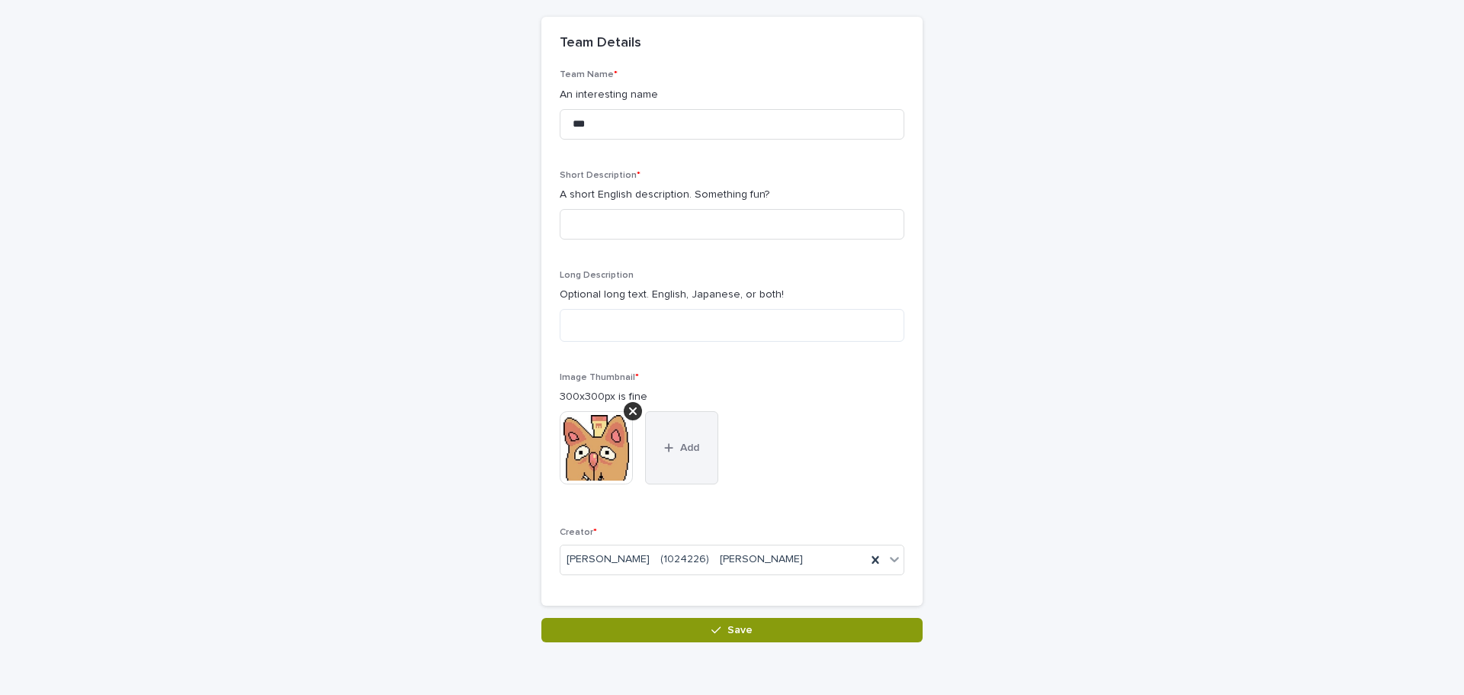
scroll to position [108, 0]
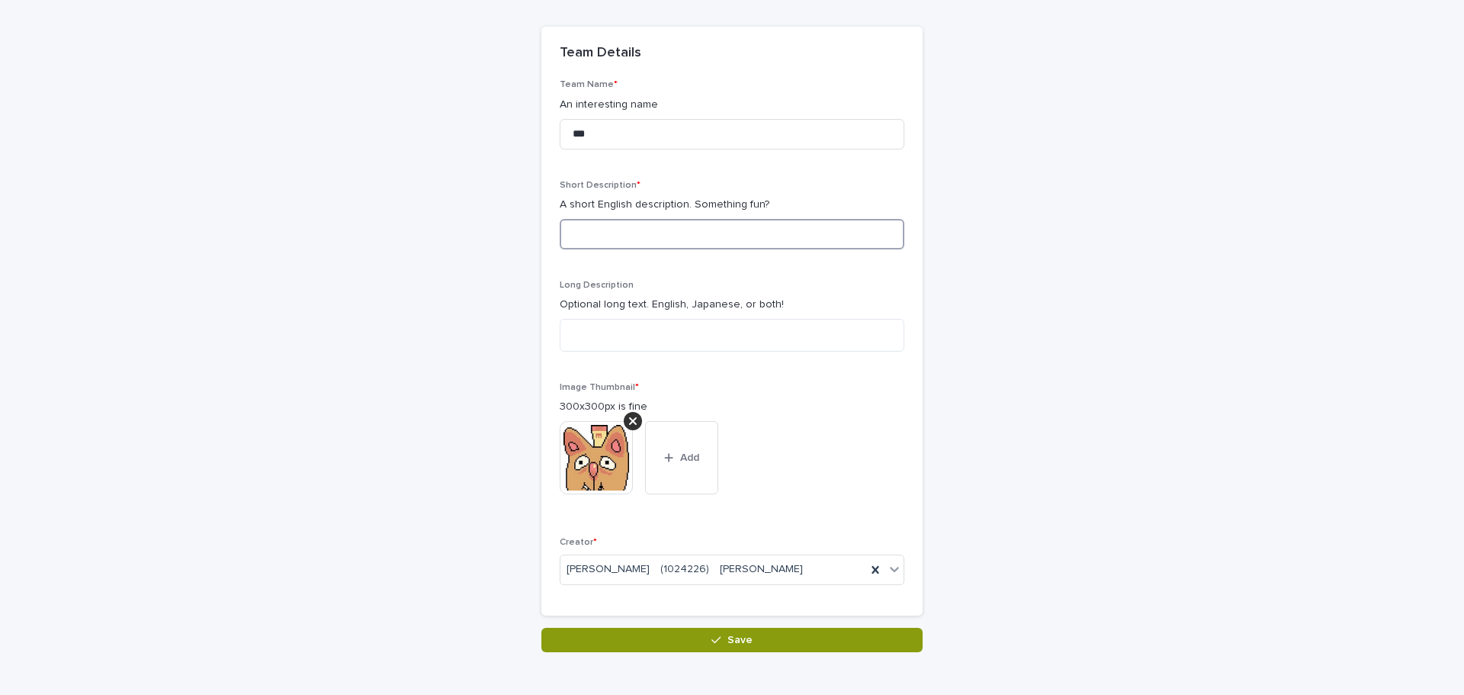
click at [636, 226] on input at bounding box center [732, 234] width 345 height 31
click at [1053, 313] on div "Make your new Team Loading... Saving… Loading... Saving… Loading... Saving… Tea…" at bounding box center [731, 297] width 747 height 712
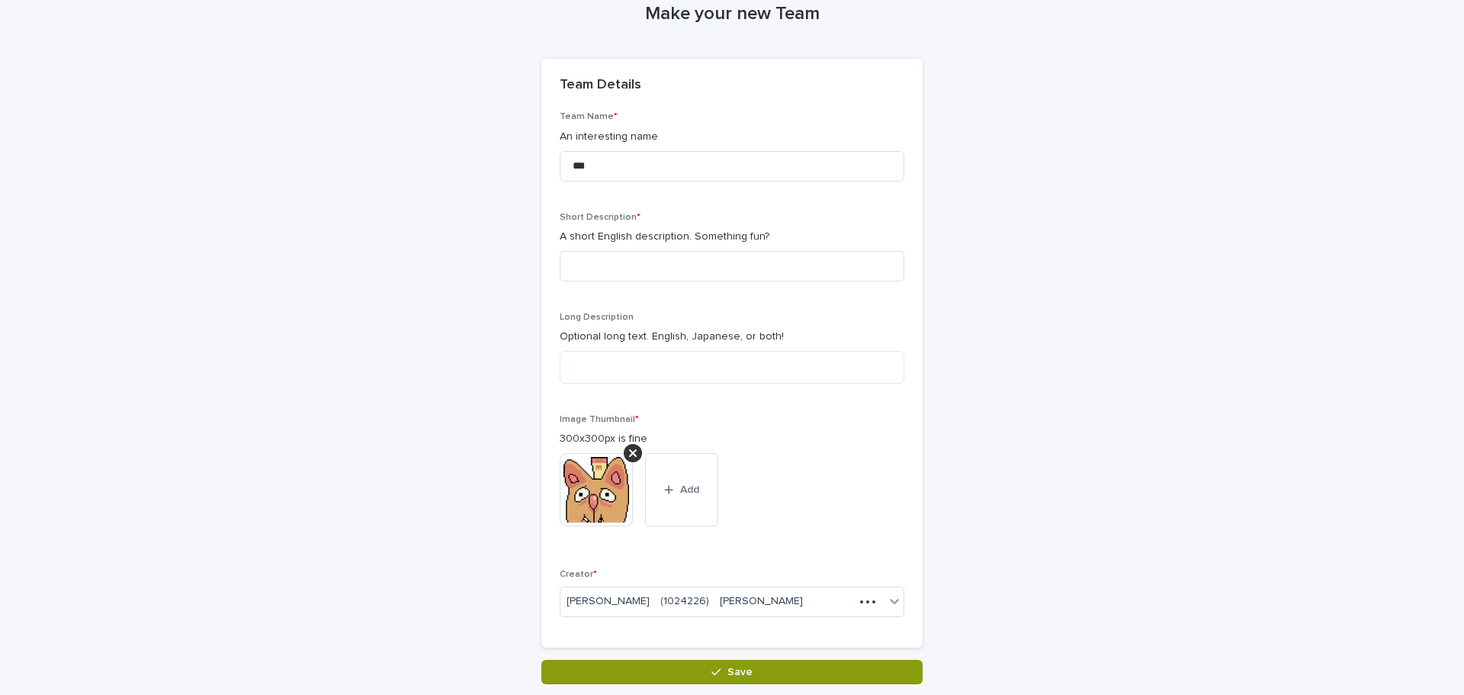
scroll to position [0, 0]
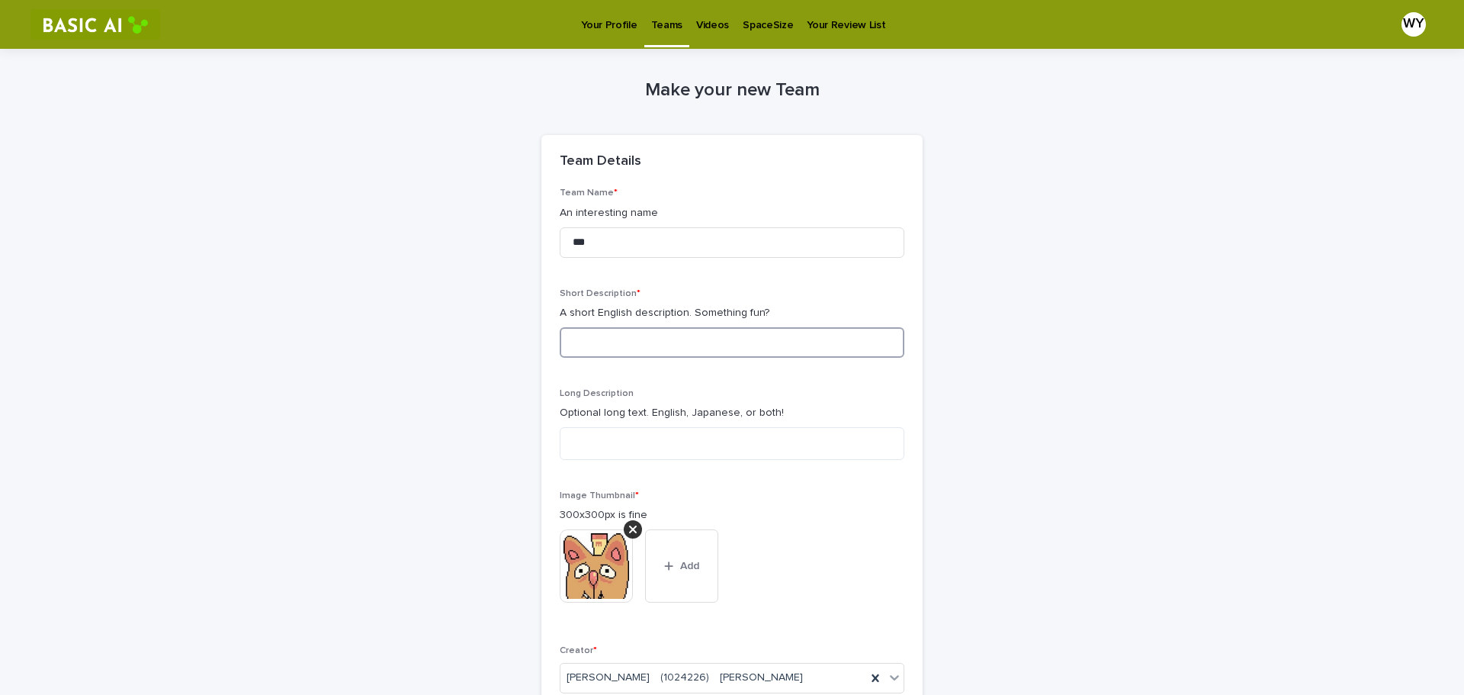
click at [631, 343] on input at bounding box center [732, 342] width 345 height 31
click at [642, 246] on input "***" at bounding box center [732, 242] width 345 height 31
drag, startPoint x: 661, startPoint y: 249, endPoint x: 506, endPoint y: 246, distance: 155.6
click at [506, 246] on div "Make your new Team Loading... Saving… Loading... Saving… Loading... Saving… Tea…" at bounding box center [731, 405] width 747 height 712
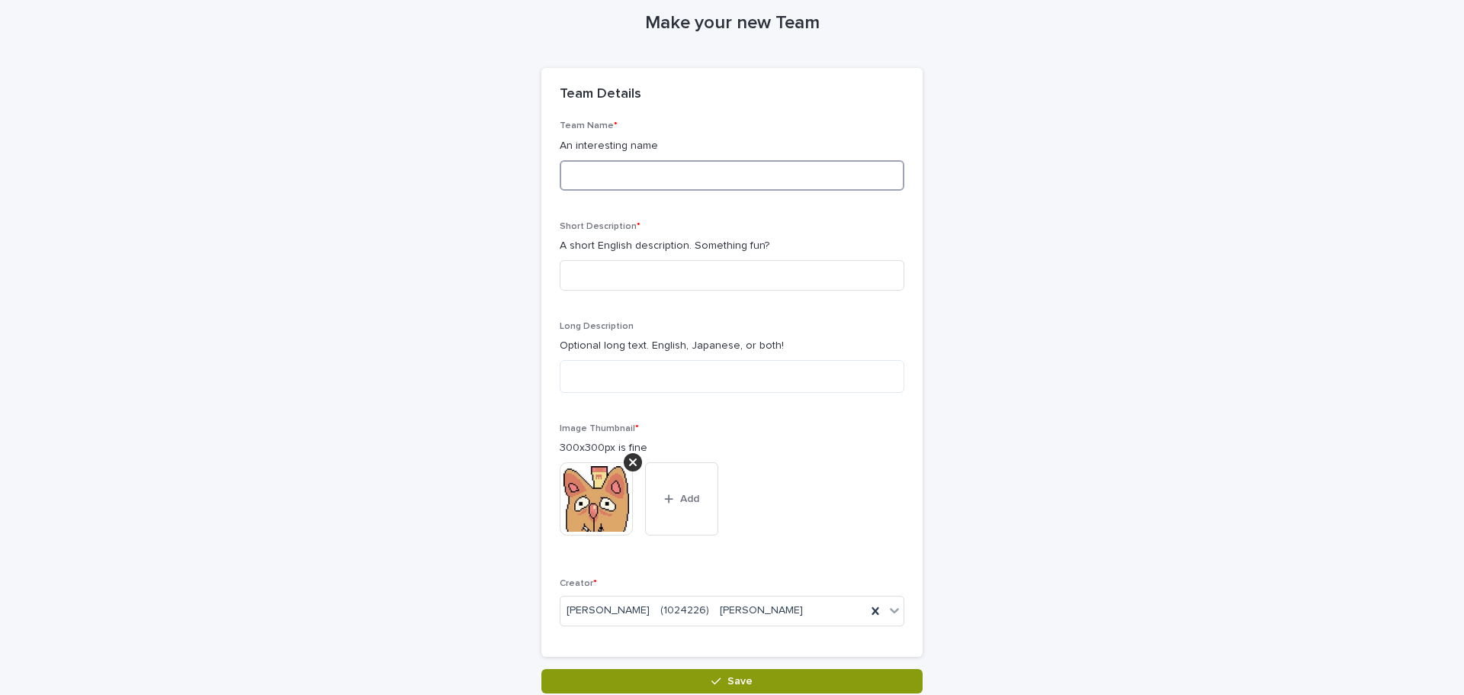
scroll to position [76, 0]
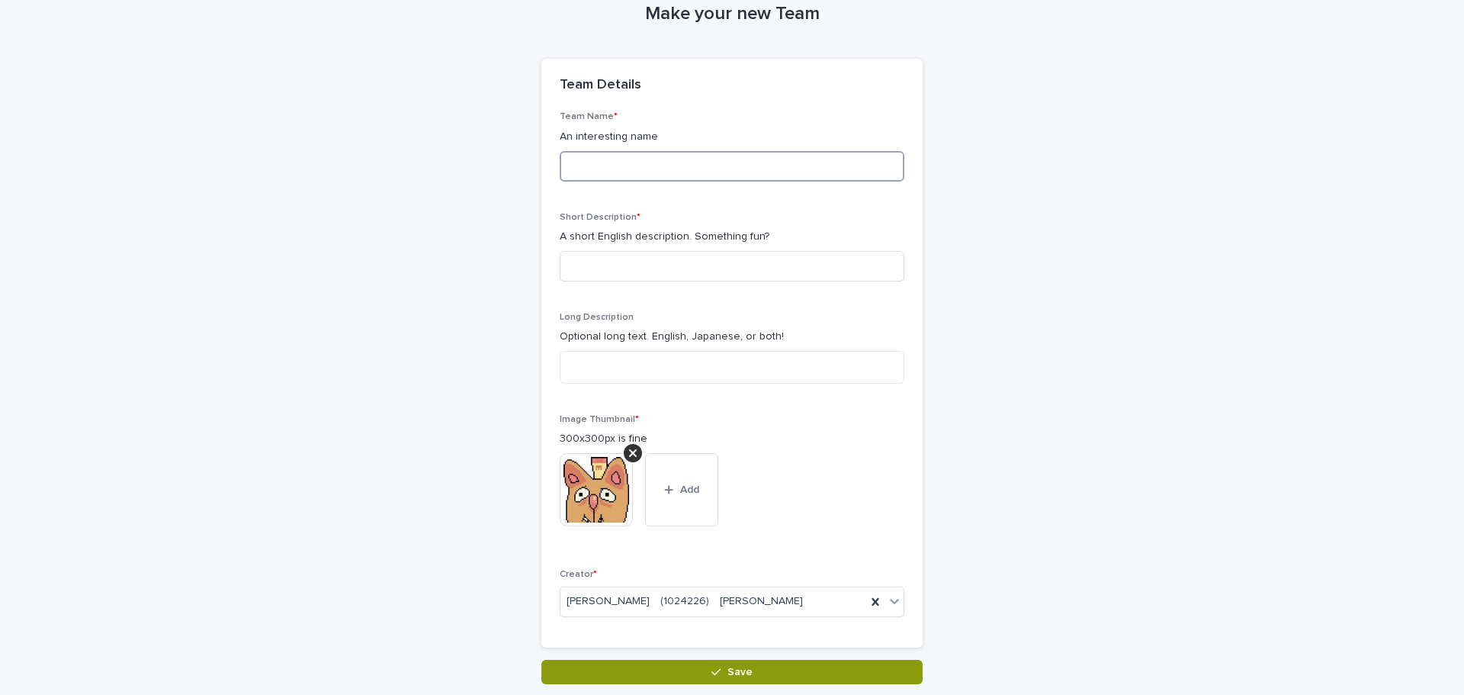
click at [680, 170] on input at bounding box center [732, 166] width 345 height 31
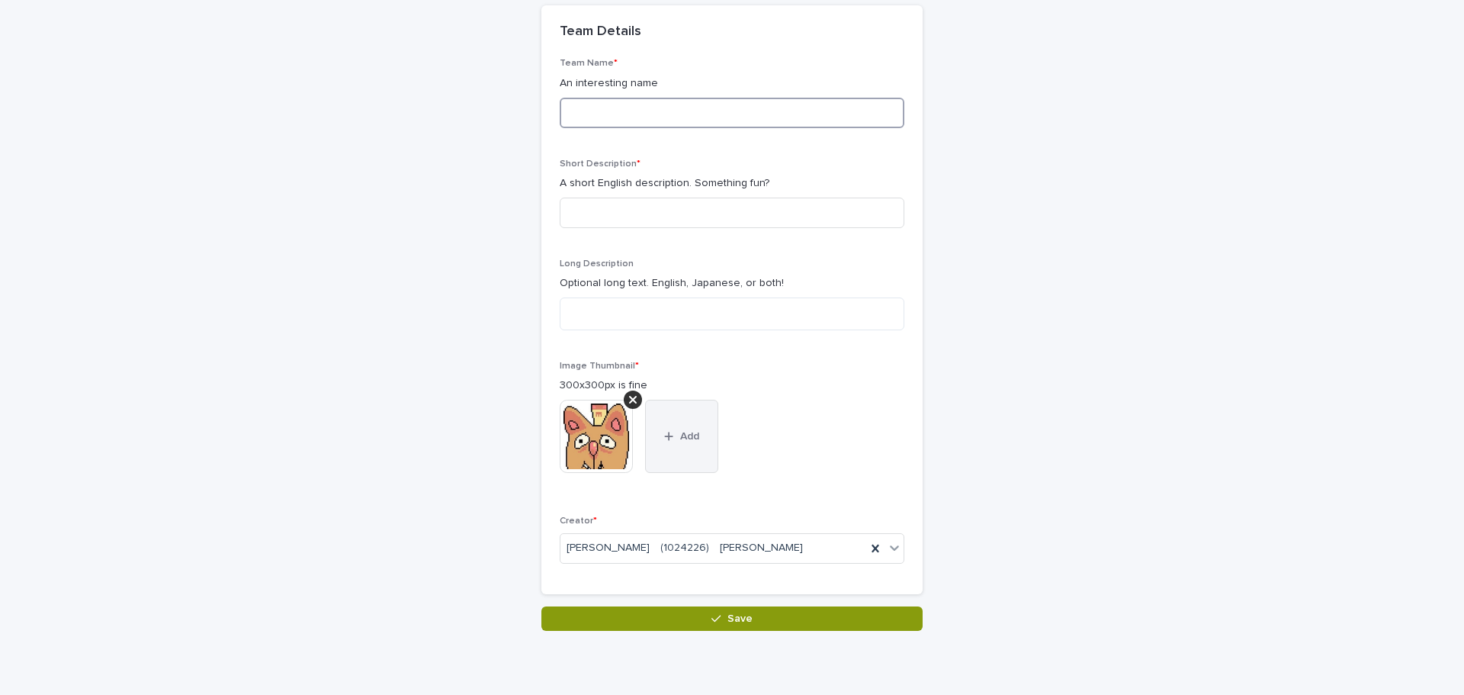
scroll to position [0, 0]
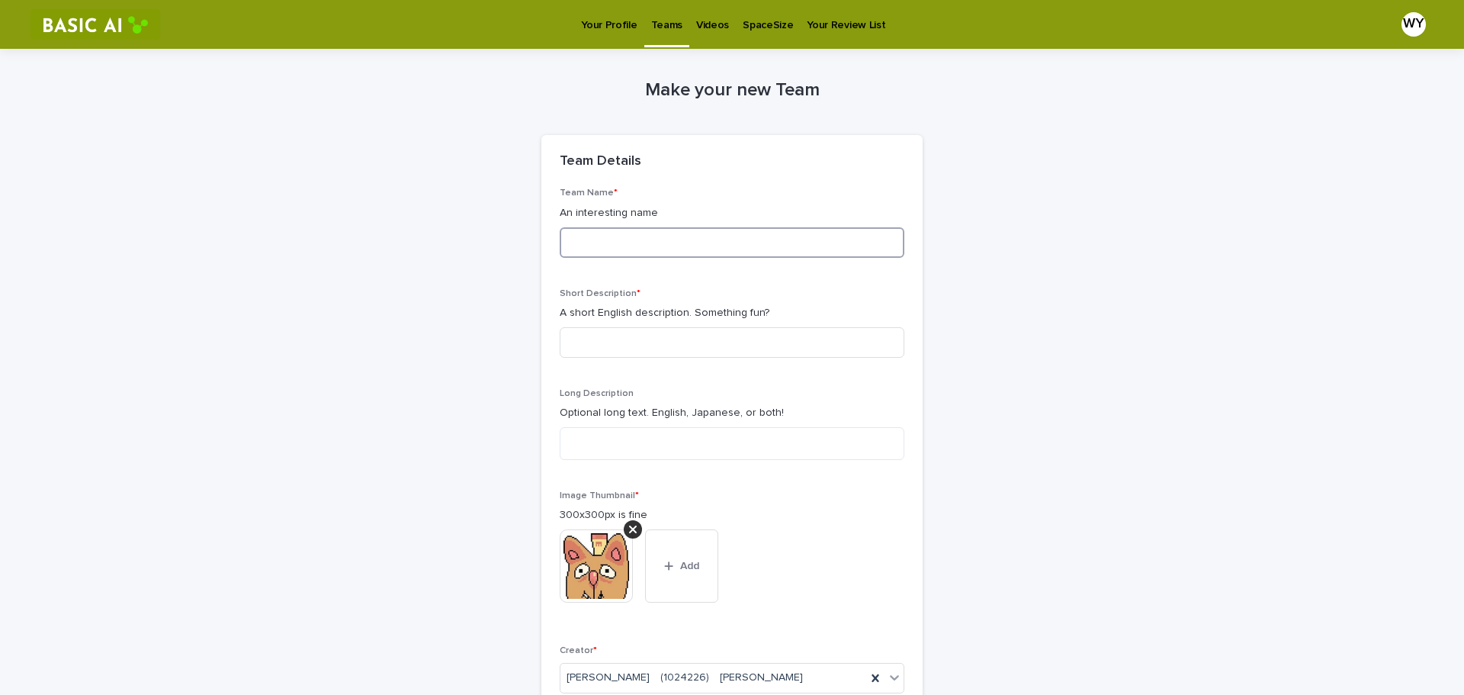
click at [680, 249] on input at bounding box center [732, 242] width 345 height 31
click at [704, 240] on input at bounding box center [732, 242] width 345 height 31
click at [635, 233] on input at bounding box center [732, 242] width 345 height 31
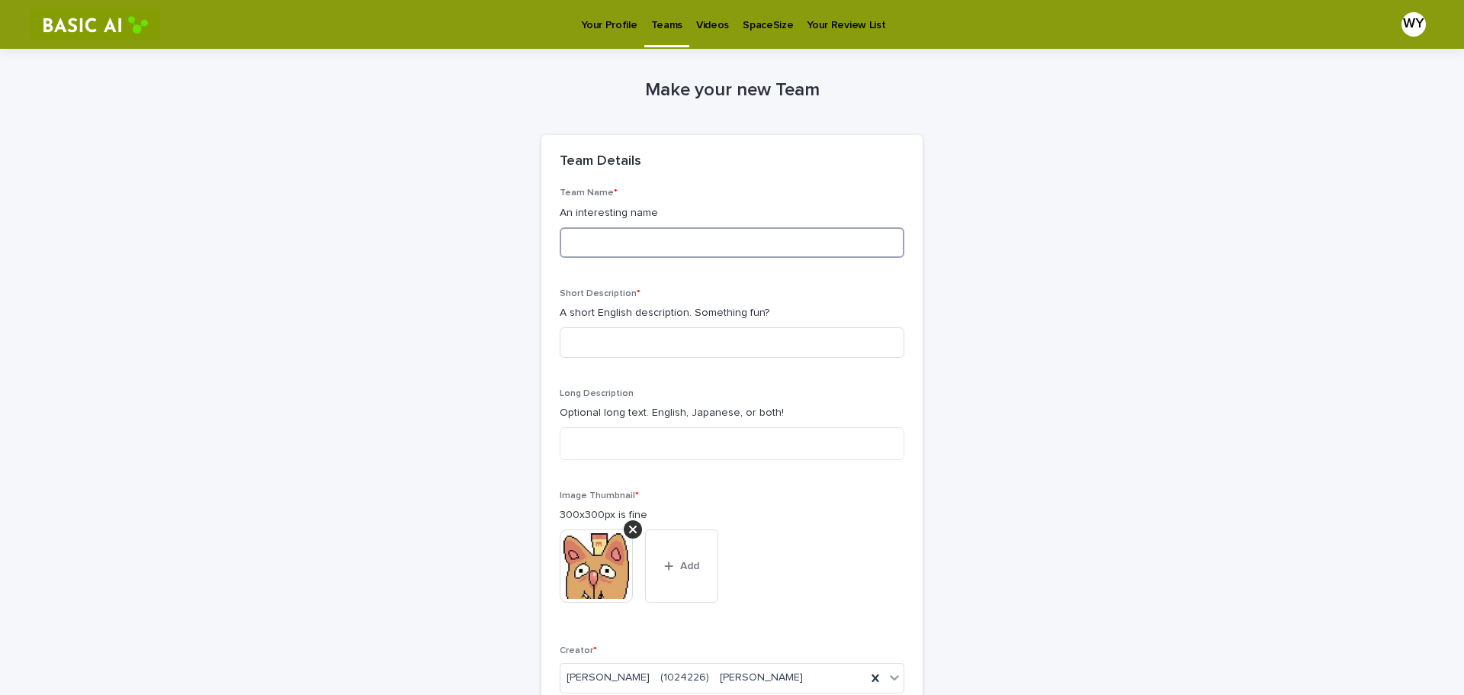
click at [657, 236] on input at bounding box center [732, 242] width 345 height 31
click at [675, 255] on input at bounding box center [732, 242] width 345 height 31
click at [674, 253] on input at bounding box center [732, 242] width 345 height 31
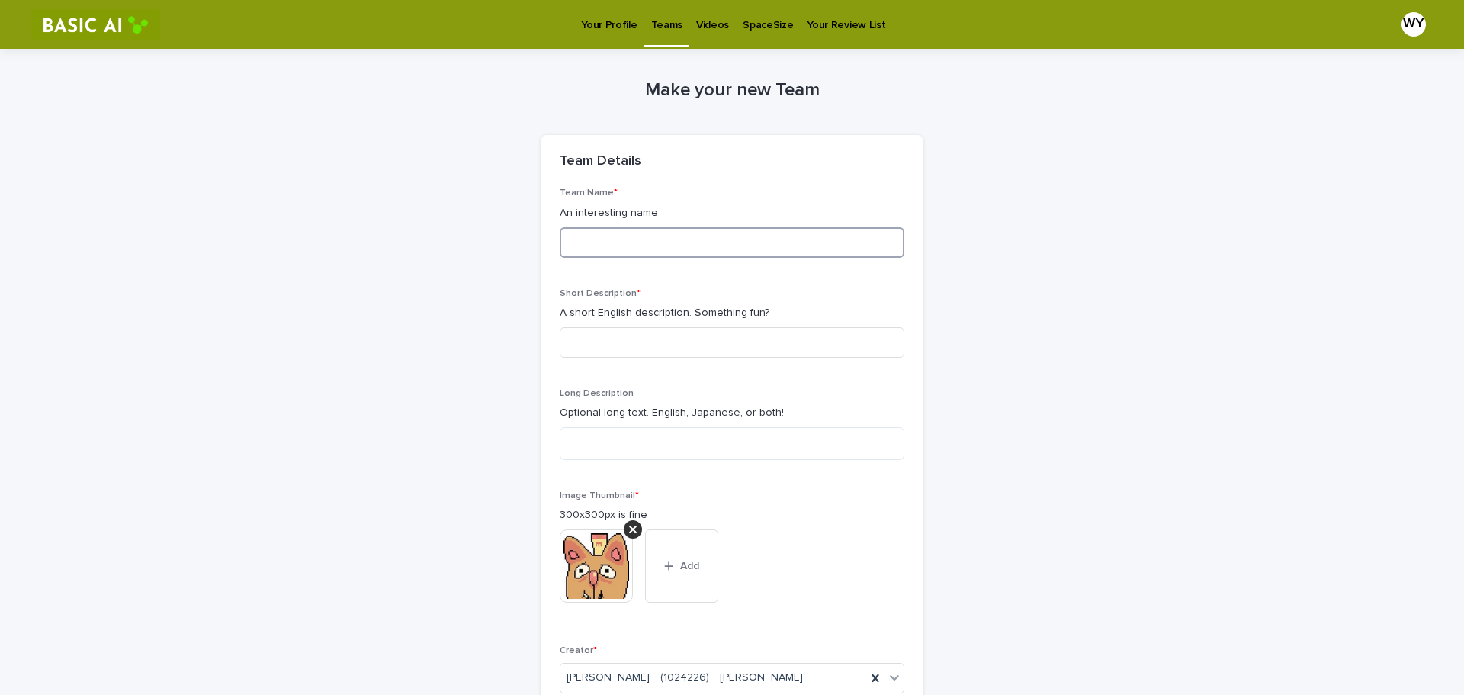
click at [829, 244] on input at bounding box center [732, 242] width 345 height 31
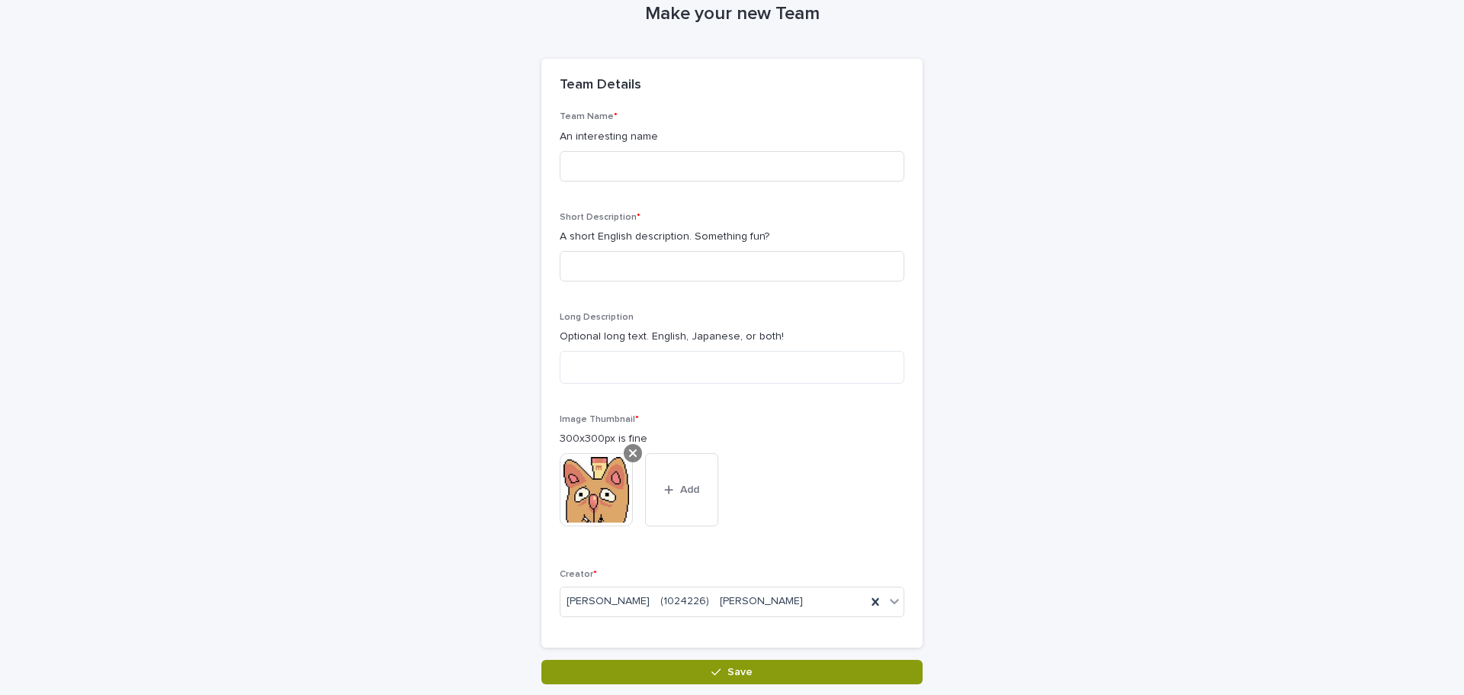
click at [629, 454] on icon at bounding box center [633, 453] width 8 height 12
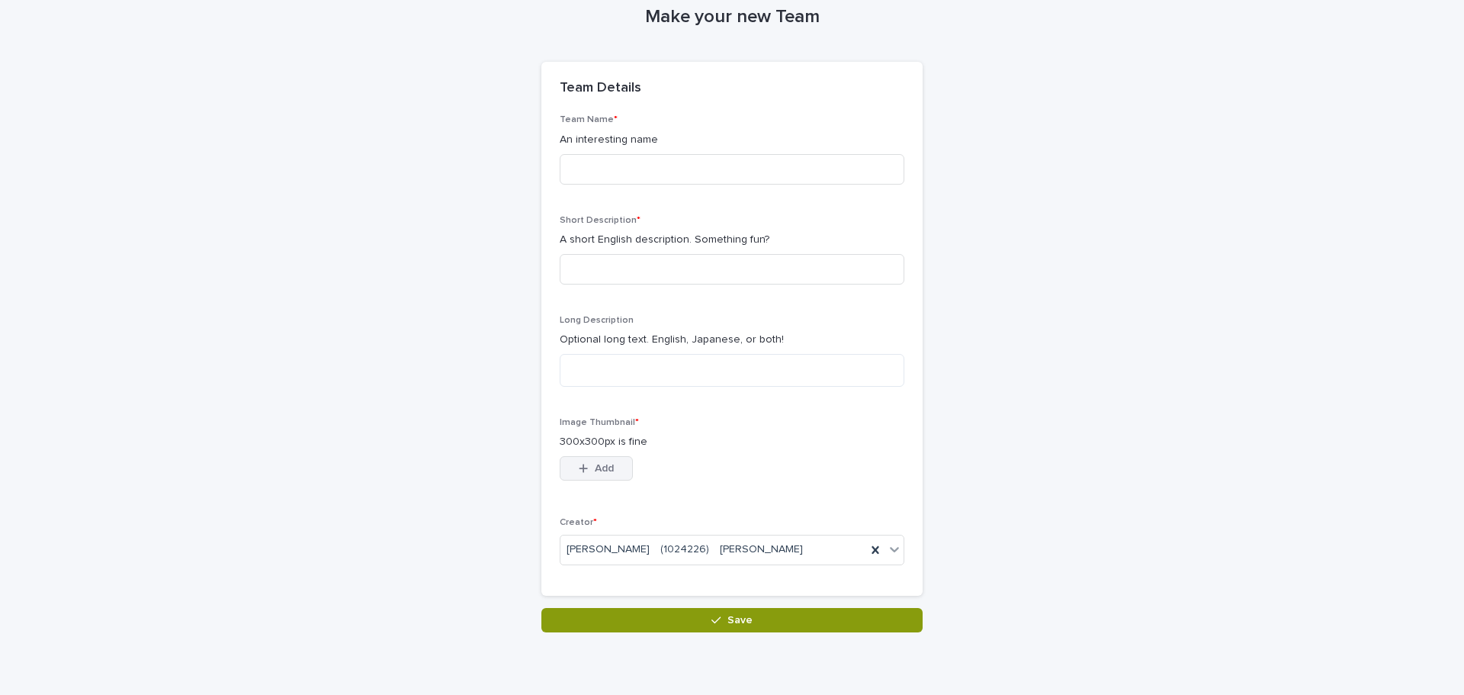
scroll to position [49, 0]
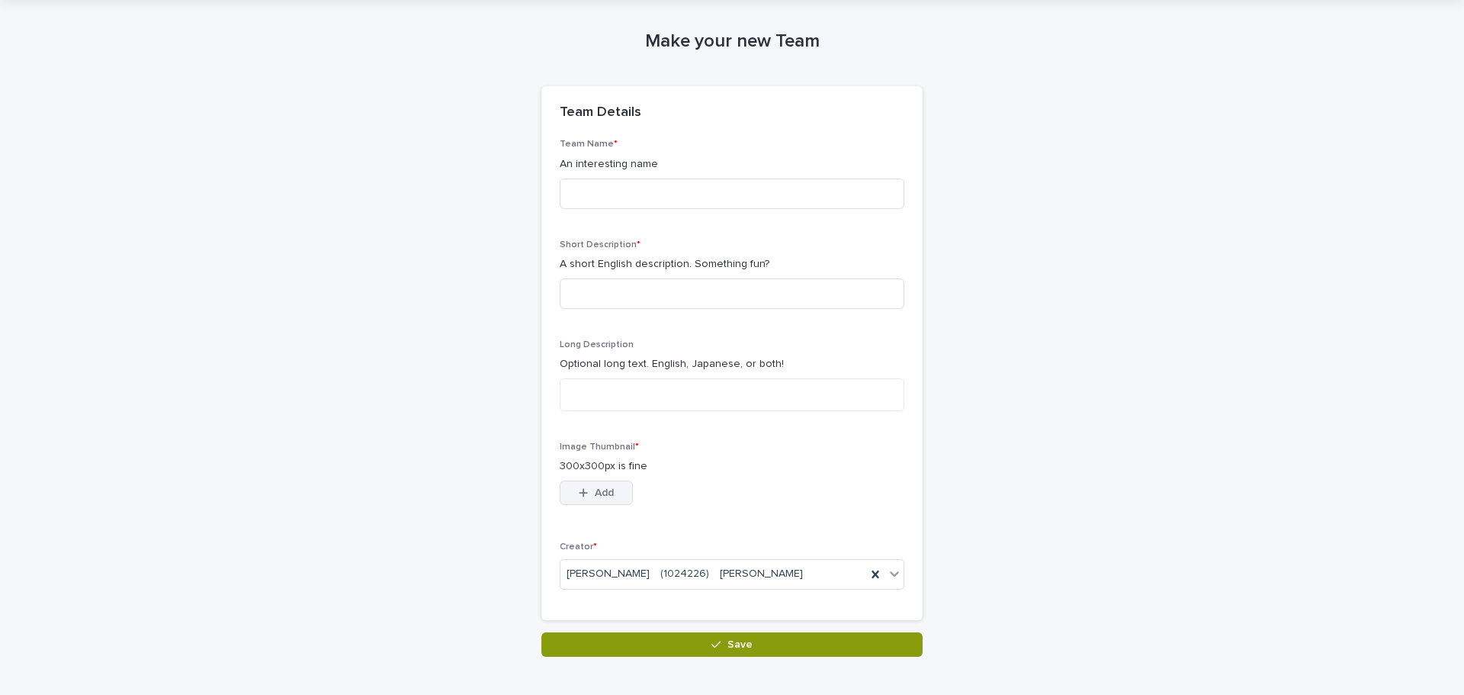
click at [606, 500] on button "Add" at bounding box center [596, 493] width 73 height 24
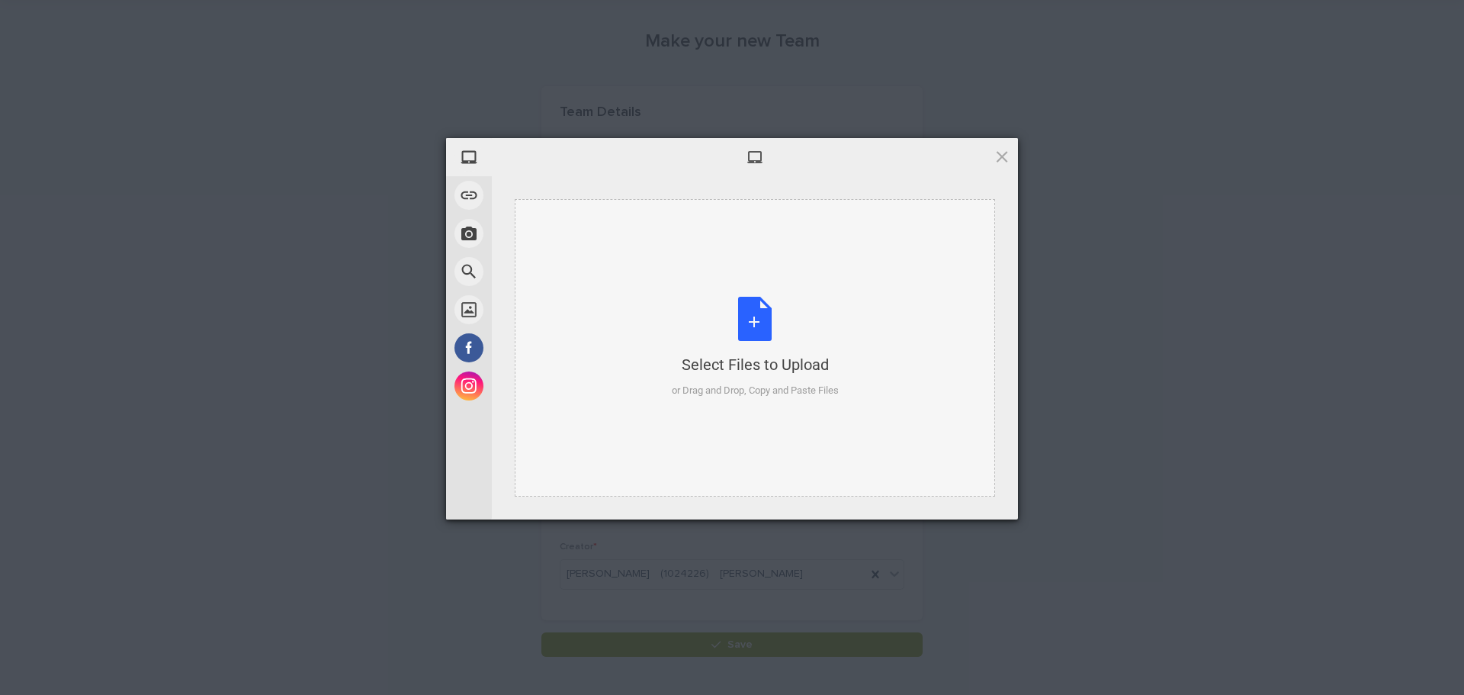
click at [774, 346] on div "Select Files to Upload or Drag and Drop, Copy and Paste Files" at bounding box center [755, 347] width 167 height 101
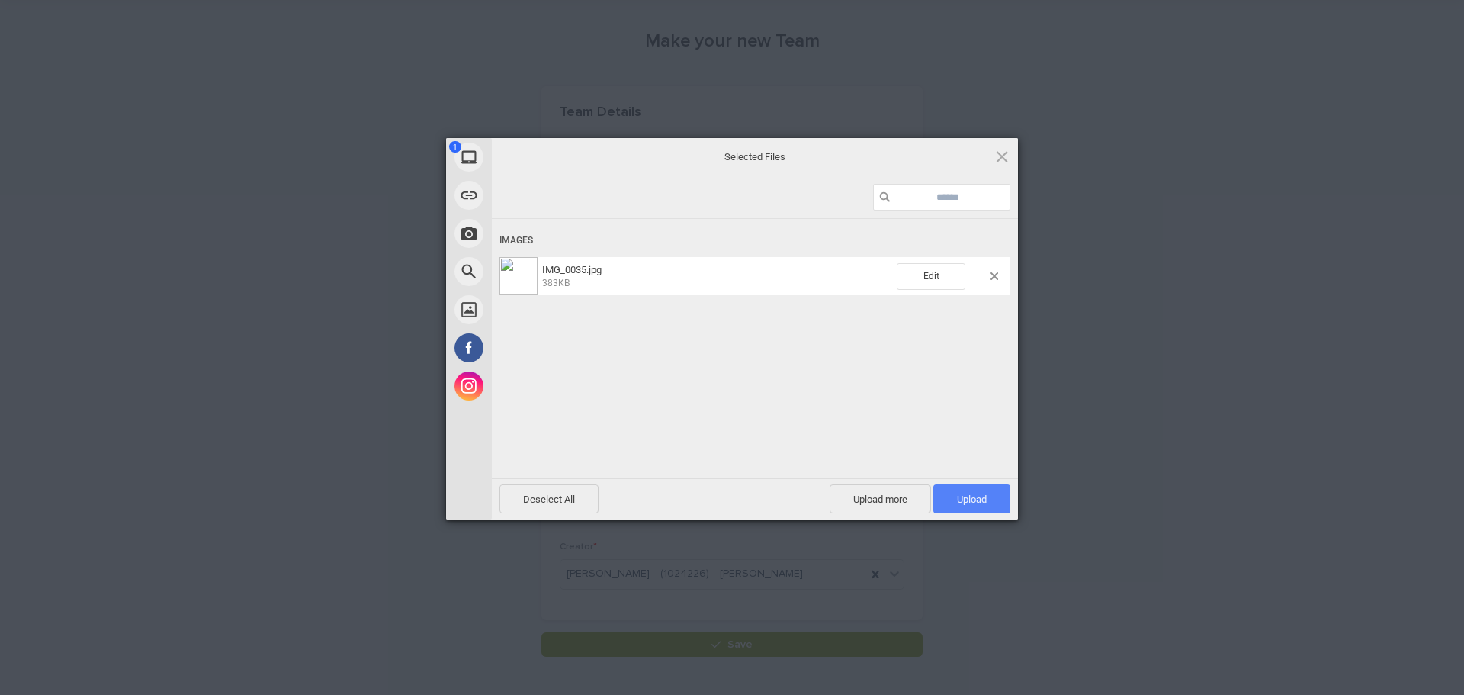
click at [973, 504] on span "Upload 1" at bounding box center [972, 498] width 30 height 11
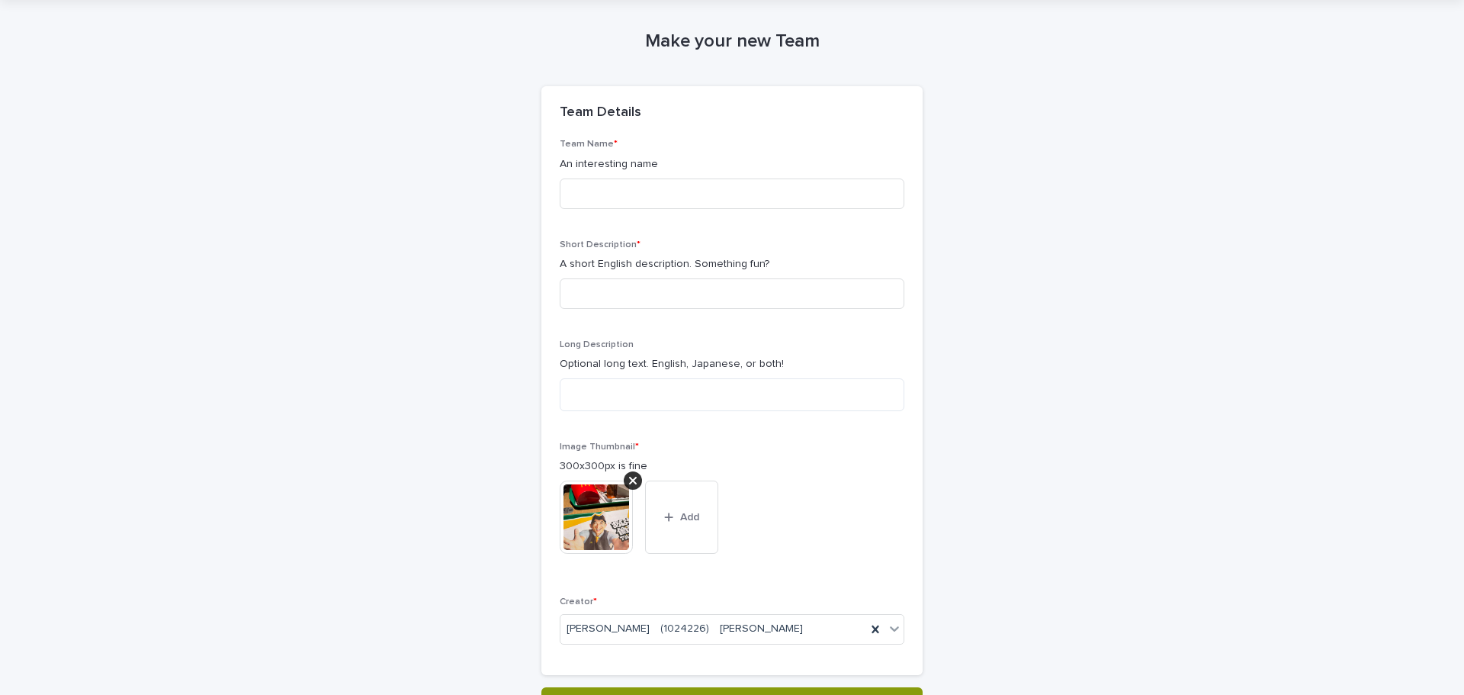
click at [608, 522] on img at bounding box center [596, 517] width 73 height 73
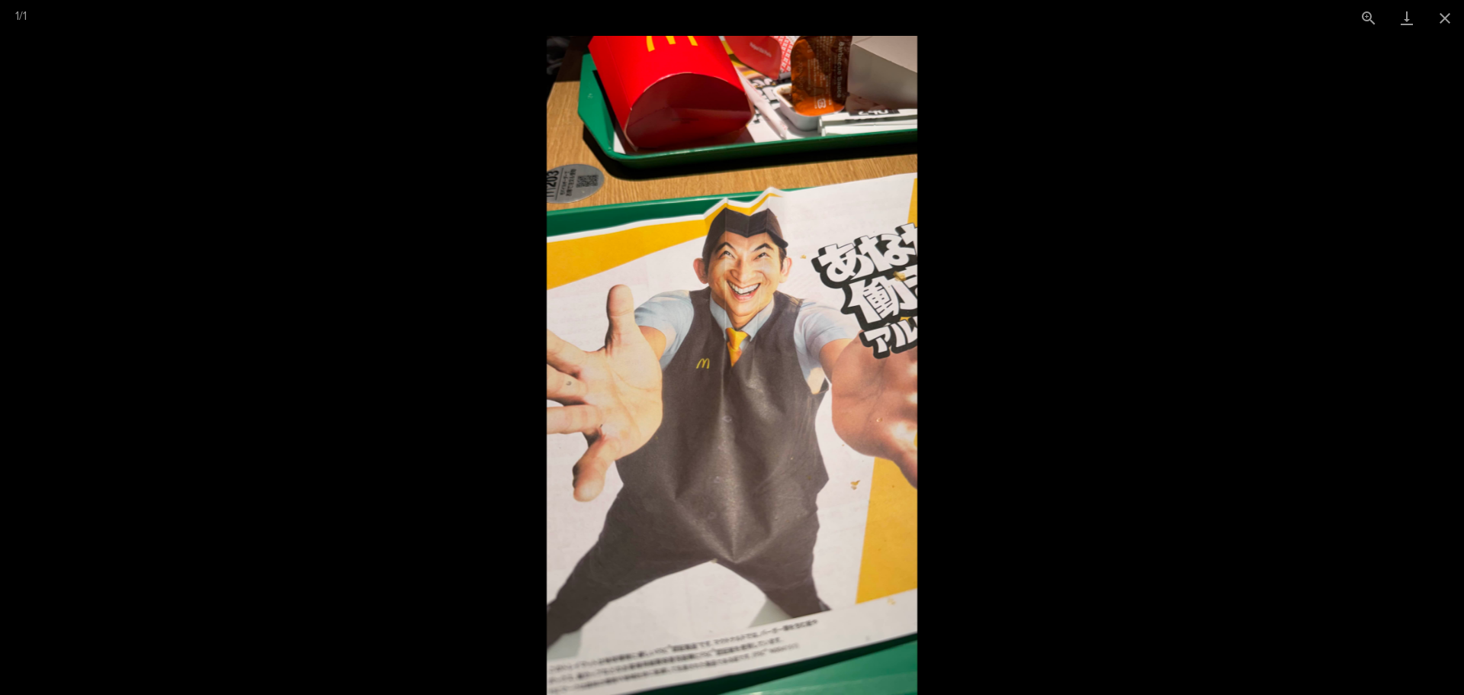
click at [1055, 273] on picture at bounding box center [732, 365] width 1464 height 659
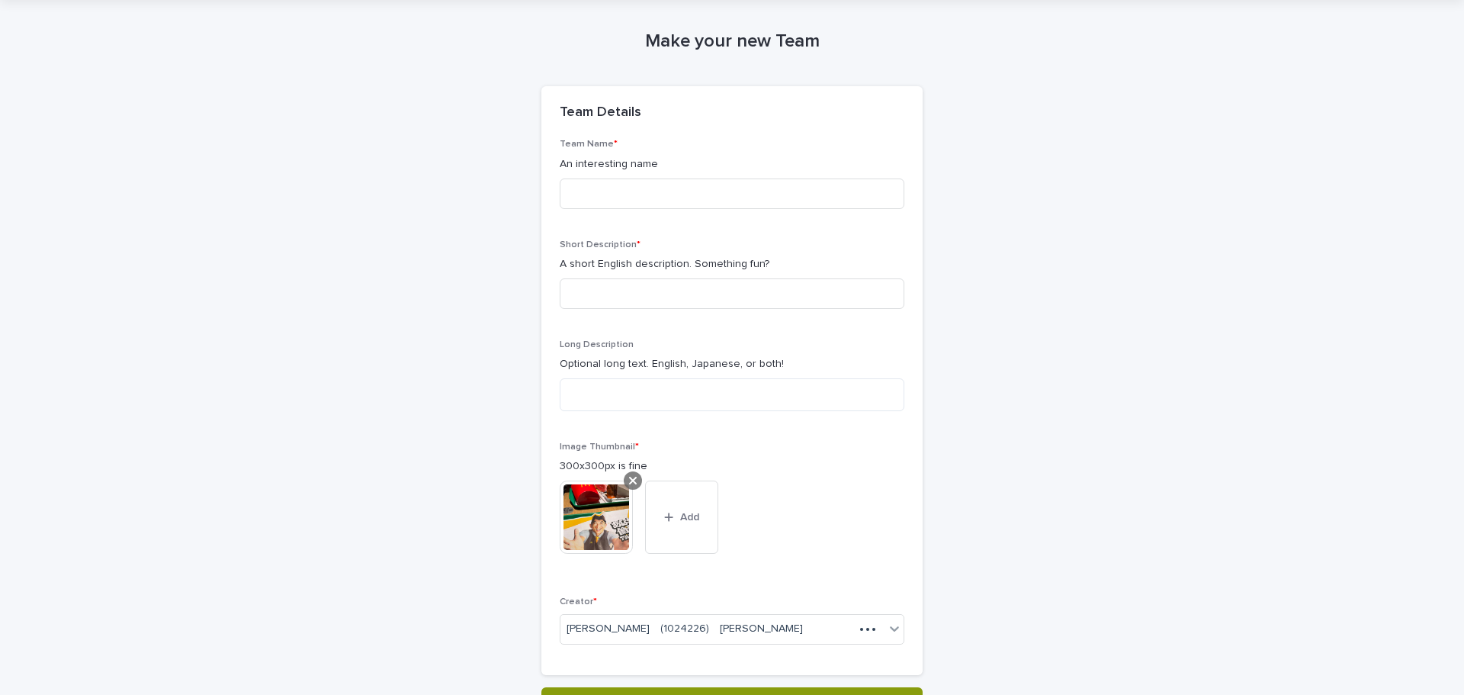
click at [624, 485] on div at bounding box center [633, 480] width 18 height 18
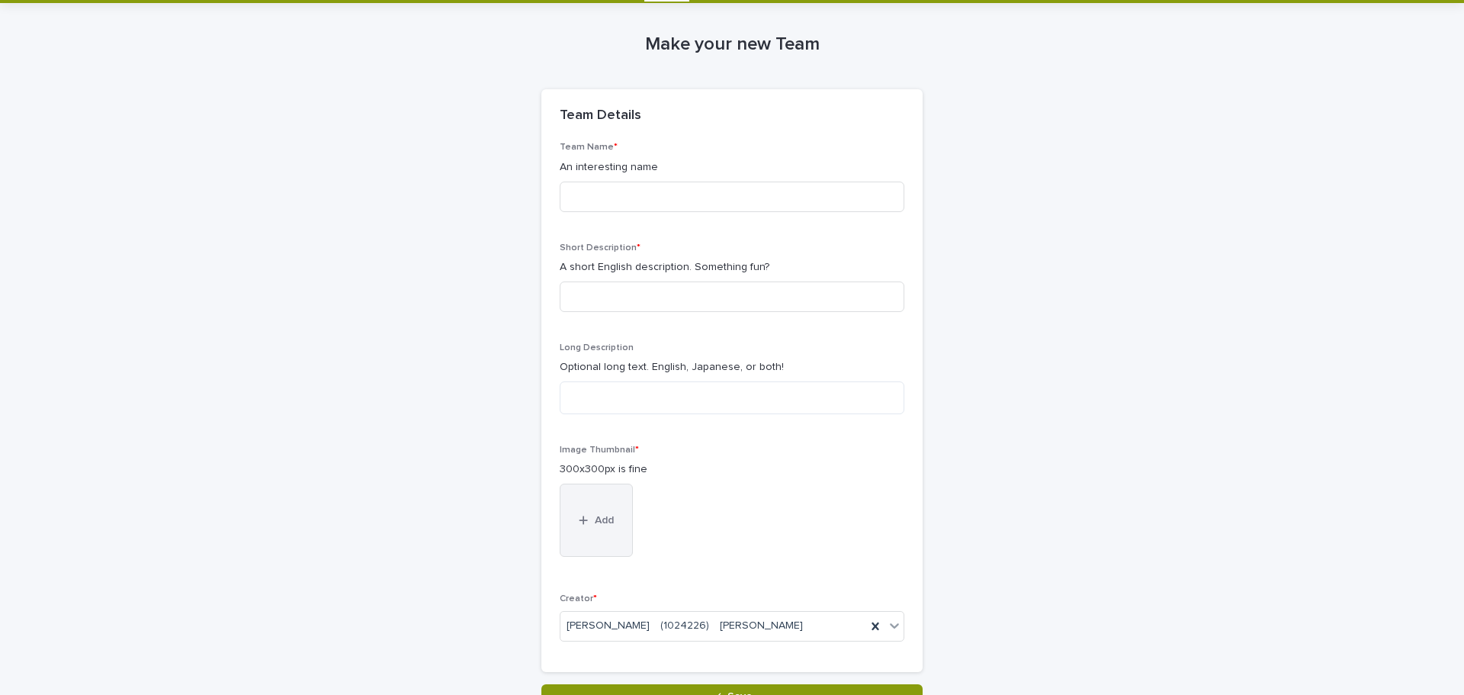
scroll to position [21, 0]
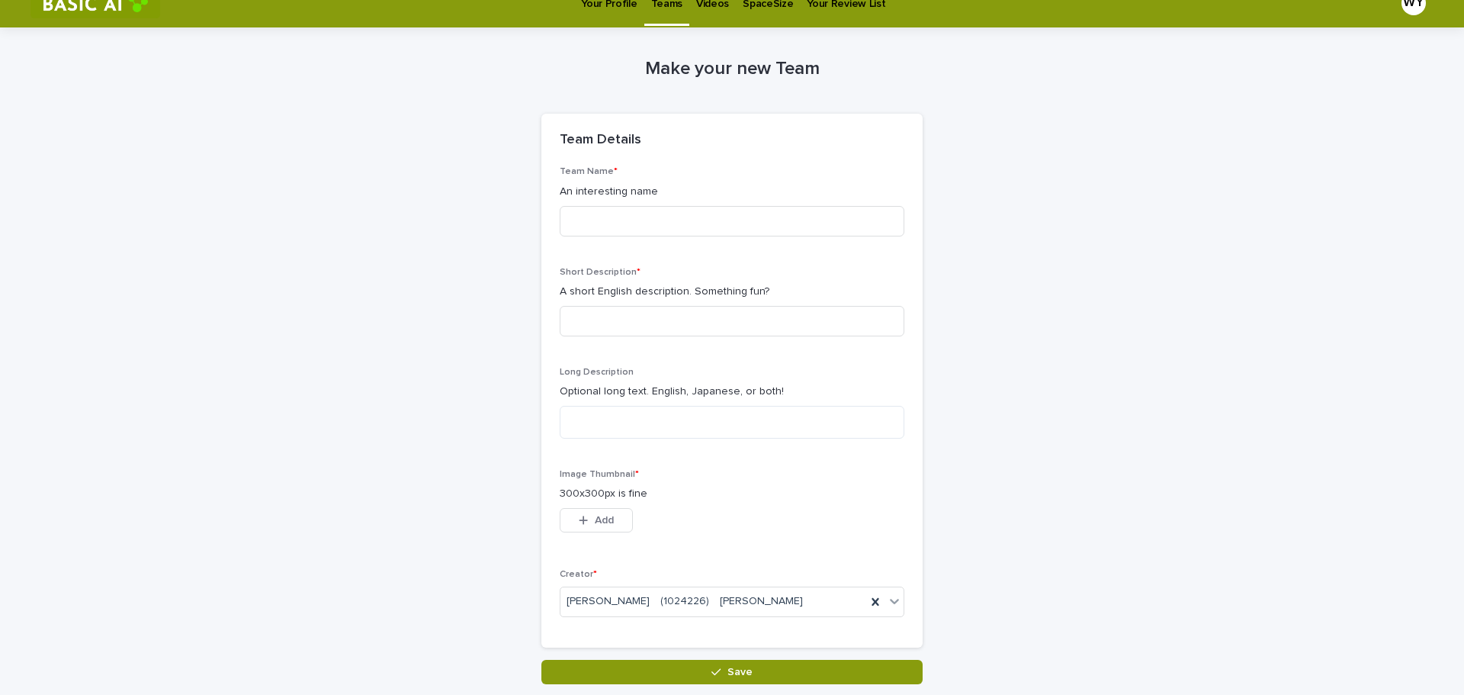
click at [595, 521] on span "Add" at bounding box center [604, 520] width 19 height 11
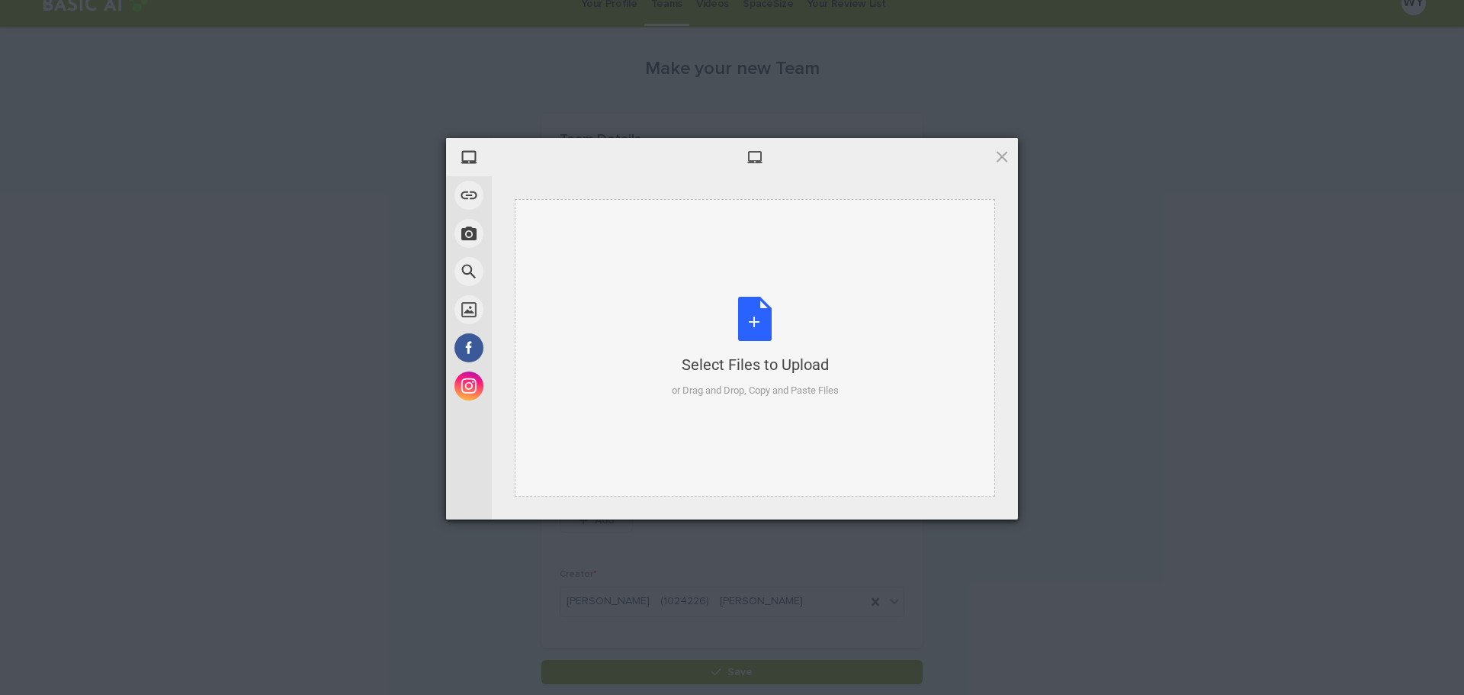
click at [657, 282] on div "Select Files to Upload or Drag and Drop, Copy and Paste Files" at bounding box center [755, 347] width 481 height 297
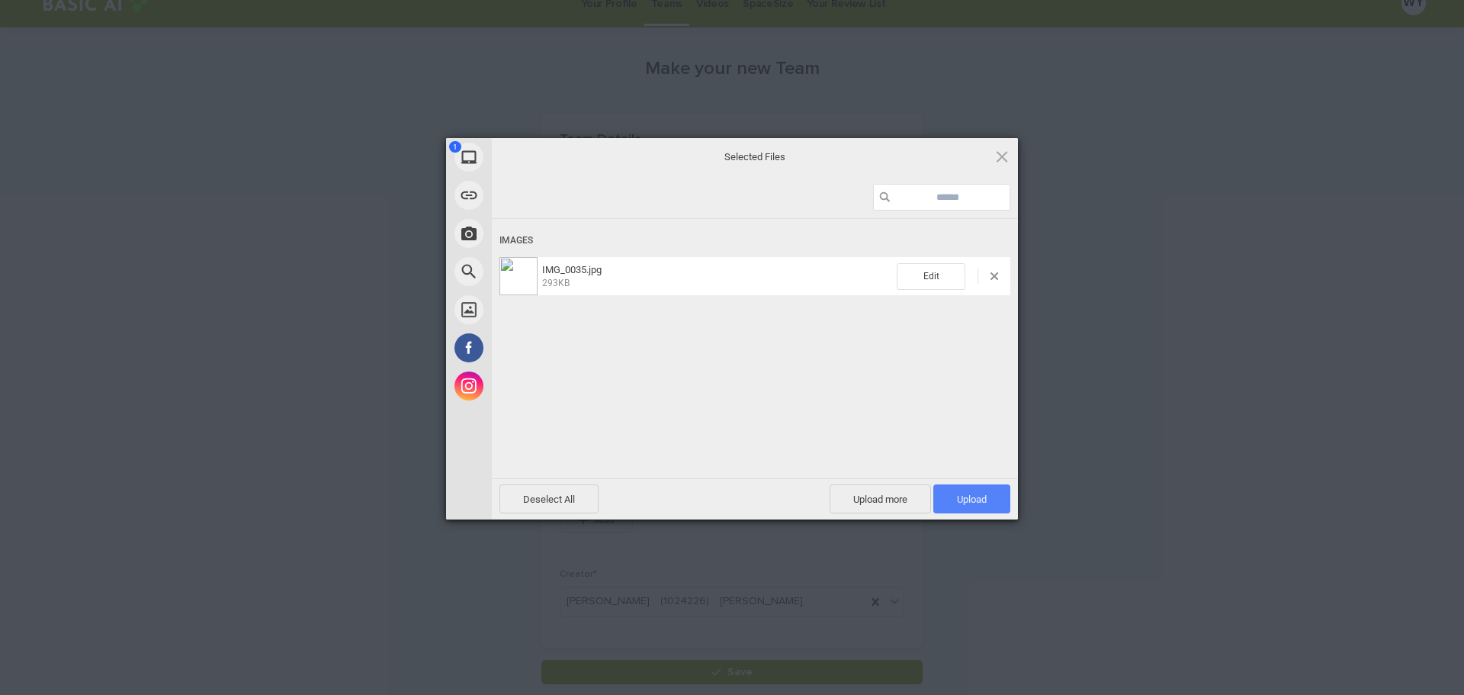
click at [966, 500] on span "Upload 1" at bounding box center [972, 498] width 30 height 11
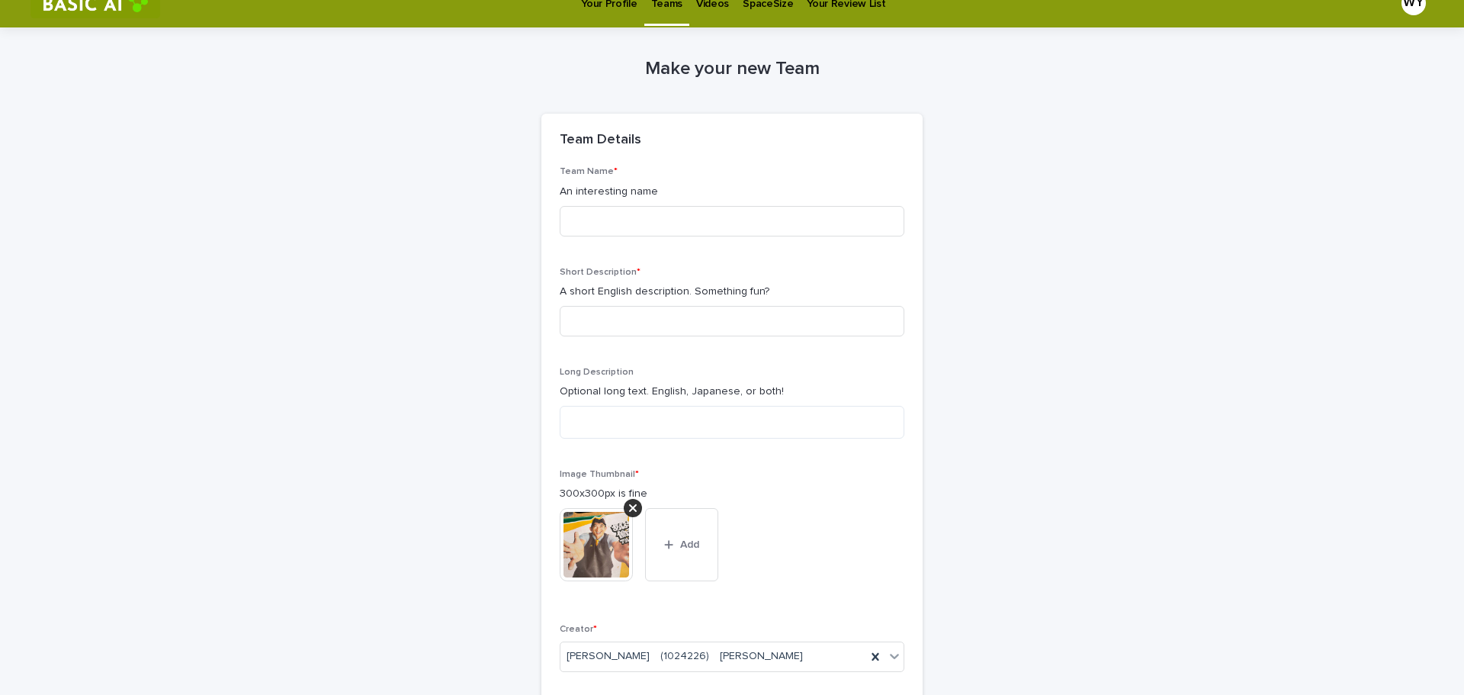
click at [596, 564] on img at bounding box center [596, 544] width 73 height 73
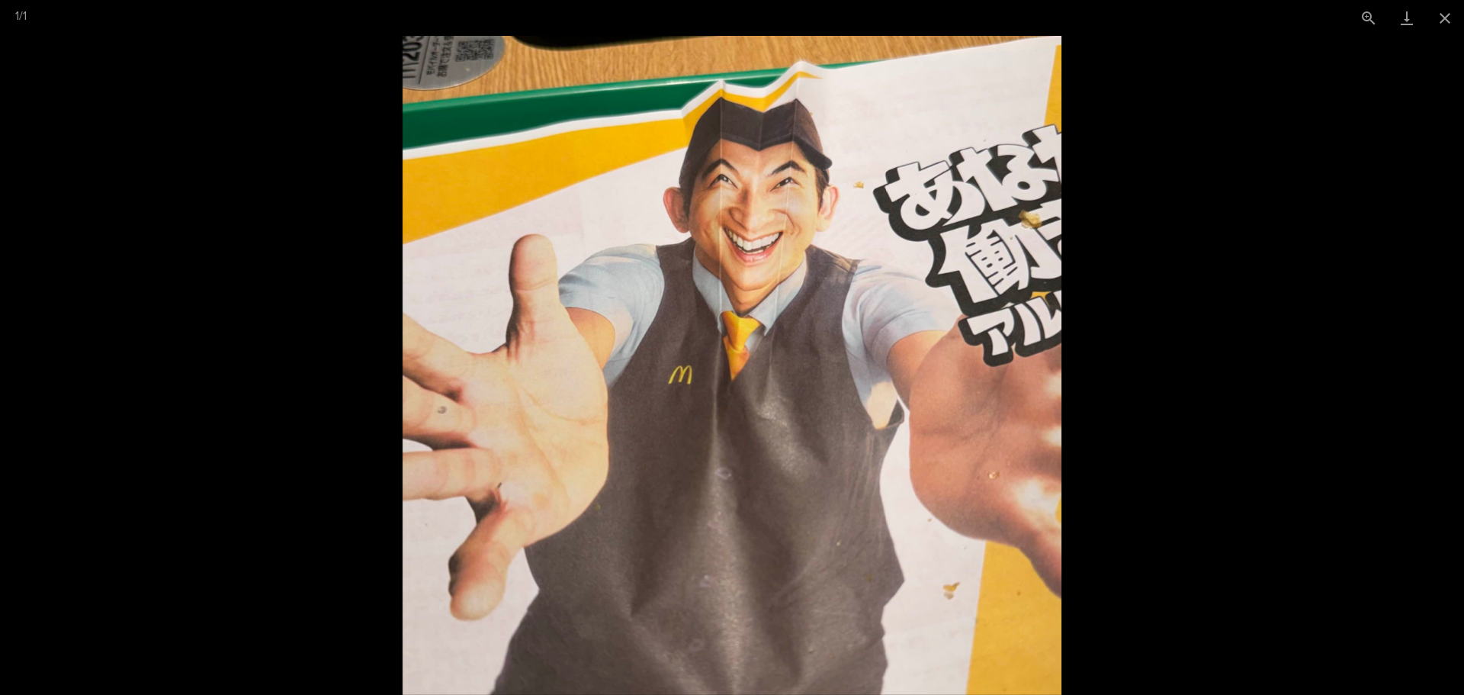
click at [1271, 327] on picture at bounding box center [732, 365] width 1464 height 659
click at [1184, 444] on picture at bounding box center [732, 365] width 1464 height 659
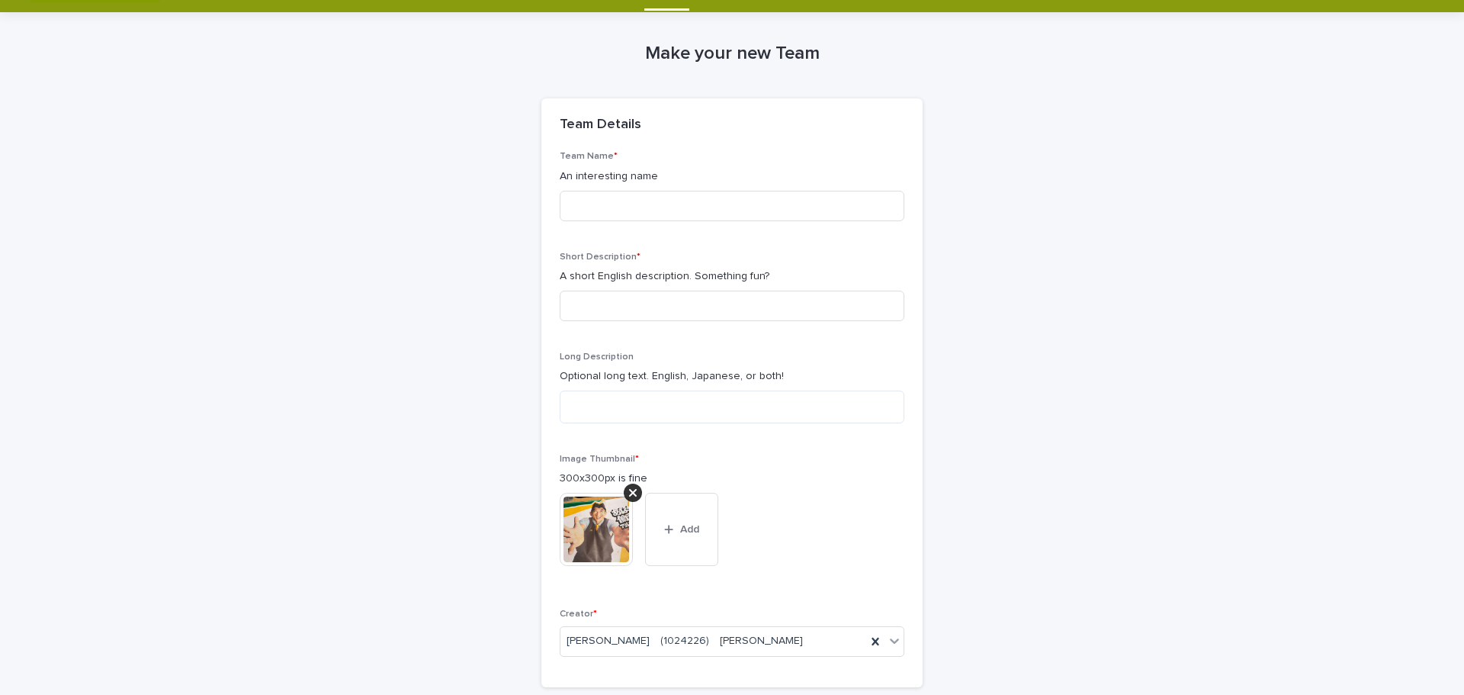
scroll to position [0, 0]
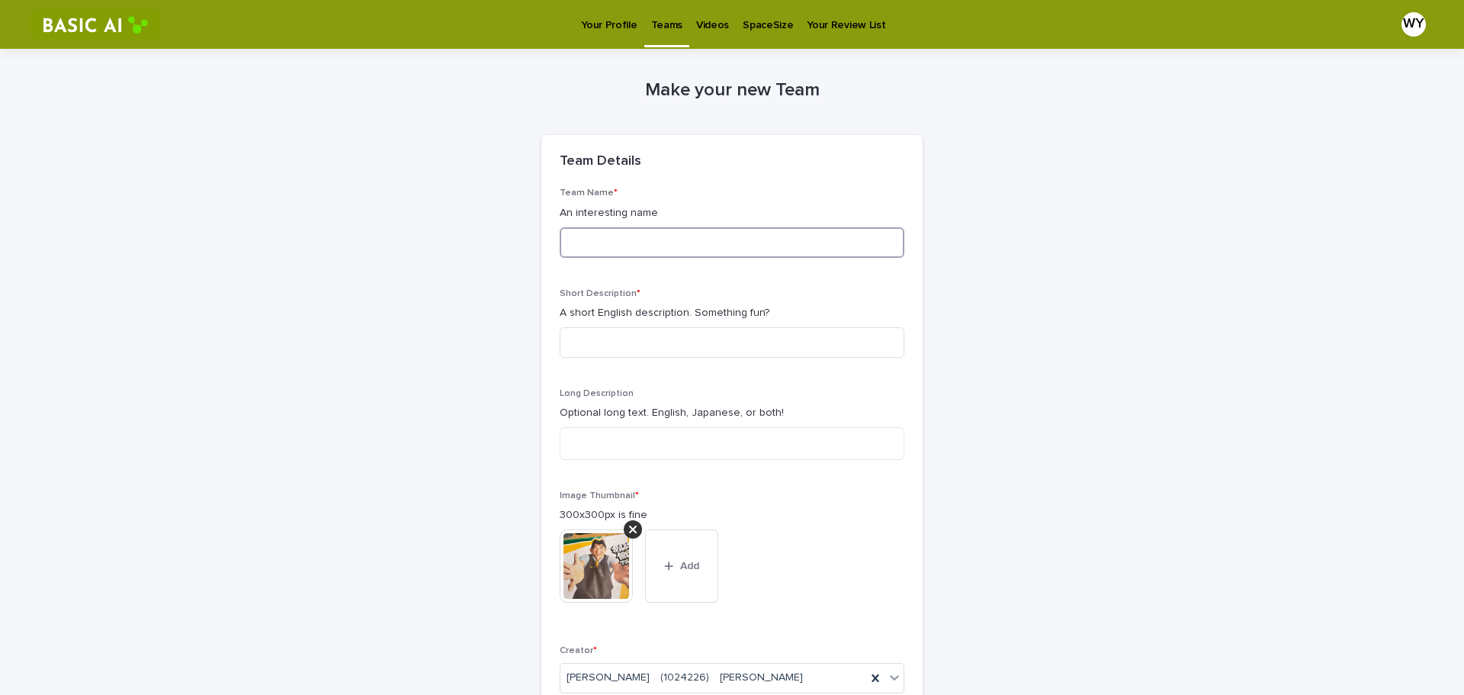
click at [617, 246] on input at bounding box center [732, 242] width 345 height 31
click at [603, 261] on div "Team Name * An interesting name" at bounding box center [732, 229] width 345 height 82
click at [631, 224] on div "Team Name * An interesting name" at bounding box center [732, 229] width 345 height 82
click at [635, 237] on input at bounding box center [732, 242] width 345 height 31
click at [662, 321] on div "Short Description * A short English description. Something fun?" at bounding box center [732, 329] width 345 height 82
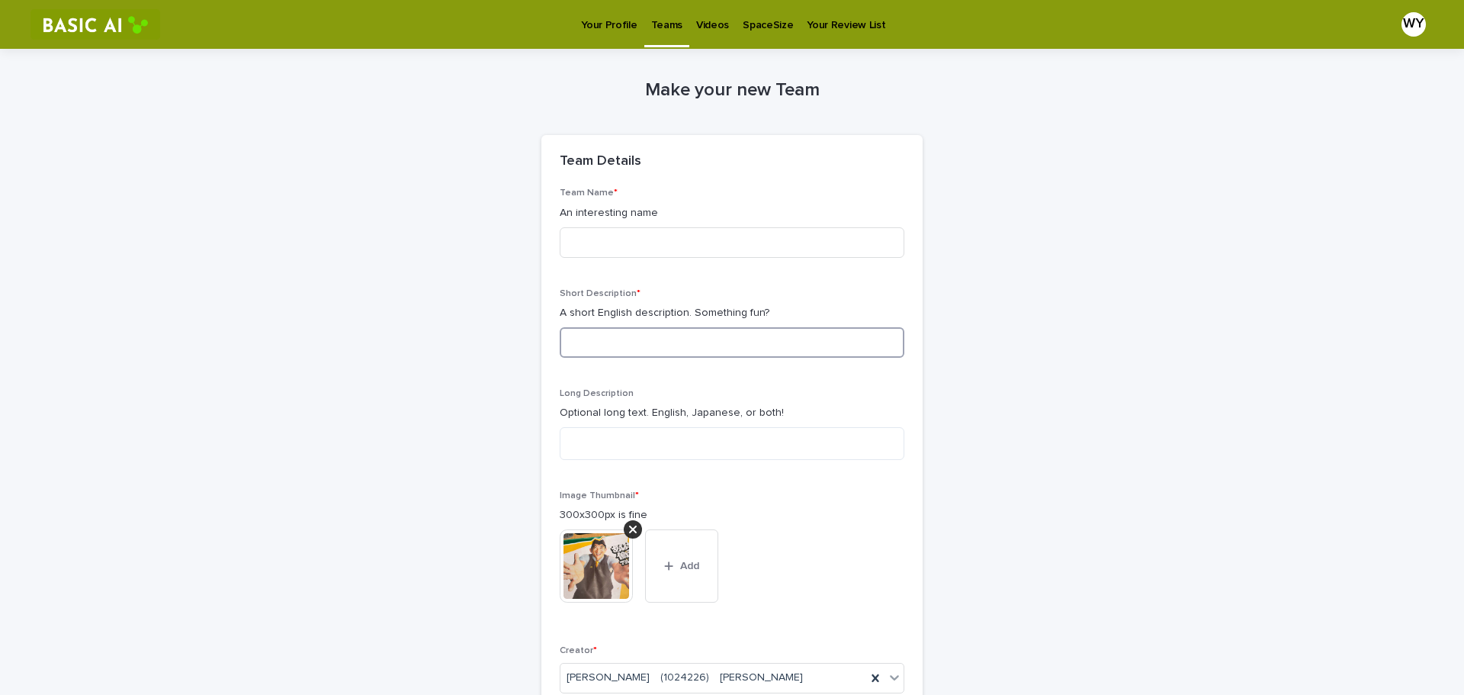
click at [667, 341] on input at bounding box center [732, 342] width 345 height 31
click at [623, 229] on input at bounding box center [732, 242] width 345 height 31
click at [650, 242] on input at bounding box center [732, 242] width 345 height 31
type input "*"
click at [630, 236] on input at bounding box center [732, 242] width 345 height 31
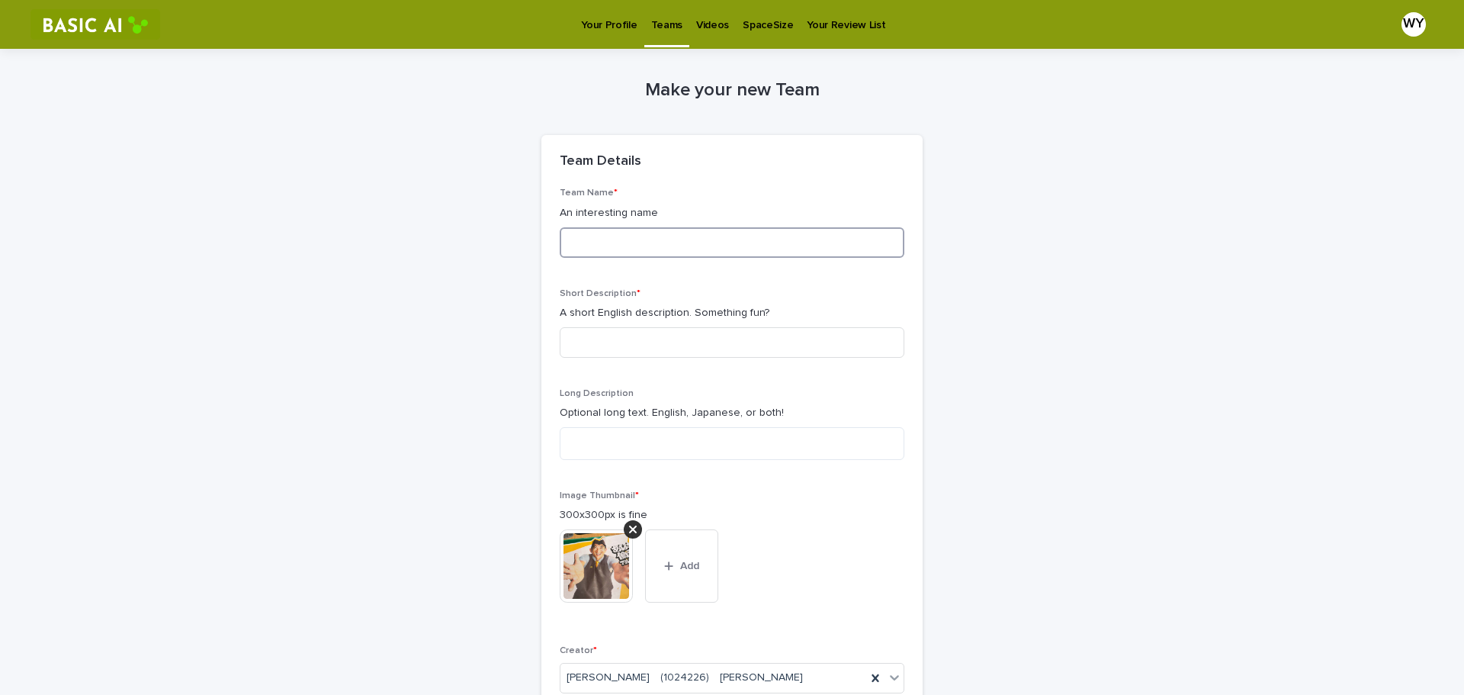
paste input "*******"
click at [599, 243] on input "*******" at bounding box center [732, 242] width 345 height 31
click at [644, 236] on input "*******" at bounding box center [732, 242] width 345 height 31
click at [582, 243] on input "*******" at bounding box center [732, 242] width 345 height 31
click at [613, 246] on input "*******" at bounding box center [732, 242] width 345 height 31
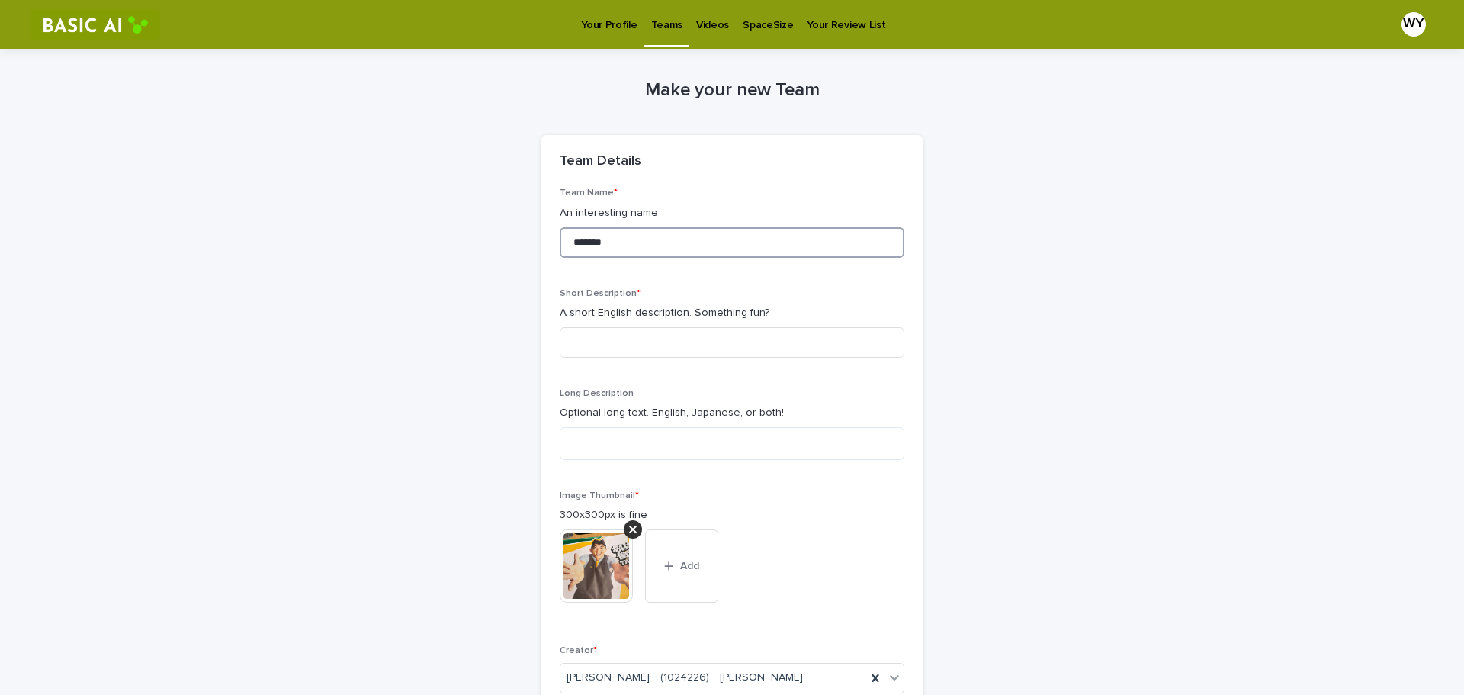
click at [658, 244] on input "*******" at bounding box center [732, 242] width 345 height 31
type input "*******"
click at [670, 332] on input at bounding box center [732, 342] width 345 height 31
type input "*"
click at [683, 345] on input at bounding box center [732, 342] width 345 height 31
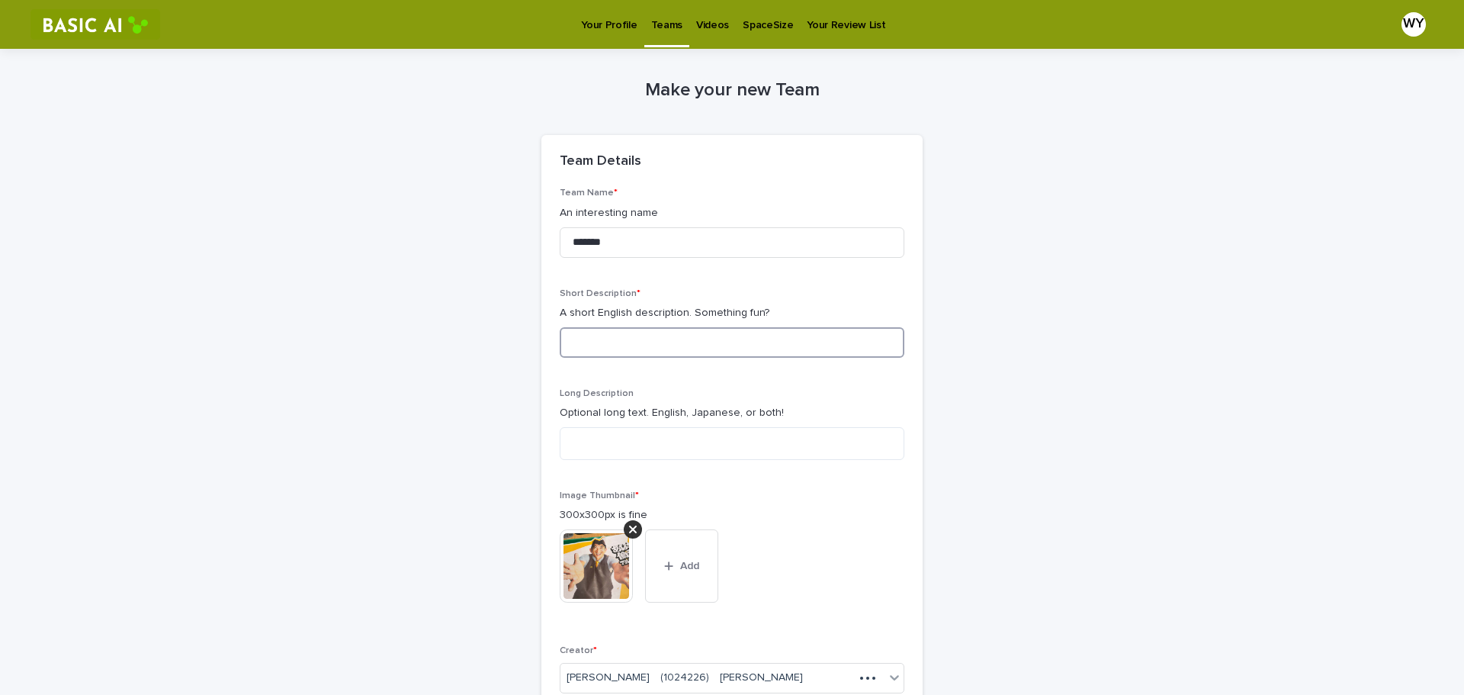
click at [635, 355] on input at bounding box center [732, 342] width 345 height 31
click at [768, 343] on input at bounding box center [732, 342] width 345 height 31
click at [747, 347] on input at bounding box center [732, 342] width 345 height 31
click at [812, 397] on p "Long Description" at bounding box center [732, 393] width 345 height 11
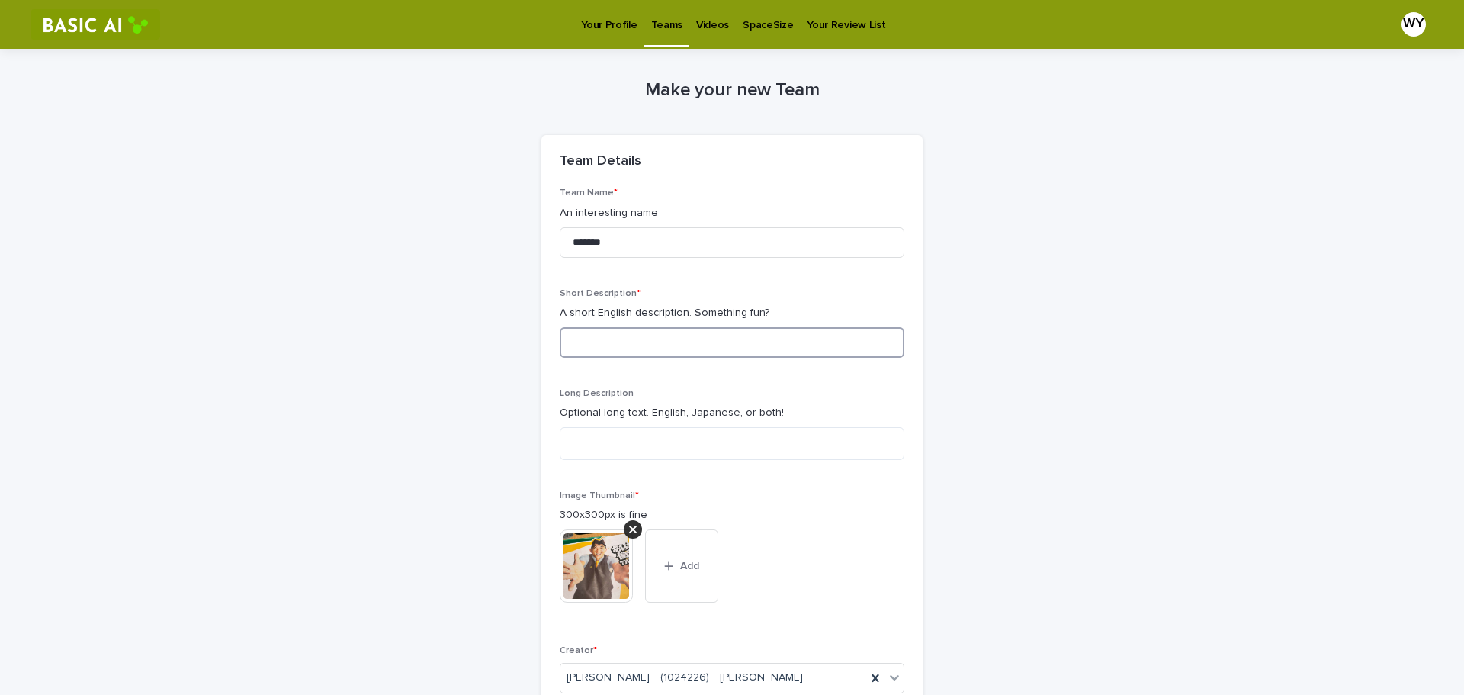
click at [652, 351] on input at bounding box center [732, 342] width 345 height 31
click at [605, 241] on input "*******" at bounding box center [732, 242] width 345 height 31
click at [606, 248] on input "*******" at bounding box center [732, 242] width 345 height 31
click at [685, 348] on input at bounding box center [732, 342] width 345 height 31
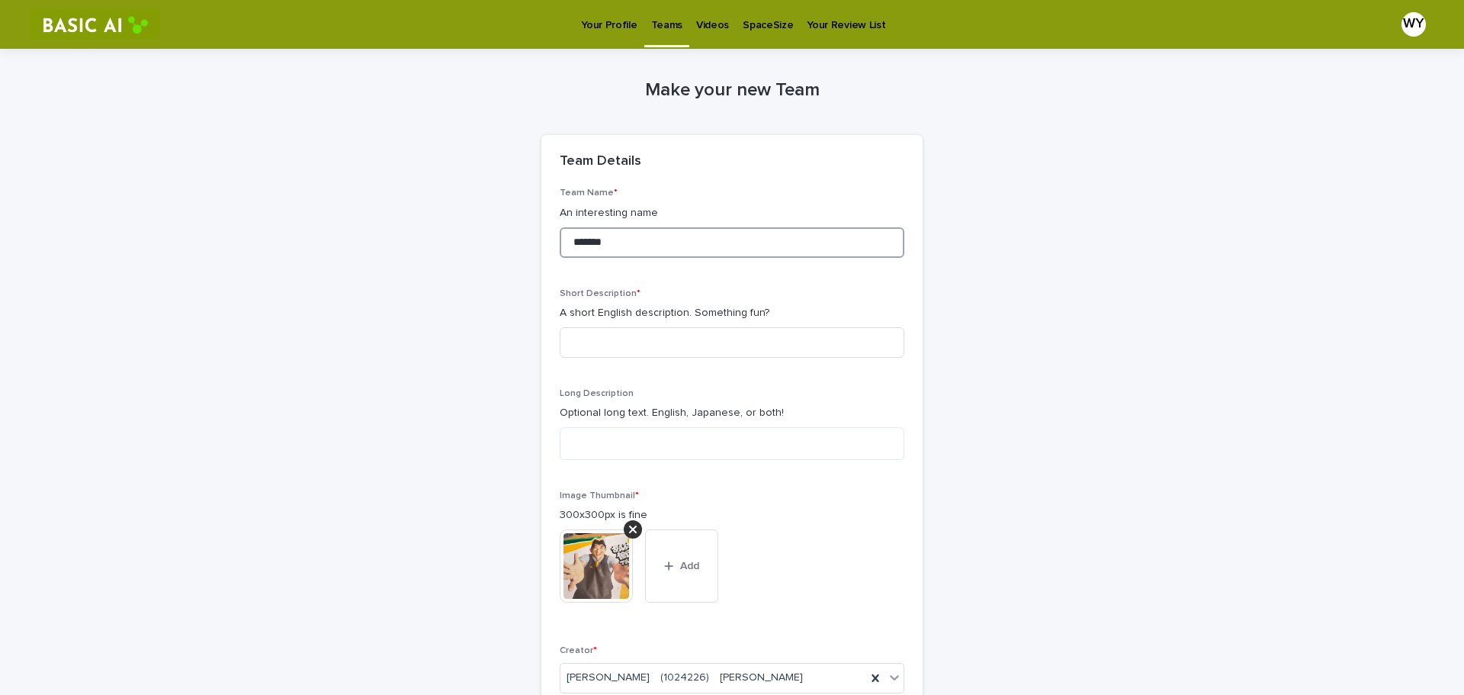
drag, startPoint x: 635, startPoint y: 240, endPoint x: 557, endPoint y: 226, distance: 79.9
click at [560, 226] on div "Team Name * An interesting name *******" at bounding box center [732, 229] width 345 height 82
click at [606, 349] on input at bounding box center [732, 342] width 345 height 31
paste input "*******"
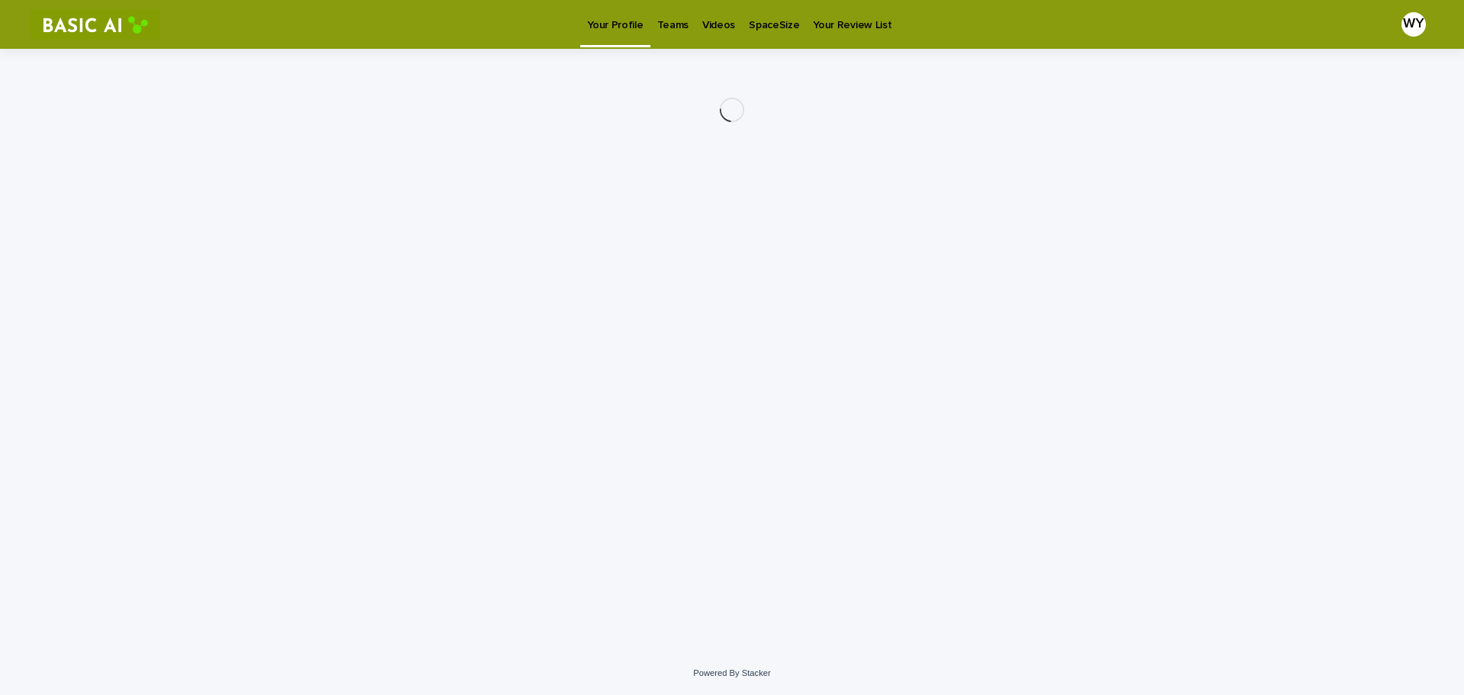
drag, startPoint x: 673, startPoint y: 24, endPoint x: 717, endPoint y: 23, distance: 43.5
click at [717, 23] on p "Videos" at bounding box center [718, 16] width 33 height 32
click at [670, 21] on p "Teams" at bounding box center [672, 16] width 31 height 32
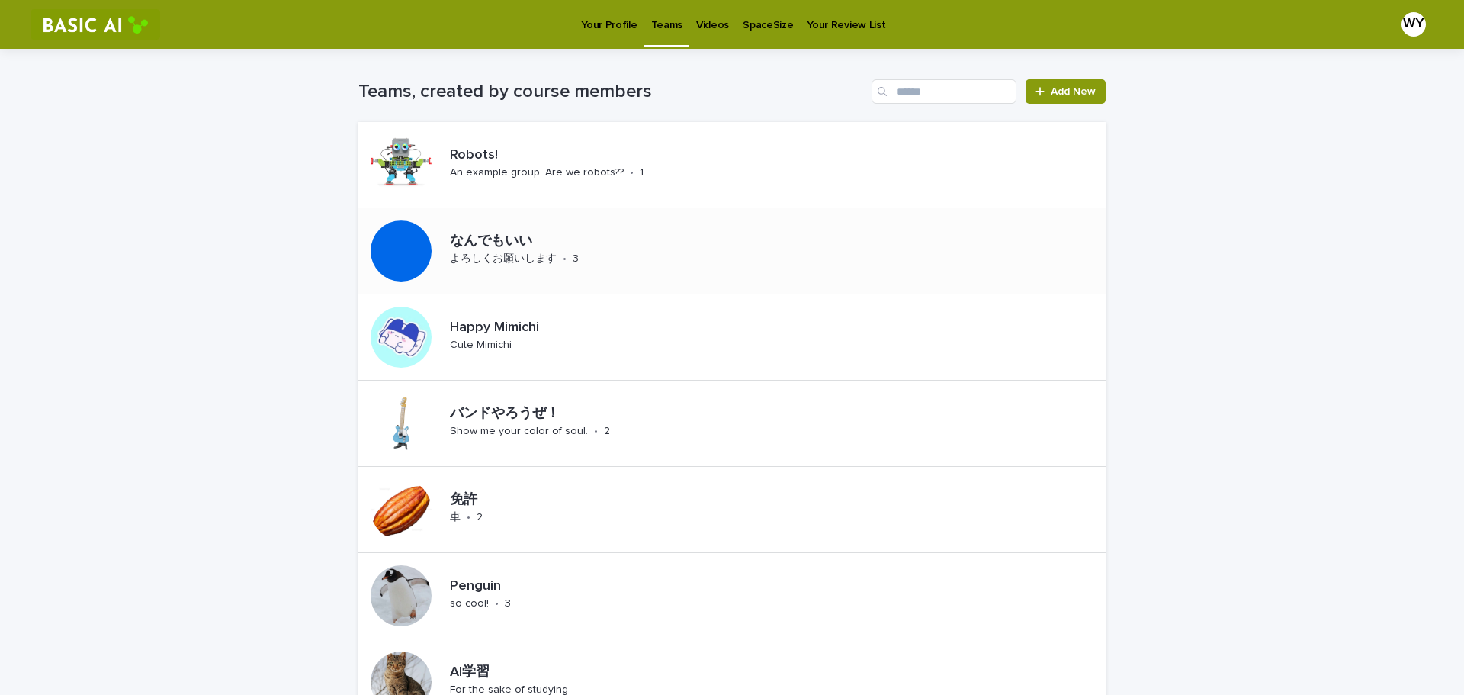
click at [458, 239] on p "なんでもいい" at bounding box center [555, 241] width 211 height 17
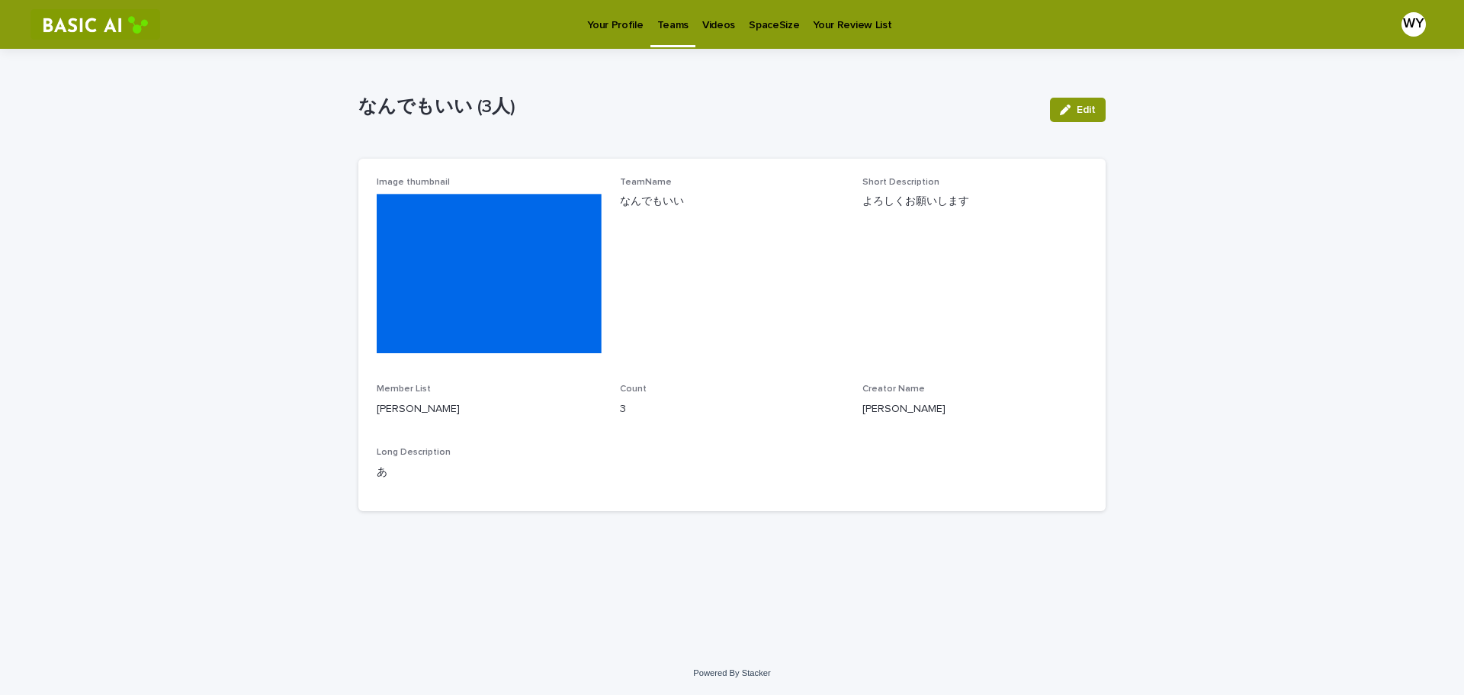
drag, startPoint x: 378, startPoint y: 405, endPoint x: 483, endPoint y: 452, distance: 114.4
click at [483, 429] on div "Member List SAKAMOTO Haya MASUDA Takahiro MIYAZAKI Yusaku" at bounding box center [489, 406] width 225 height 45
drag, startPoint x: 146, startPoint y: 310, endPoint x: 149, endPoint y: 284, distance: 26.1
click at [146, 306] on div "Loading... Saving… Loading... Saving… なんでもいい (3人) Edit なんでもいい (3人) Edit Sorry, …" at bounding box center [732, 350] width 1464 height 603
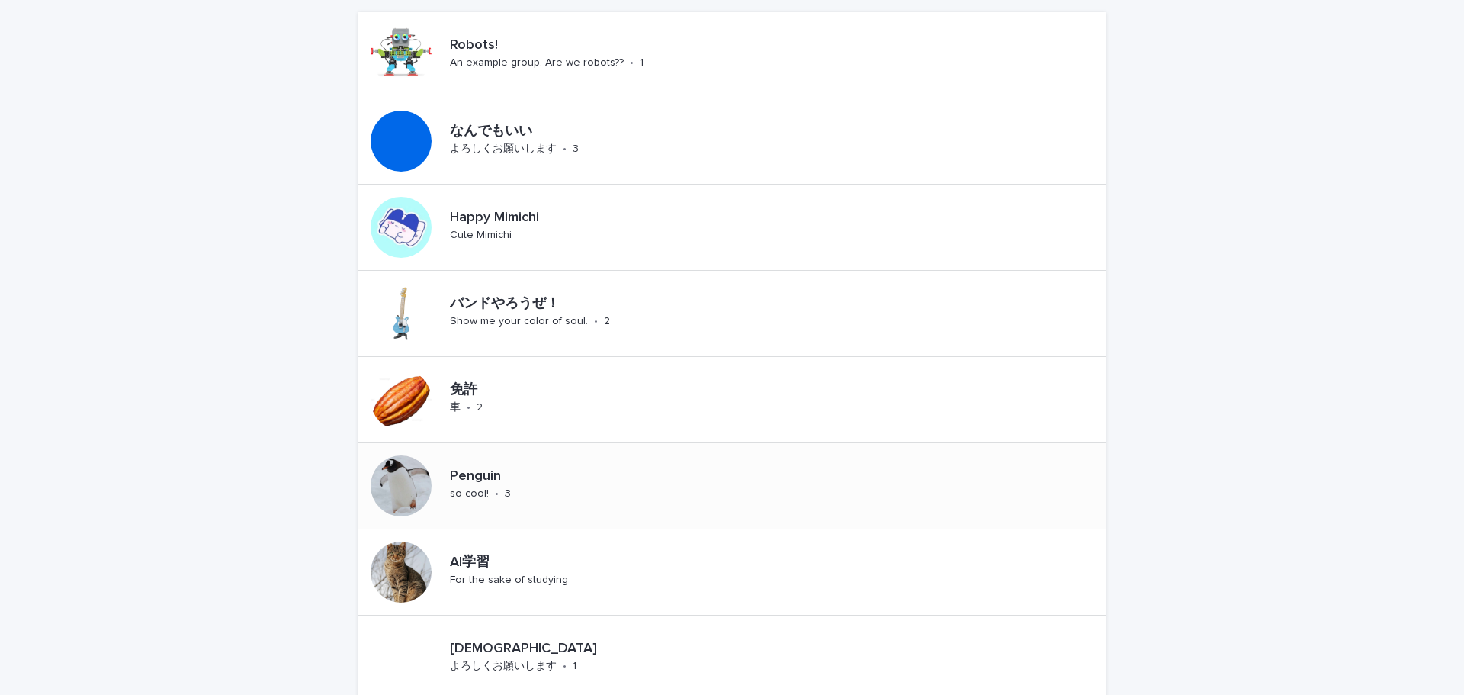
scroll to position [229, 0]
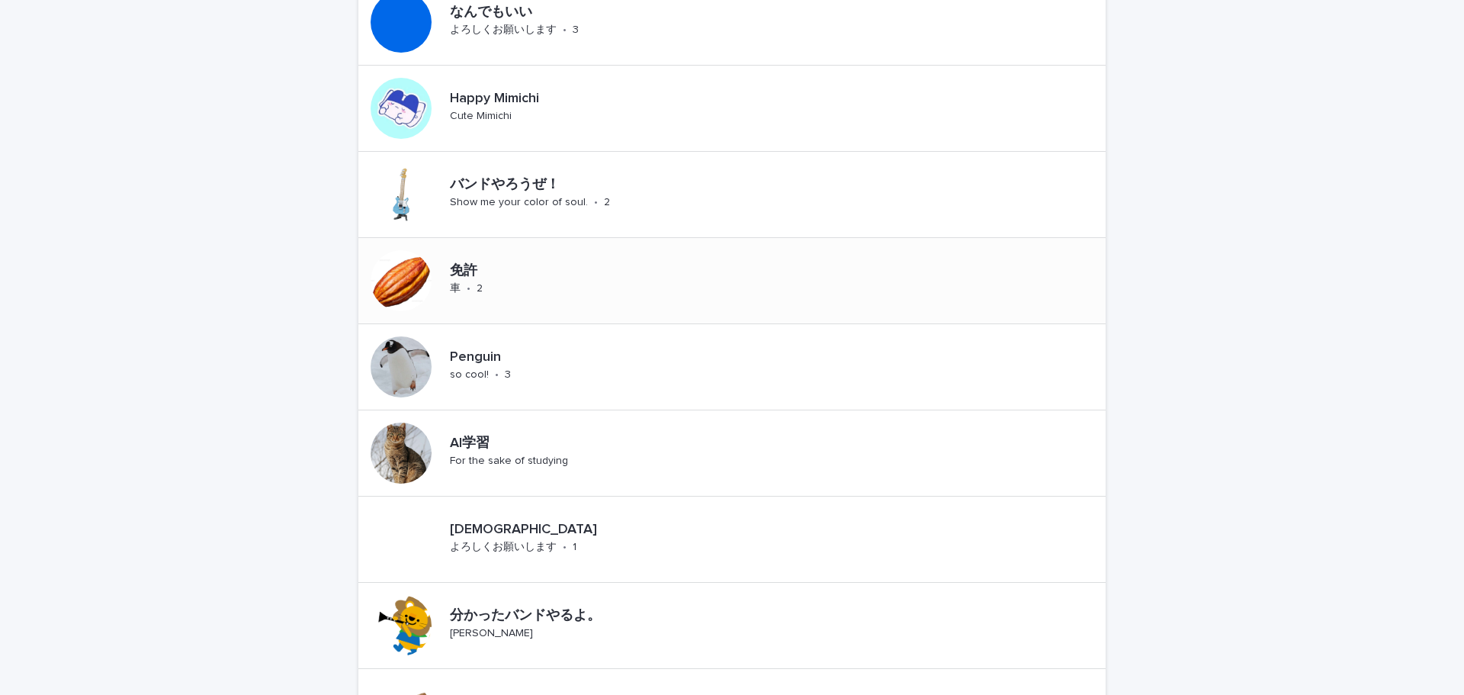
click at [467, 261] on div "免許" at bounding box center [480, 270] width 60 height 20
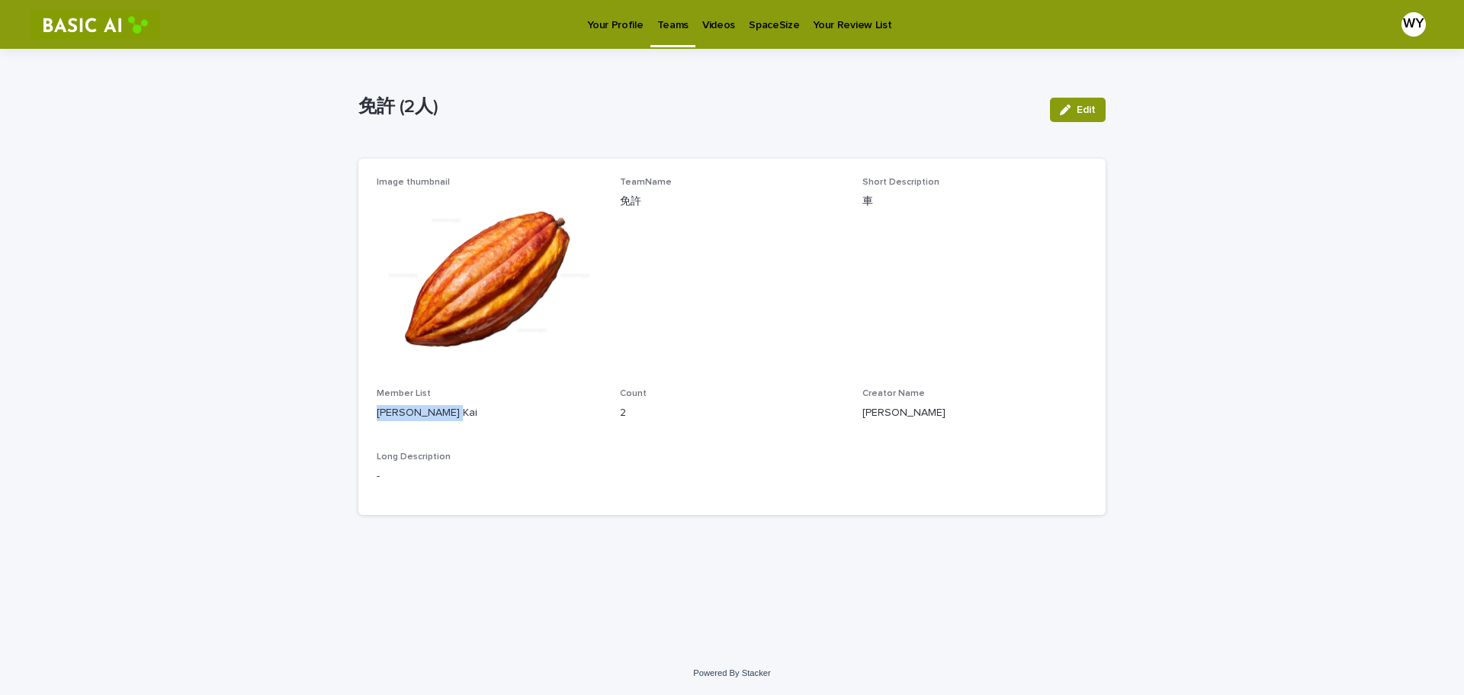
drag, startPoint x: 379, startPoint y: 411, endPoint x: 479, endPoint y: 407, distance: 100.0
click at [479, 407] on p "TAKAHASHI Kota DEGUCHI Kai" at bounding box center [489, 413] width 225 height 16
click at [173, 237] on div "Loading... Saving… Loading... Saving… 免許 (2人) Edit 免許 (2人) Edit Sorry, there wa…" at bounding box center [732, 350] width 1464 height 603
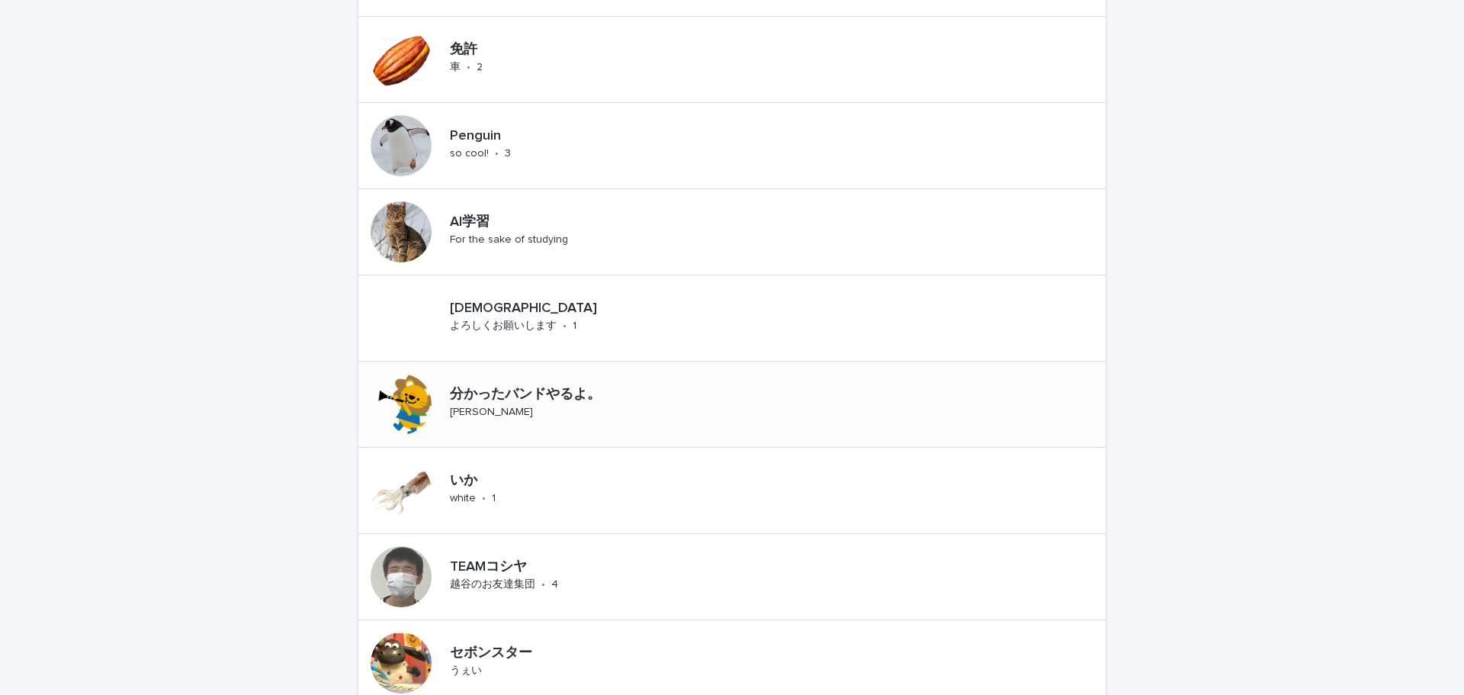
scroll to position [458, 0]
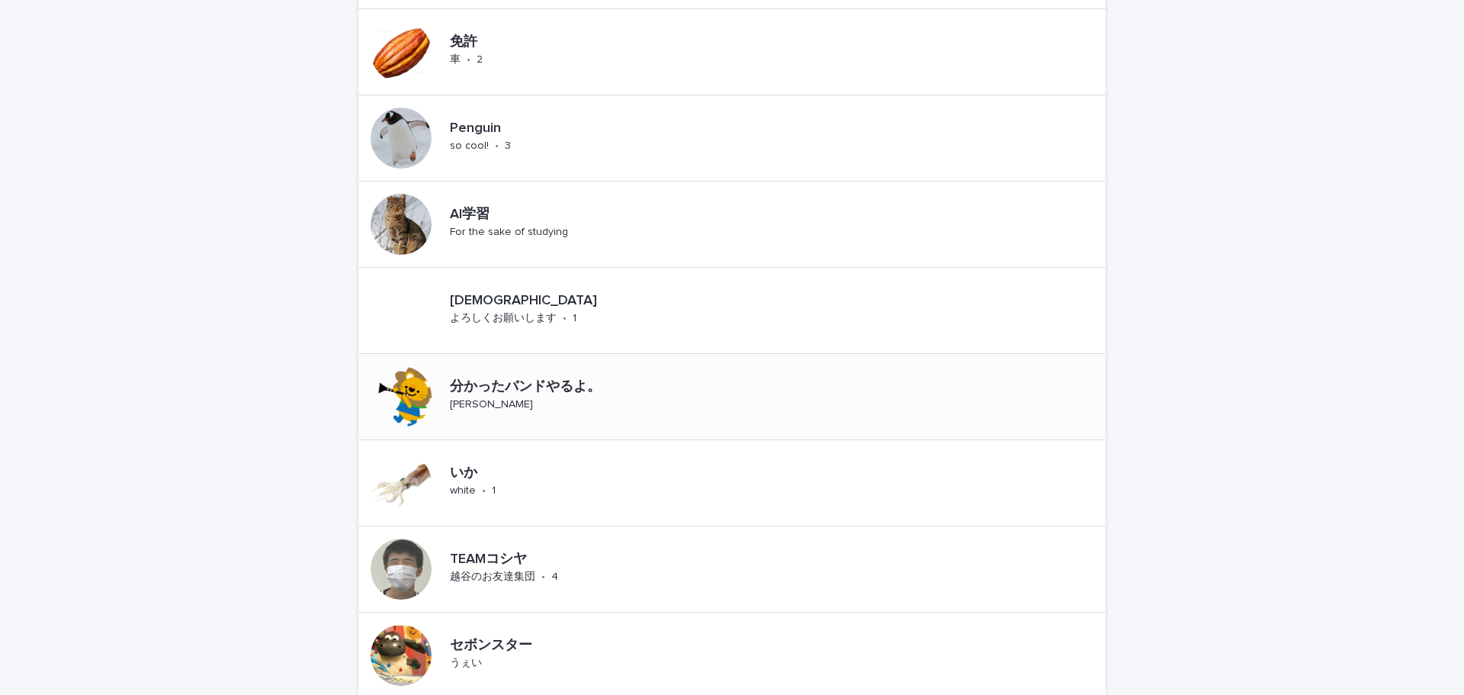
click at [497, 383] on p "分かったバンドやるよ。" at bounding box center [567, 387] width 234 height 17
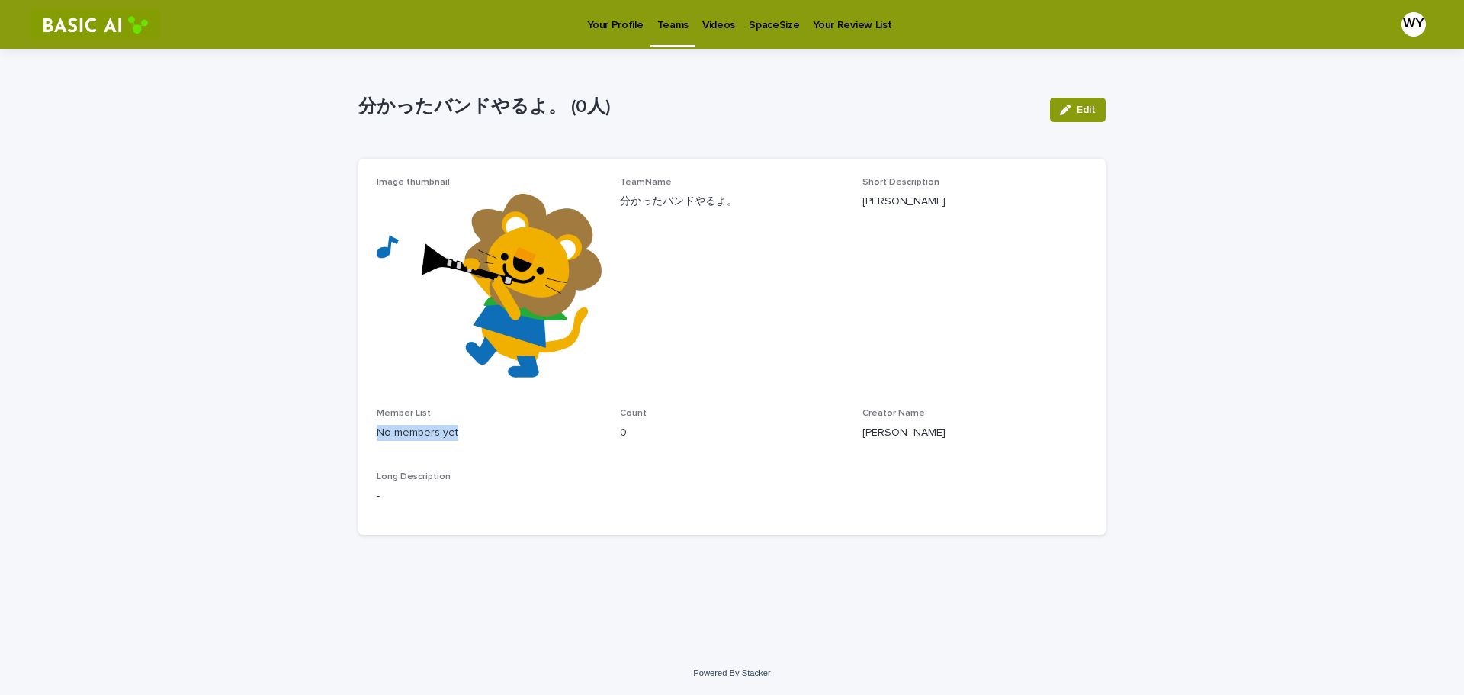
drag, startPoint x: 375, startPoint y: 434, endPoint x: 487, endPoint y: 429, distance: 112.2
click at [487, 429] on div "Image thumbnail TeamName 分かったバンドやるよ。 Short Description 星野源LOVE Member List No m…" at bounding box center [731, 347] width 747 height 376
drag, startPoint x: 857, startPoint y: 428, endPoint x: 992, endPoint y: 441, distance: 135.6
click at [992, 441] on div "Image thumbnail TeamName 分かったバンドやるよ。 Short Description 星野源LOVE Member List No m…" at bounding box center [732, 346] width 711 height 339
drag, startPoint x: 732, startPoint y: 556, endPoint x: 507, endPoint y: 431, distance: 257.4
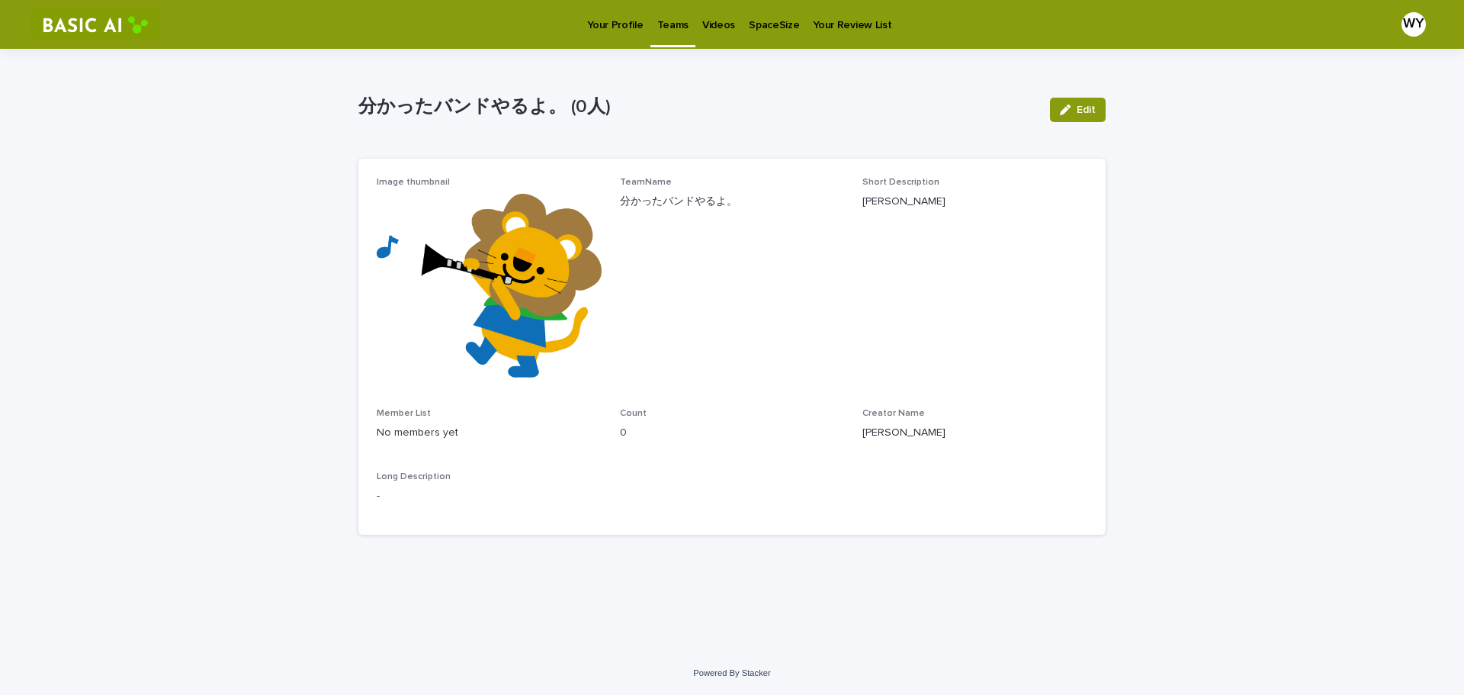
click at [731, 556] on div "Loading... Saving… Loading... Saving… 分かったバンドやるよ。 (0人) Edit 分かったバンドやるよ。 (0人) Ed…" at bounding box center [732, 331] width 763 height 564
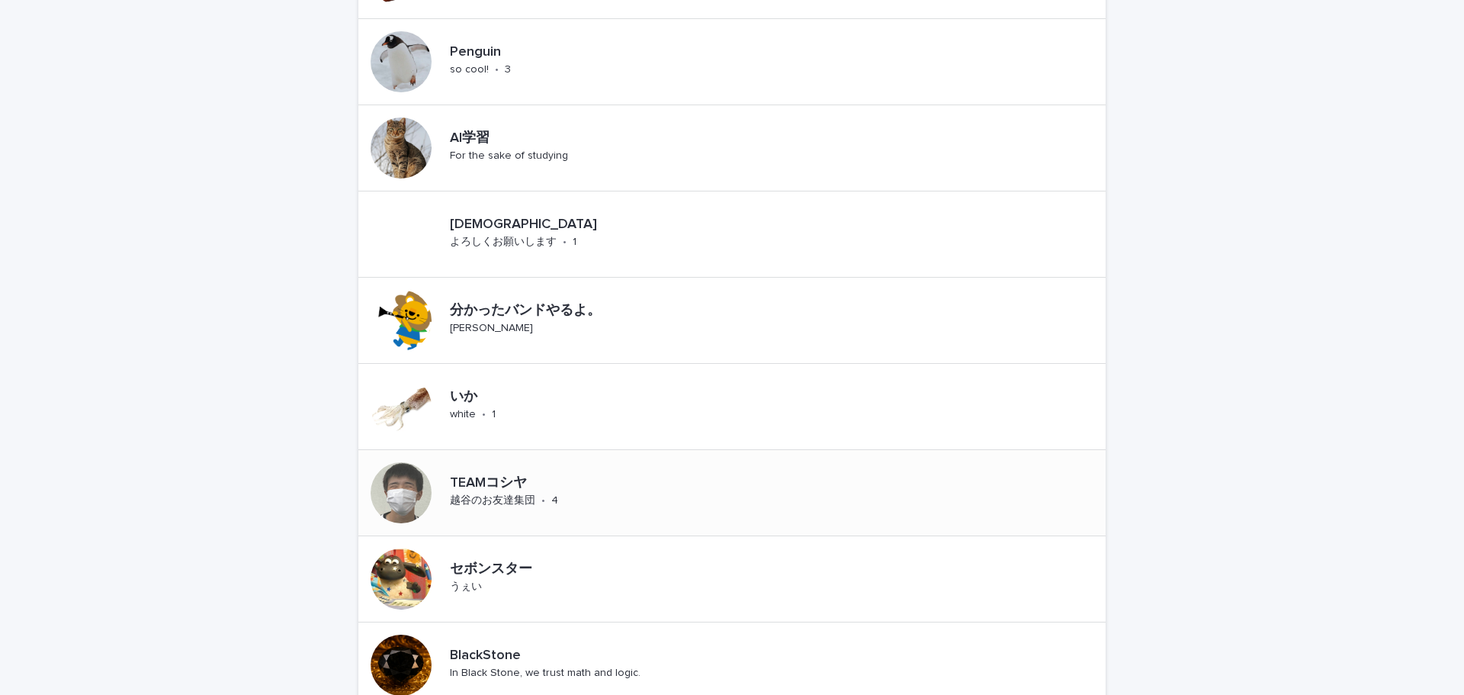
scroll to position [610, 0]
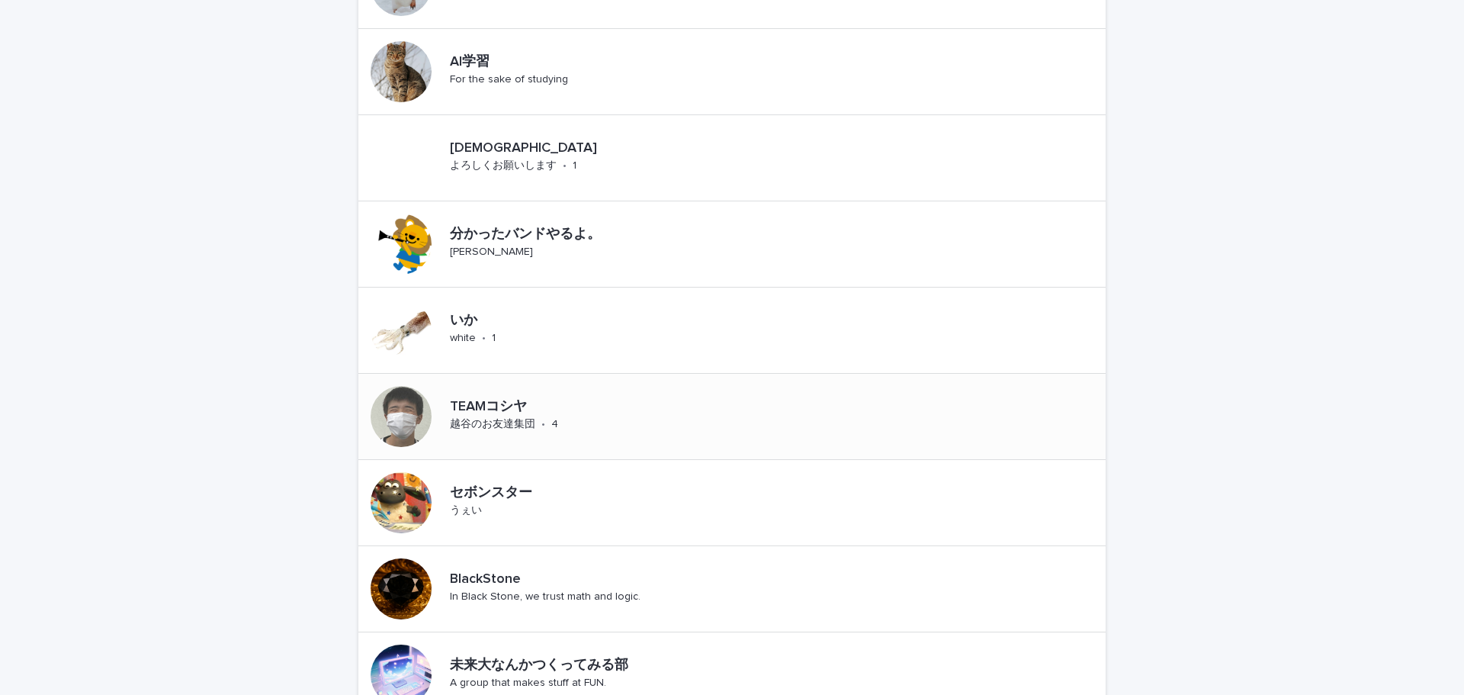
click at [506, 420] on p "越谷のお友達集団" at bounding box center [492, 424] width 85 height 13
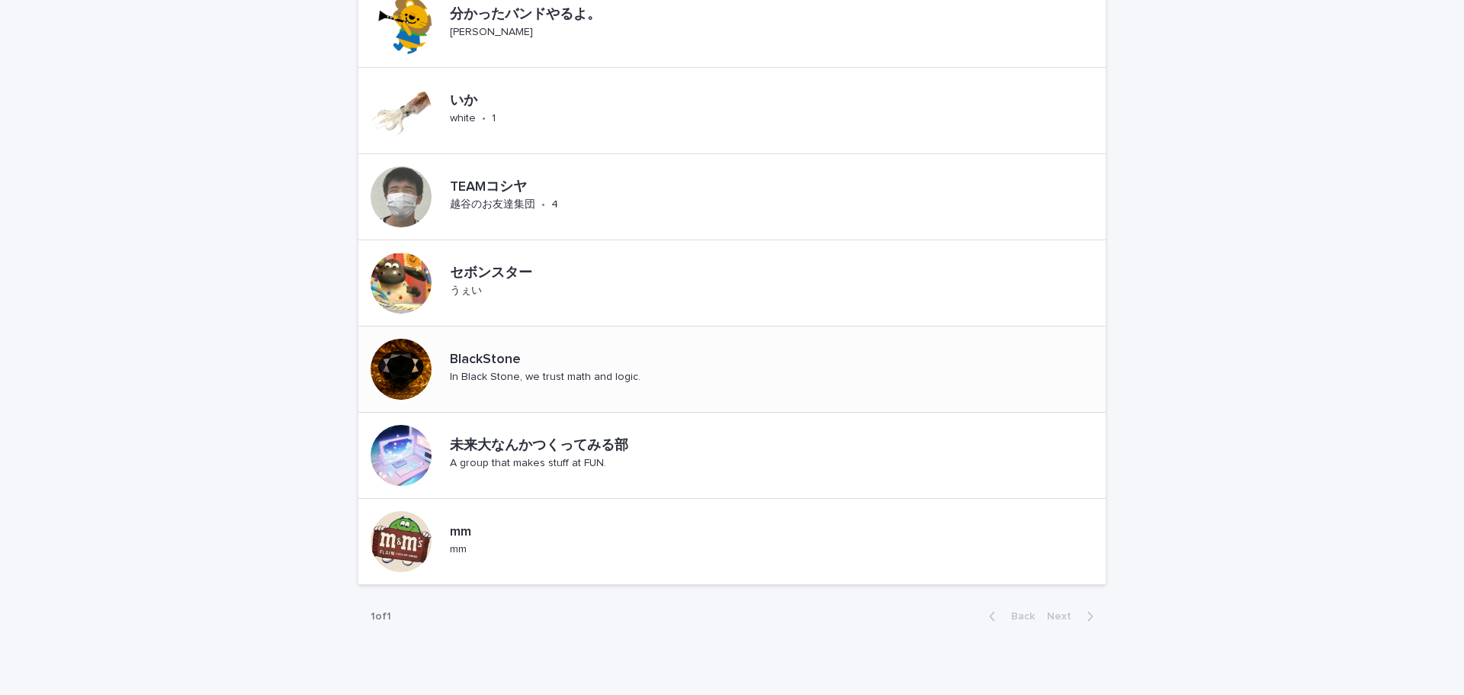
scroll to position [839, 0]
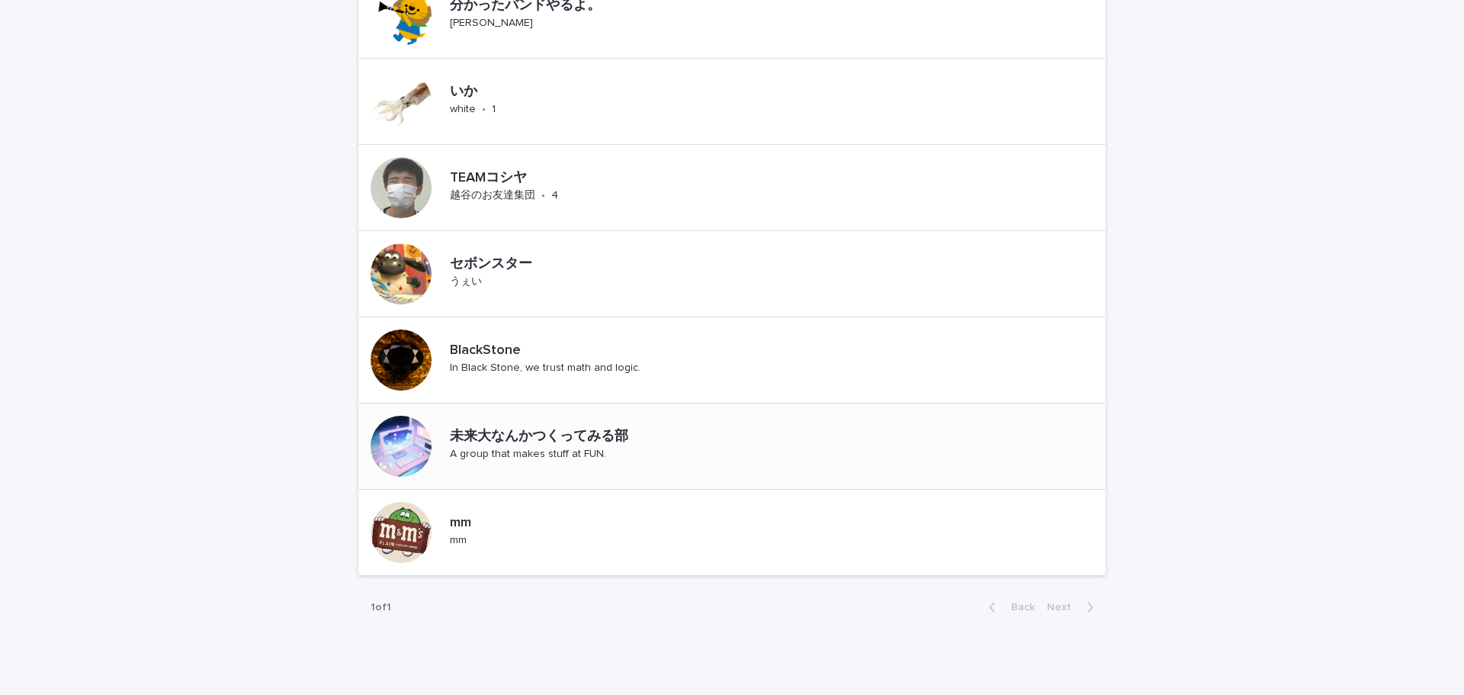
click at [528, 430] on p "未来大なんかつくってみる部" at bounding box center [617, 437] width 335 height 17
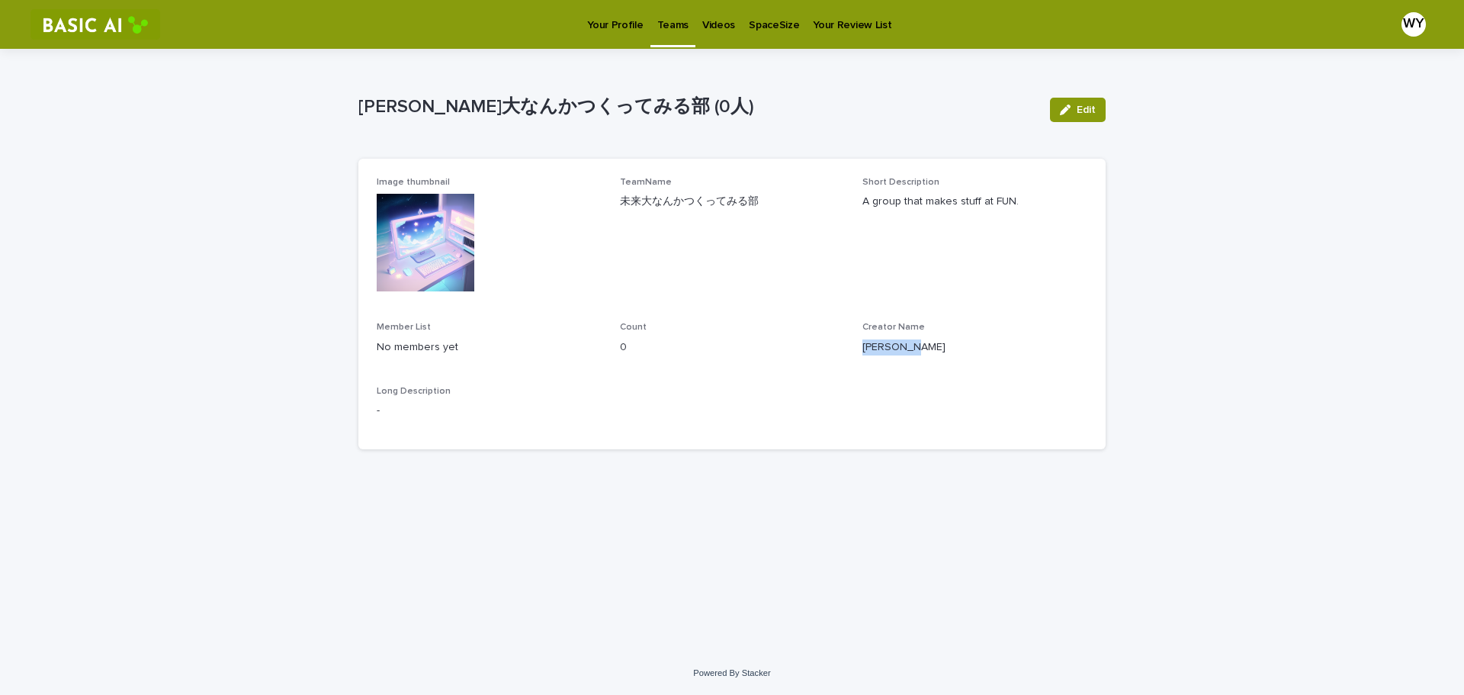
drag, startPoint x: 861, startPoint y: 344, endPoint x: 940, endPoint y: 347, distance: 79.4
click at [940, 347] on div "Image thumbnail TeamName 未来大なんかつくってみる部 Short Description A group that makes stu…" at bounding box center [732, 304] width 711 height 254
click at [14, 191] on div "Loading... Saving… Loading... Saving… 未来大なんかつくってみる部 (0人) Edit 未来大なんかつくってみる部 (0人…" at bounding box center [732, 350] width 1464 height 603
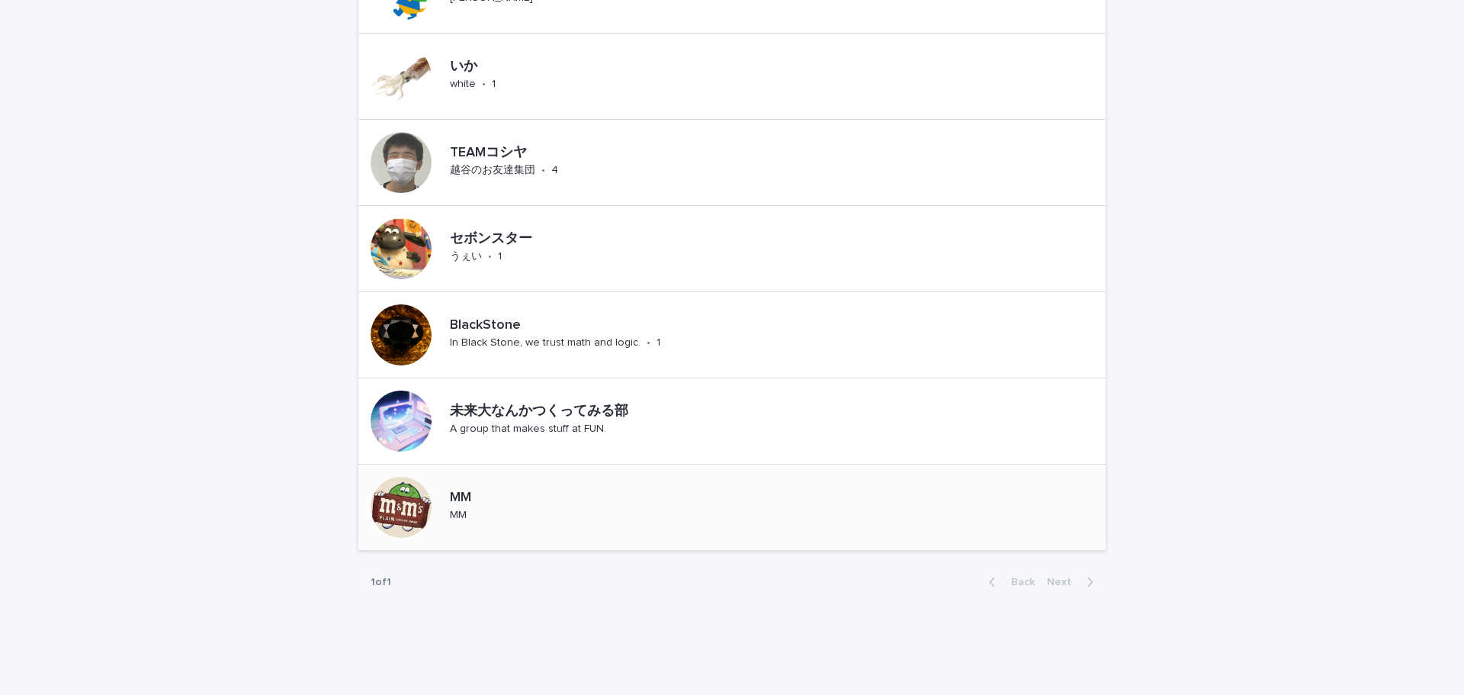
scroll to position [890, 0]
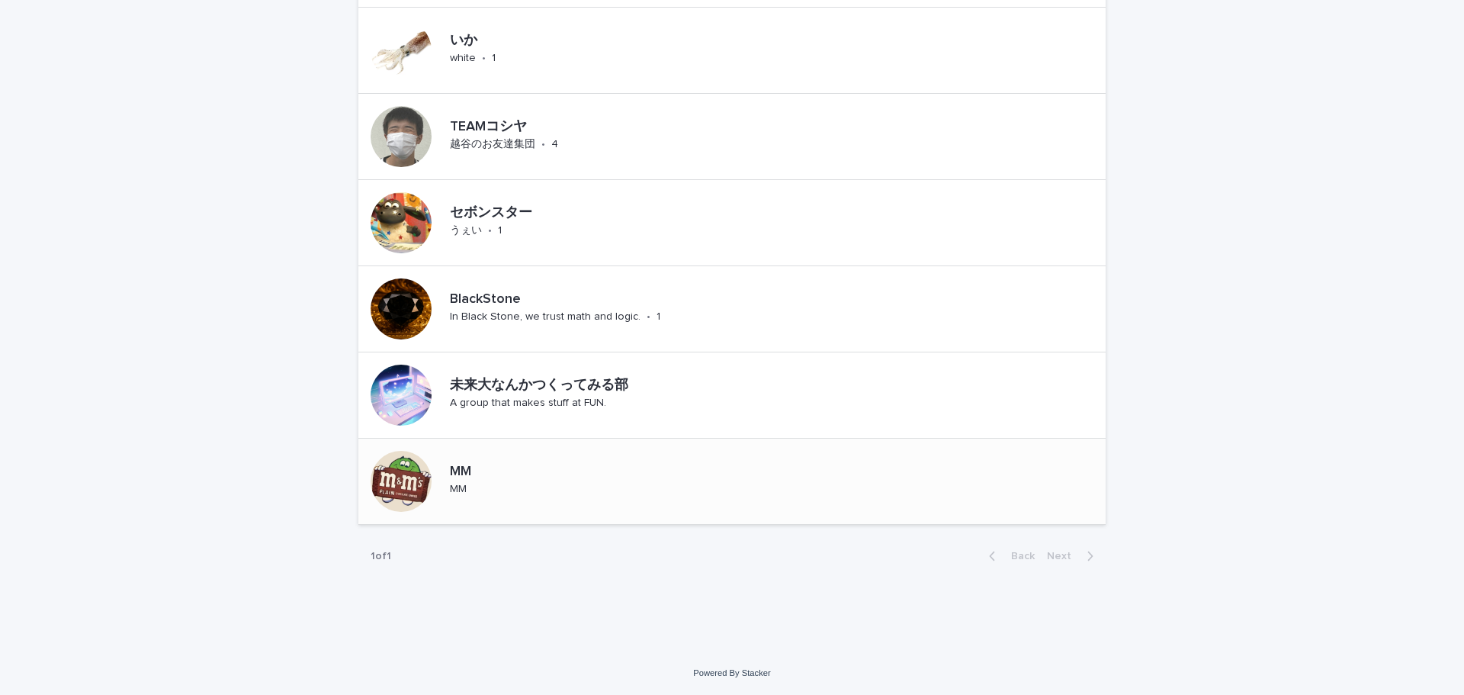
click at [461, 471] on p "MM" at bounding box center [469, 472] width 38 height 17
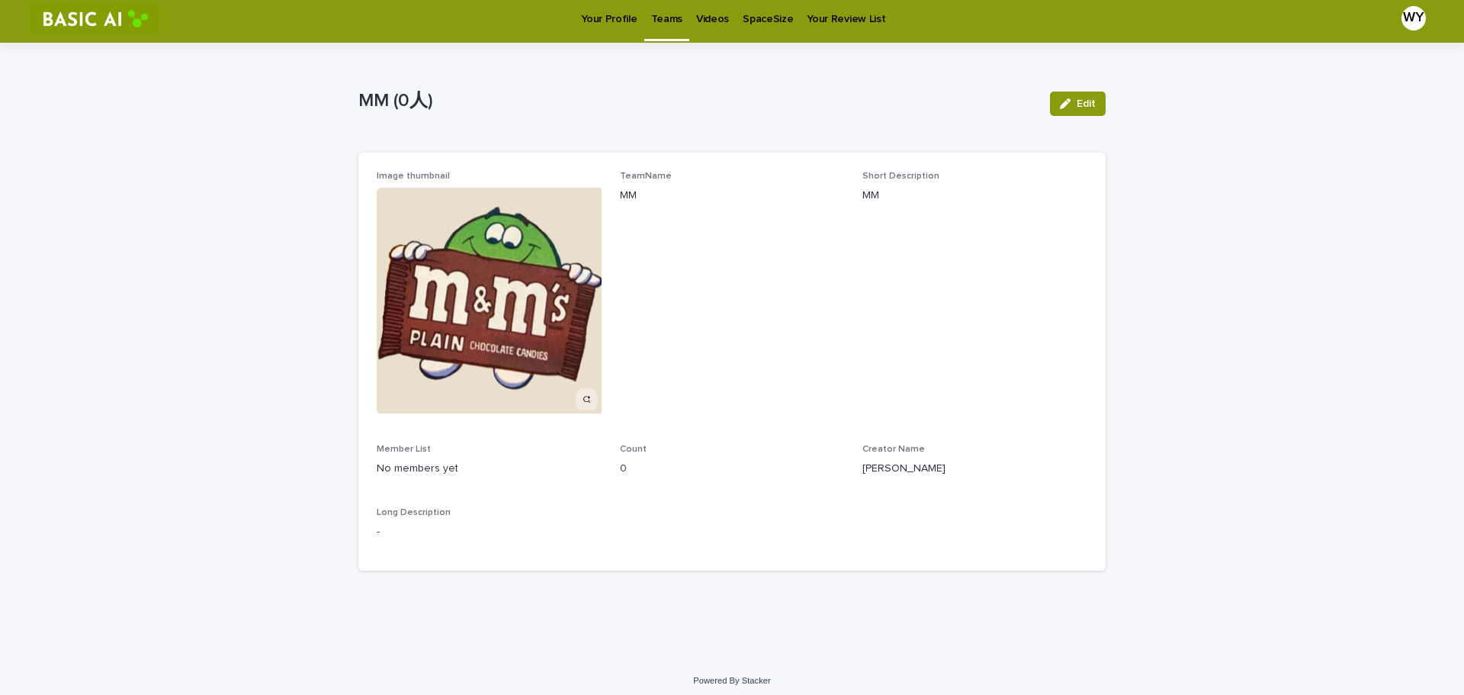
scroll to position [14, 0]
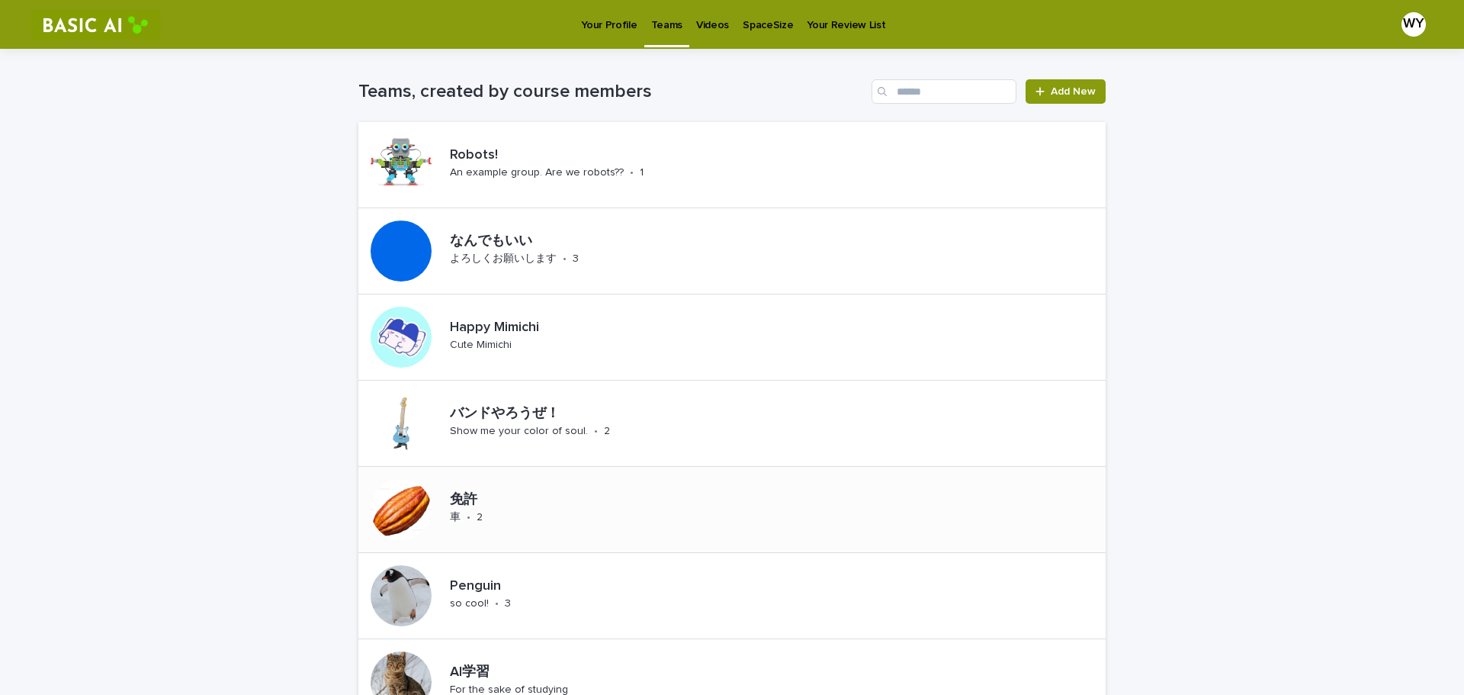
click at [535, 494] on div "免許 車 • 2" at bounding box center [731, 510] width 747 height 86
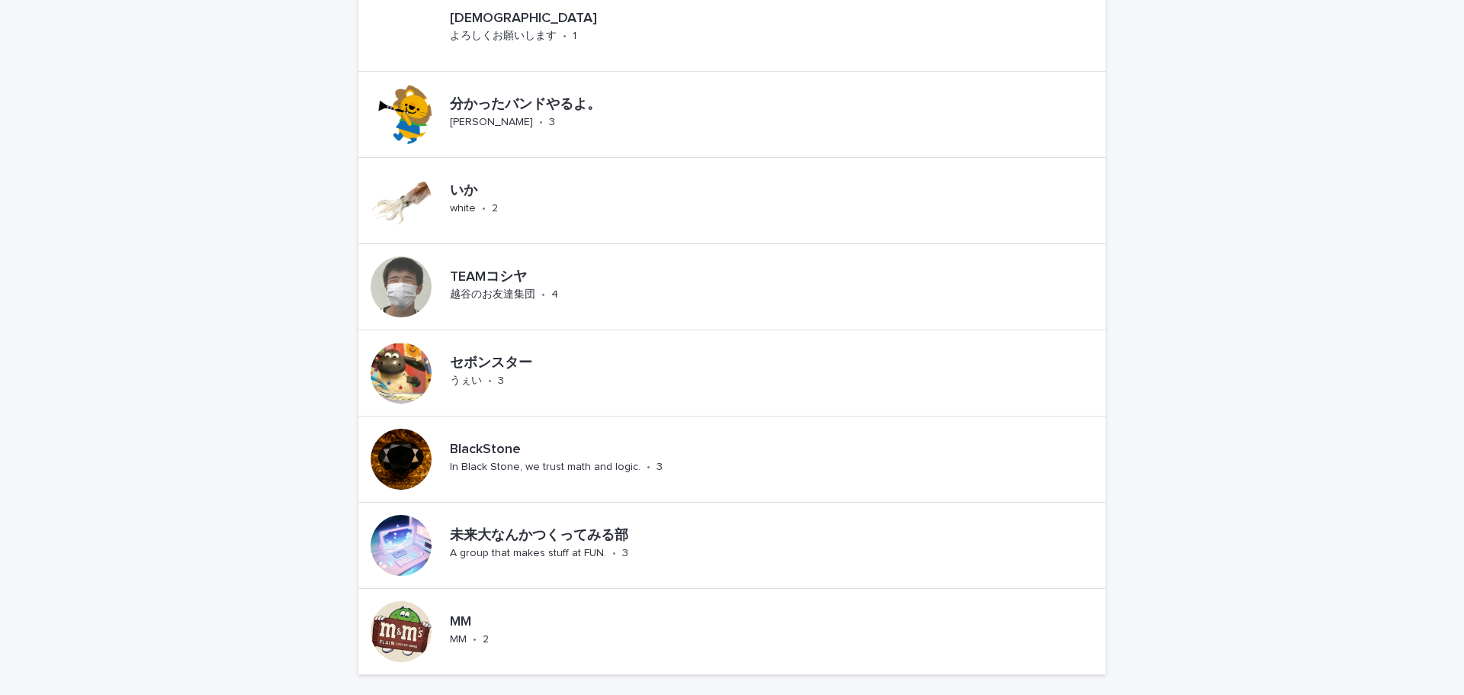
scroll to position [204, 0]
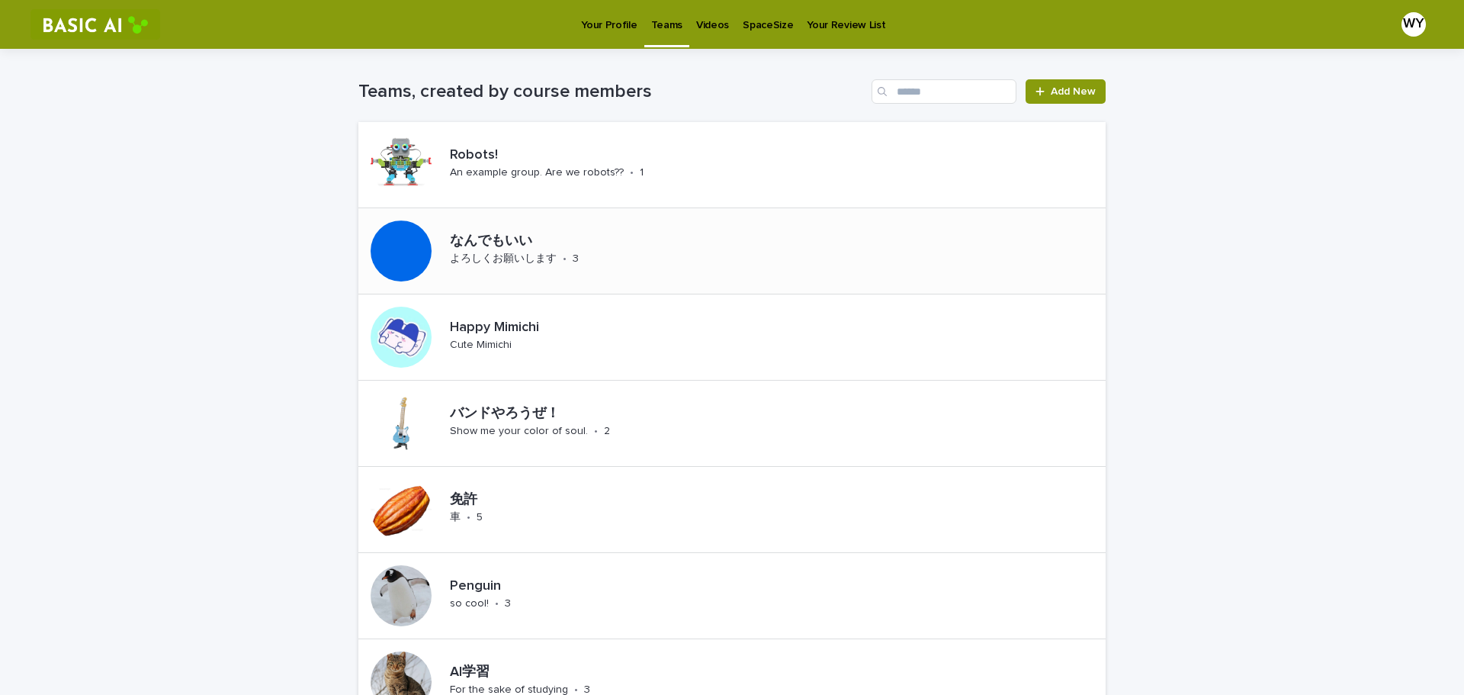
click at [501, 234] on p "なんでもいい" at bounding box center [555, 241] width 211 height 17
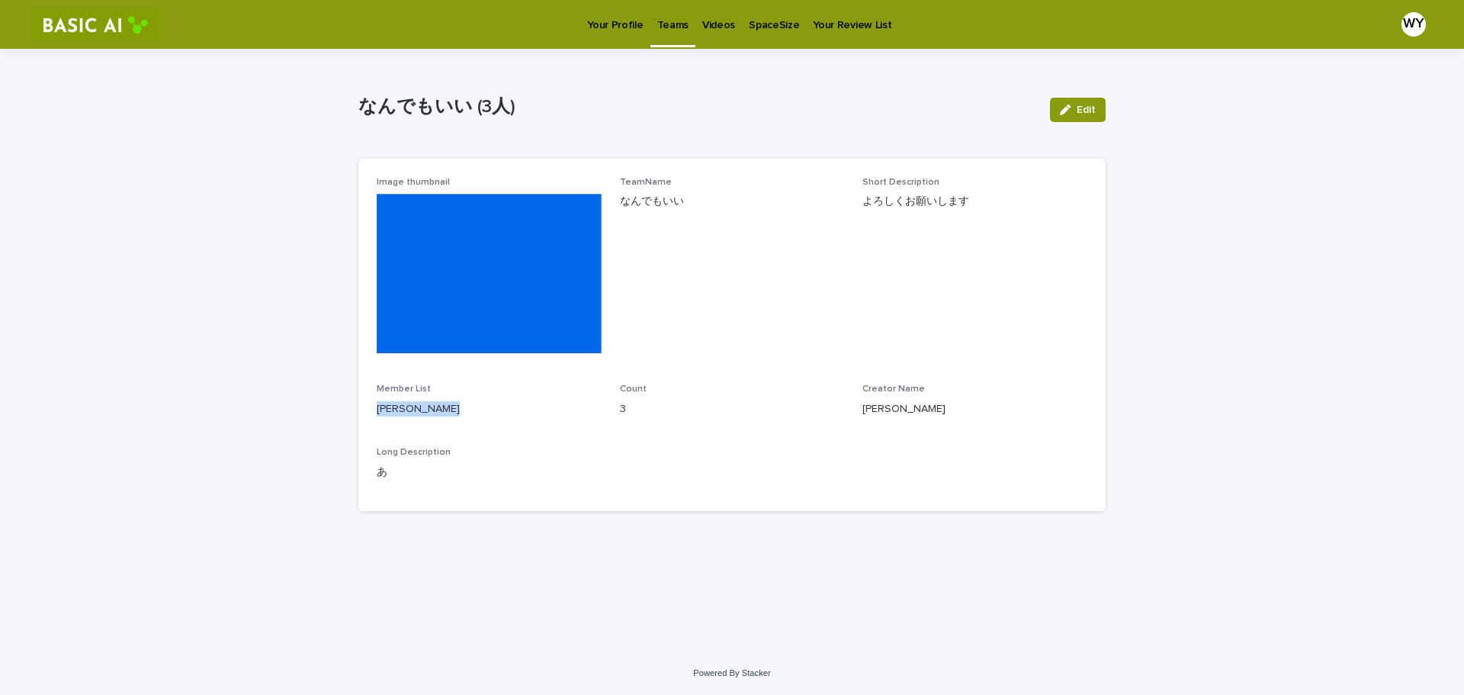
drag, startPoint x: 377, startPoint y: 410, endPoint x: 562, endPoint y: 400, distance: 185.6
click at [500, 404] on p "SAKAMOTO Haya MASUDA Takahiro MIYAZAKI Yusaku" at bounding box center [489, 409] width 225 height 16
click at [569, 401] on p "SAKAMOTO Haya MASUDA Takahiro MIYAZAKI Yusaku" at bounding box center [489, 409] width 225 height 16
drag, startPoint x: 393, startPoint y: 502, endPoint x: 373, endPoint y: 503, distance: 19.8
click at [373, 503] on div "Image thumbnail TeamName なんでもいい Short Description よろしくお願いします Member List SAKAMO…" at bounding box center [731, 335] width 747 height 352
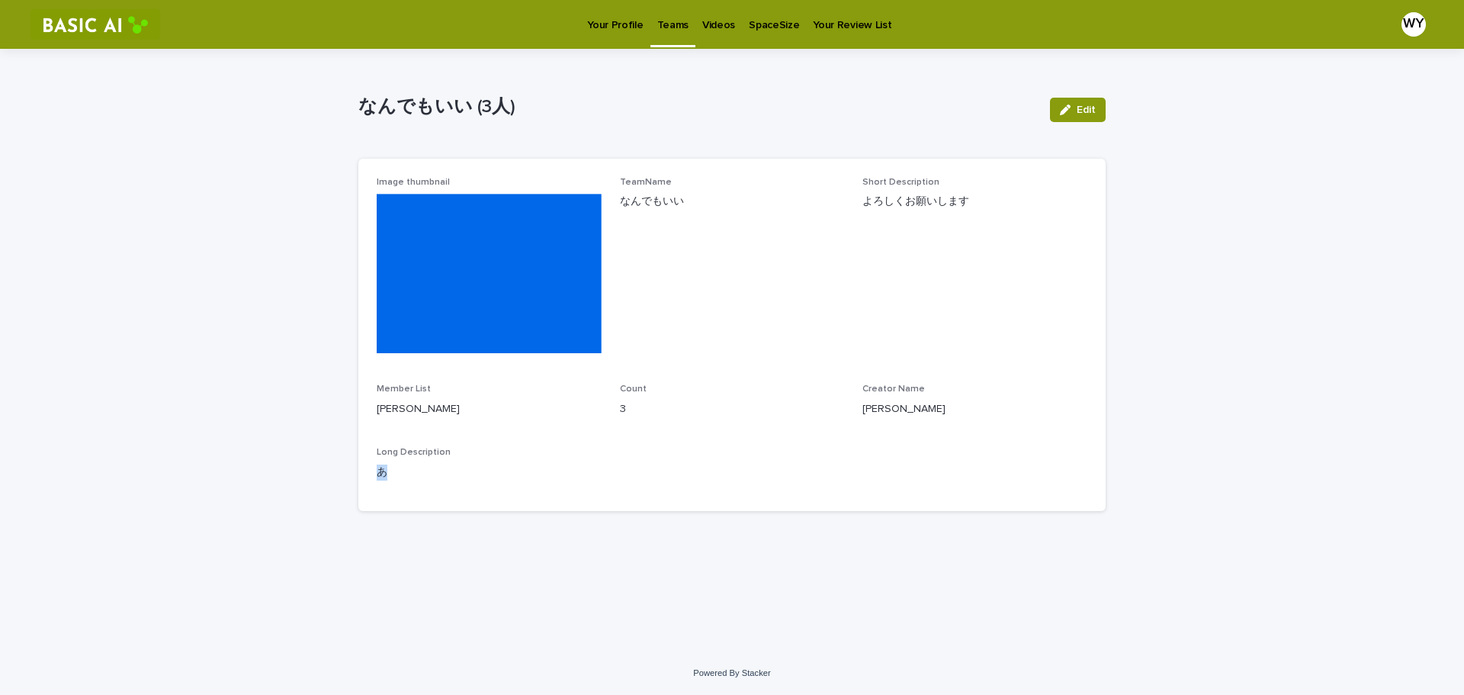
click at [399, 481] on p "あ" at bounding box center [732, 472] width 711 height 16
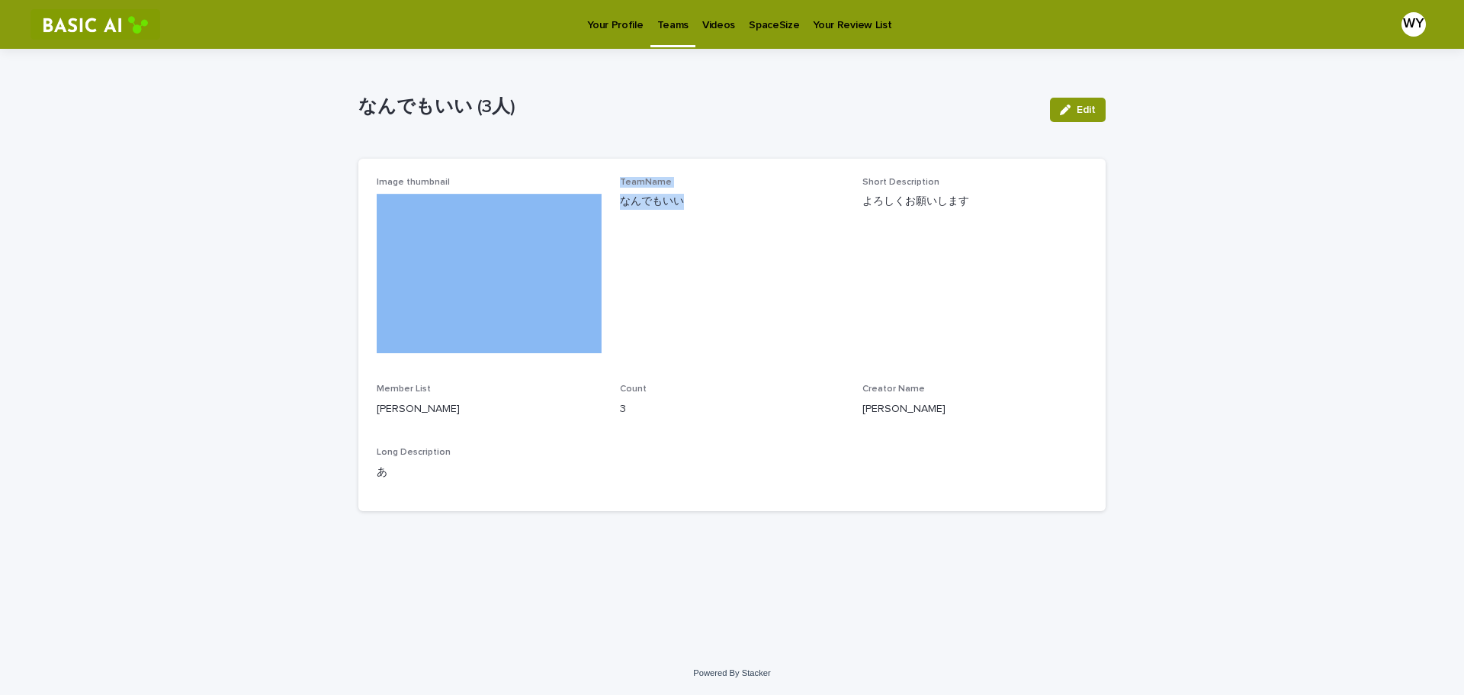
click at [560, 197] on div "Image thumbnail TeamName なんでもいい Short Description よろしくお願いします Member List SAKAMO…" at bounding box center [732, 335] width 711 height 316
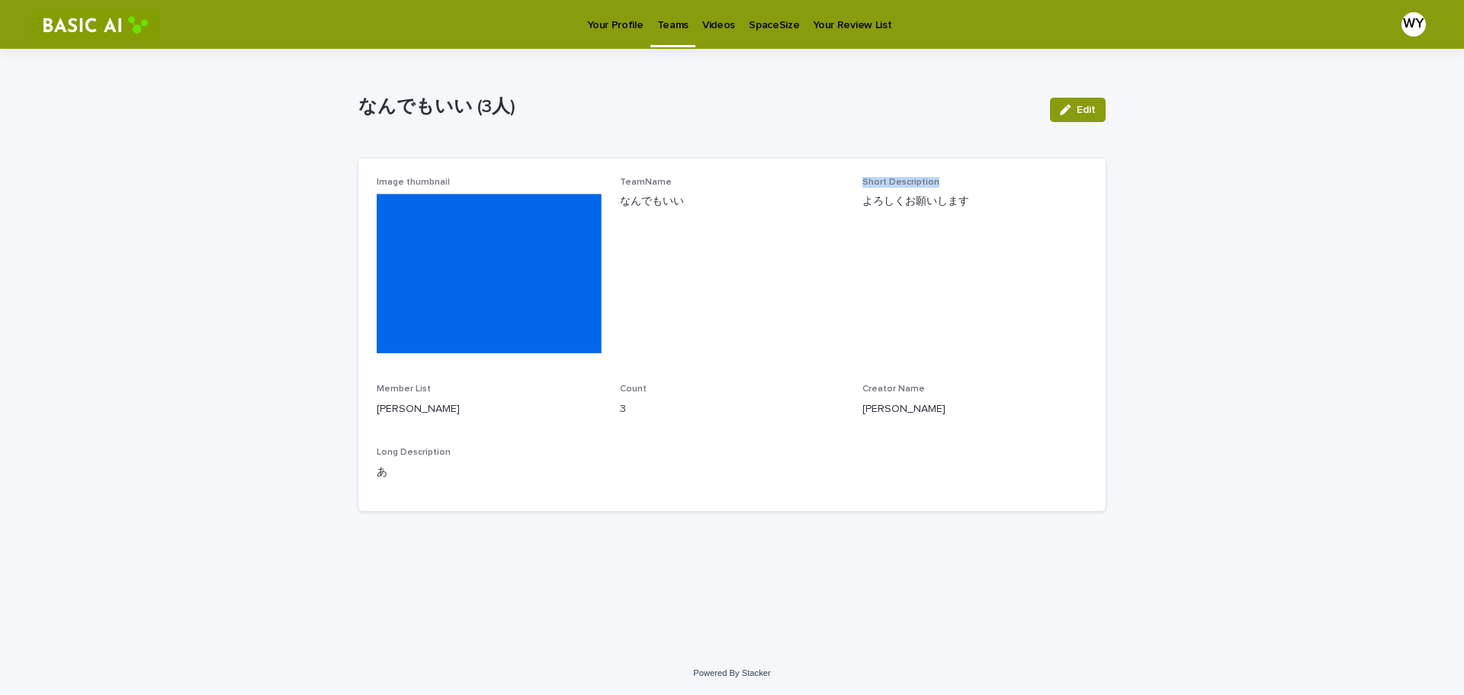
drag, startPoint x: 945, startPoint y: 194, endPoint x: 788, endPoint y: 210, distance: 157.9
click at [770, 208] on div "Image thumbnail TeamName なんでもいい Short Description よろしくお願いします Member List SAKAMO…" at bounding box center [732, 335] width 711 height 316
drag, startPoint x: 992, startPoint y: 191, endPoint x: 751, endPoint y: 219, distance: 242.6
click at [869, 211] on div "Short Description よろしくお願いします" at bounding box center [975, 199] width 225 height 45
drag, startPoint x: 763, startPoint y: 340, endPoint x: 363, endPoint y: 1, distance: 524.9
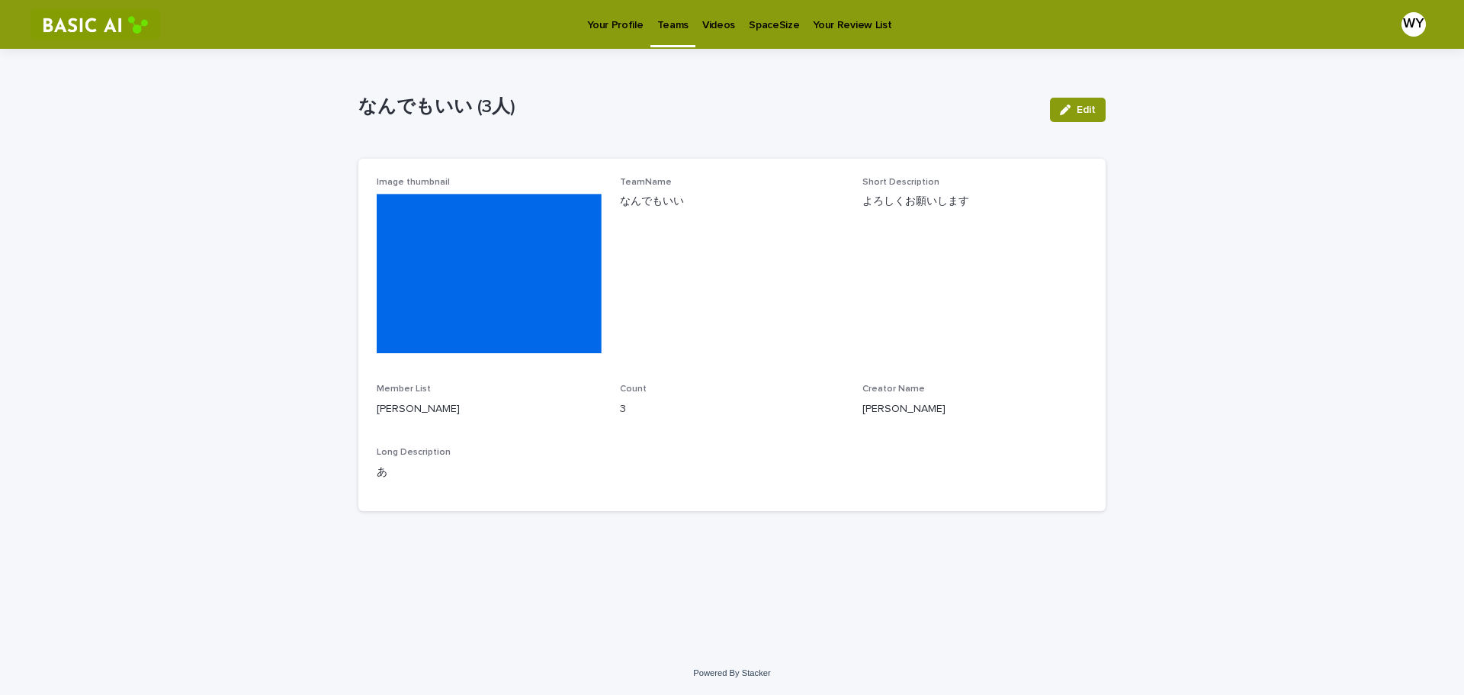
click at [762, 340] on span "TeamName なんでもいい" at bounding box center [732, 271] width 225 height 188
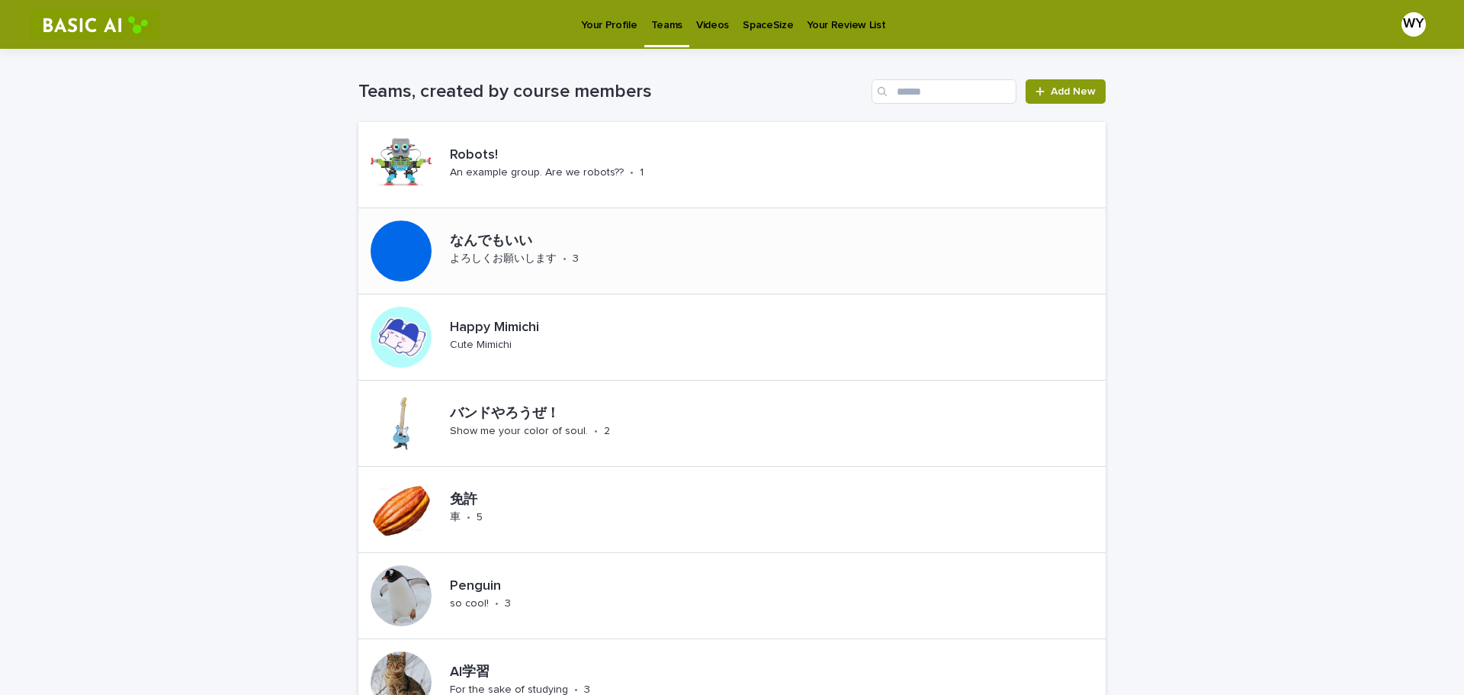
click at [515, 233] on p "なんでもいい" at bounding box center [555, 241] width 211 height 17
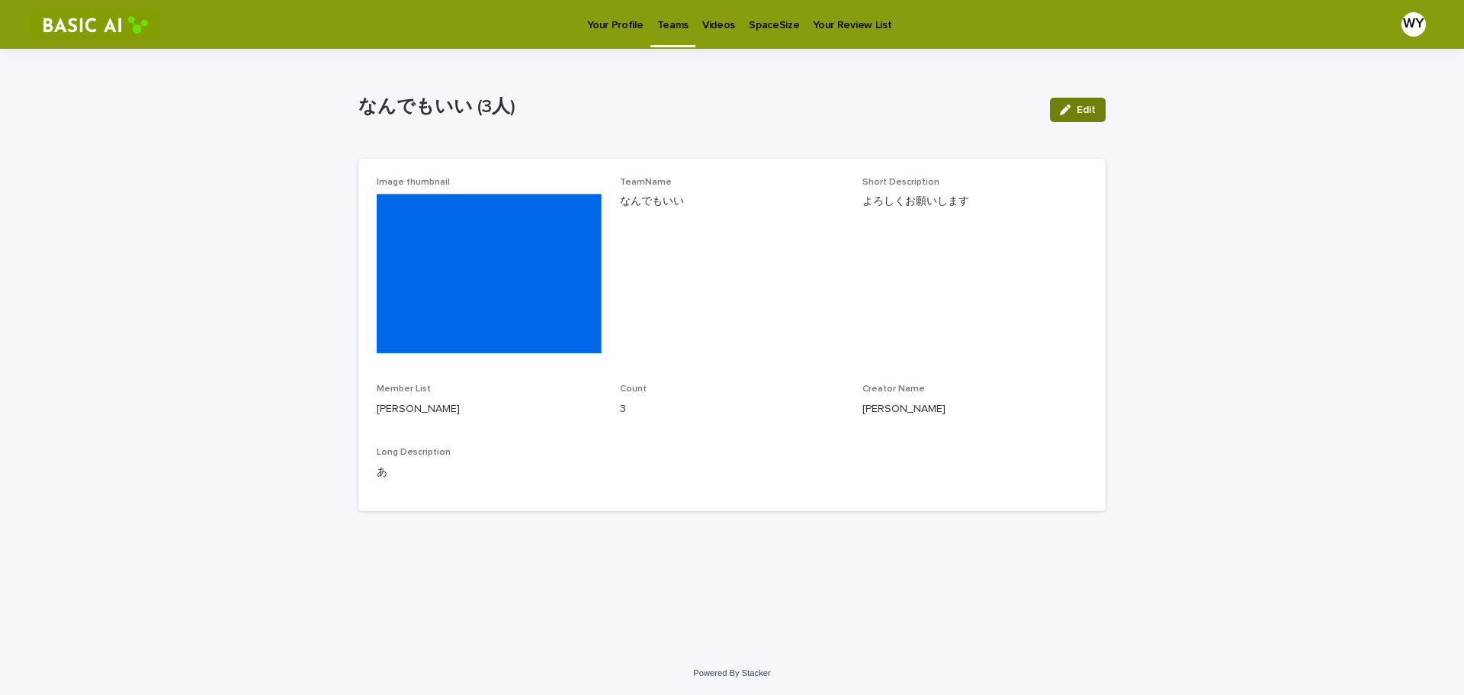
click at [1091, 100] on button "Edit" at bounding box center [1078, 110] width 56 height 24
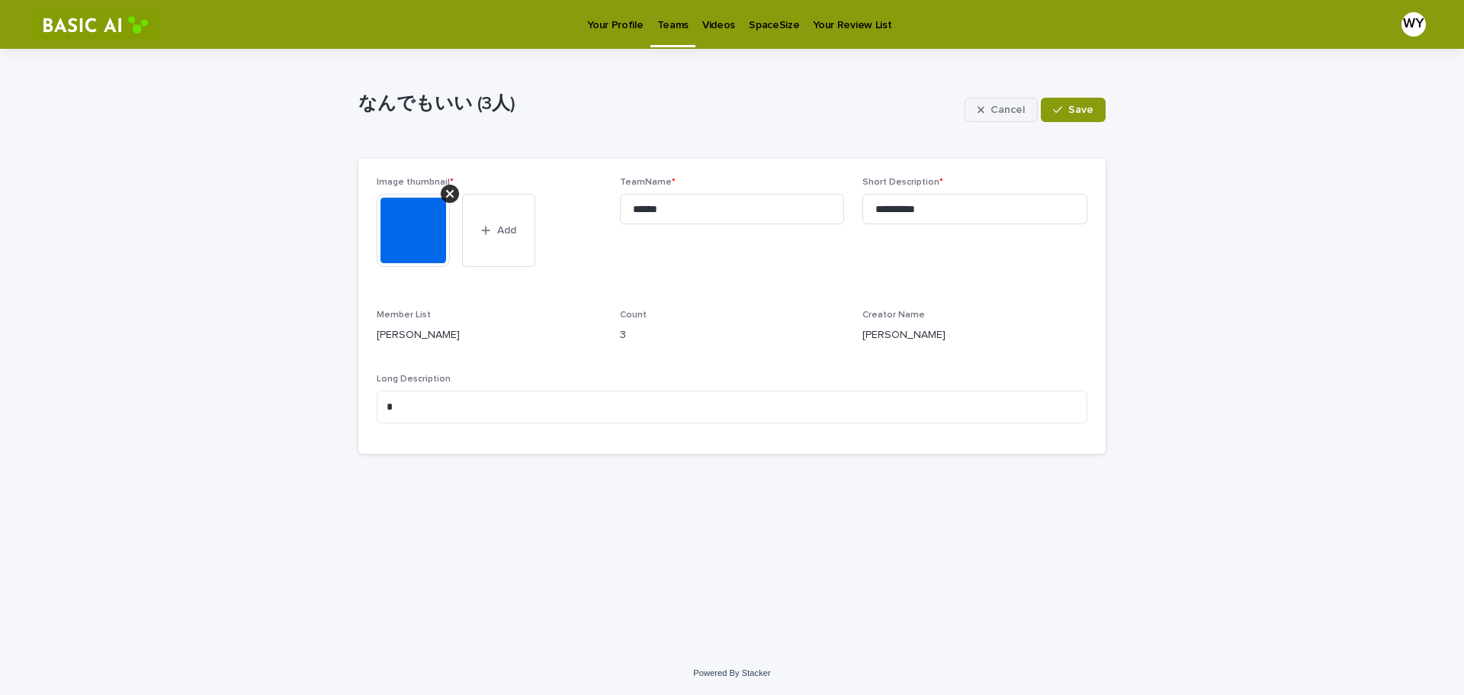
click at [998, 111] on span "Cancel" at bounding box center [1008, 109] width 34 height 11
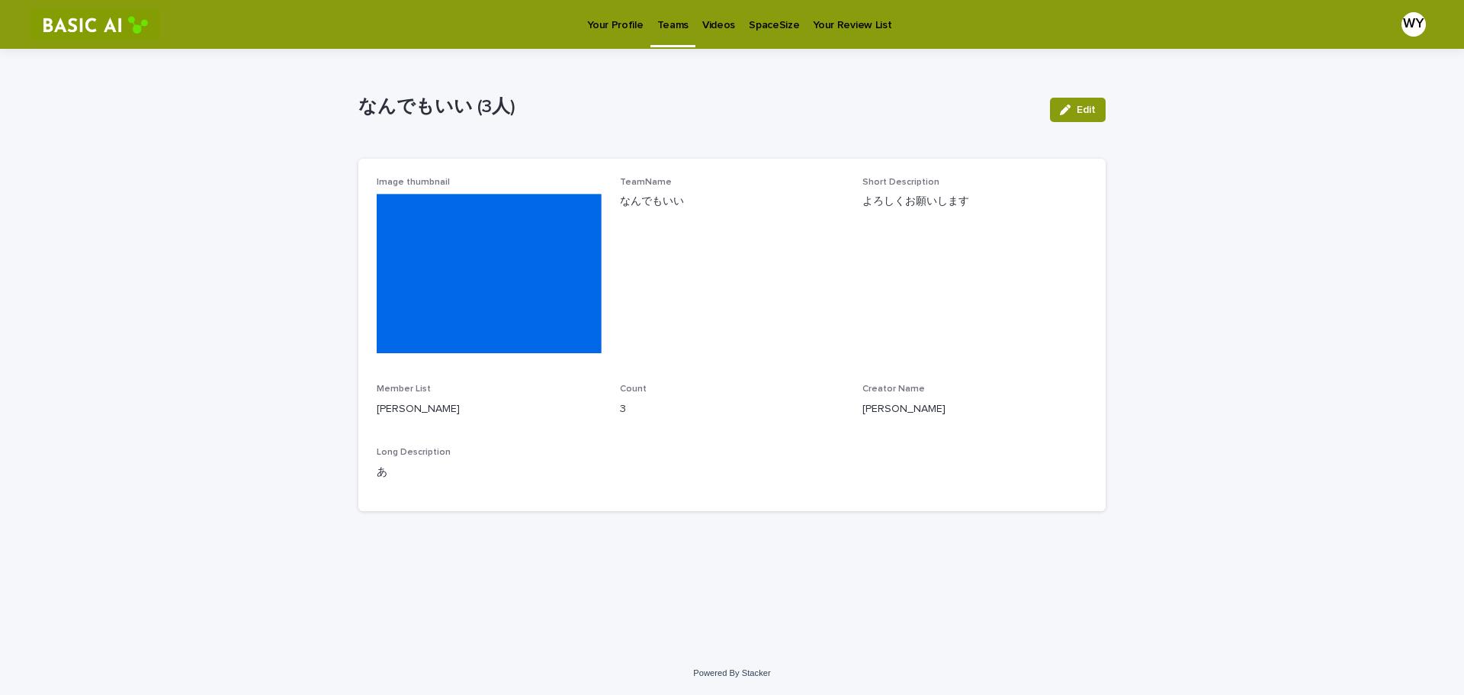
click at [1247, 171] on div "Loading... Saving… Loading... Saving… なんでもいい (3人) Edit なんでもいい (3人) Edit Sorry, …" at bounding box center [732, 350] width 1464 height 603
click at [712, 27] on p "Videos" at bounding box center [718, 16] width 33 height 32
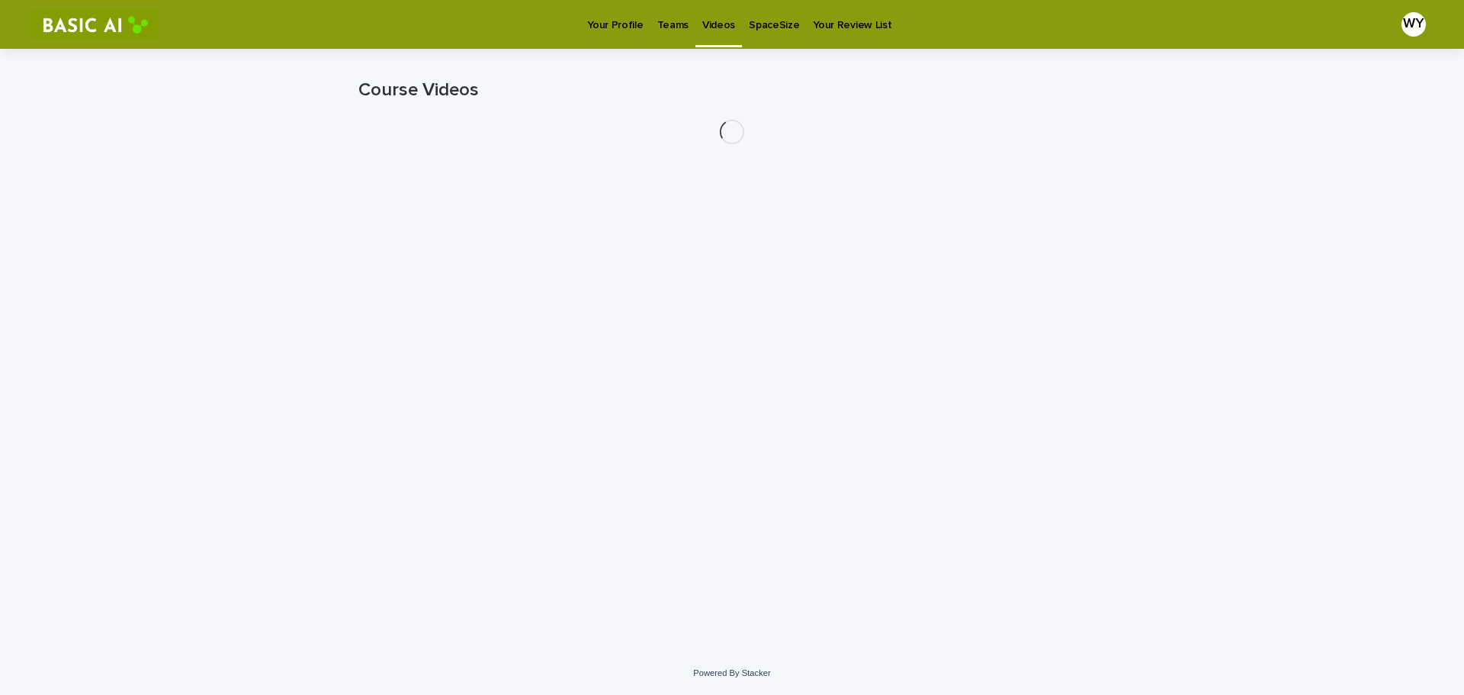
click at [670, 25] on p "Teams" at bounding box center [672, 16] width 31 height 32
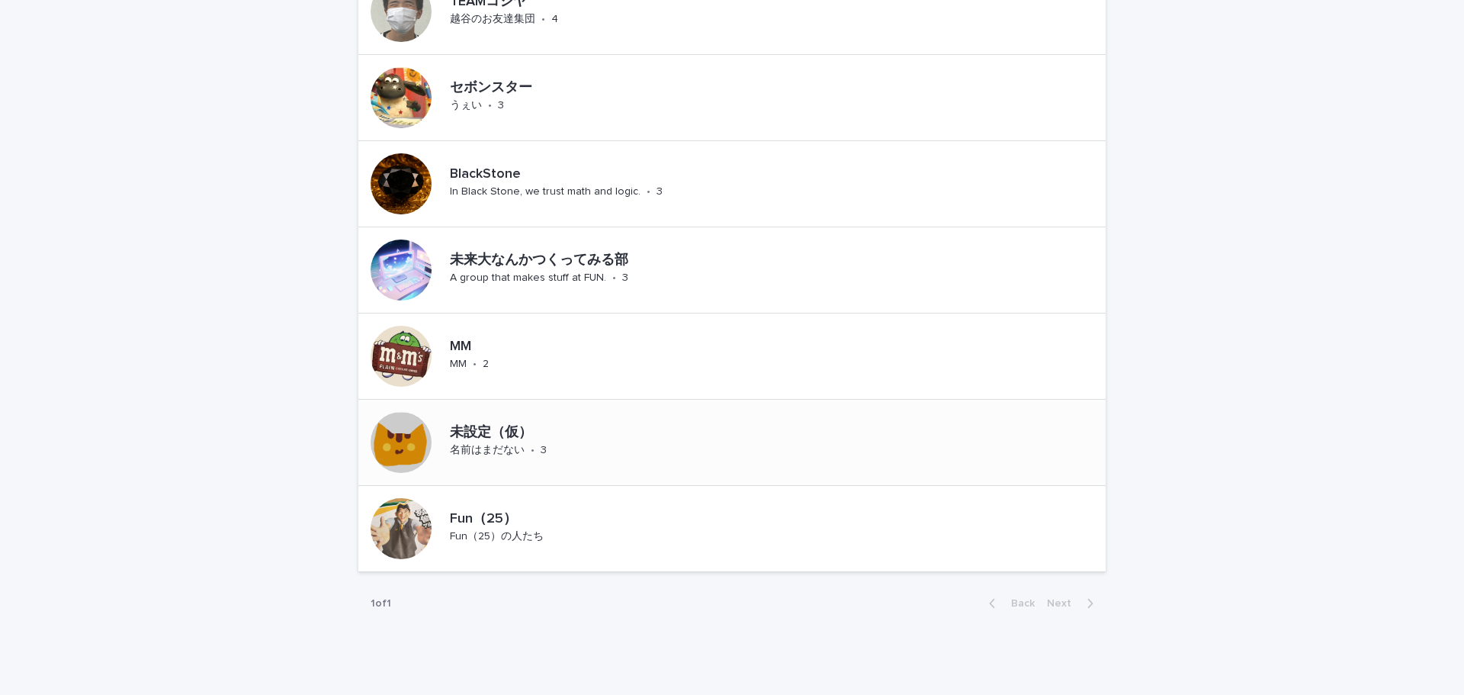
scroll to position [1062, 0]
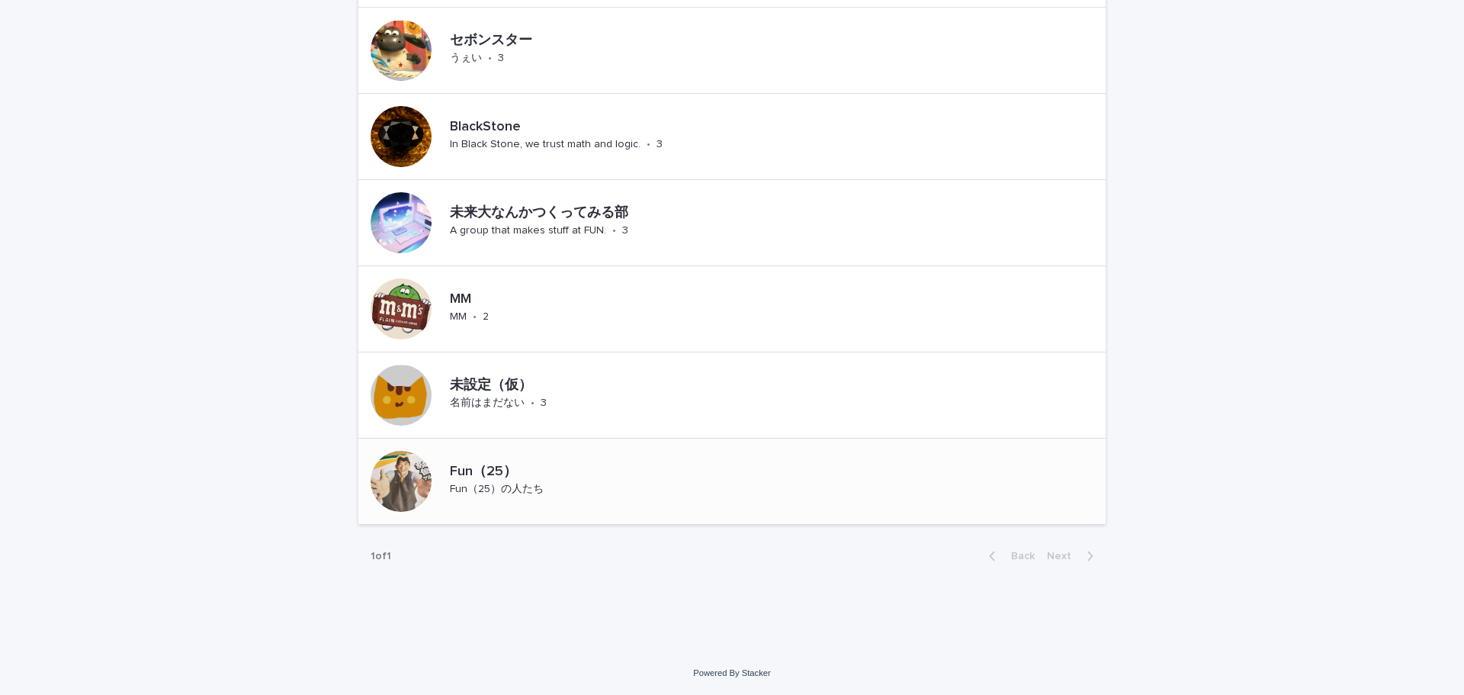
click at [564, 475] on p "Fun（25）" at bounding box center [530, 472] width 161 height 17
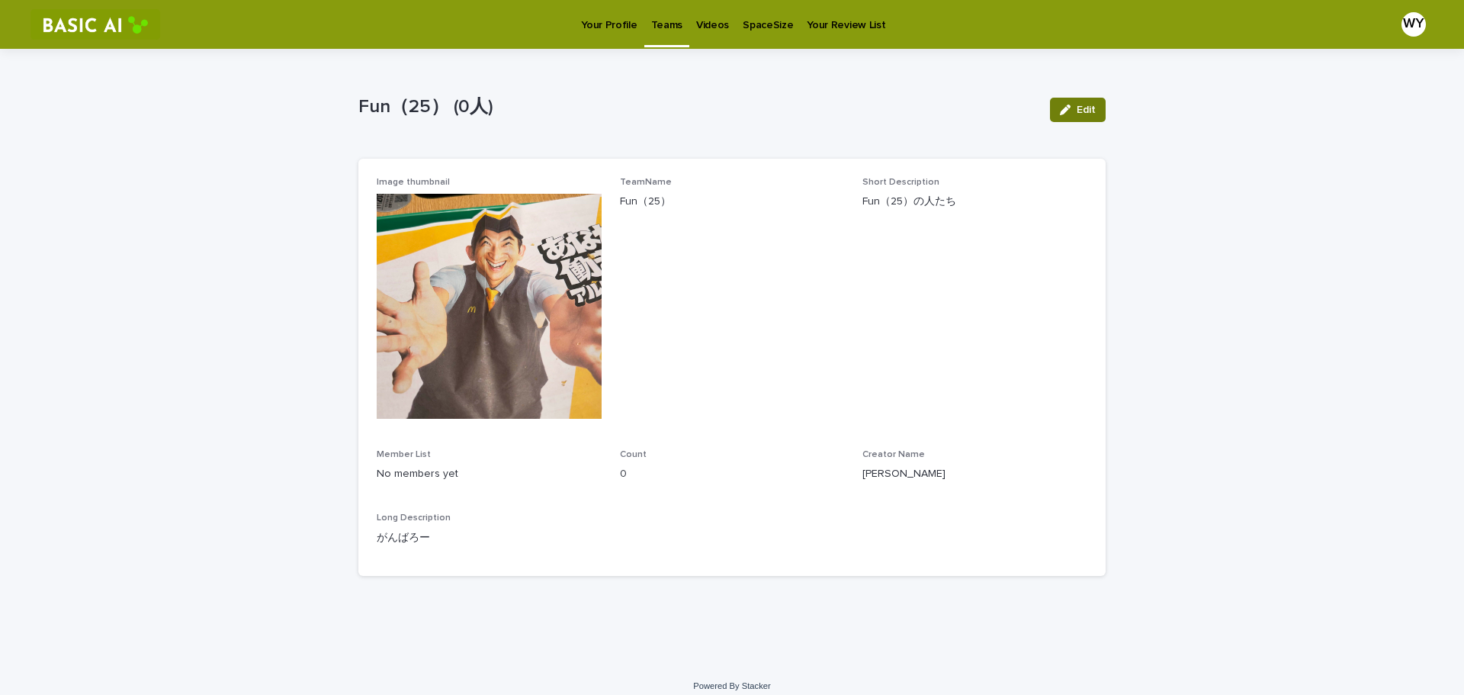
click at [1077, 106] on span "Edit" at bounding box center [1086, 109] width 19 height 11
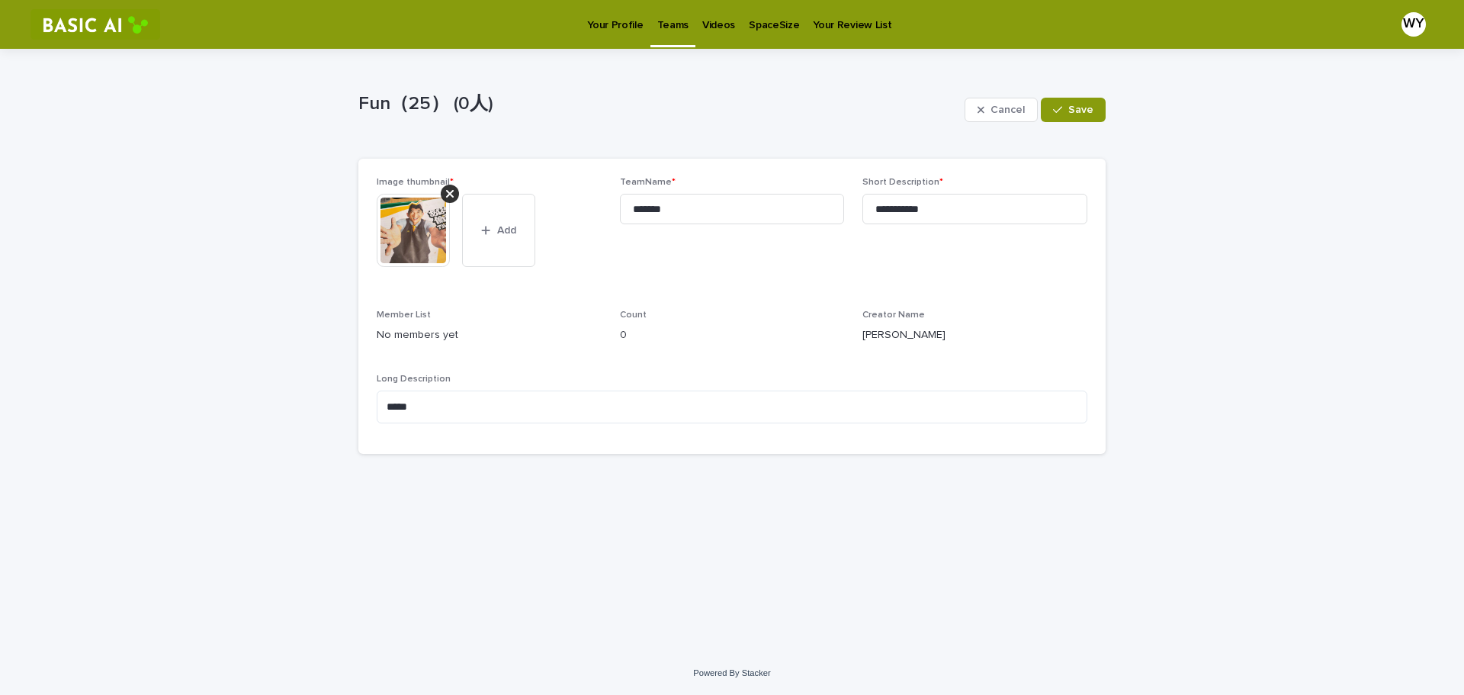
click at [419, 328] on p "No members yet" at bounding box center [489, 335] width 225 height 16
click at [423, 337] on p "No members yet" at bounding box center [489, 335] width 225 height 16
click at [428, 331] on p "No members yet" at bounding box center [489, 335] width 225 height 16
click at [485, 339] on p "No members yet" at bounding box center [489, 335] width 225 height 16
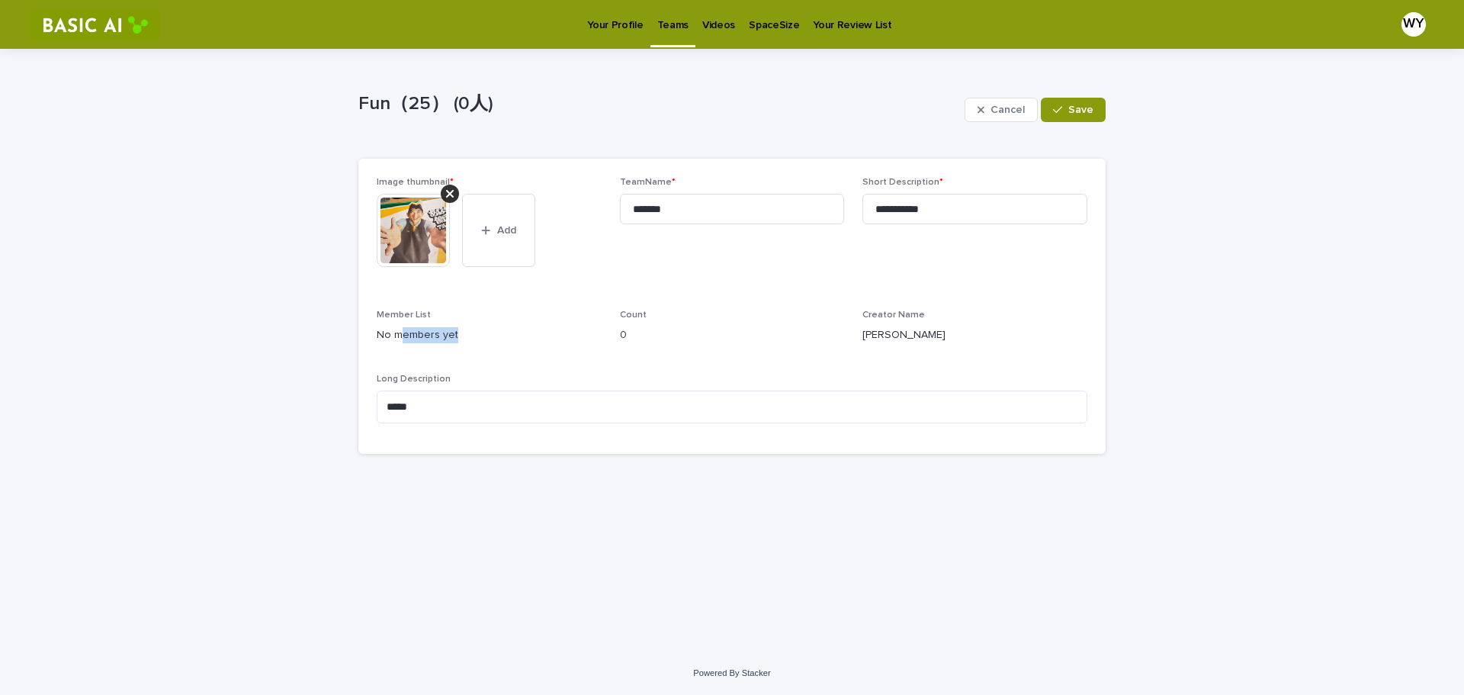
drag, startPoint x: 459, startPoint y: 339, endPoint x: 400, endPoint y: 339, distance: 58.7
click at [402, 339] on p "No members yet" at bounding box center [489, 335] width 225 height 16
drag, startPoint x: 503, startPoint y: 348, endPoint x: 506, endPoint y: 333, distance: 14.8
click at [503, 346] on div "Member List No members yet" at bounding box center [489, 332] width 225 height 45
drag, startPoint x: 500, startPoint y: 328, endPoint x: 381, endPoint y: 349, distance: 120.8
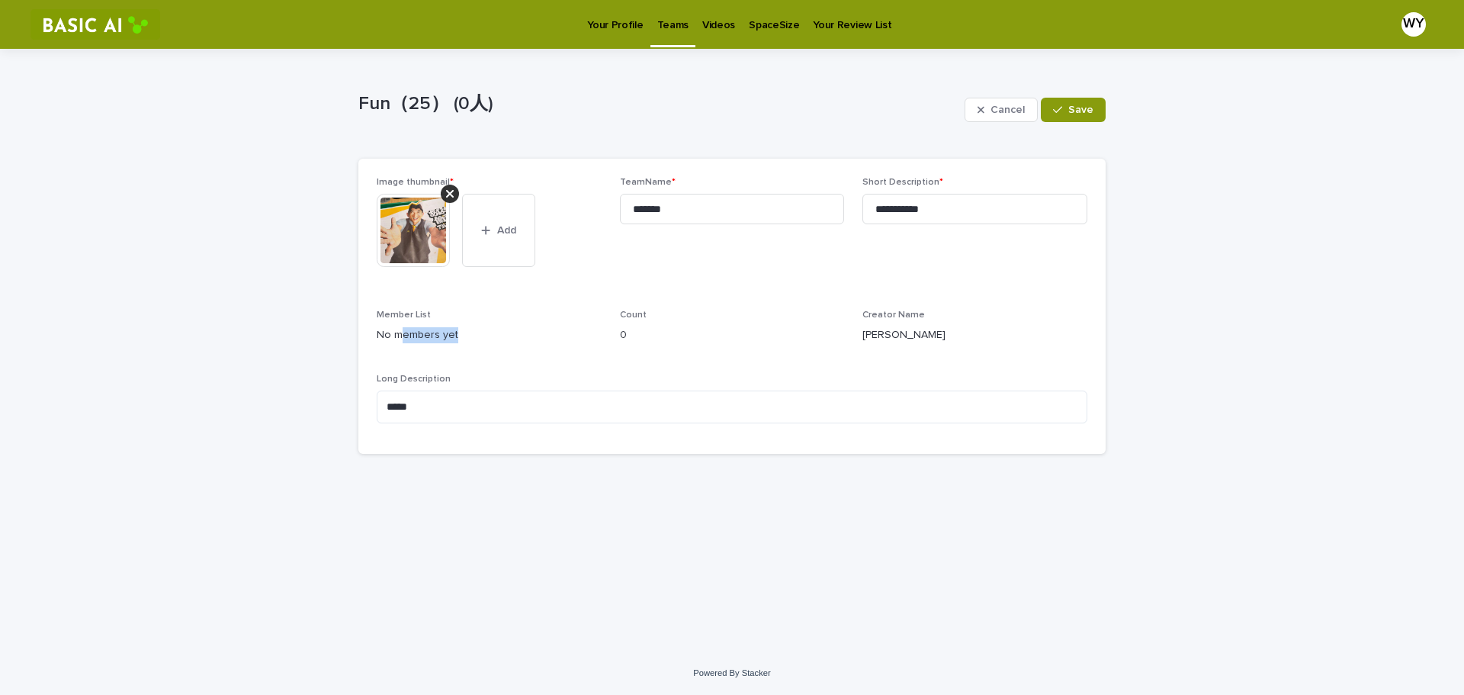
click at [499, 328] on p "No members yet" at bounding box center [489, 335] width 225 height 16
click at [268, 379] on div "**********" at bounding box center [732, 350] width 1464 height 603
click at [1247, 191] on div "**********" at bounding box center [732, 350] width 1464 height 603
click at [1170, 122] on div "**********" at bounding box center [732, 350] width 1464 height 603
click at [1083, 114] on span "Save" at bounding box center [1081, 109] width 25 height 11
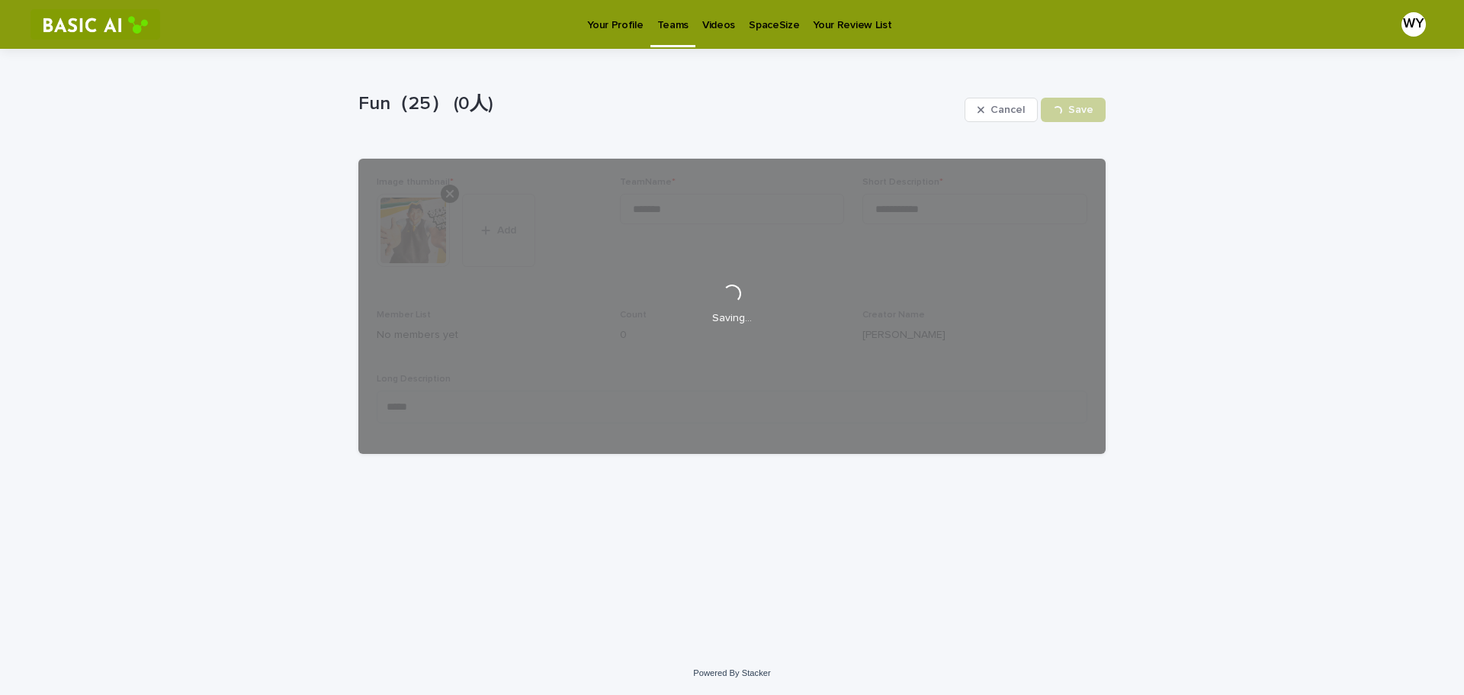
click at [822, 23] on p "Your Review List" at bounding box center [852, 16] width 79 height 32
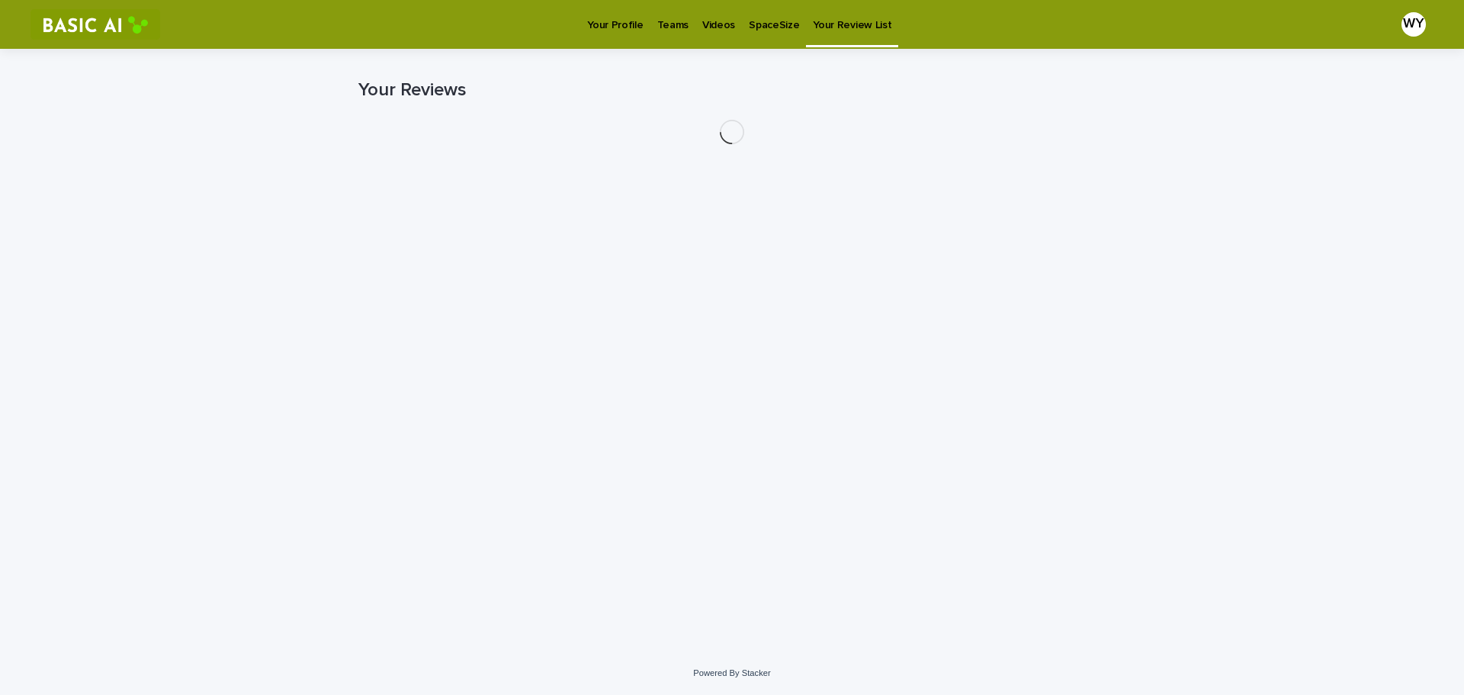
click at [614, 18] on p "Your Profile" at bounding box center [615, 16] width 56 height 32
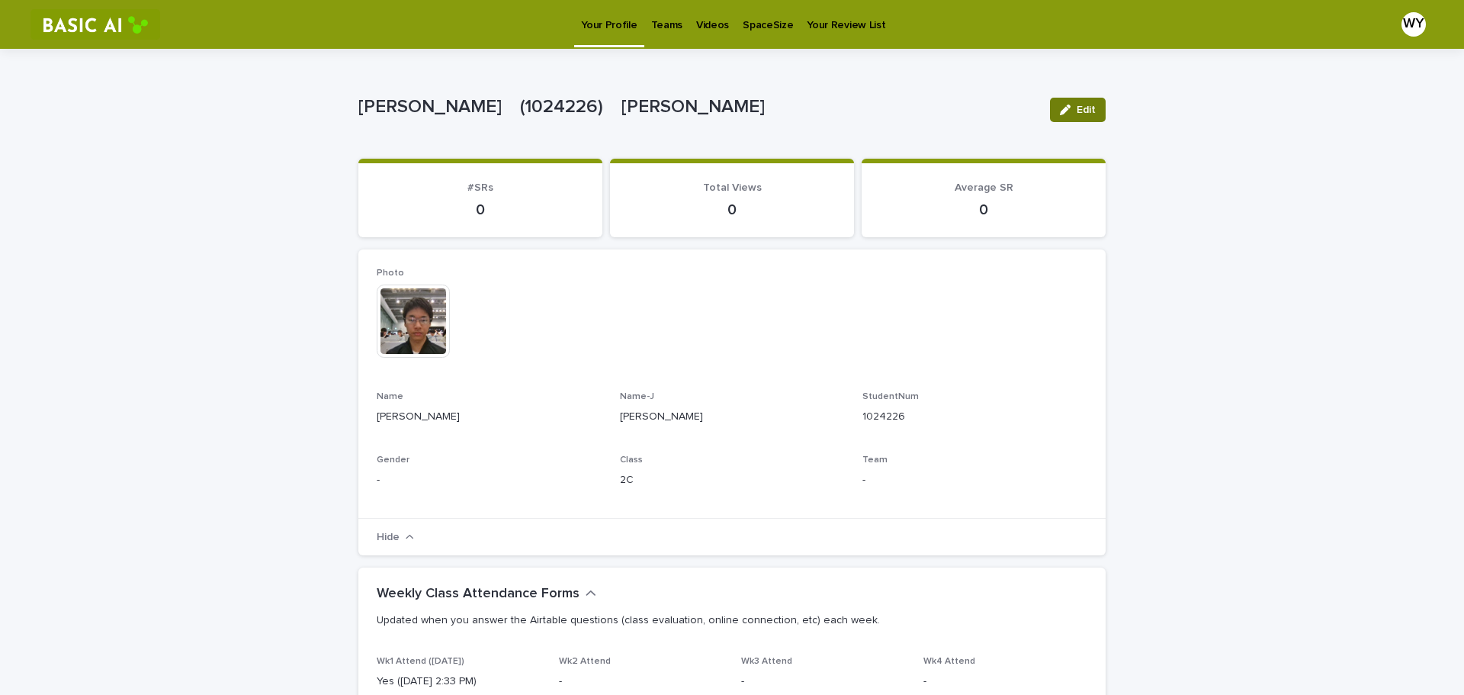
click at [1068, 108] on div "button" at bounding box center [1068, 109] width 17 height 11
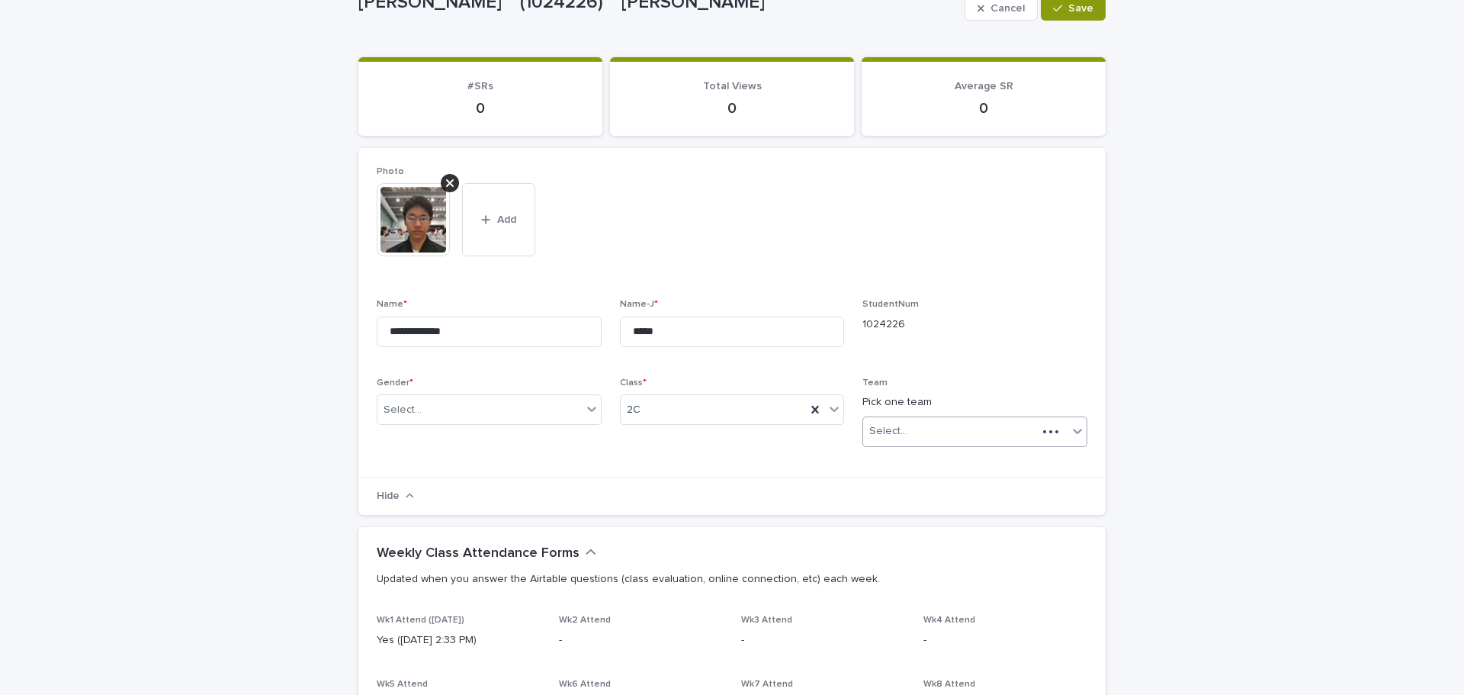
scroll to position [153, 0]
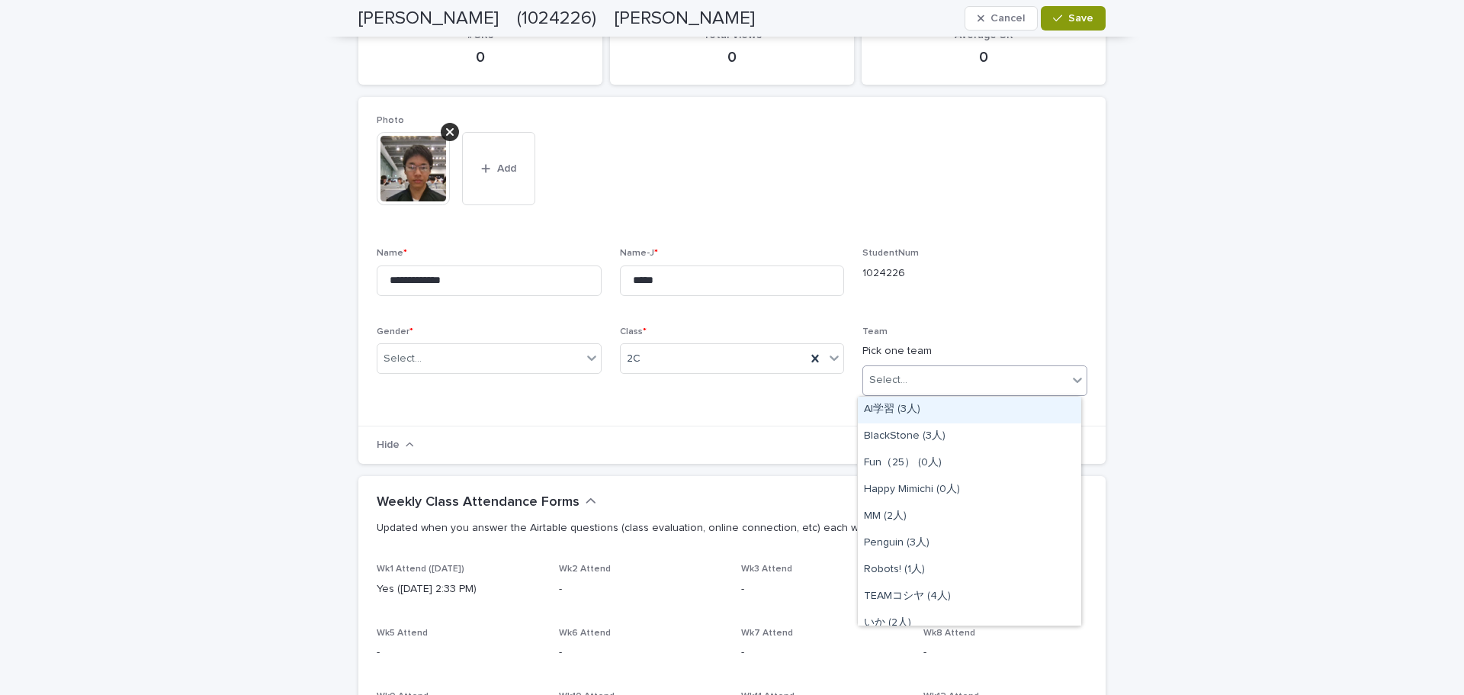
click at [934, 379] on div "Select..." at bounding box center [965, 380] width 204 height 25
click at [894, 458] on div "Fun（25） (0人)" at bounding box center [969, 463] width 223 height 27
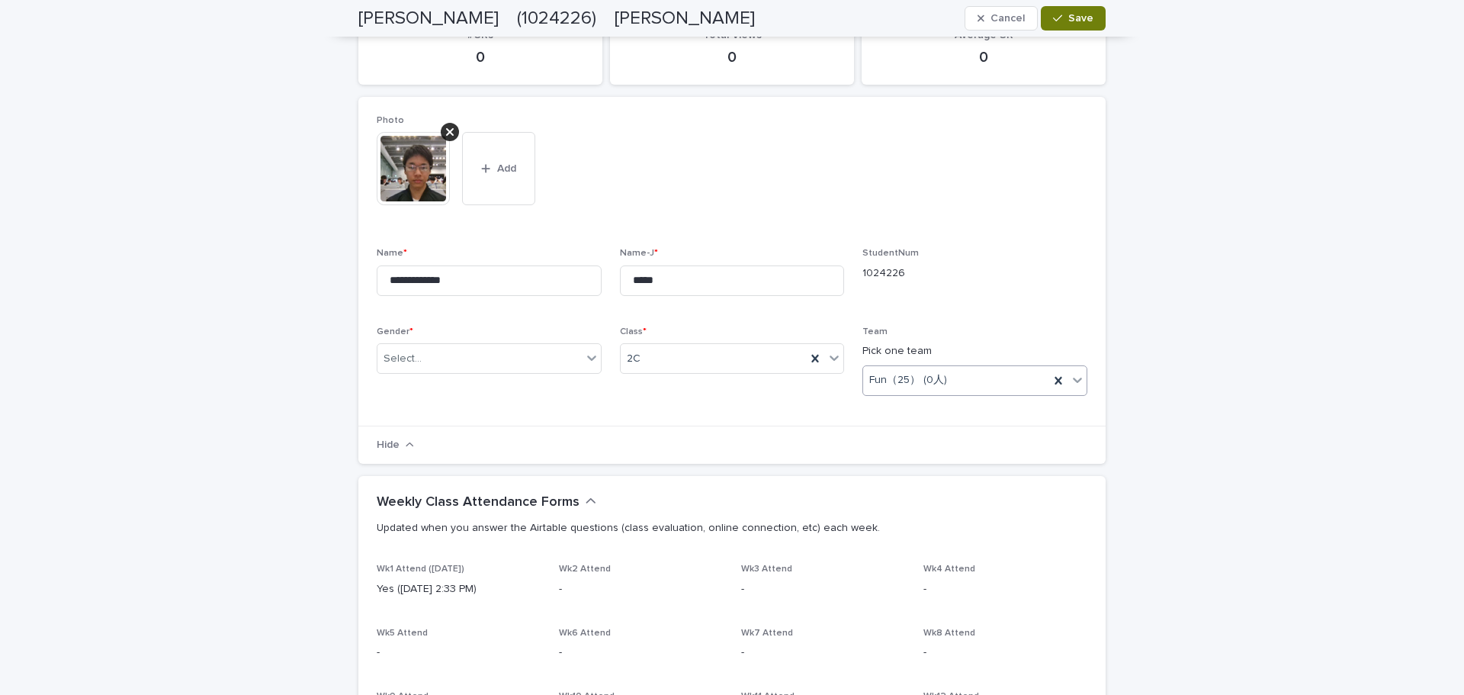
click at [1075, 27] on button "Save" at bounding box center [1073, 18] width 65 height 24
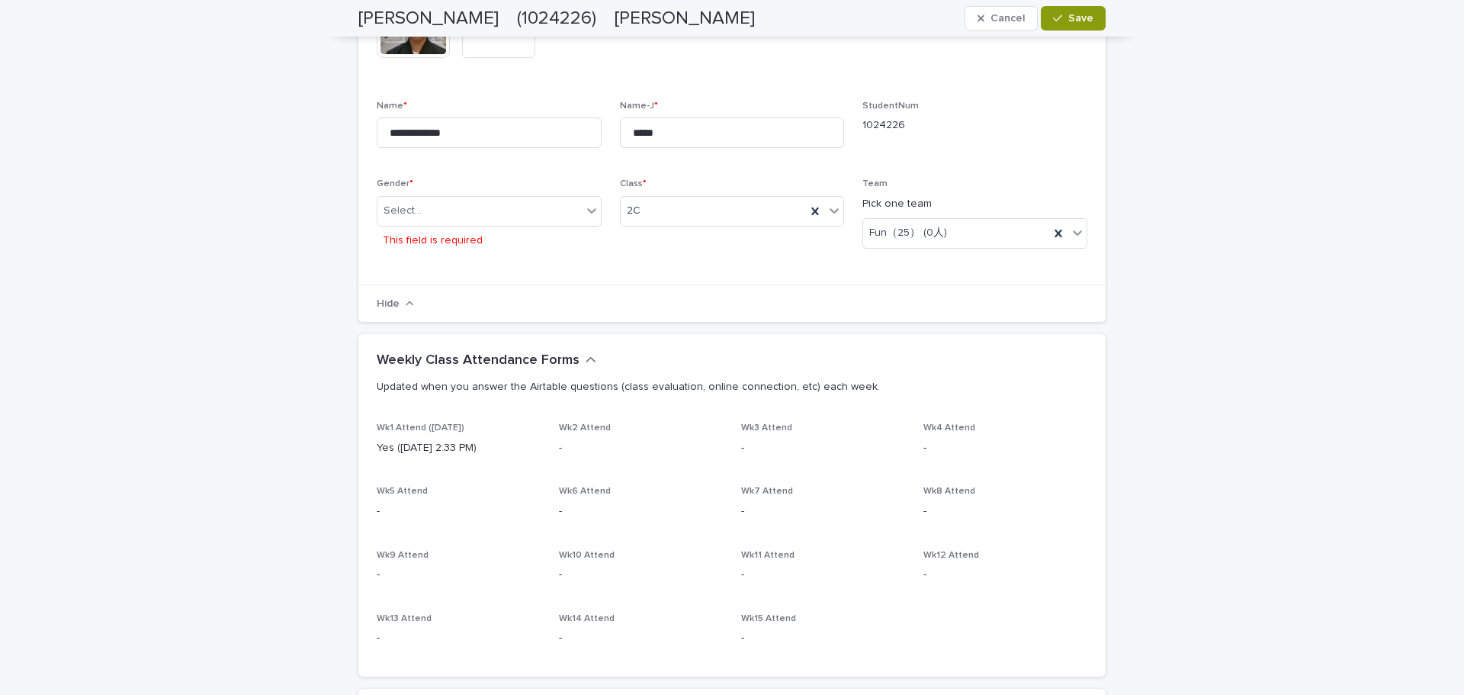
scroll to position [256, 0]
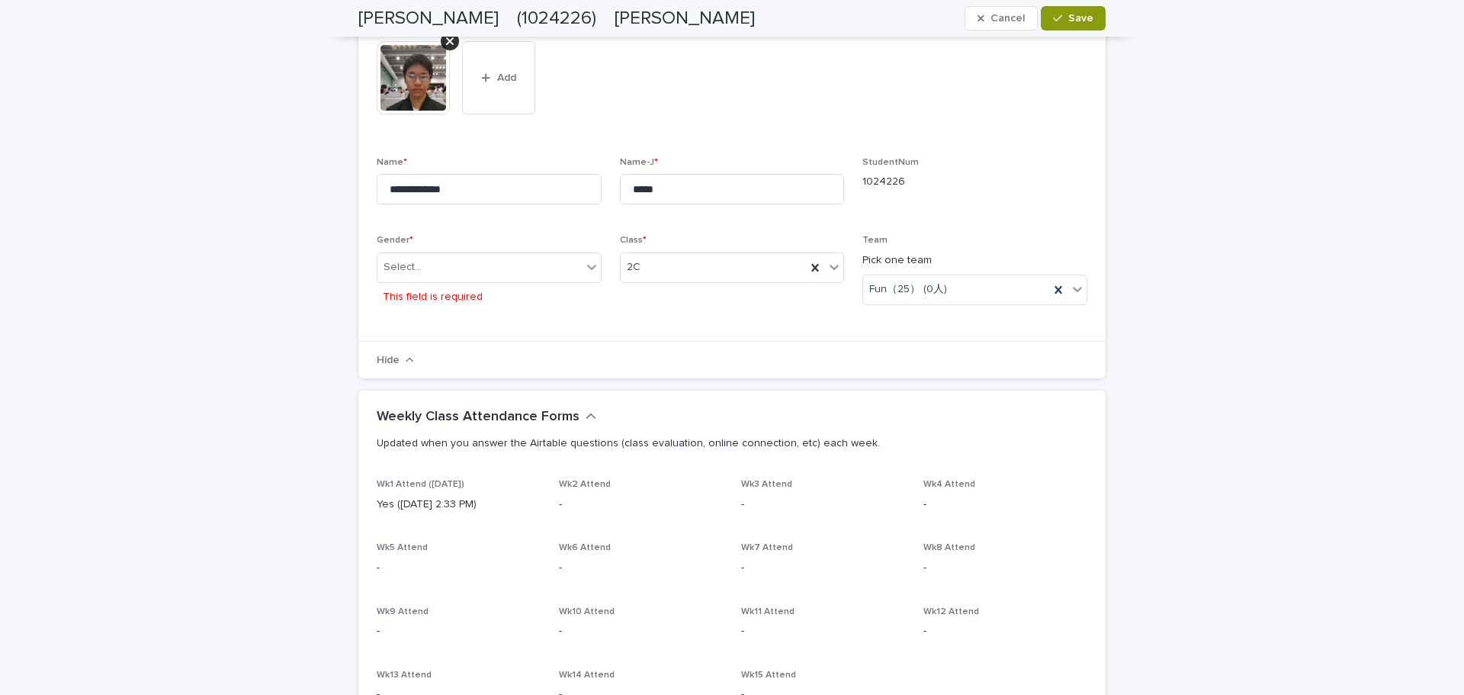
click at [1008, 206] on span "StudentNum 1024226" at bounding box center [975, 186] width 225 height 59
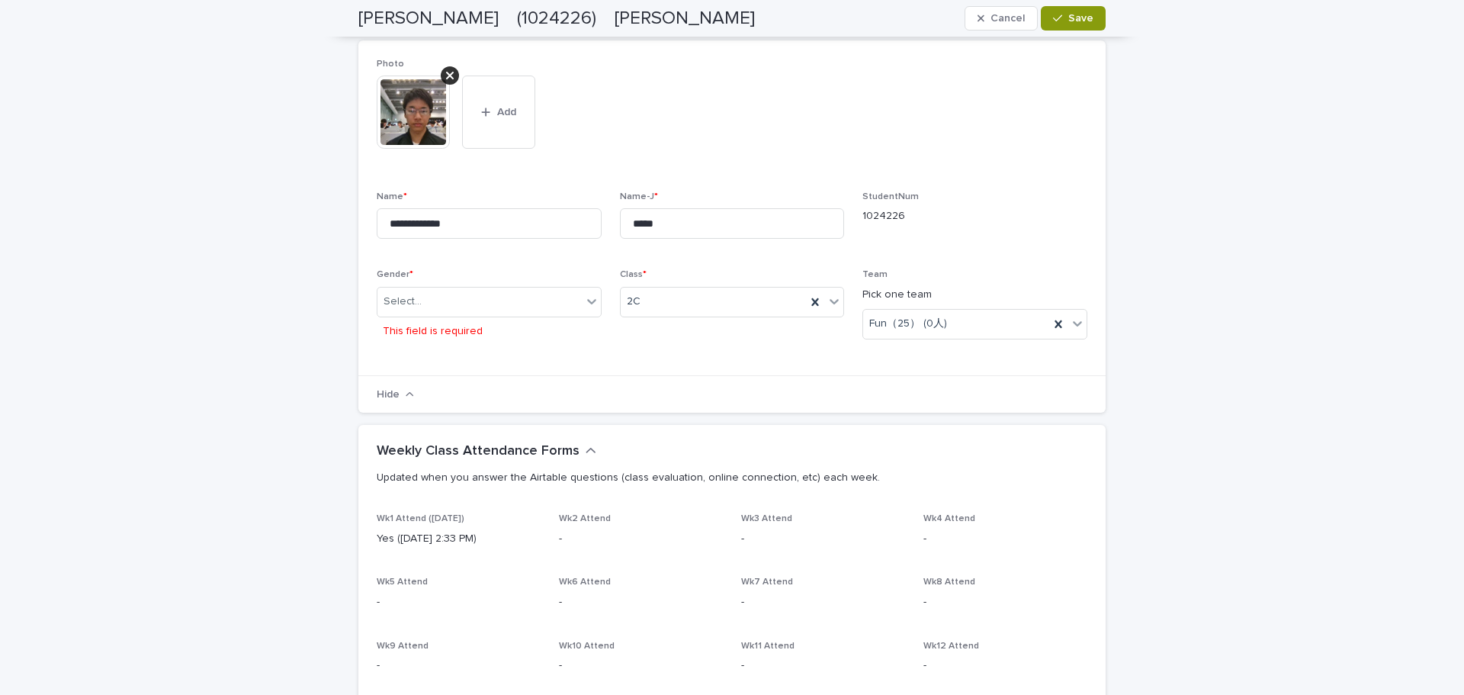
scroll to position [104, 0]
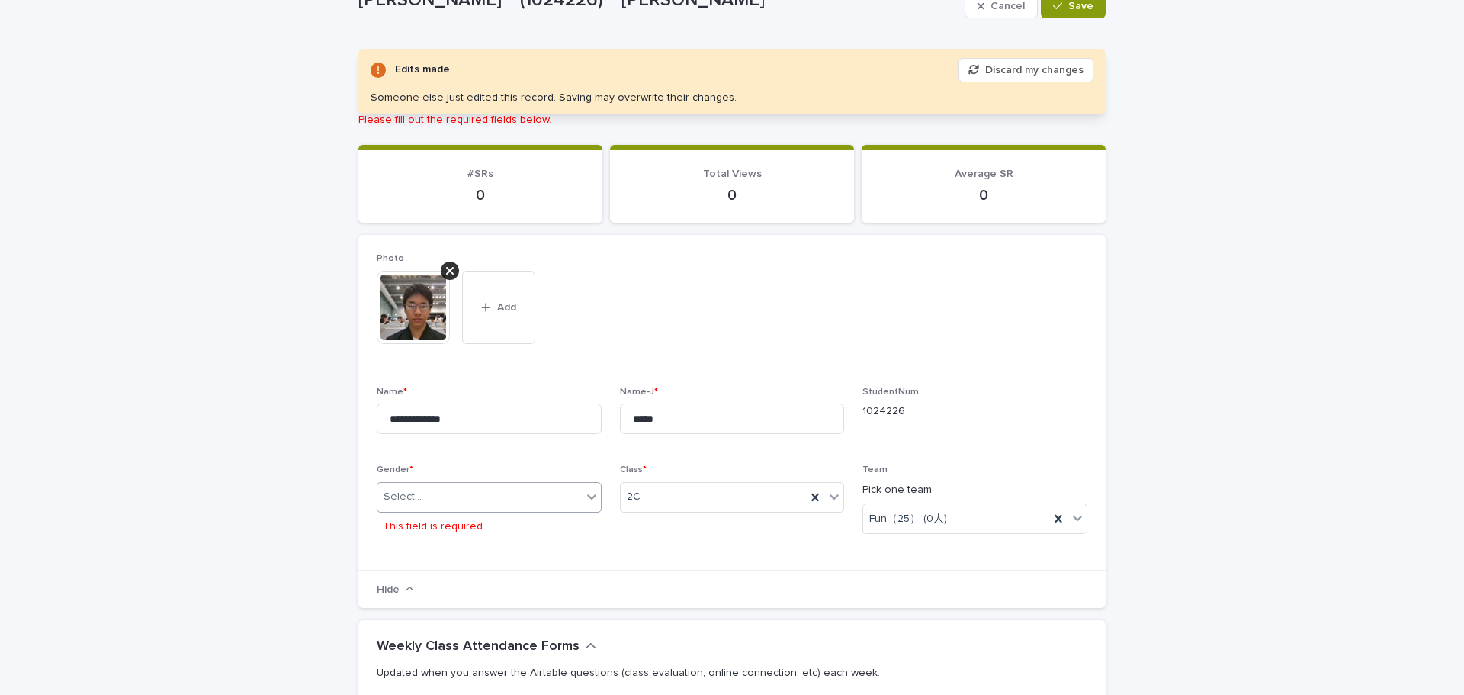
click at [519, 499] on div "Select..." at bounding box center [480, 496] width 204 height 25
click at [466, 526] on div "M" at bounding box center [483, 526] width 223 height 27
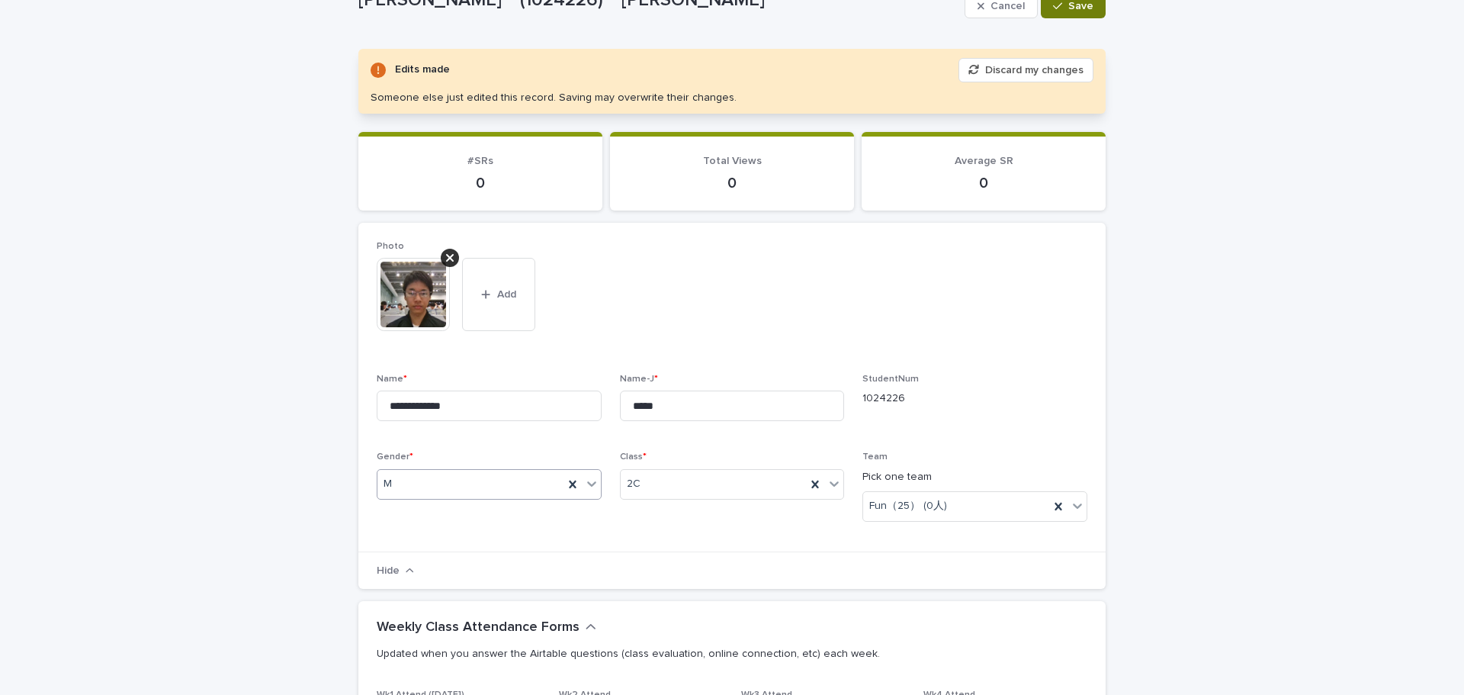
click at [1075, 7] on span "Save" at bounding box center [1081, 6] width 25 height 11
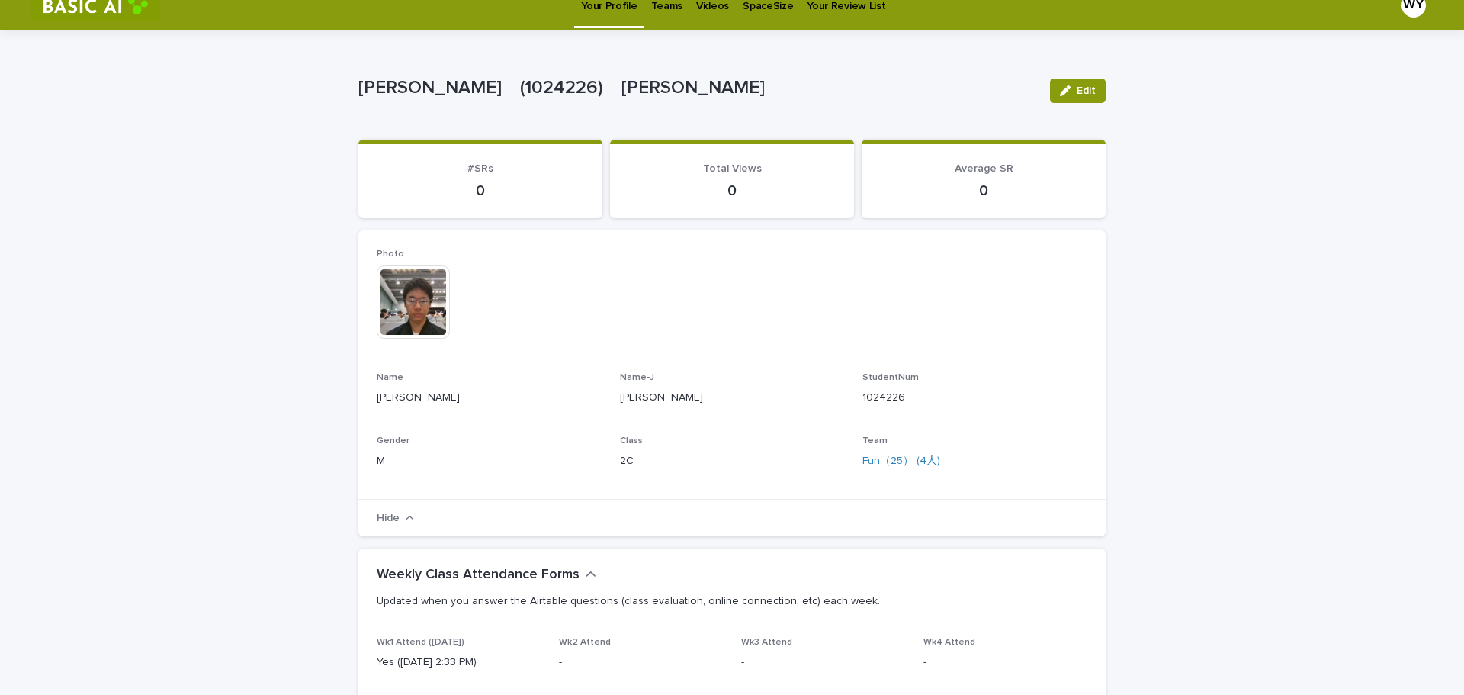
scroll to position [0, 0]
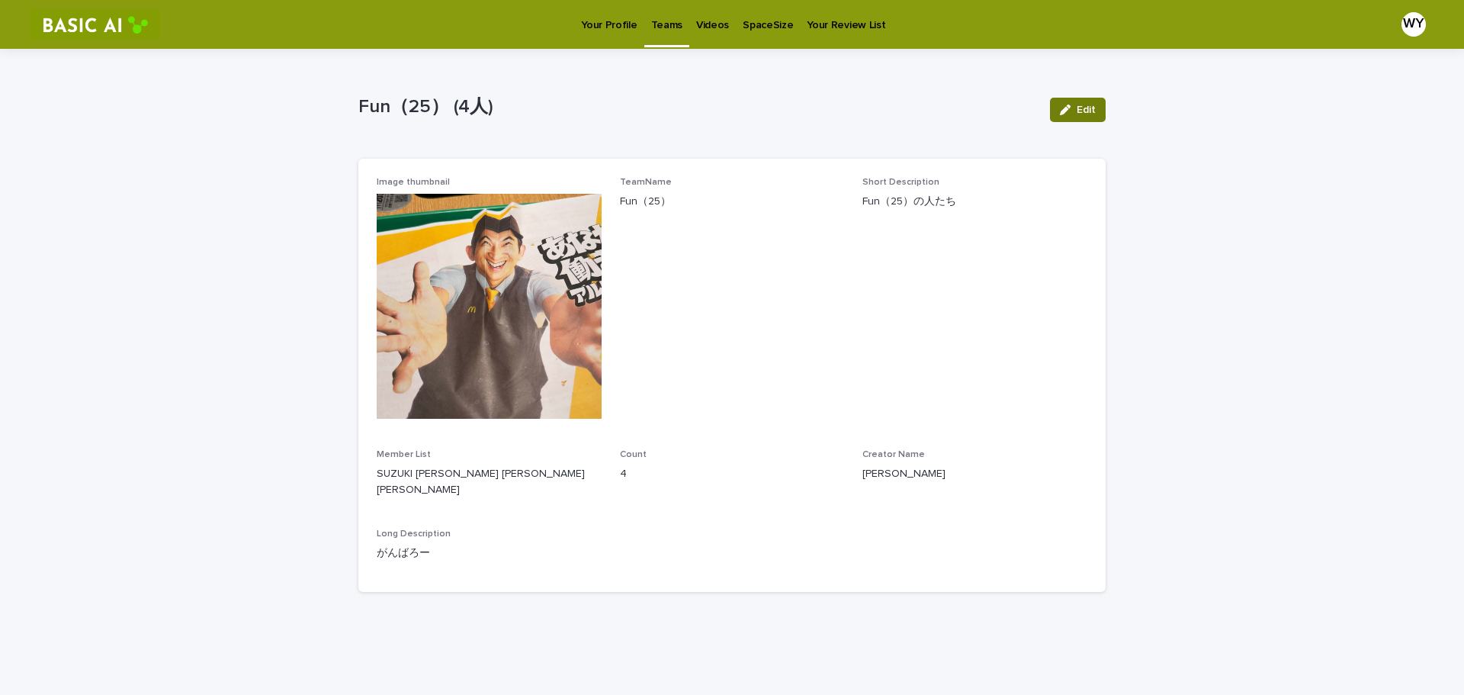
click at [1062, 100] on button "Edit" at bounding box center [1078, 110] width 56 height 24
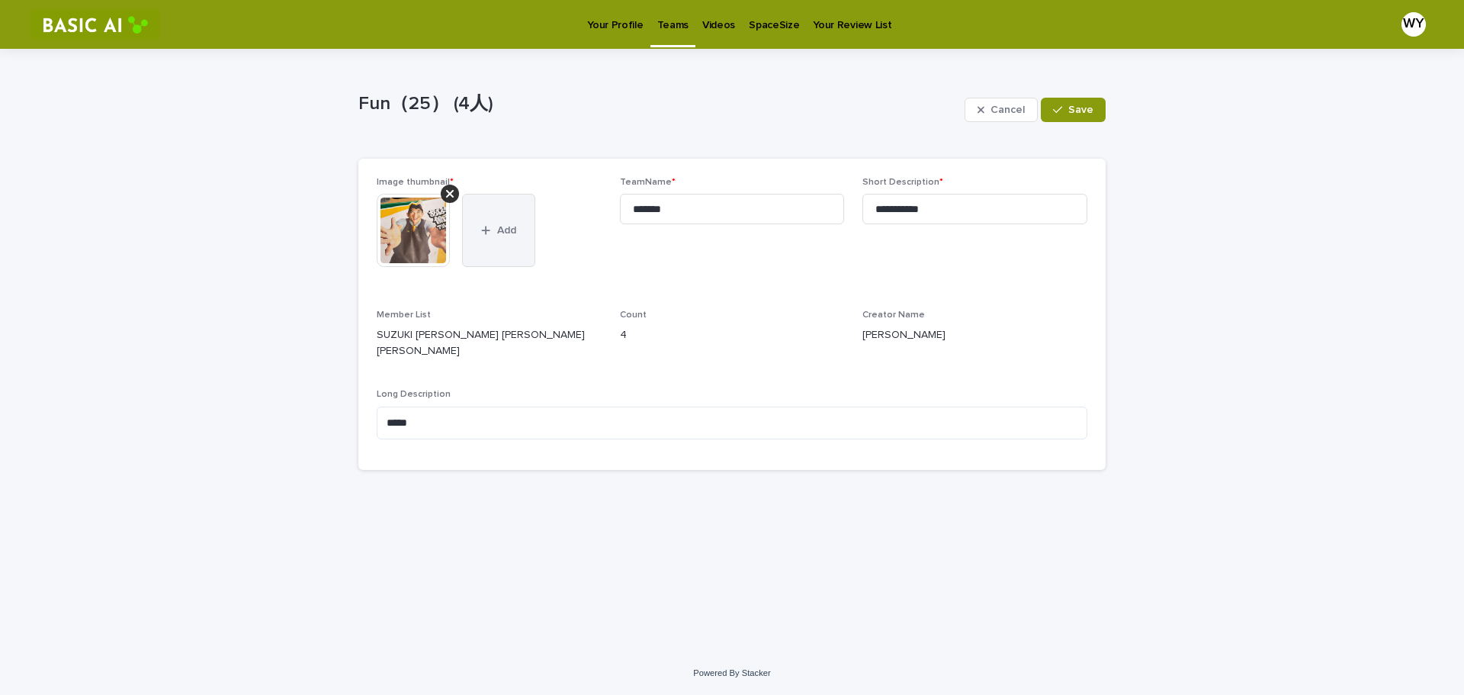
click at [503, 217] on button "Add" at bounding box center [498, 230] width 73 height 73
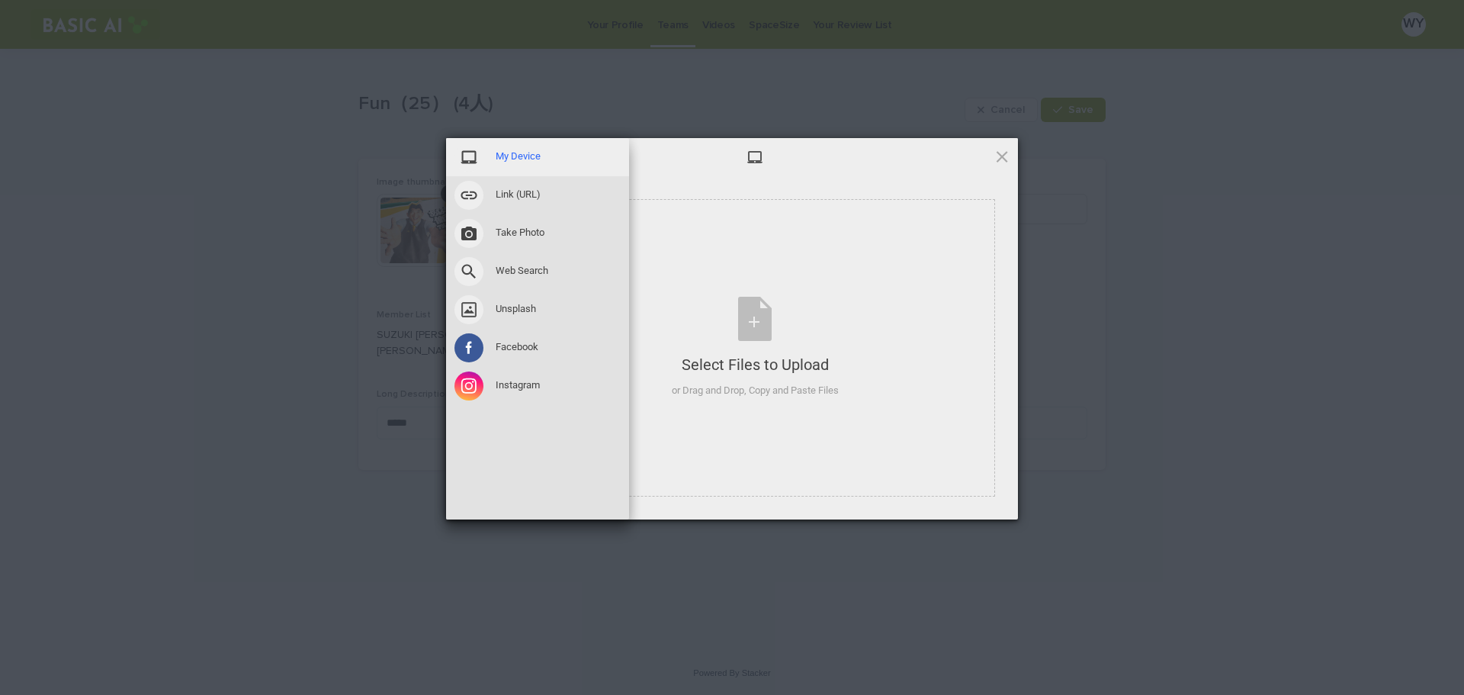
click at [502, 161] on span "My Device" at bounding box center [518, 156] width 45 height 14
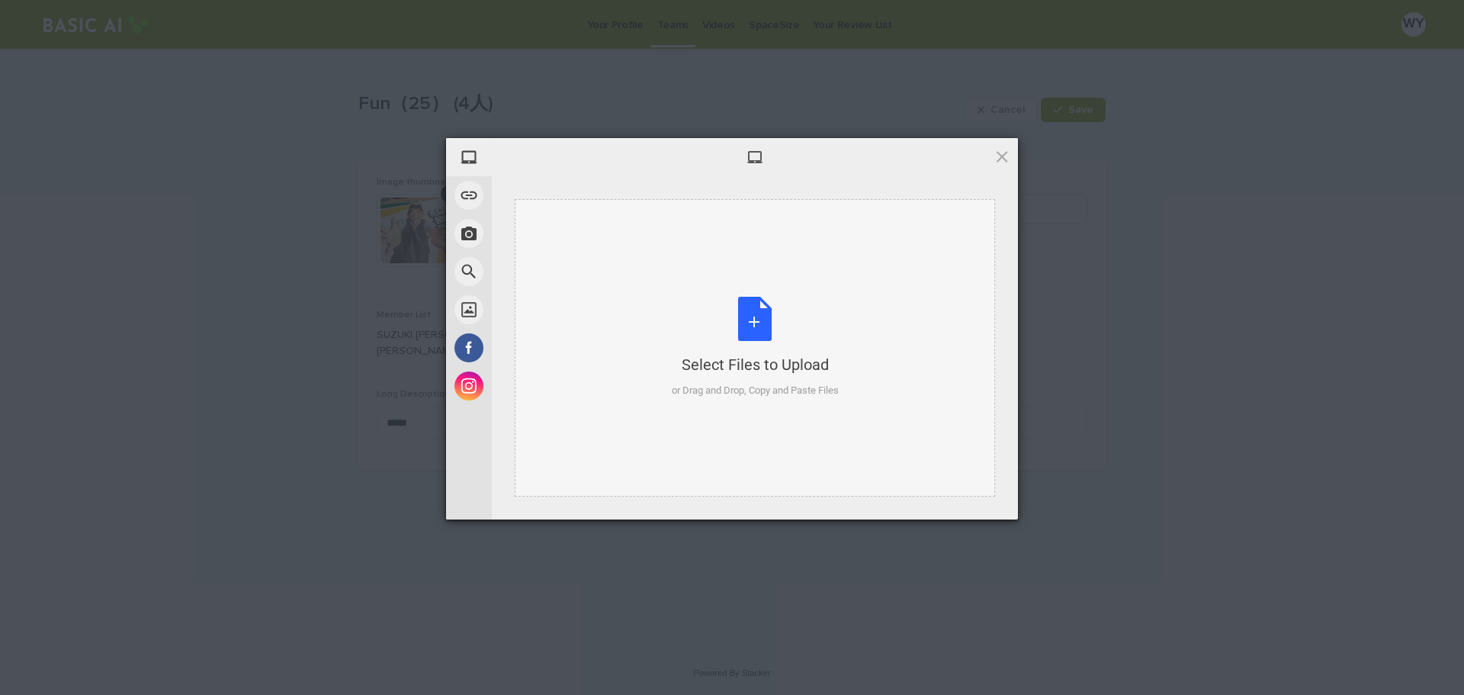
click at [737, 376] on div "Select Files to Upload or Drag and Drop, Copy and Paste Files" at bounding box center [755, 347] width 167 height 101
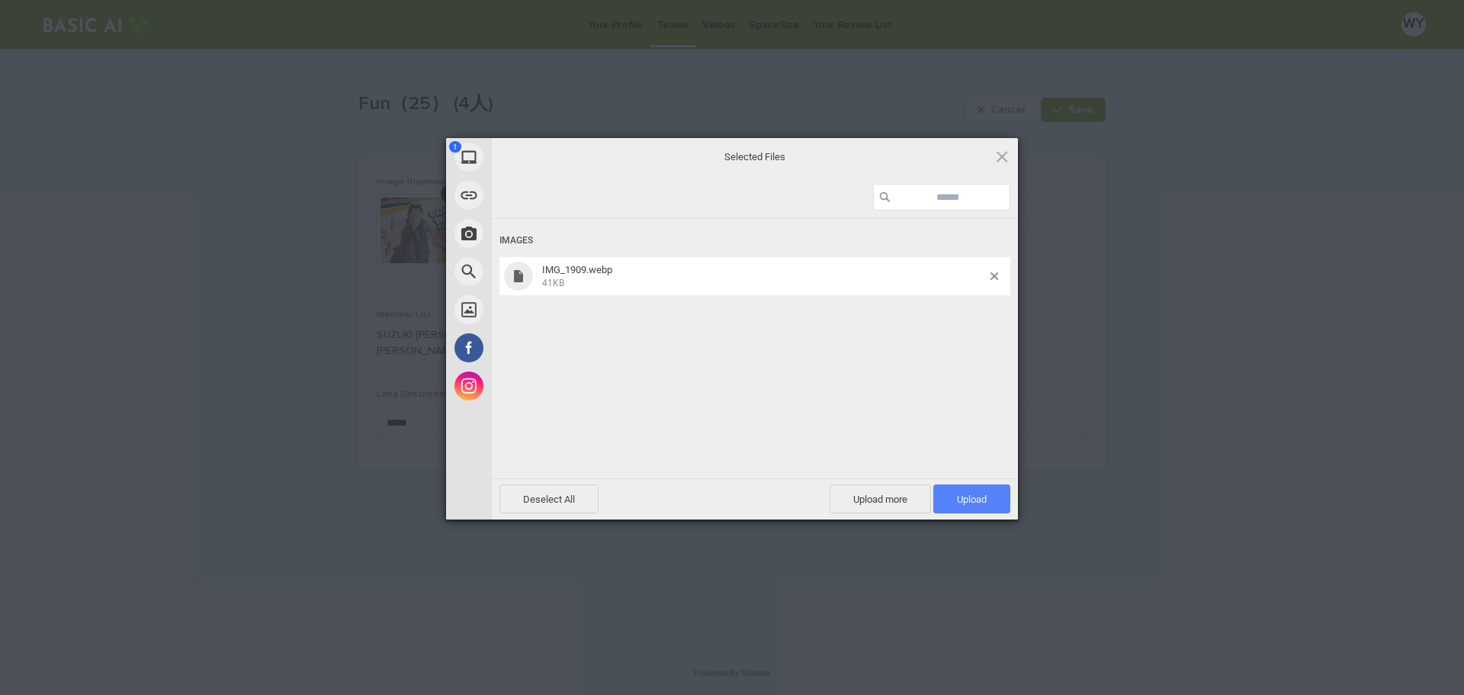
click at [966, 495] on span "Upload 1" at bounding box center [972, 498] width 30 height 11
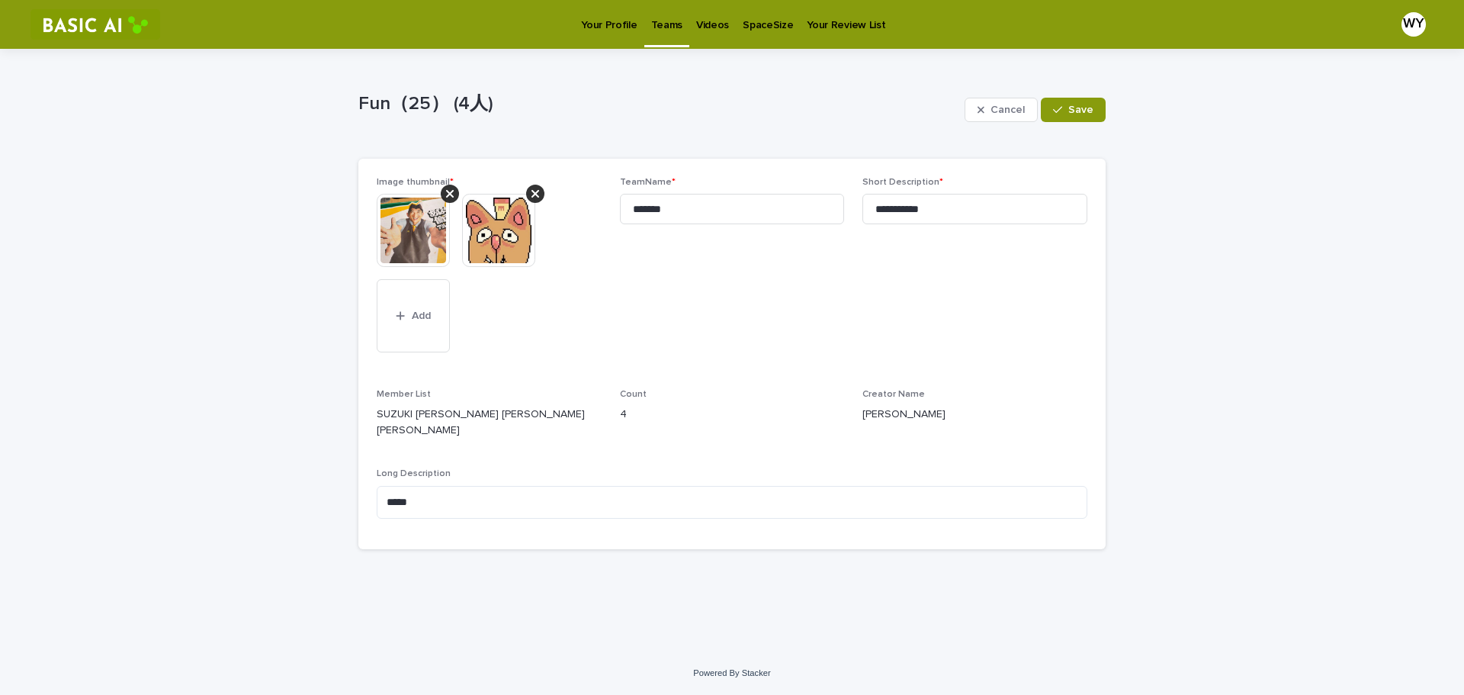
click at [213, 329] on div "**********" at bounding box center [732, 350] width 1464 height 603
click at [1082, 111] on span "Save" at bounding box center [1081, 109] width 25 height 11
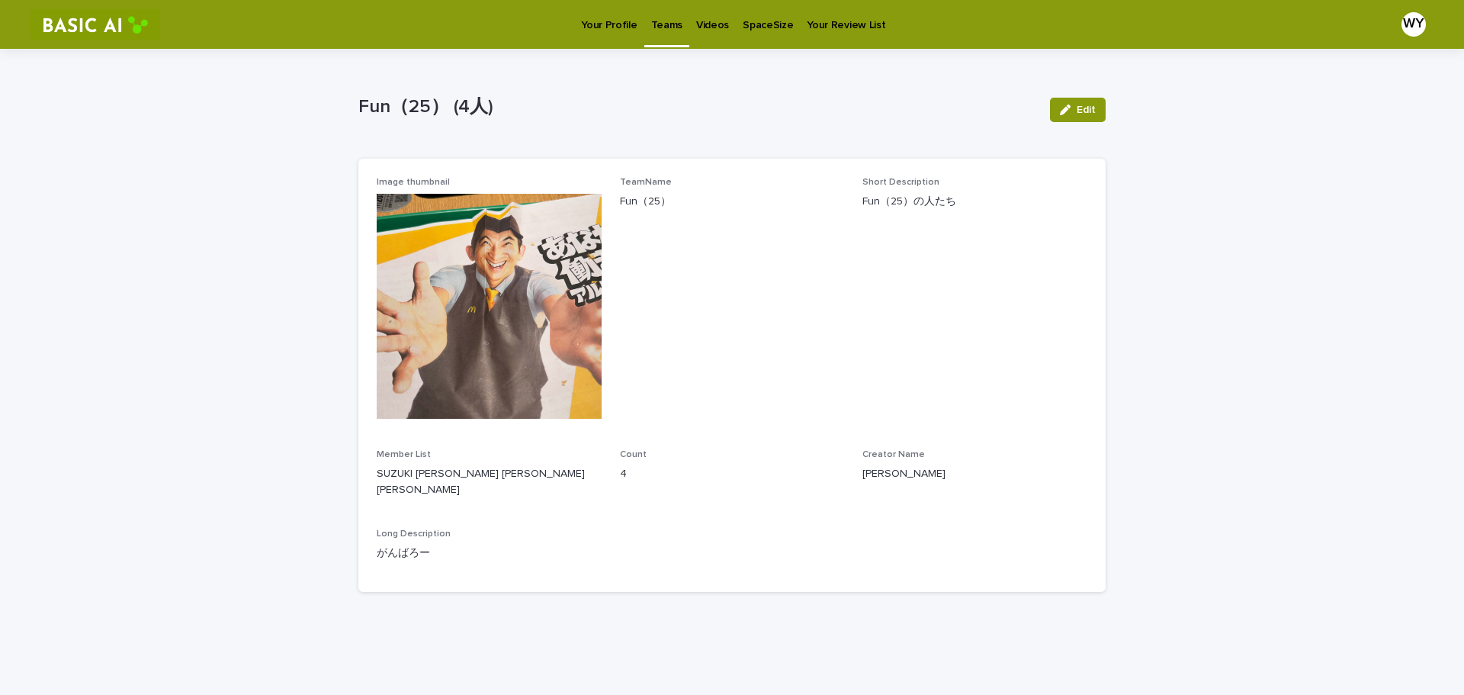
click at [826, 301] on span "TeamName Fun（25）" at bounding box center [732, 304] width 225 height 254
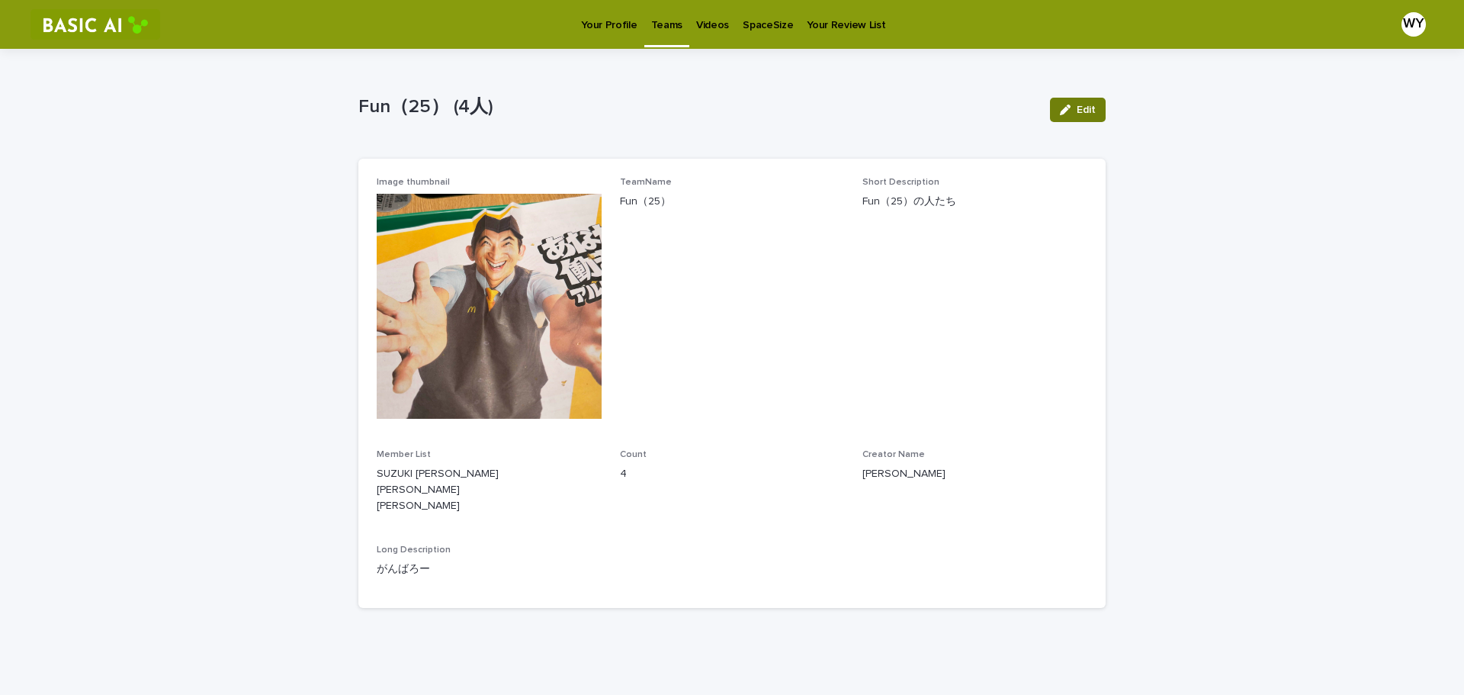
click at [1061, 114] on icon "button" at bounding box center [1065, 109] width 11 height 11
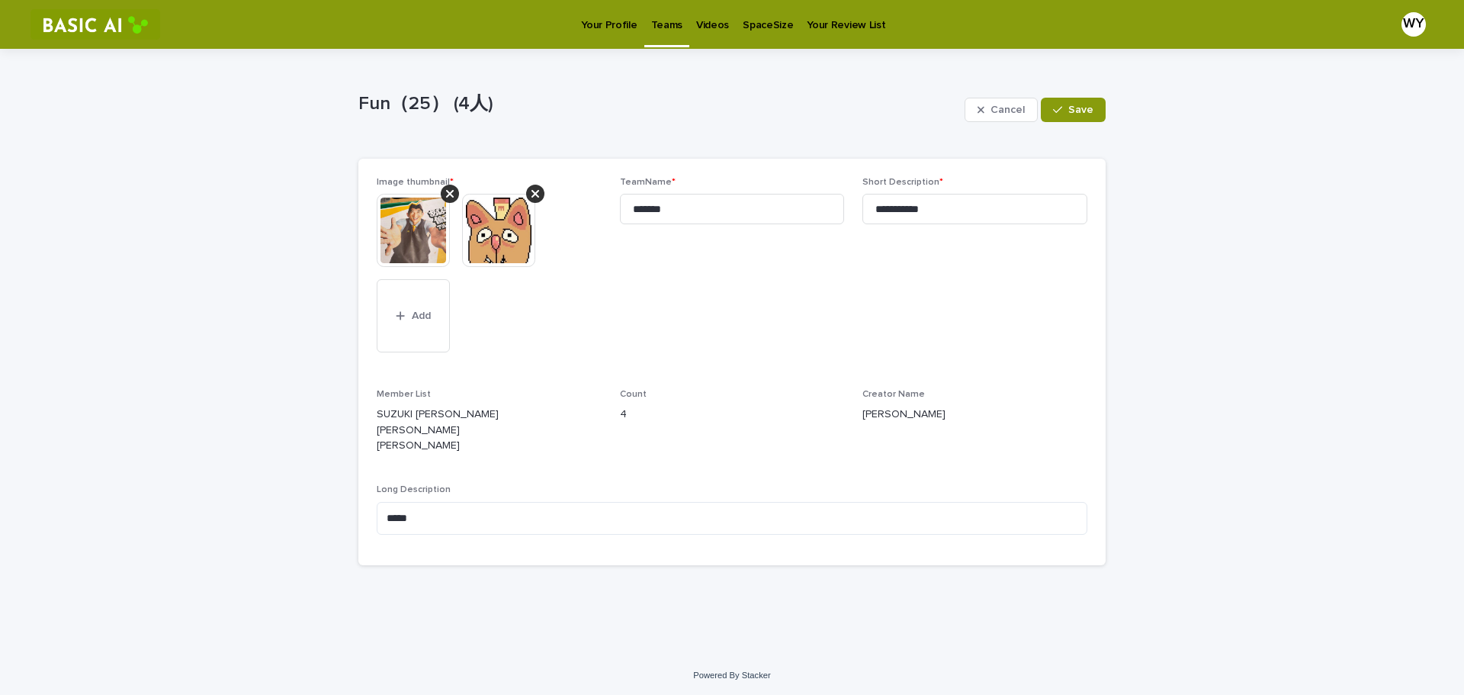
click at [482, 235] on img at bounding box center [498, 230] width 73 height 73
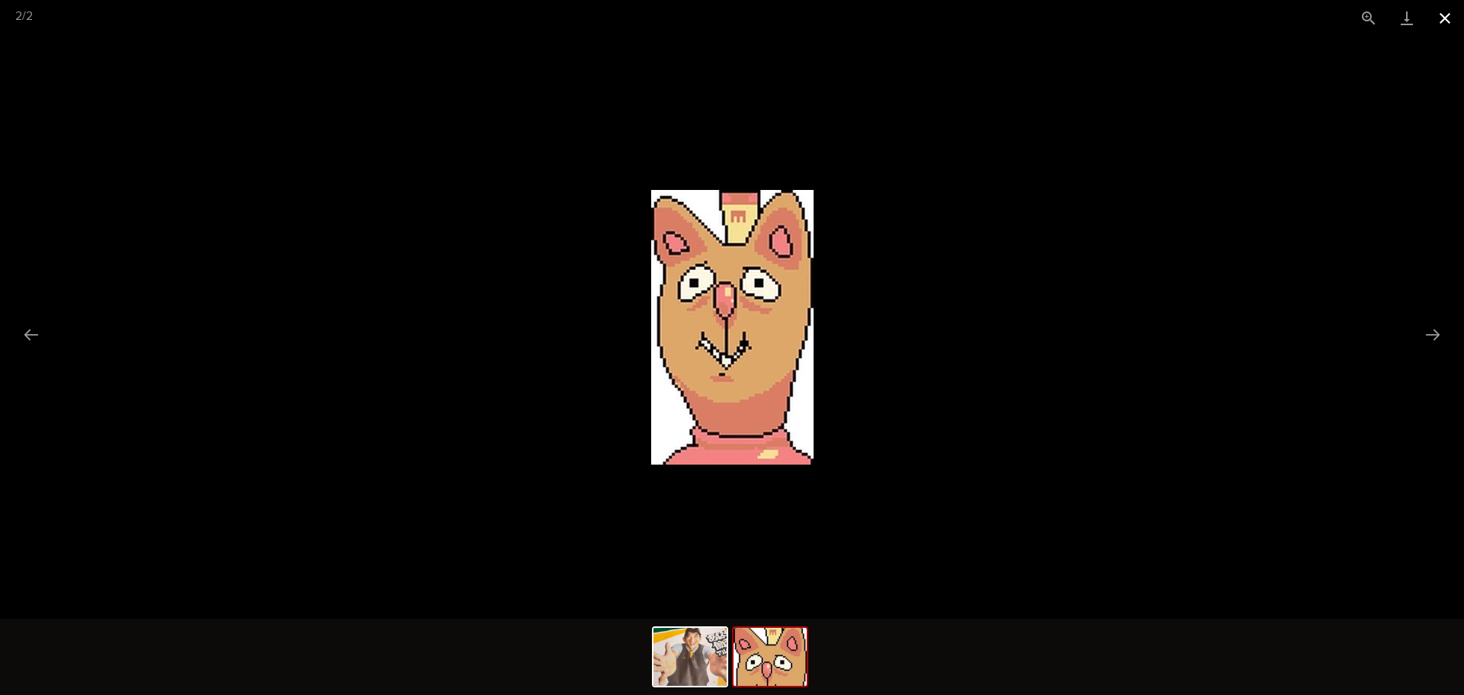
click at [1444, 16] on button "Close gallery" at bounding box center [1445, 18] width 38 height 36
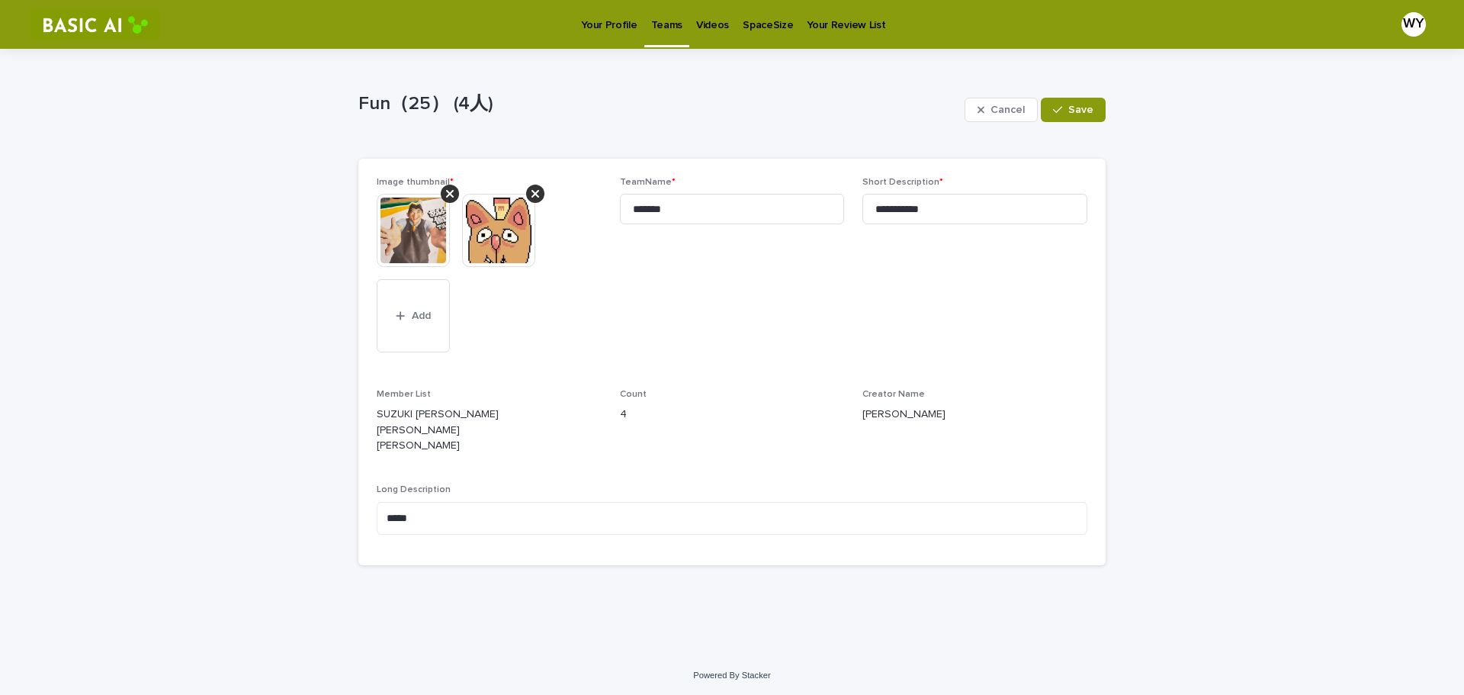
click at [503, 233] on img at bounding box center [498, 230] width 73 height 73
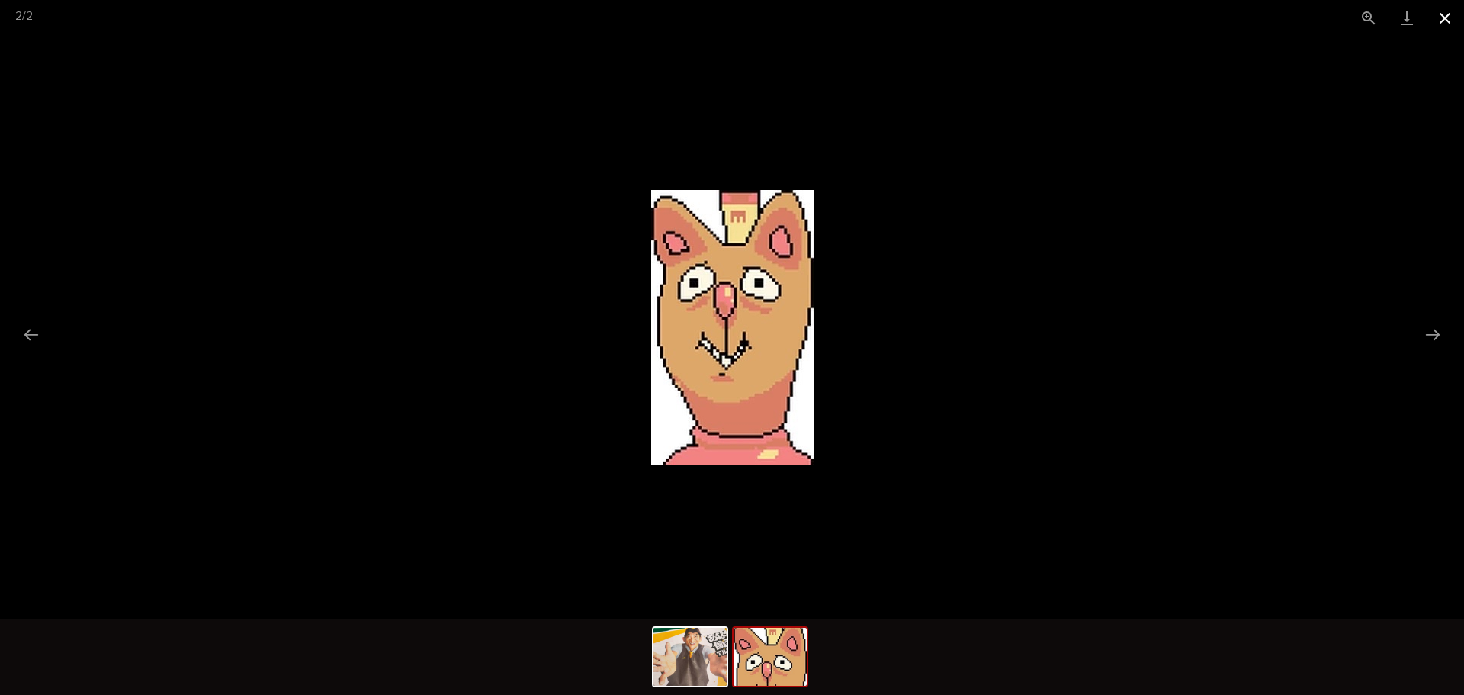
click at [1445, 18] on button "Close gallery" at bounding box center [1445, 18] width 38 height 36
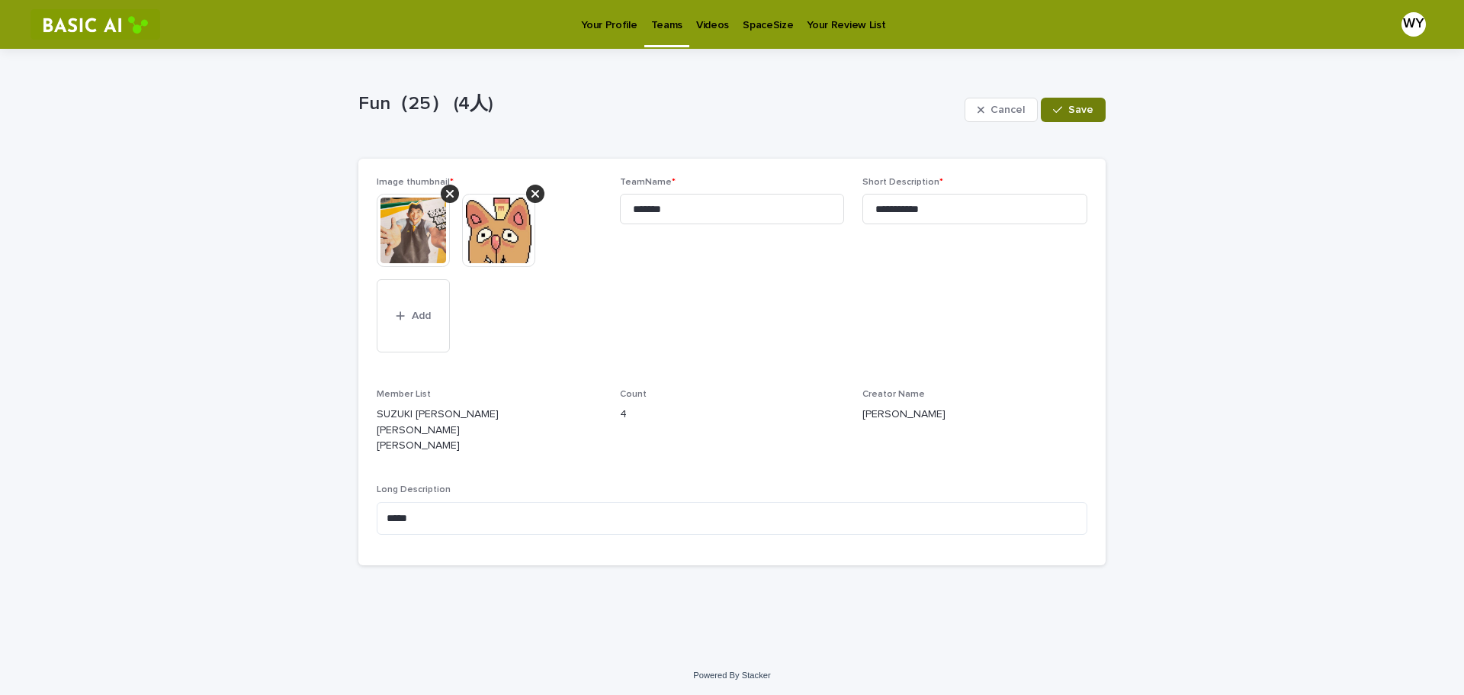
click at [1085, 112] on span "Save" at bounding box center [1081, 109] width 25 height 11
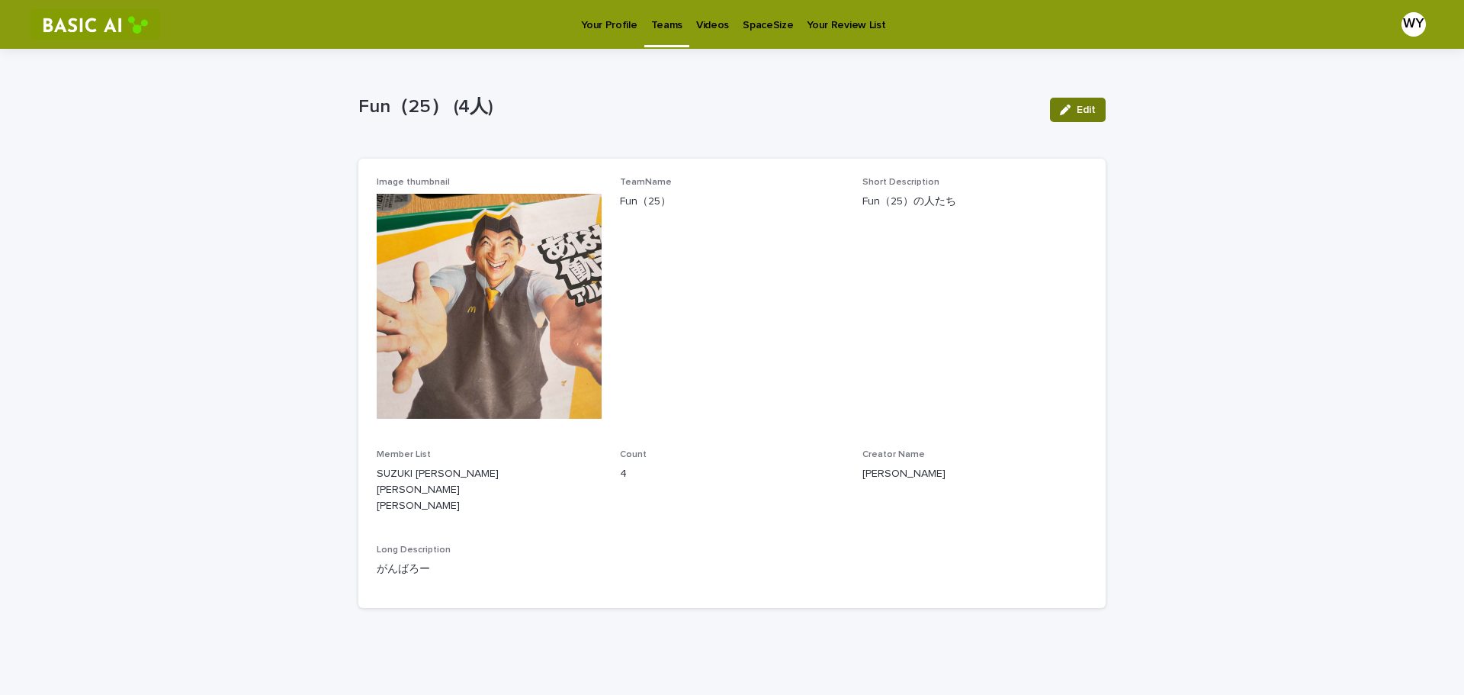
click at [1088, 104] on button "Edit" at bounding box center [1078, 110] width 56 height 24
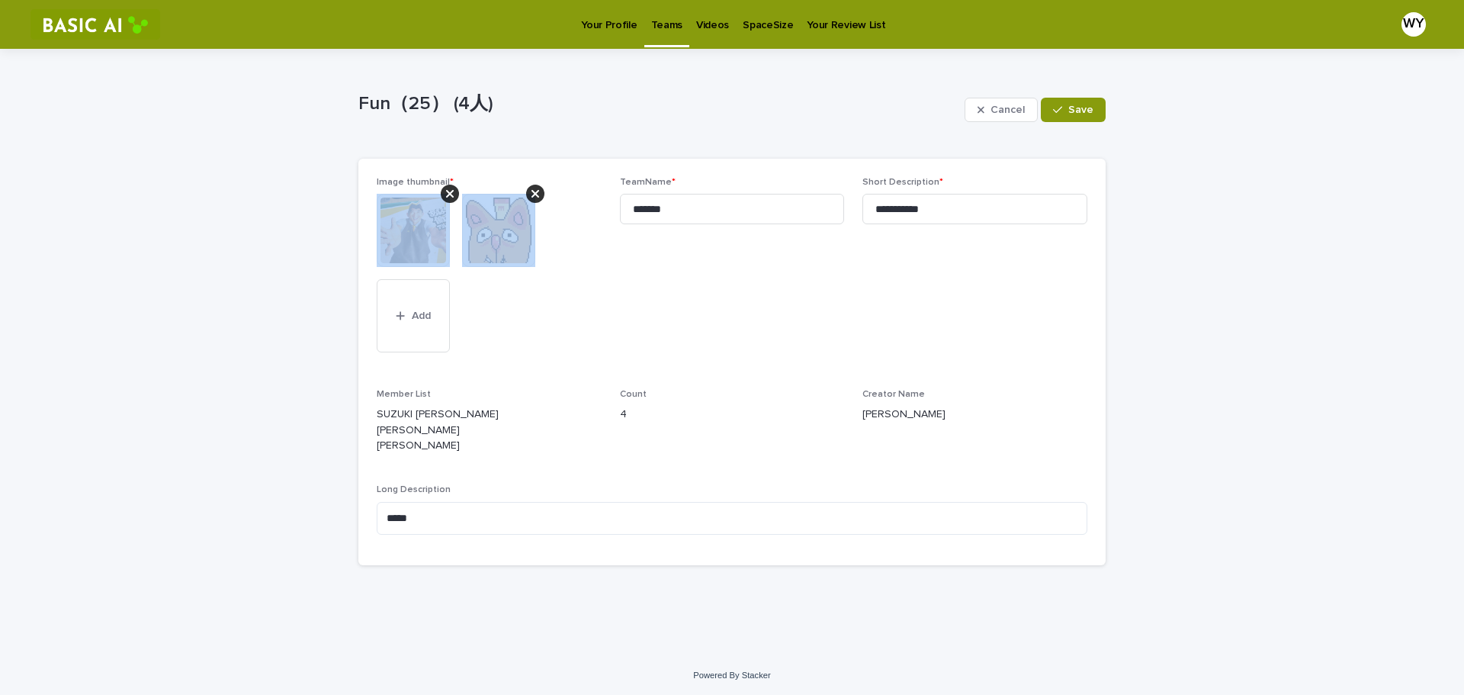
drag, startPoint x: 393, startPoint y: 193, endPoint x: 509, endPoint y: 277, distance: 143.1
click at [509, 277] on div "Image thumbnail * This file cannot be opened Download File Add" at bounding box center [489, 274] width 225 height 194
click at [259, 215] on div "**********" at bounding box center [732, 351] width 1464 height 605
click at [934, 266] on span "**********" at bounding box center [975, 274] width 225 height 194
click at [621, 327] on span "TeamName * *******" at bounding box center [732, 274] width 225 height 194
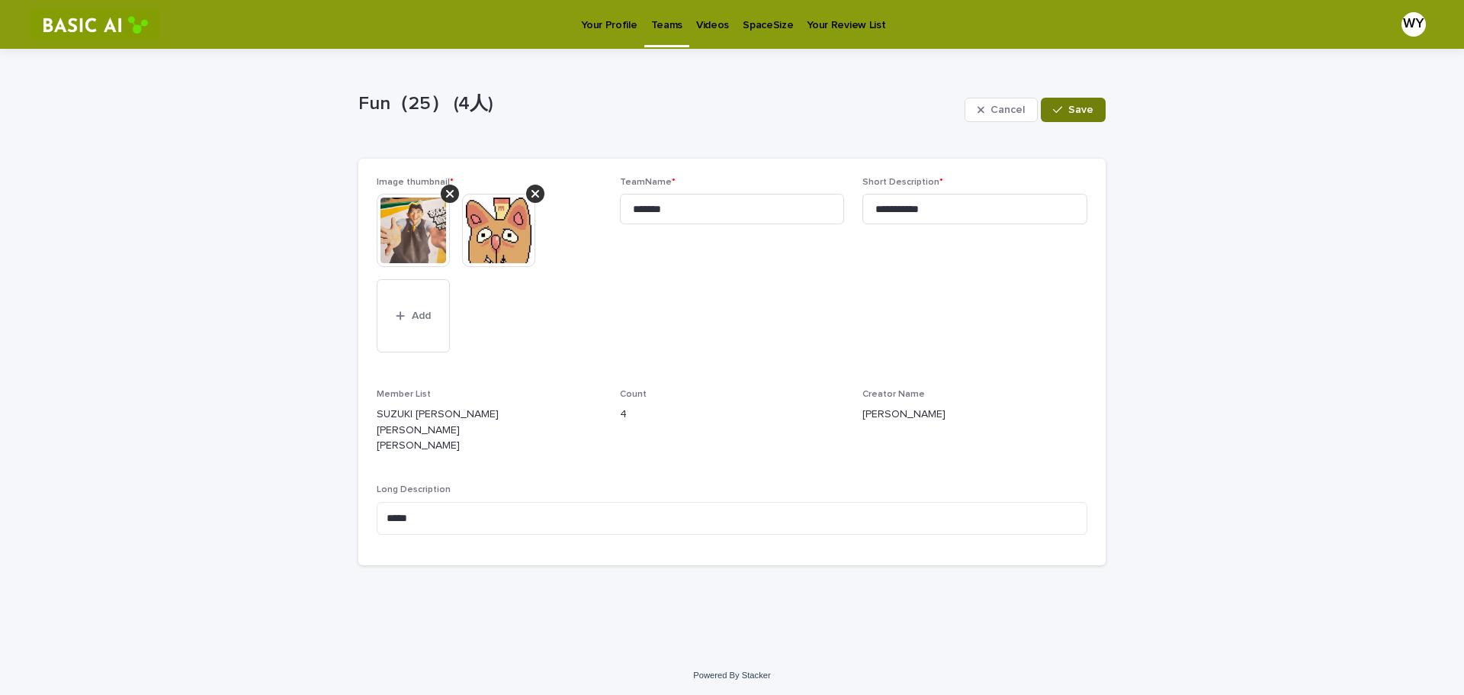
click at [1070, 110] on span "Save" at bounding box center [1081, 109] width 25 height 11
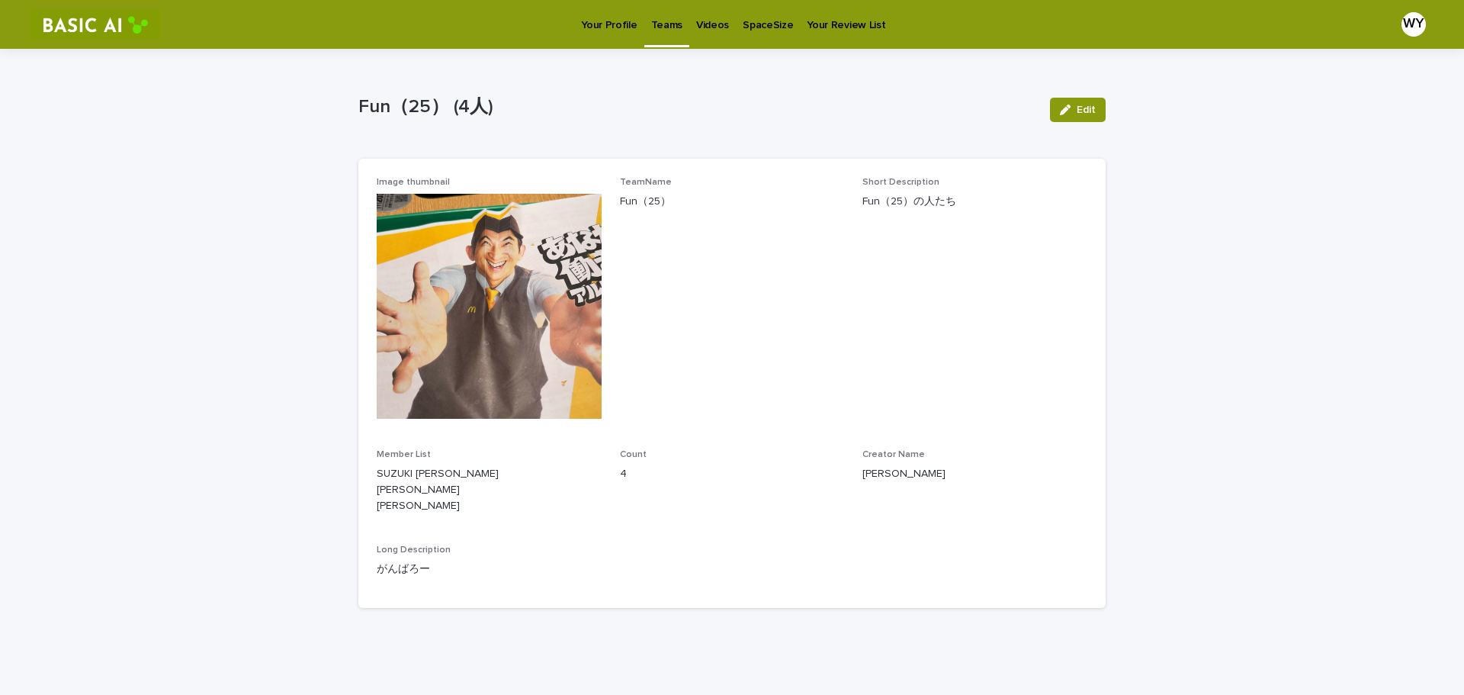
click at [666, 24] on p "Teams" at bounding box center [666, 16] width 31 height 32
